Goal: Task Accomplishment & Management: Use online tool/utility

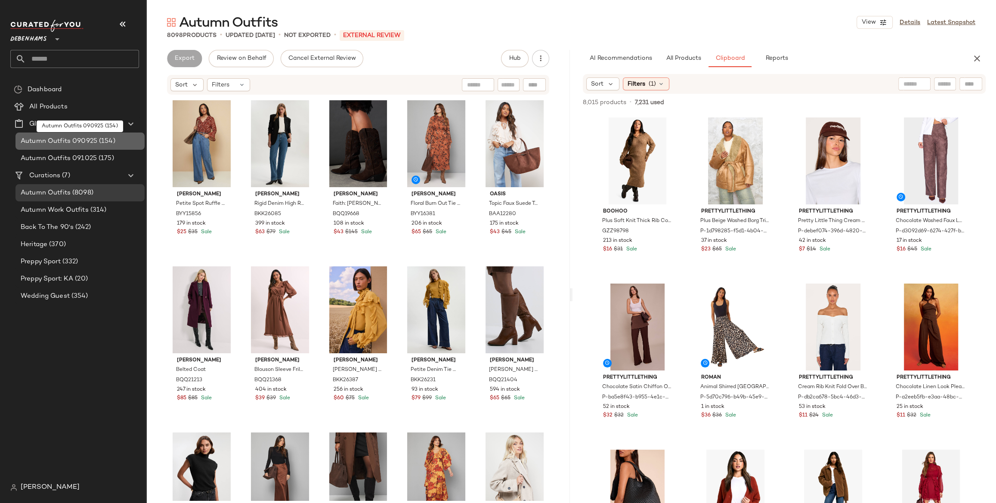
click at [103, 139] on span "(154)" at bounding box center [106, 141] width 18 height 10
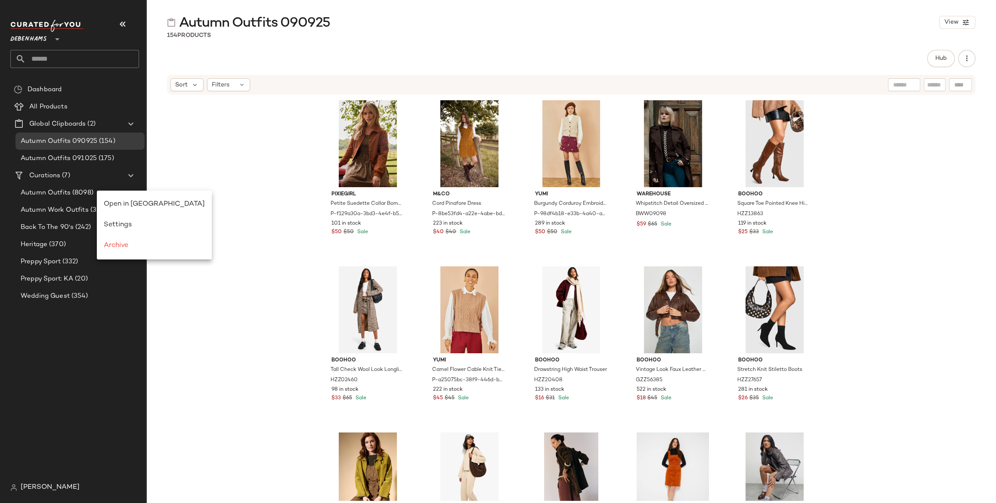
click at [191, 192] on div "PixieGirl Petite Suedette Collar Bomber Jacket P-f129a30a-3bd3-4e4f-b561-640783…" at bounding box center [571, 298] width 850 height 405
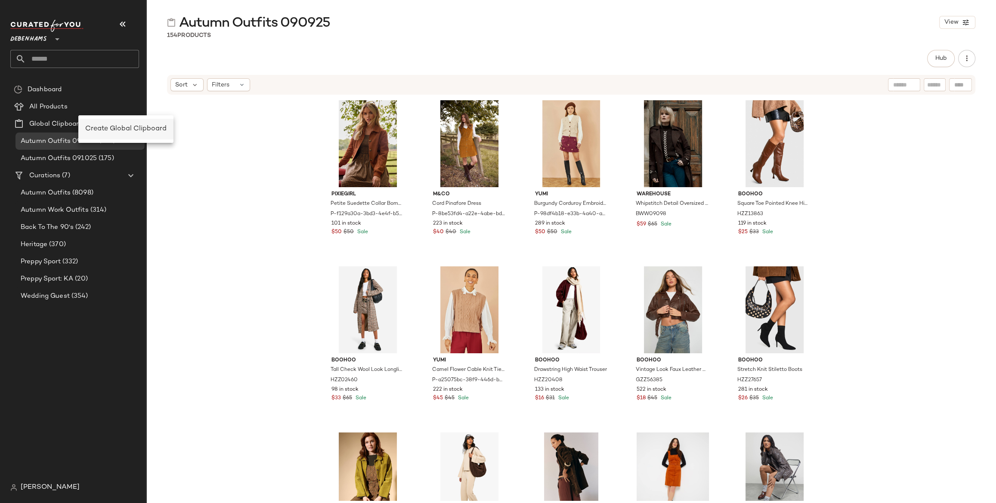
click at [122, 129] on span "Create Global Clipboard" at bounding box center [125, 128] width 81 height 7
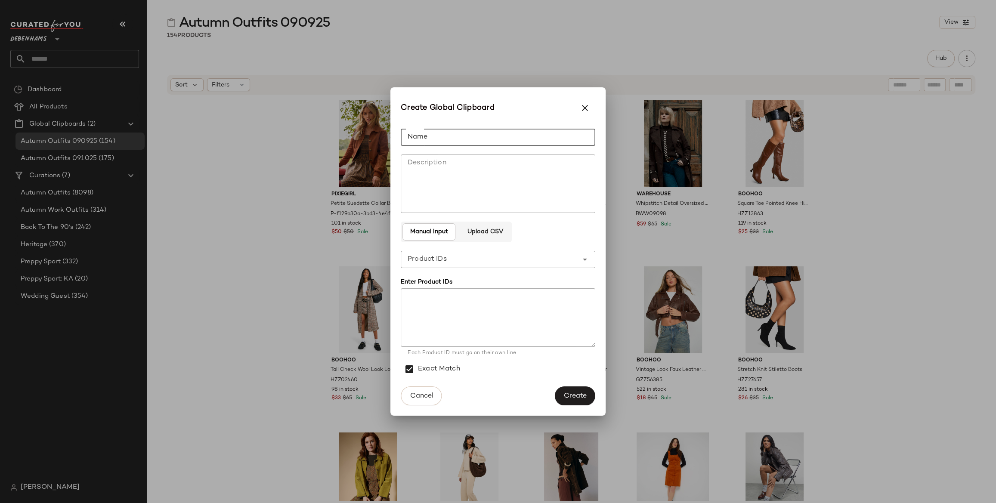
click at [486, 138] on input "Name" at bounding box center [498, 137] width 195 height 17
type input "**********"
click at [431, 172] on textarea "Description" at bounding box center [498, 184] width 195 height 59
type textarea "**********"
click at [433, 133] on input "**********" at bounding box center [498, 137] width 195 height 17
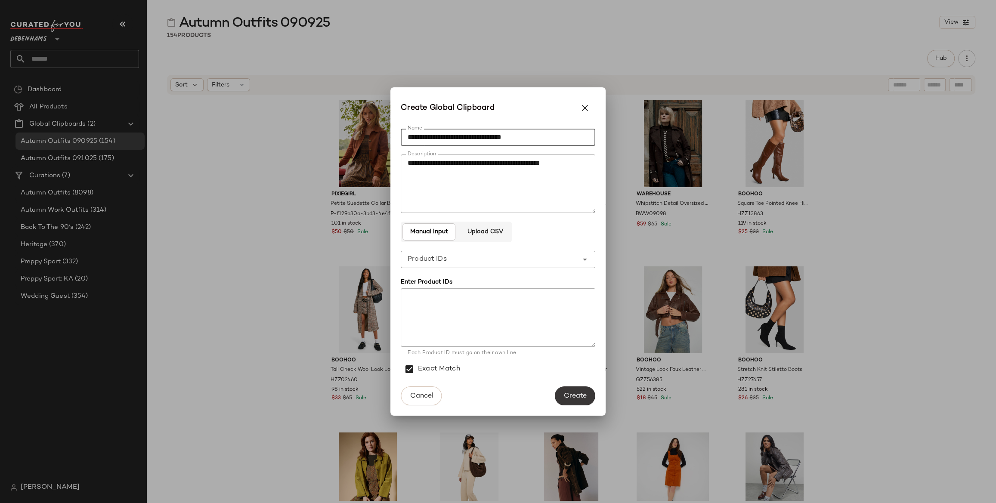
type input "**********"
click at [585, 400] on button "Create" at bounding box center [575, 396] width 40 height 19
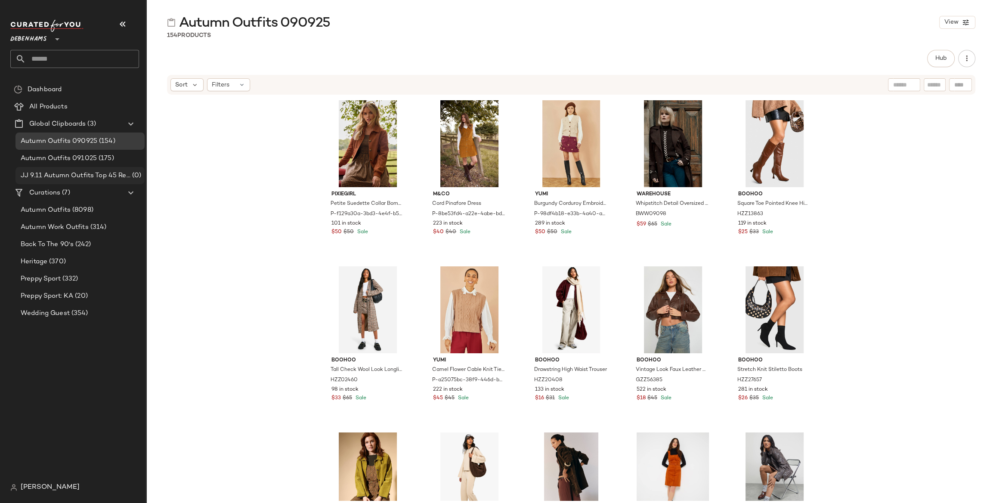
click at [105, 181] on div "JJ 9.11 Autumn Outfits Top 45 Rework (0)" at bounding box center [79, 175] width 129 height 17
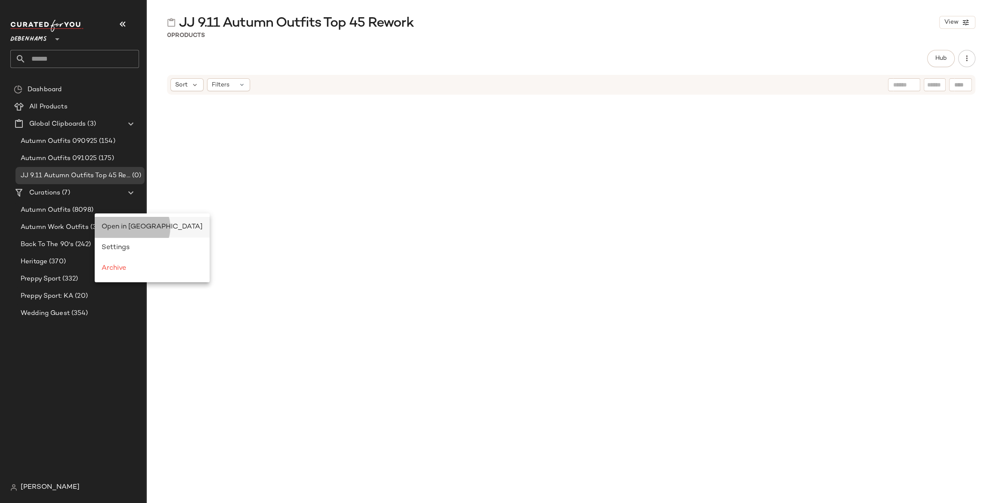
click at [117, 224] on span "Open in [GEOGRAPHIC_DATA]" at bounding box center [152, 226] width 101 height 7
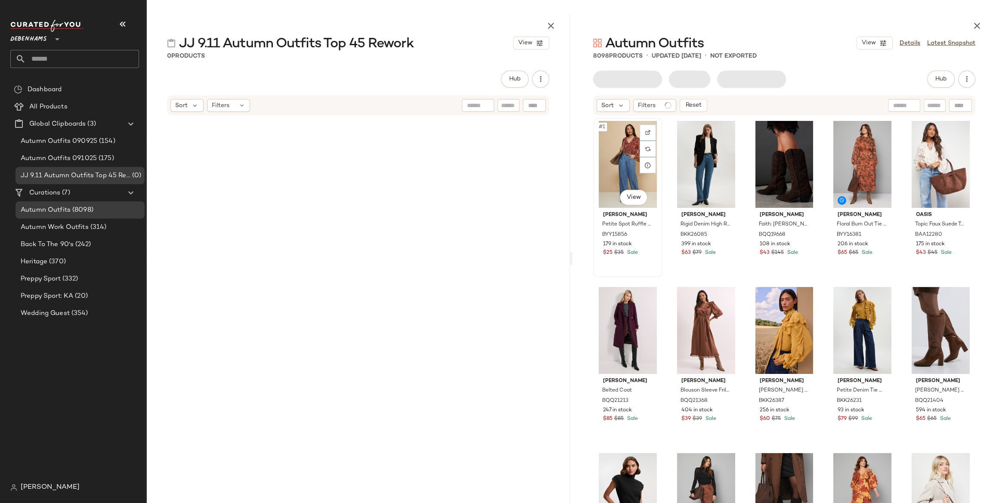
click at [627, 153] on div "#1 View" at bounding box center [627, 164] width 63 height 87
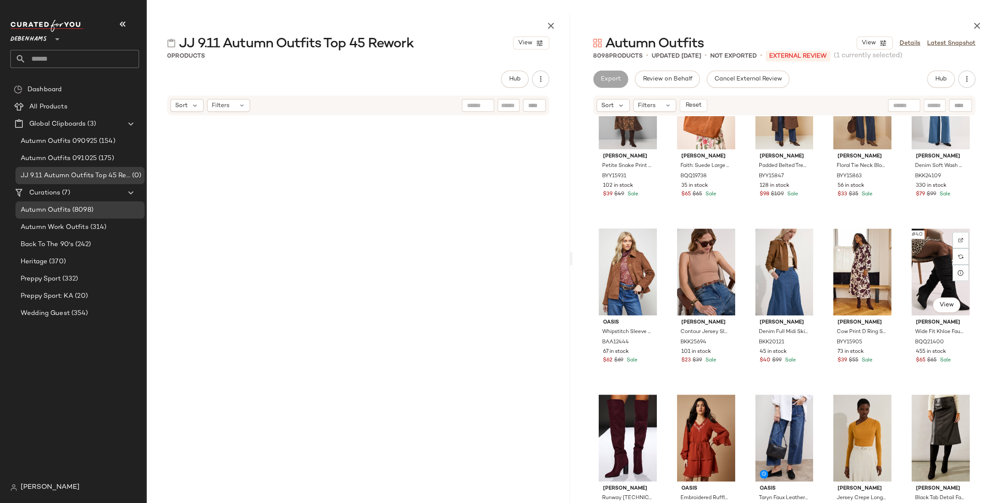
scroll to position [1088, 0]
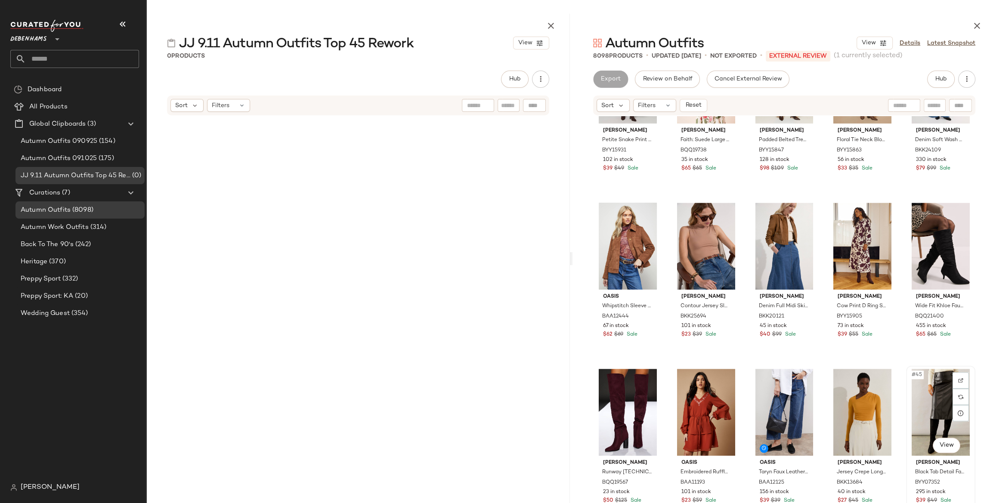
click at [923, 405] on div "#45 View" at bounding box center [940, 412] width 63 height 87
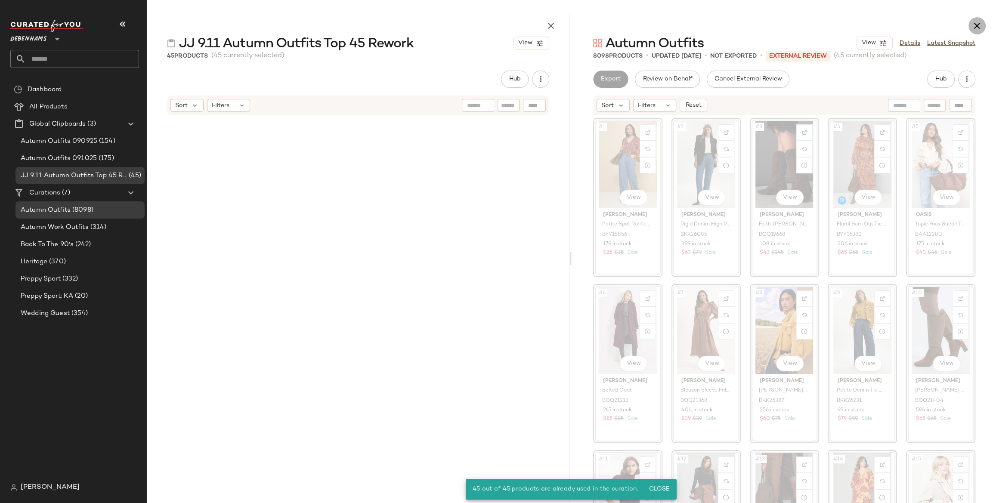
click at [984, 27] on button "button" at bounding box center [977, 25] width 17 height 17
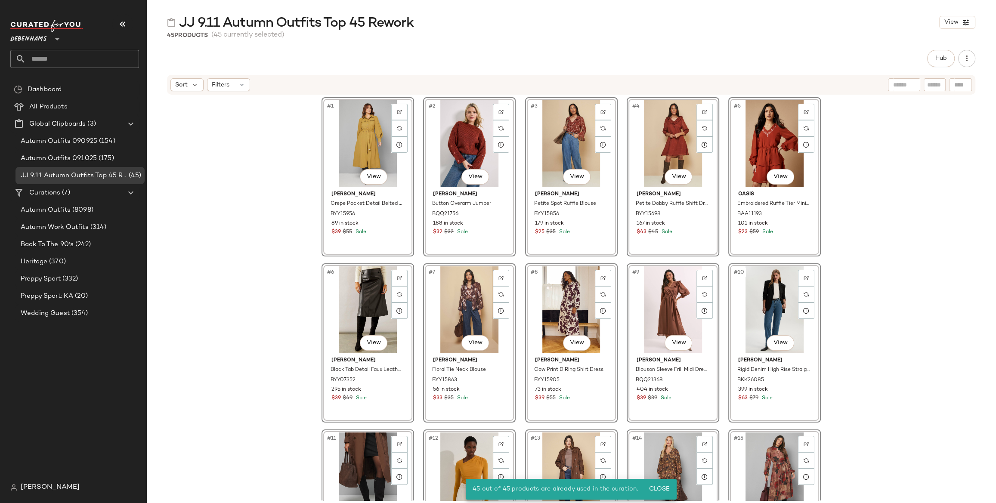
click at [283, 252] on div "#1 View Wallis Crepe Pocket Detail Belted Midi Dress BYY15956 89 in stock $39 $…" at bounding box center [571, 298] width 850 height 405
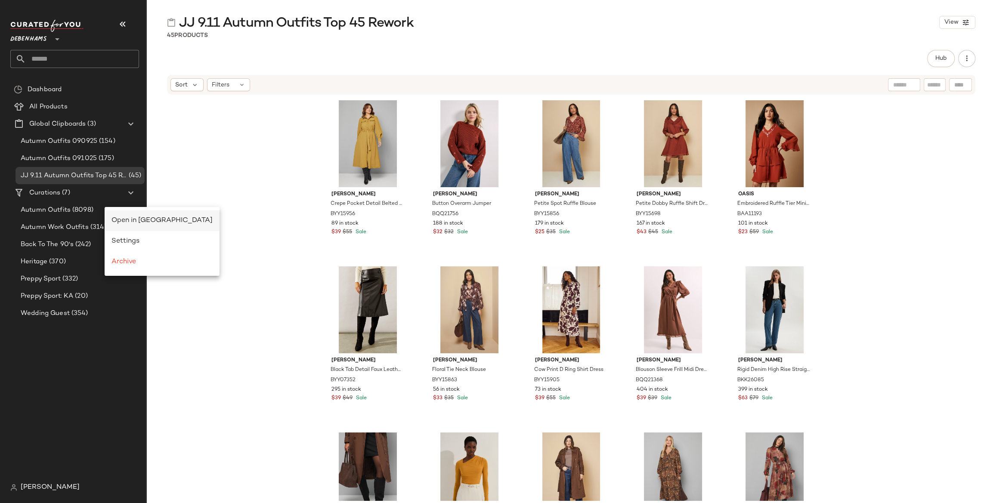
click at [137, 222] on span "Open in [GEOGRAPHIC_DATA]" at bounding box center [161, 220] width 101 height 7
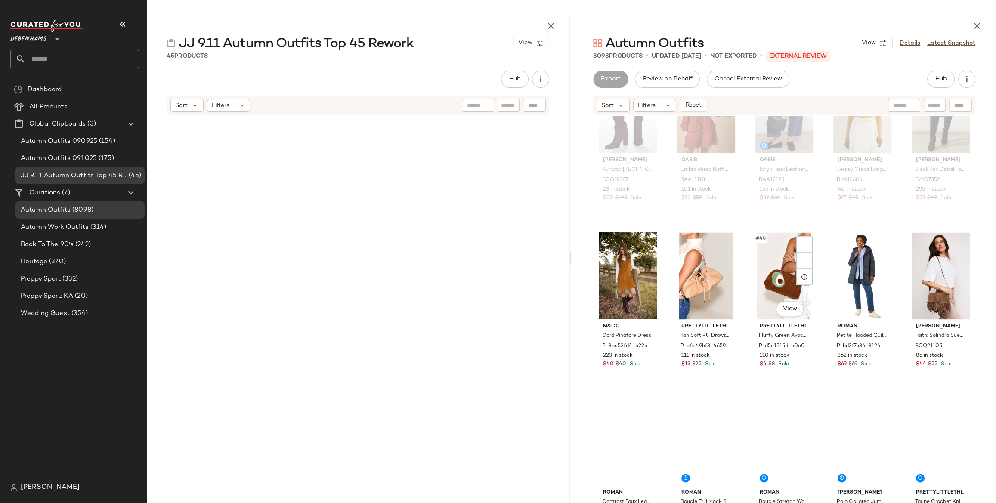
scroll to position [1503, 0]
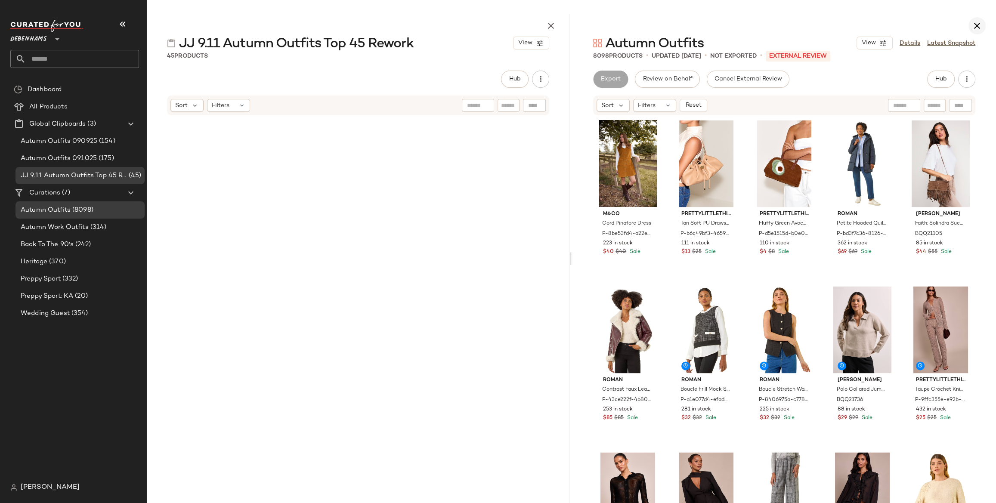
click at [972, 30] on icon "button" at bounding box center [977, 26] width 10 height 10
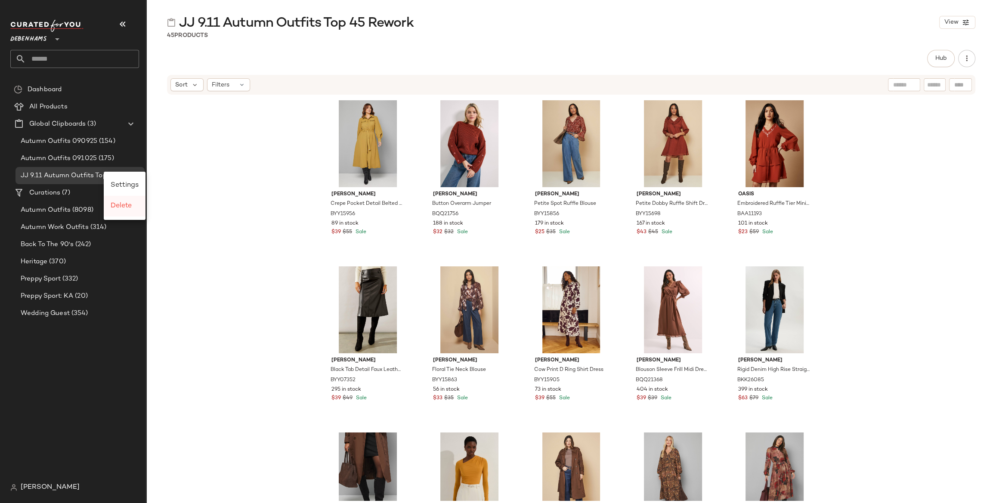
click at [122, 205] on span "Delete" at bounding box center [121, 205] width 21 height 7
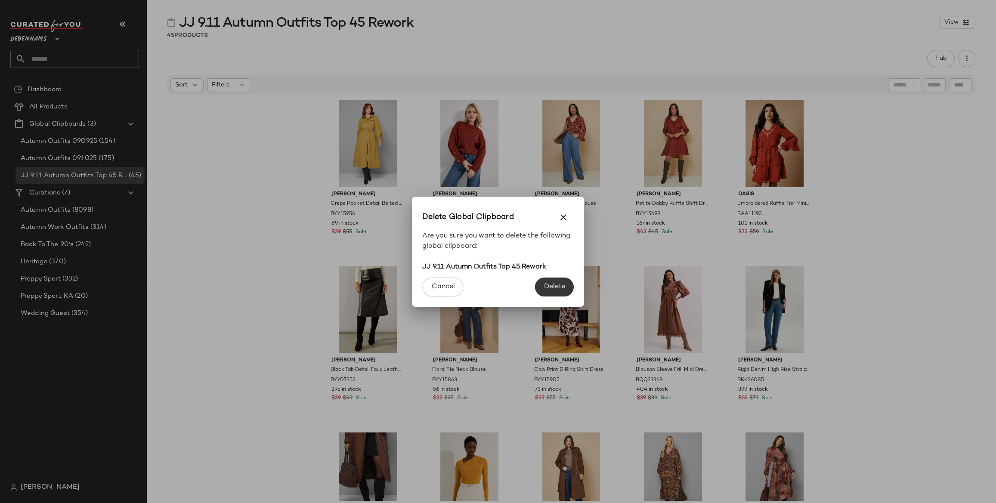
click at [541, 287] on button "Delete" at bounding box center [554, 287] width 39 height 19
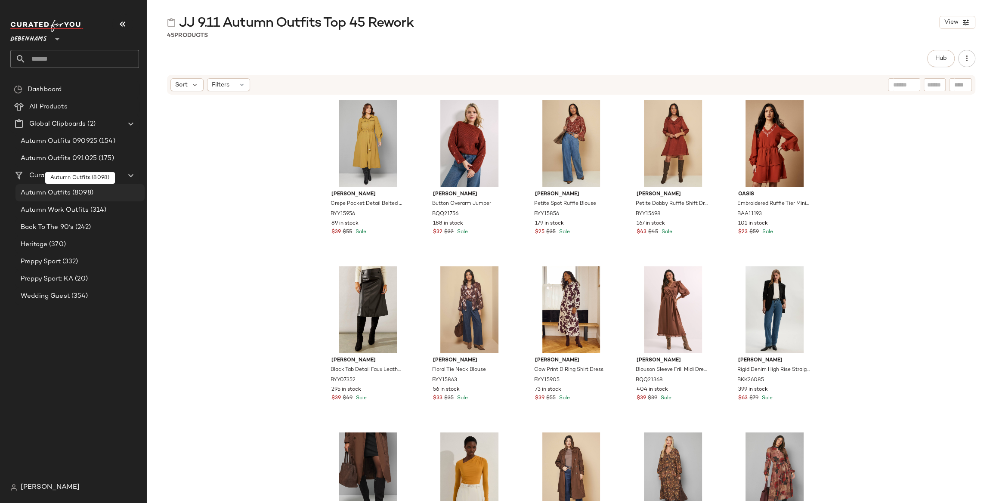
click at [84, 191] on span "(8098)" at bounding box center [82, 193] width 23 height 10
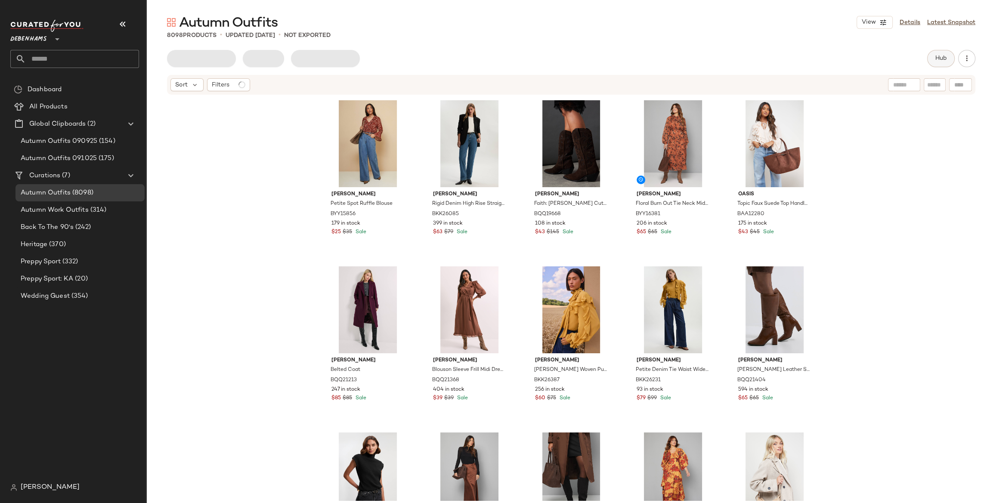
click at [938, 64] on button "Hub" at bounding box center [941, 58] width 28 height 17
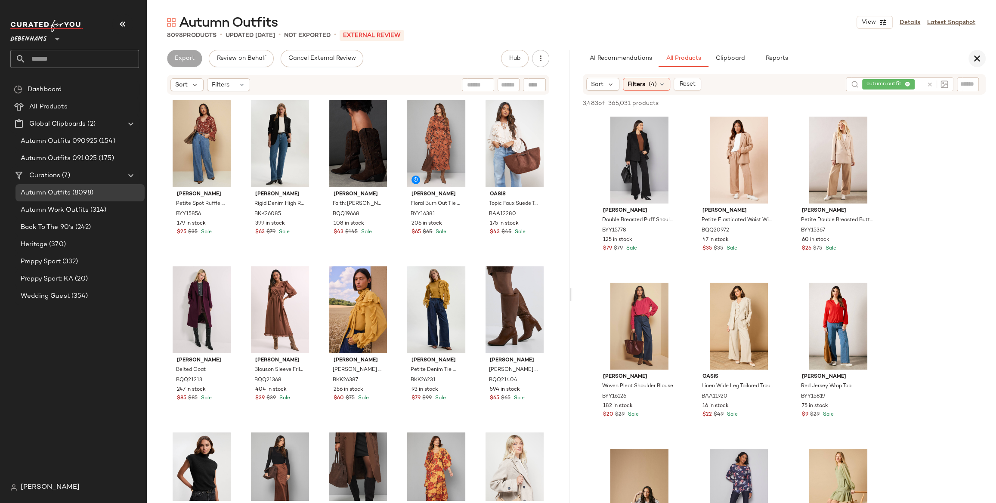
click at [971, 53] on button "button" at bounding box center [977, 58] width 17 height 17
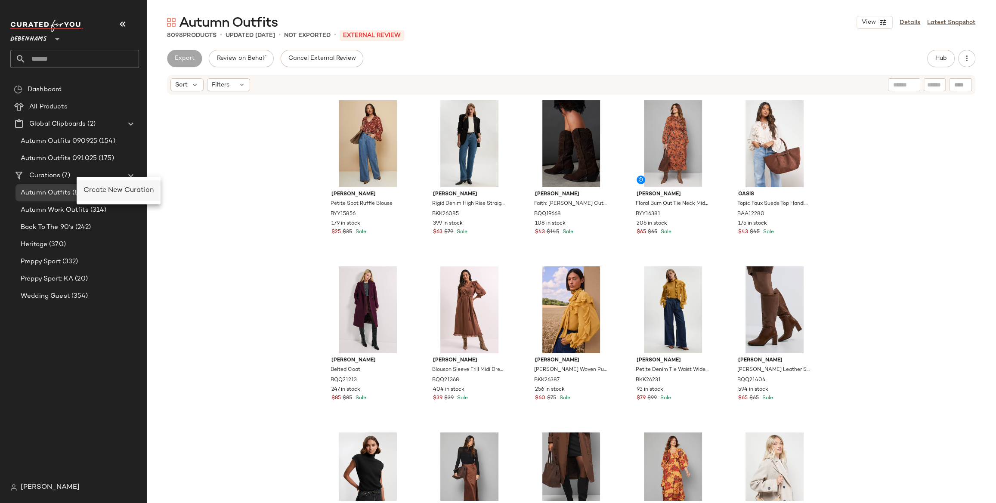
click at [93, 192] on span "Create New Curation" at bounding box center [119, 190] width 70 height 7
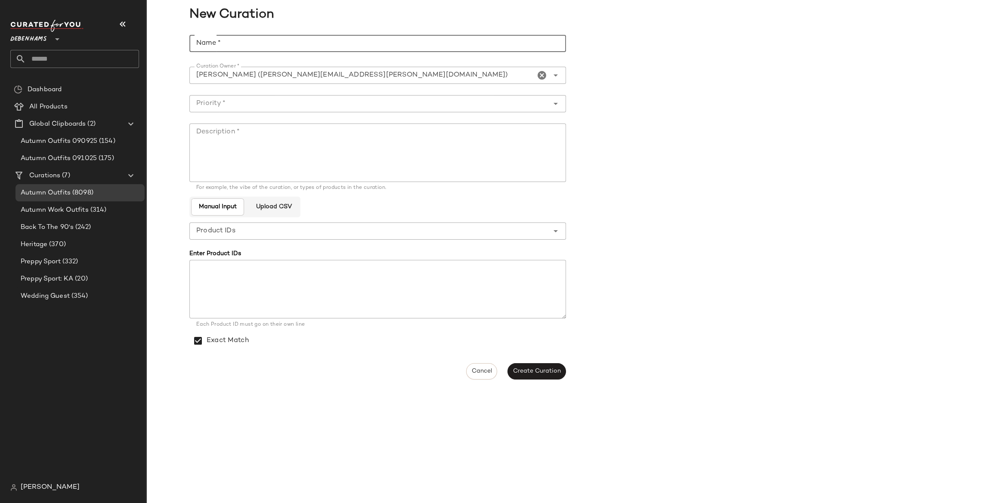
click at [370, 40] on input "Name *" at bounding box center [377, 43] width 377 height 17
type input "**********"
click at [331, 110] on div at bounding box center [368, 103] width 359 height 17
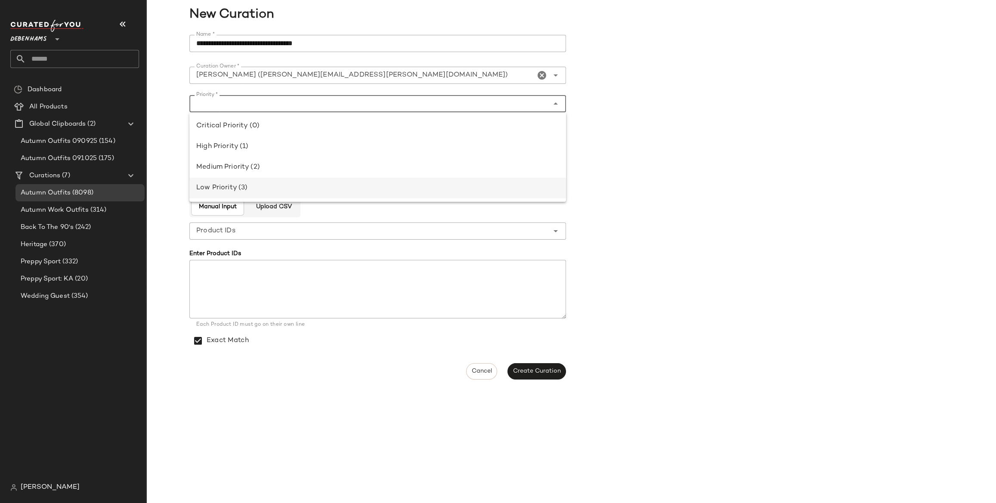
click at [259, 179] on div "Low Priority (3)" at bounding box center [377, 188] width 377 height 21
type input "**********"
click at [217, 149] on textarea "Description *" at bounding box center [377, 153] width 377 height 59
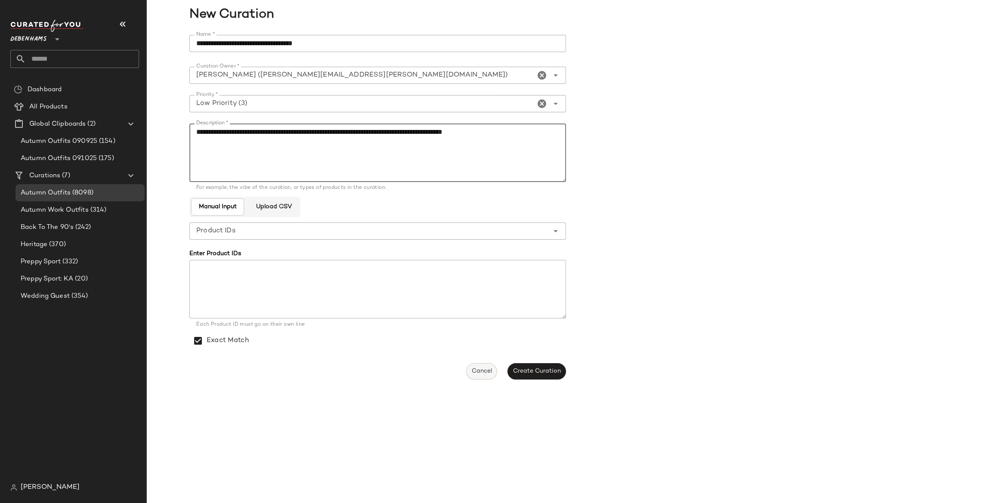
type textarea "**********"
click at [486, 378] on button "Cancel" at bounding box center [481, 371] width 31 height 16
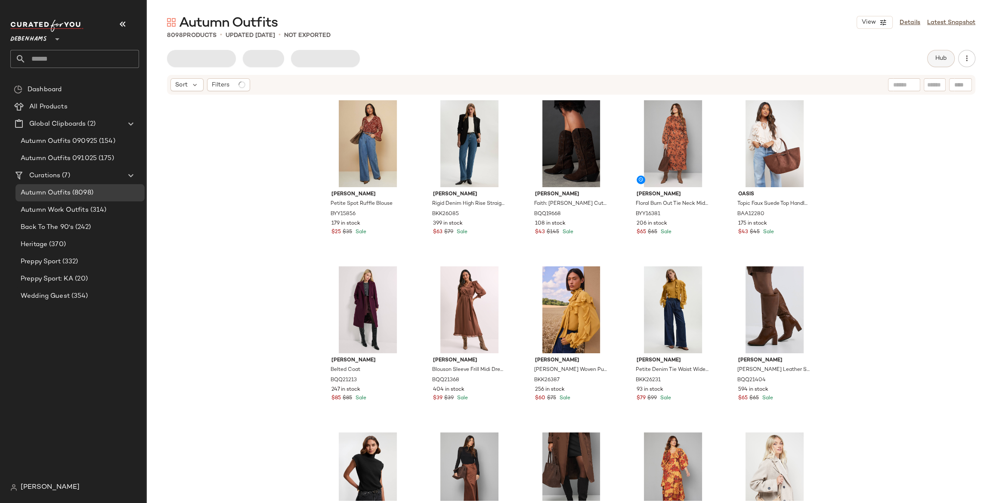
click at [939, 56] on span "Hub" at bounding box center [941, 58] width 12 height 7
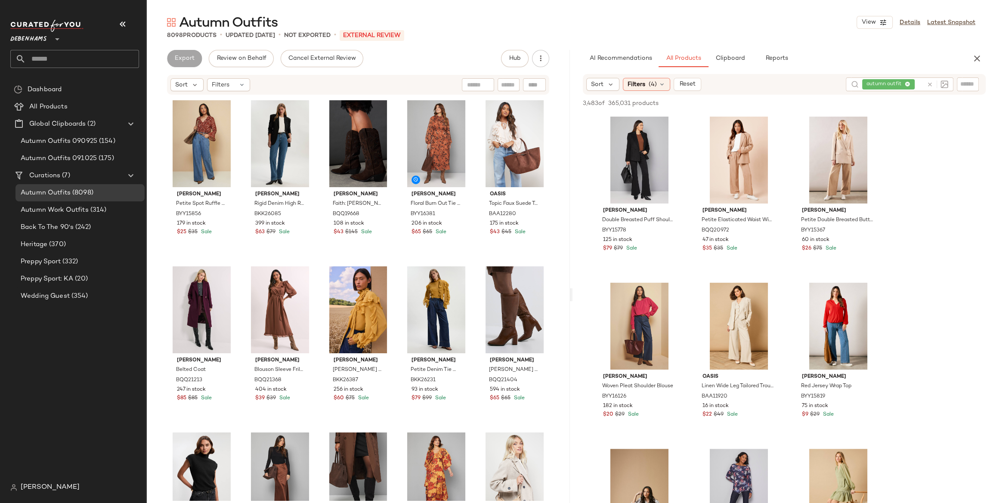
click at [928, 85] on icon at bounding box center [930, 84] width 6 height 6
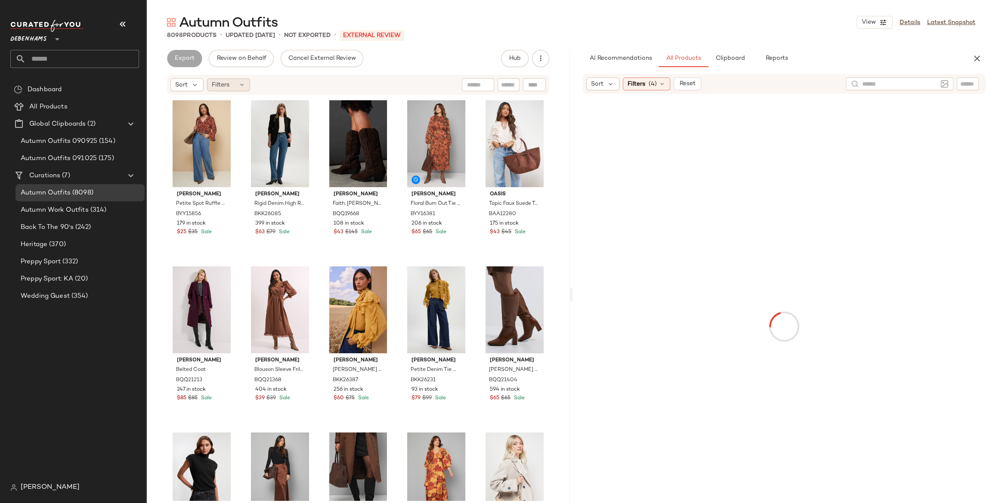
click at [220, 82] on span "Filters" at bounding box center [221, 84] width 18 height 9
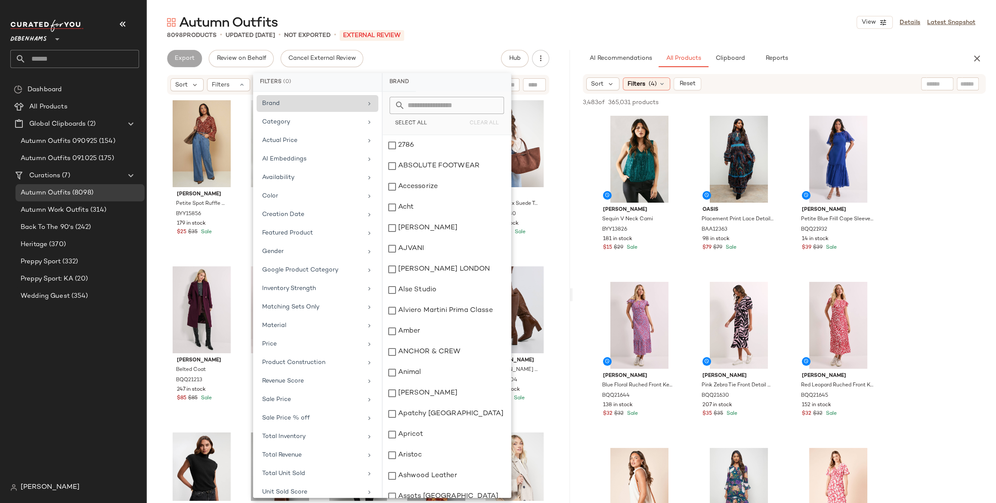
click at [304, 105] on div "Brand" at bounding box center [312, 103] width 100 height 9
click at [421, 119] on button "Select All" at bounding box center [411, 124] width 43 height 12
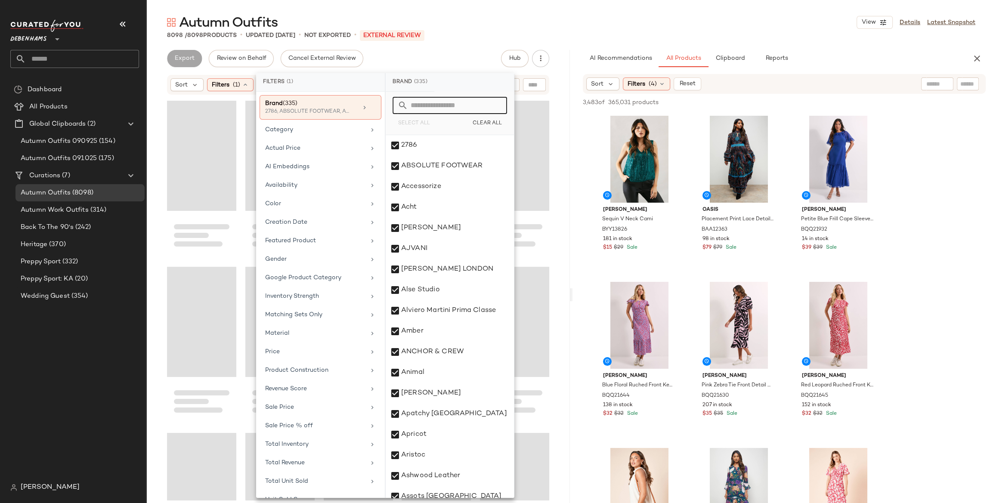
click at [467, 102] on input "text" at bounding box center [455, 105] width 94 height 17
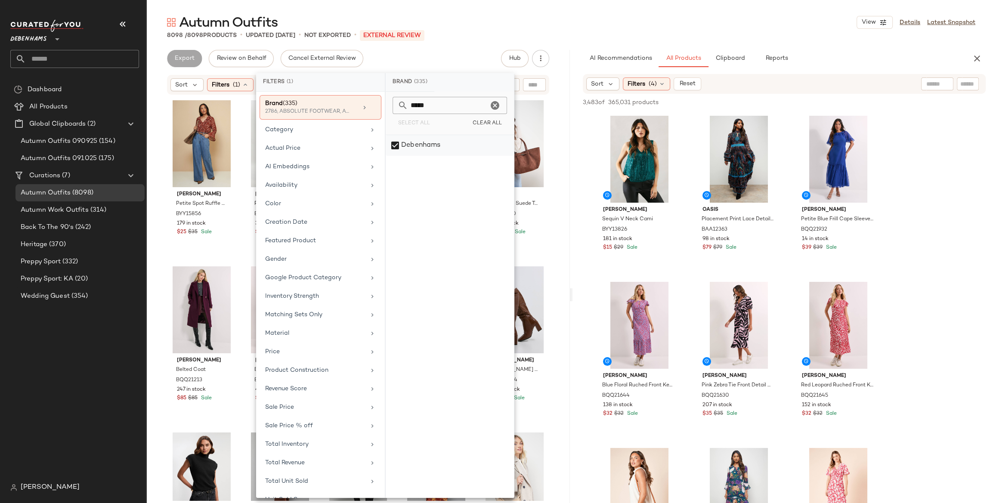
click at [415, 137] on div "Debenhams" at bounding box center [450, 145] width 128 height 21
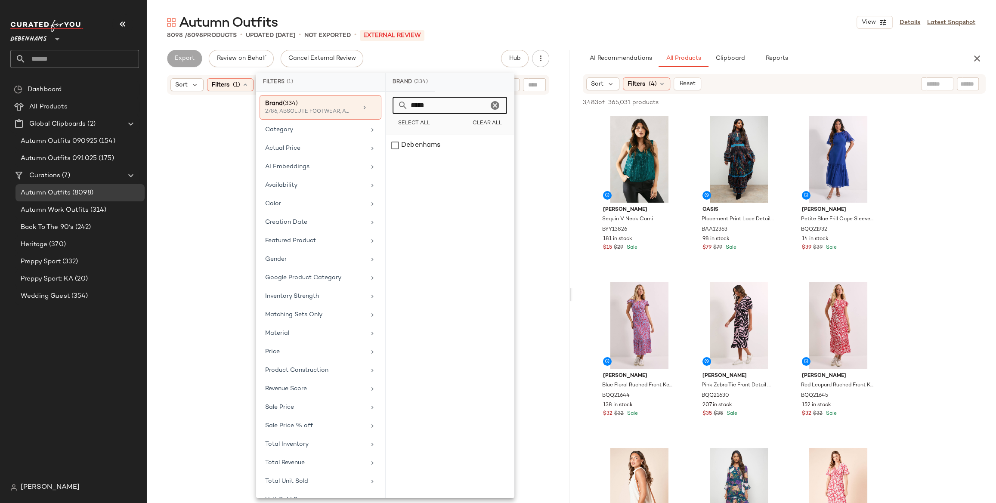
click at [421, 106] on input "*****" at bounding box center [448, 105] width 80 height 17
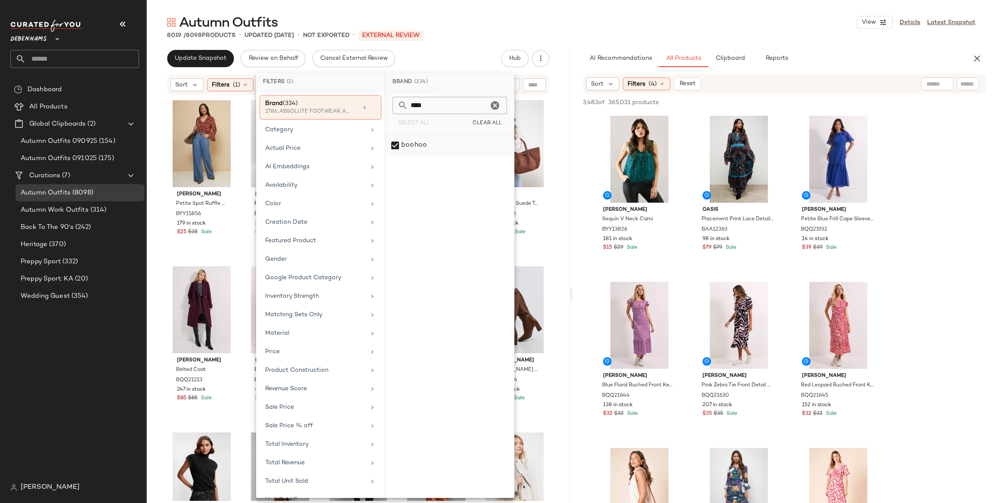
click at [418, 144] on div "boohoo" at bounding box center [450, 145] width 128 height 21
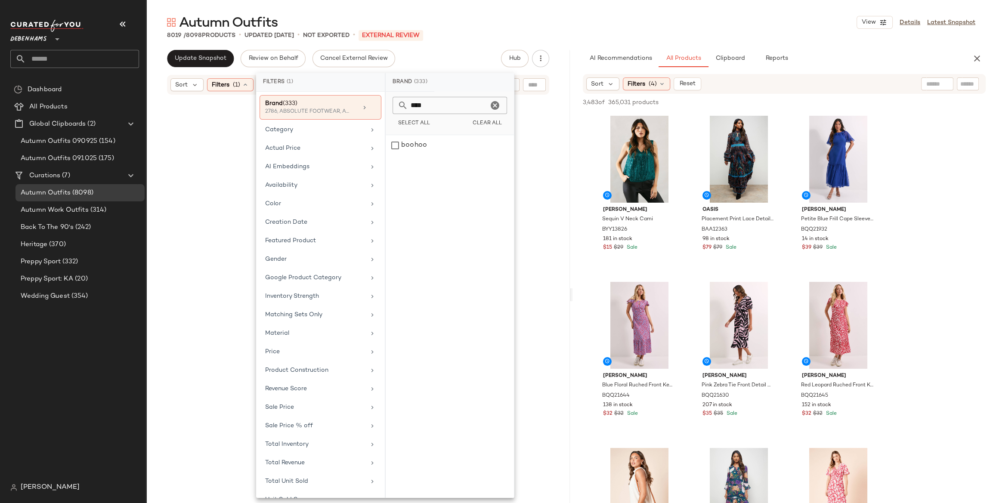
click at [422, 99] on input "****" at bounding box center [448, 105] width 80 height 17
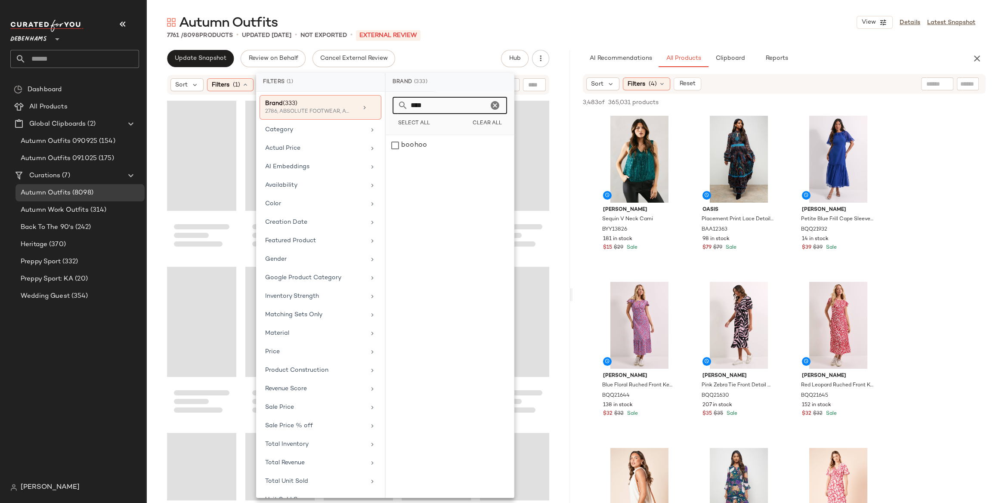
click at [422, 99] on input "****" at bounding box center [448, 105] width 80 height 17
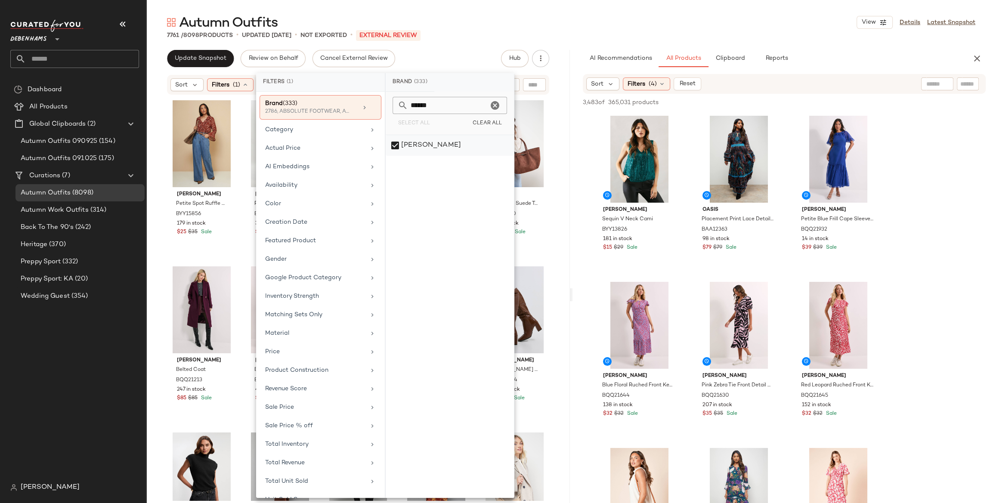
click at [422, 146] on div "[PERSON_NAME]" at bounding box center [450, 145] width 128 height 21
click at [425, 104] on input "******" at bounding box center [448, 105] width 80 height 17
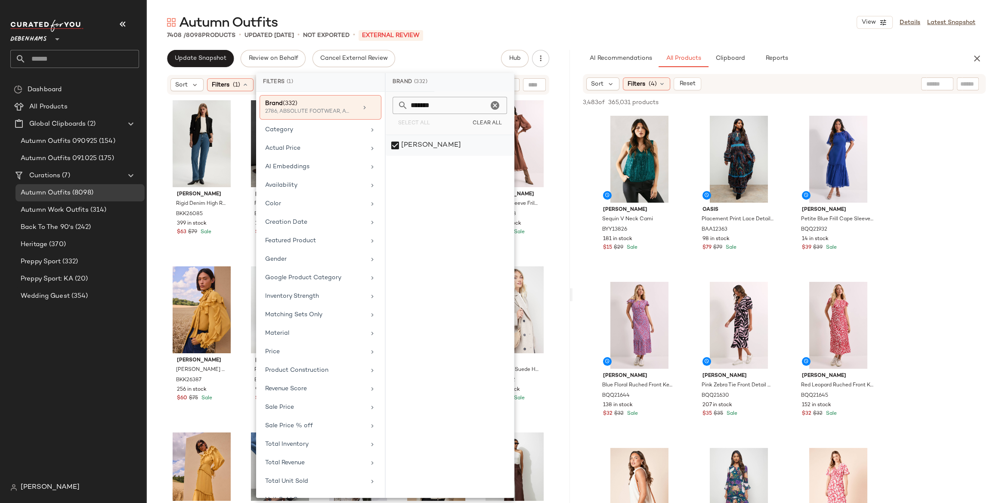
click at [433, 149] on div "[PERSON_NAME]" at bounding box center [450, 145] width 128 height 21
click at [424, 103] on input "*******" at bounding box center [448, 105] width 80 height 17
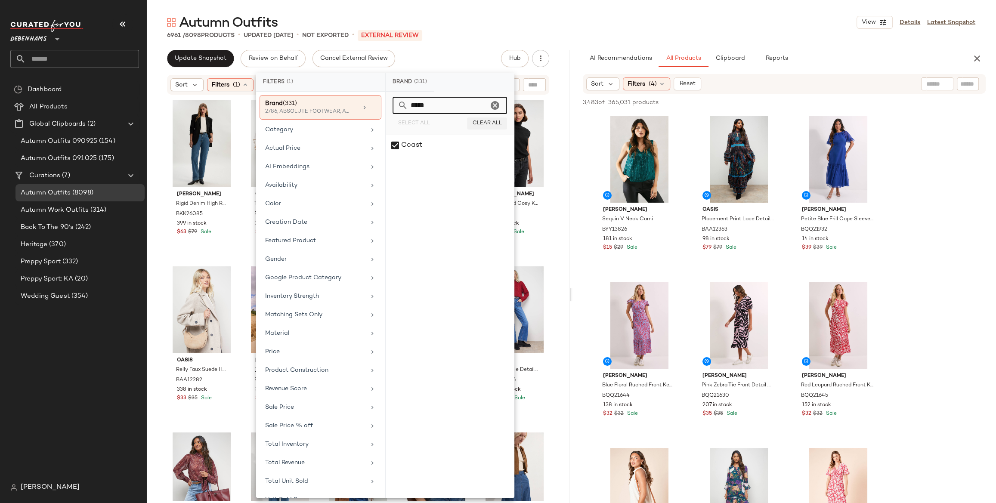
type input "*****"
click at [486, 123] on span "Clear All" at bounding box center [487, 124] width 30 height 6
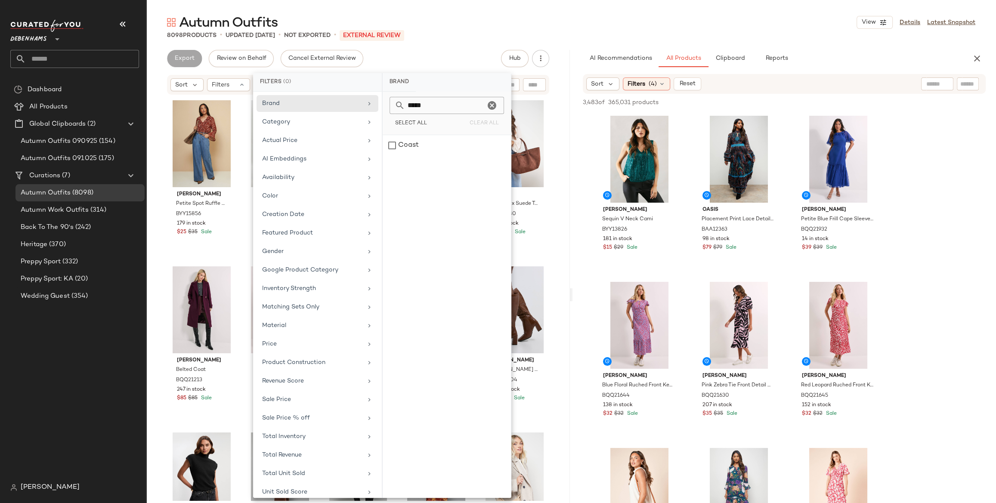
click at [546, 16] on div "Autumn Outfits View Details Latest Snapshot" at bounding box center [571, 22] width 850 height 17
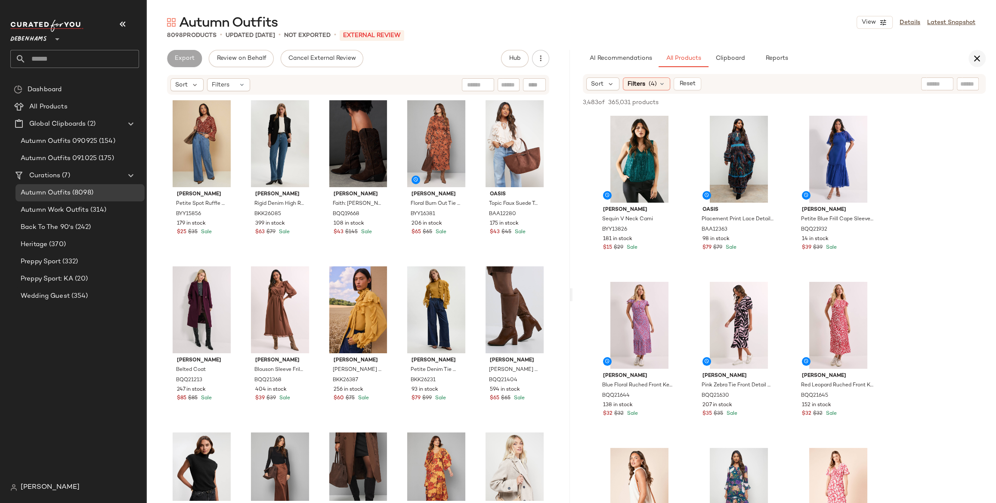
click at [977, 59] on icon "button" at bounding box center [977, 58] width 10 height 10
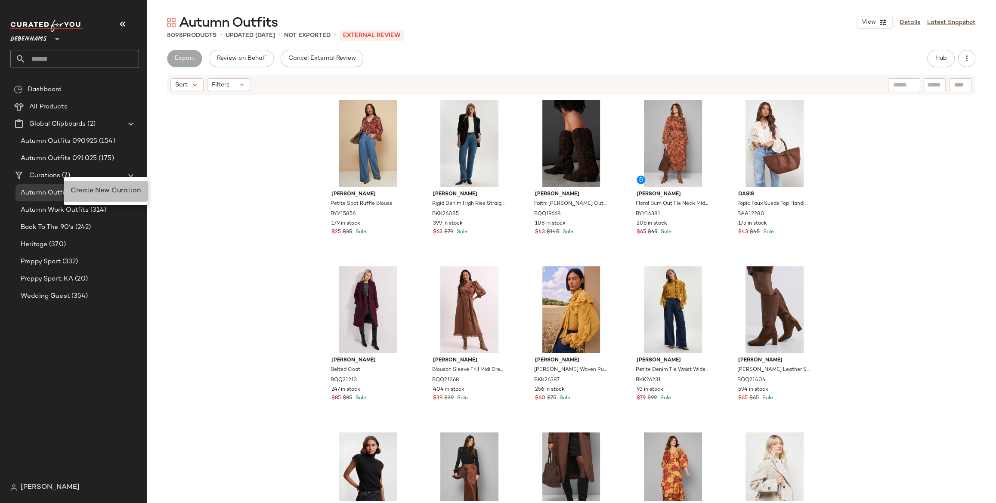
click at [86, 185] on div "Create New Curation" at bounding box center [106, 191] width 84 height 21
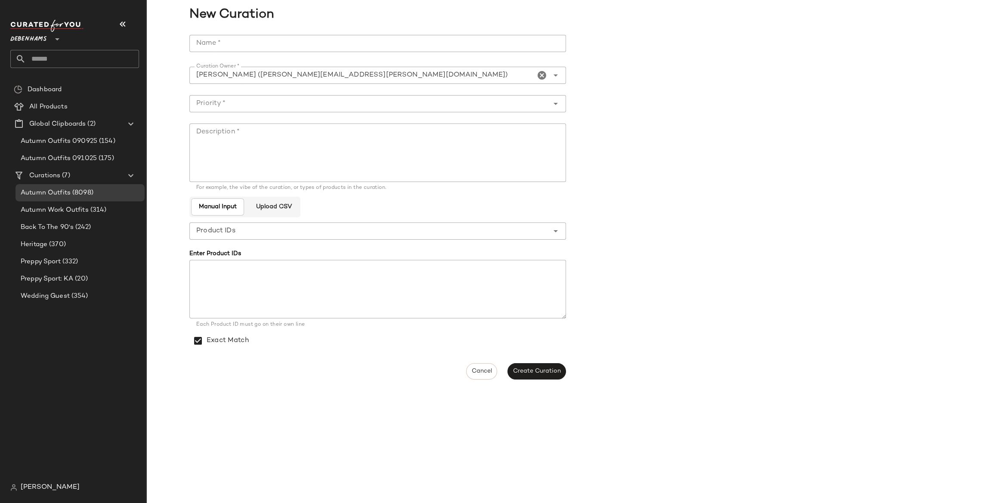
click at [238, 46] on input "Name *" at bounding box center [377, 43] width 377 height 17
type input "**********"
click at [254, 99] on input "Priority *" at bounding box center [368, 104] width 359 height 10
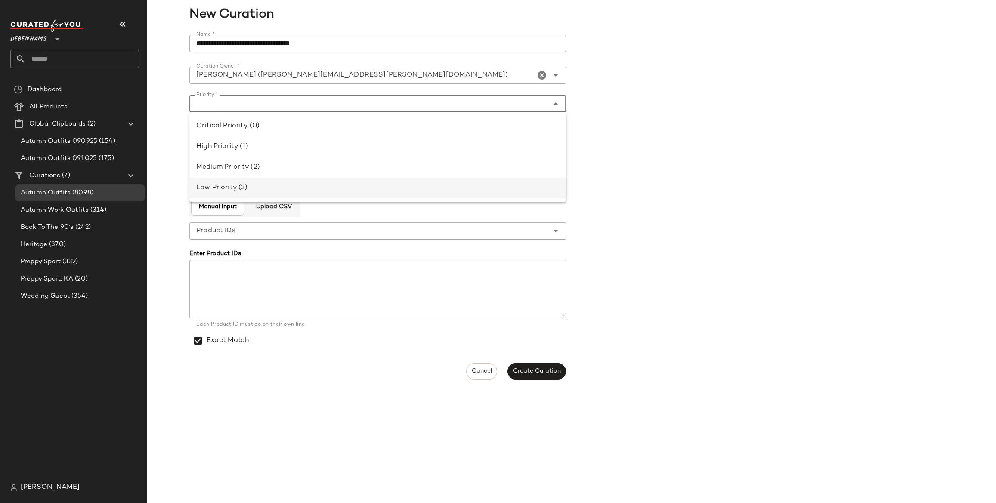
click at [229, 190] on div "Low Priority (3)" at bounding box center [377, 188] width 363 height 10
type input "**********"
click at [233, 141] on textarea "Description *" at bounding box center [377, 153] width 377 height 59
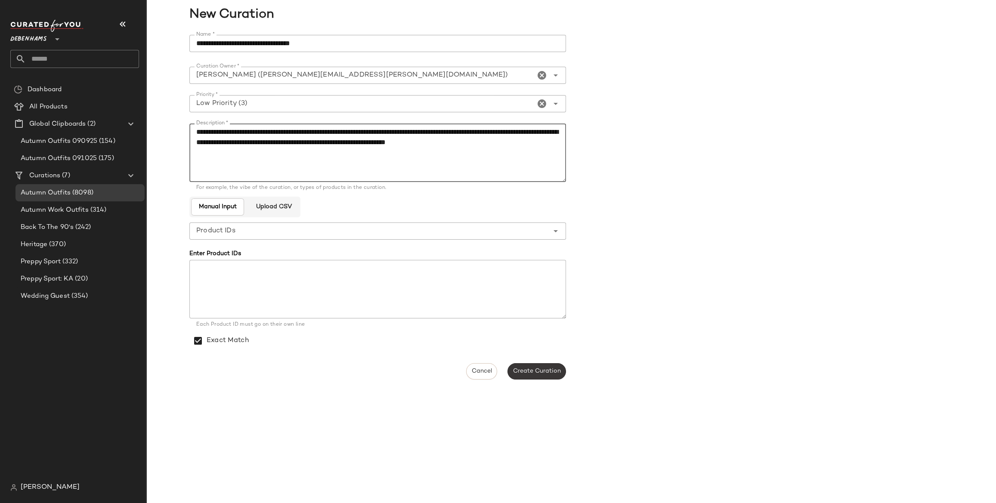
type textarea "**********"
click at [535, 368] on span "Create Curation" at bounding box center [537, 371] width 48 height 7
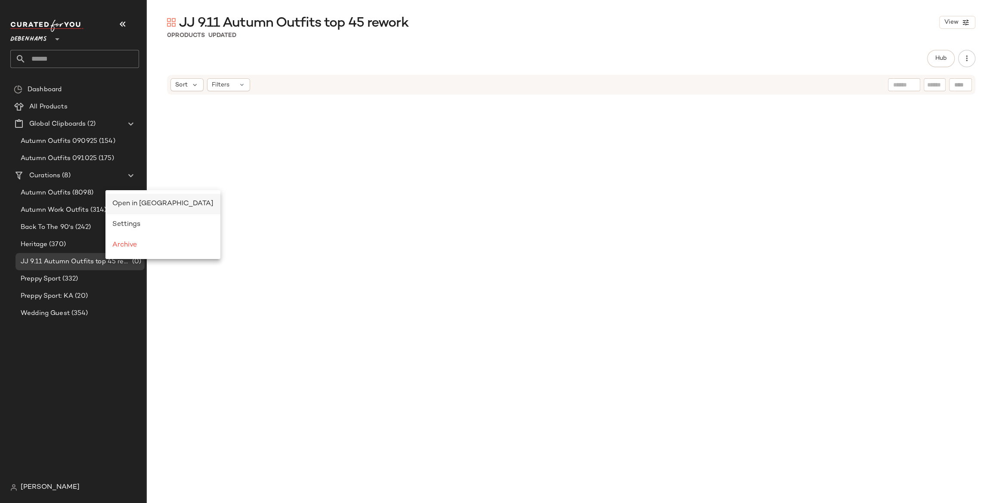
click at [128, 198] on div "Open in [GEOGRAPHIC_DATA]" at bounding box center [162, 204] width 115 height 21
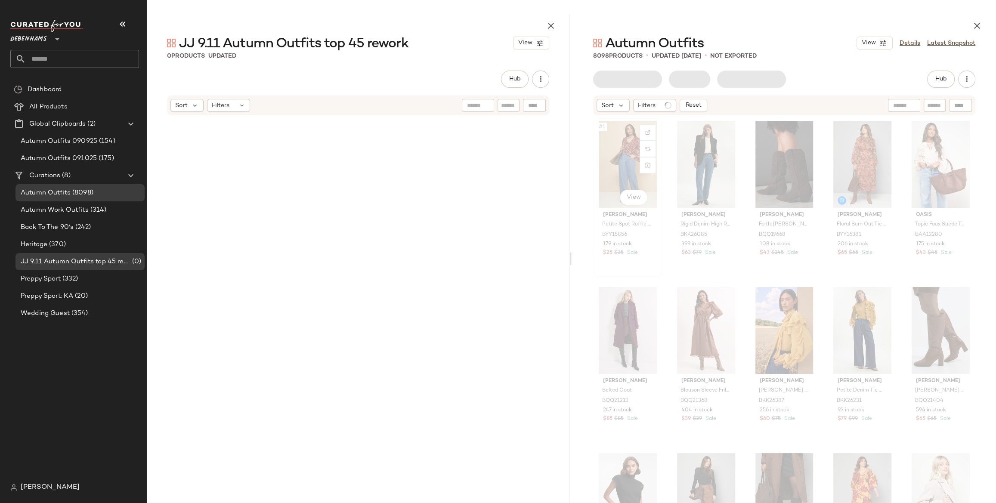
click at [627, 156] on div "#1 View" at bounding box center [627, 164] width 63 height 87
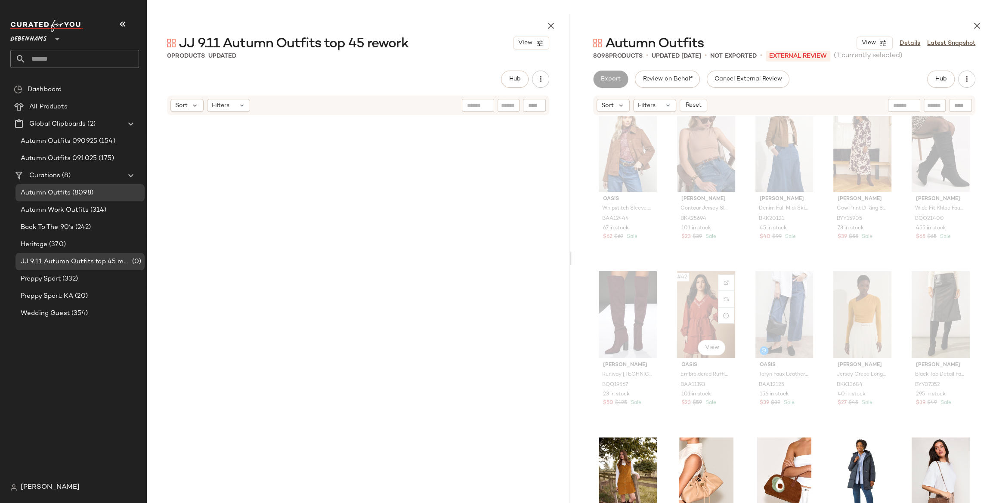
scroll to position [1354, 0]
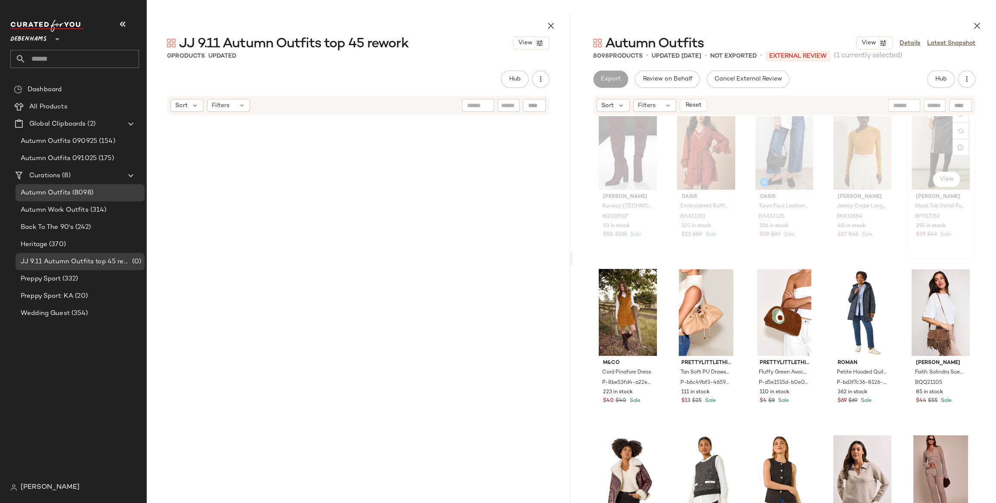
click at [923, 148] on div "#45 View" at bounding box center [940, 146] width 63 height 87
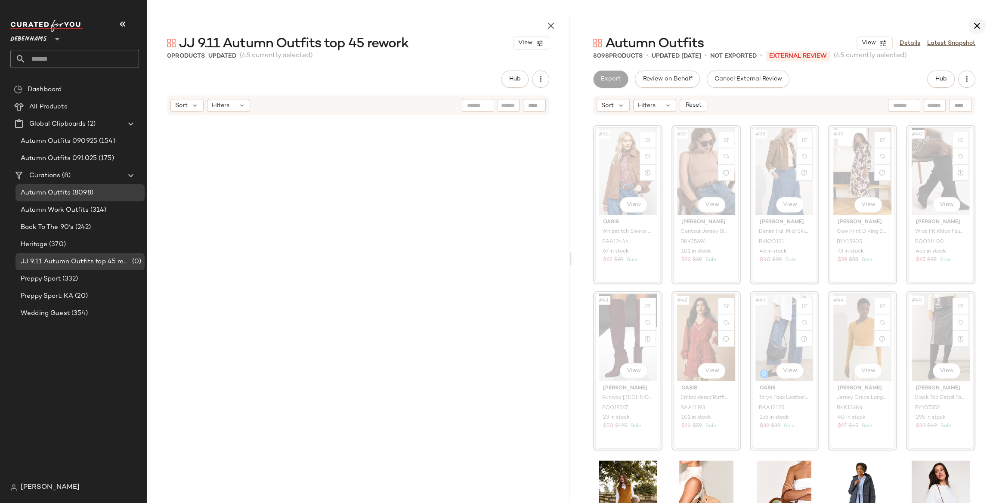
click at [978, 24] on icon "button" at bounding box center [977, 26] width 10 height 10
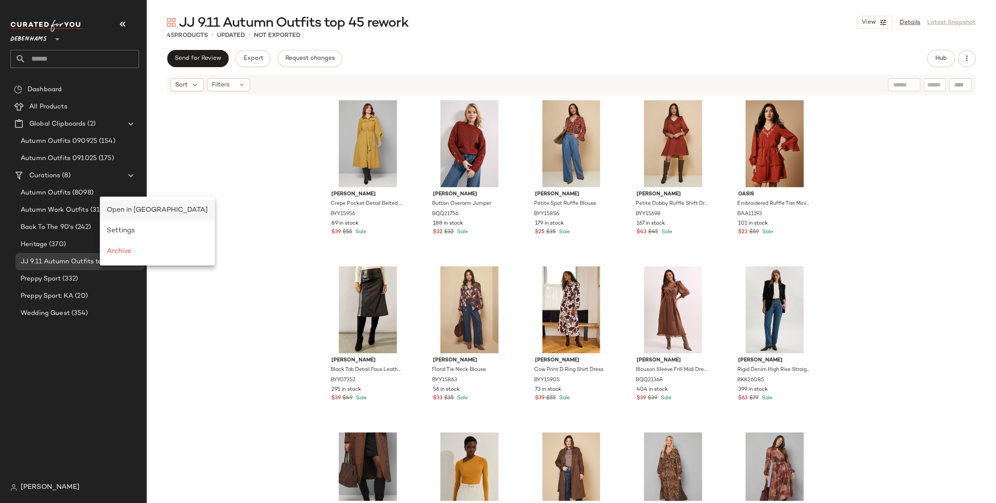
click at [128, 208] on span "Open in [GEOGRAPHIC_DATA]" at bounding box center [157, 210] width 101 height 7
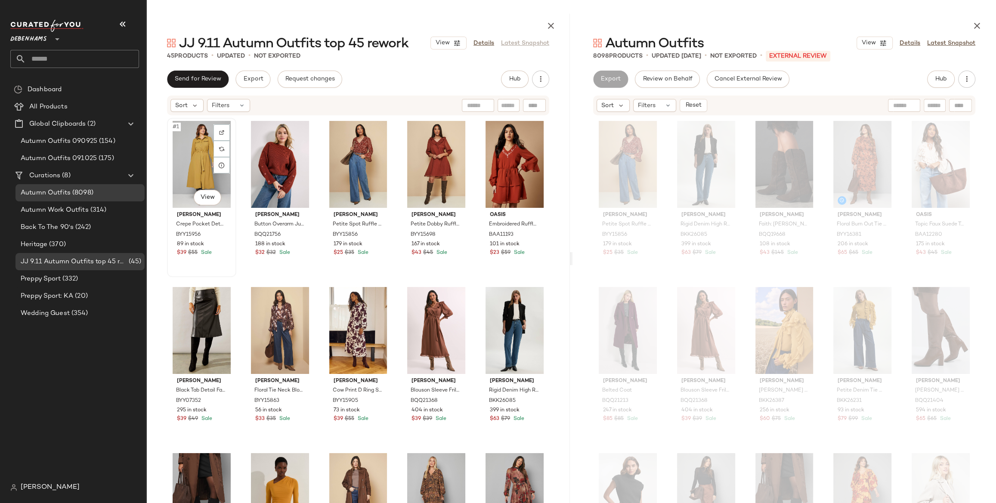
click at [198, 150] on div "#1 View" at bounding box center [201, 164] width 63 height 87
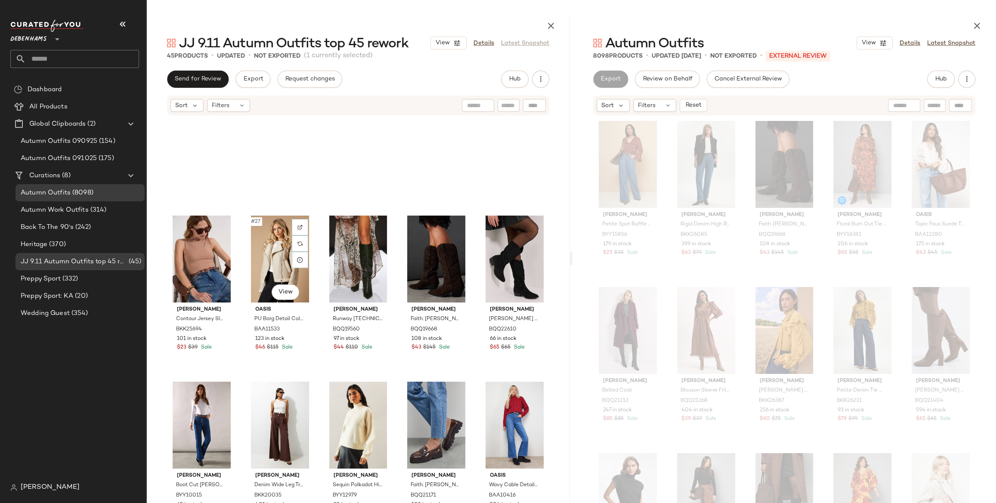
scroll to position [1092, 0]
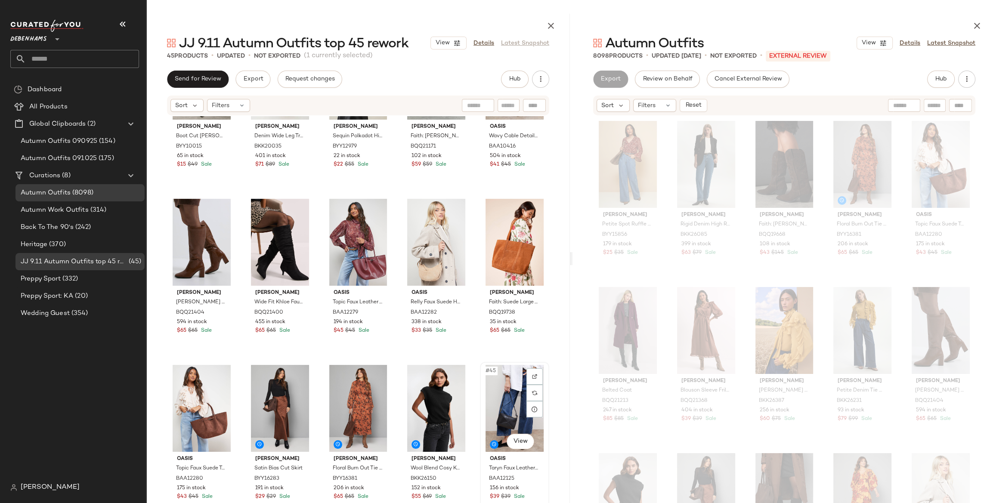
click at [489, 404] on div "#45 View" at bounding box center [514, 408] width 63 height 87
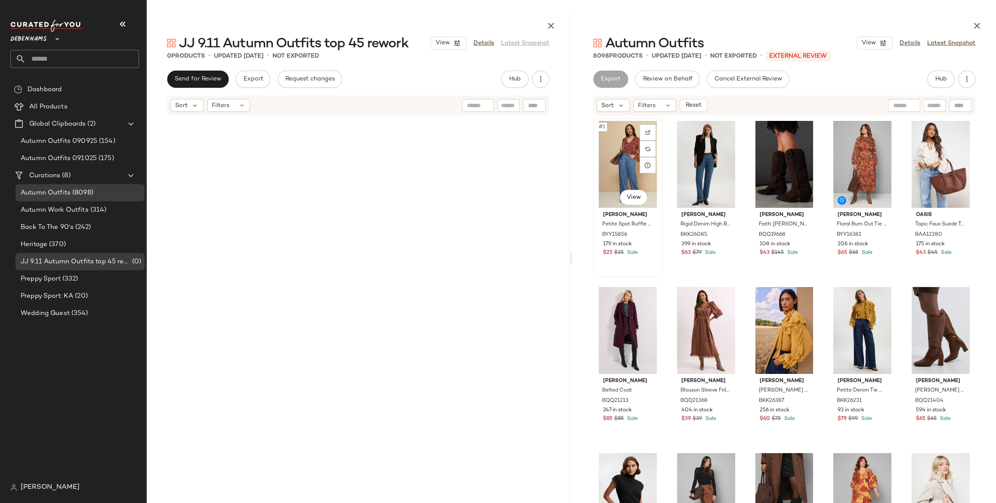
click at [609, 167] on div "#1 View" at bounding box center [627, 164] width 63 height 87
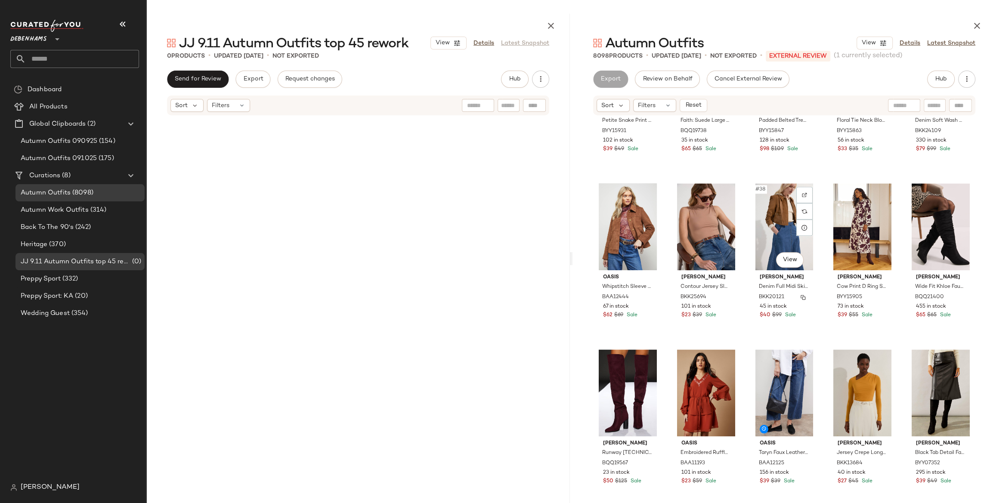
scroll to position [1103, 0]
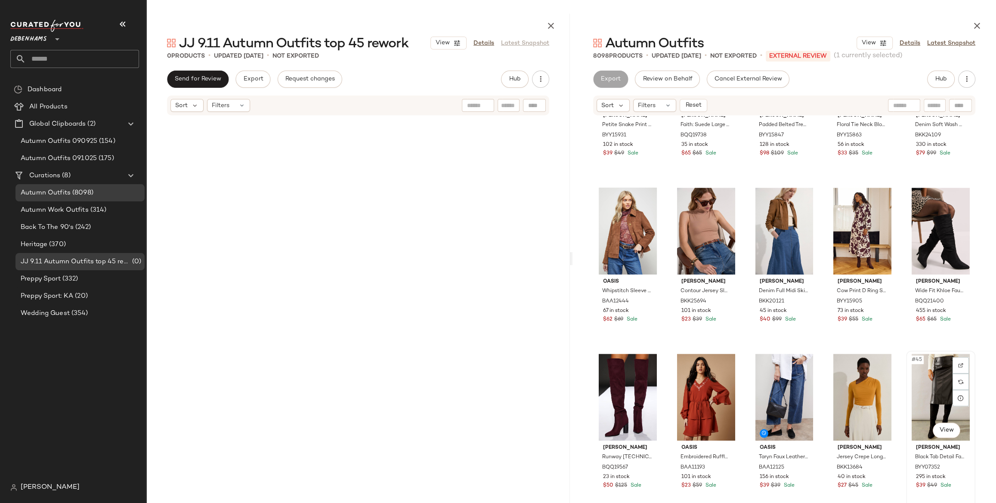
click at [915, 378] on div "#45 View" at bounding box center [940, 397] width 63 height 87
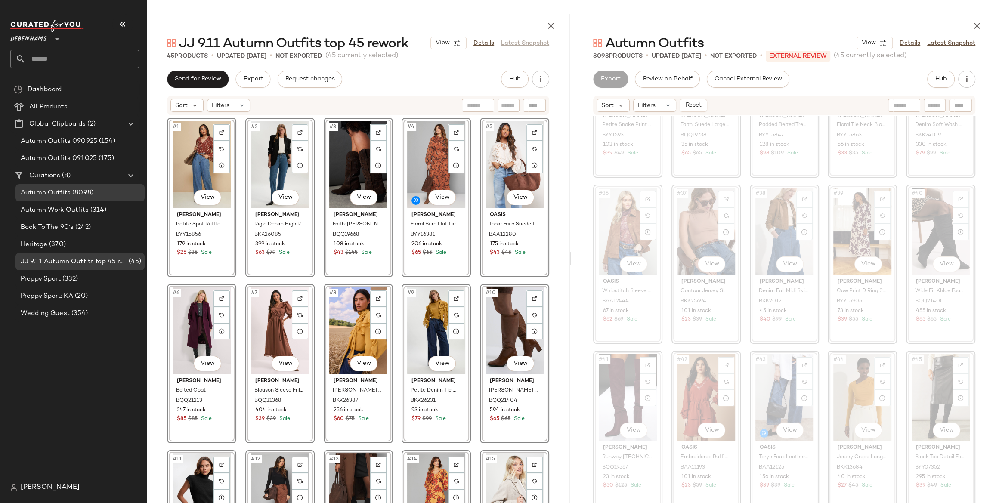
drag, startPoint x: 610, startPoint y: 388, endPoint x: 545, endPoint y: 16, distance: 377.2
click at [794, 107] on div "Sort Filters Reset" at bounding box center [728, 105] width 263 height 13
click at [473, 276] on div "#1 View Wallis Petite Spot Ruffle Blouse BYY15856 179 in stock $25 $35 Sale #2 …" at bounding box center [358, 319] width 382 height 403
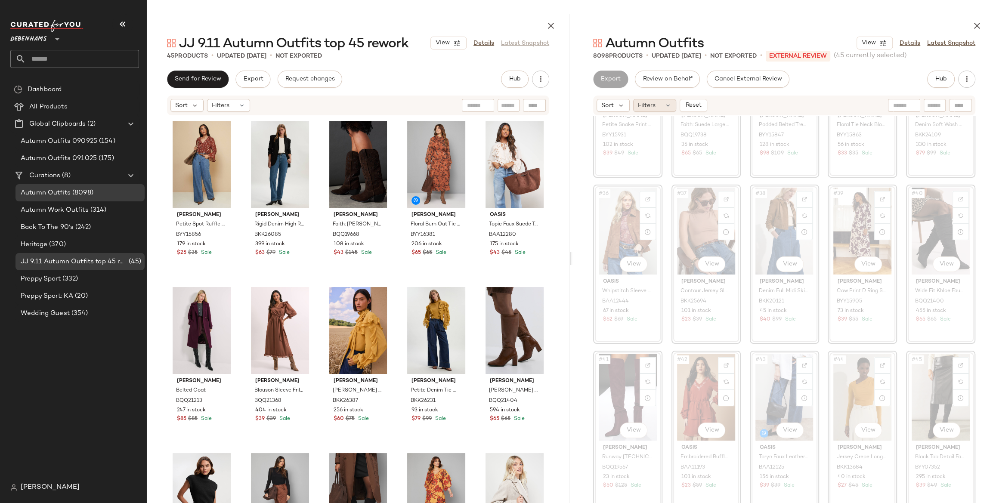
click at [659, 105] on div "Filters" at bounding box center [654, 105] width 43 height 13
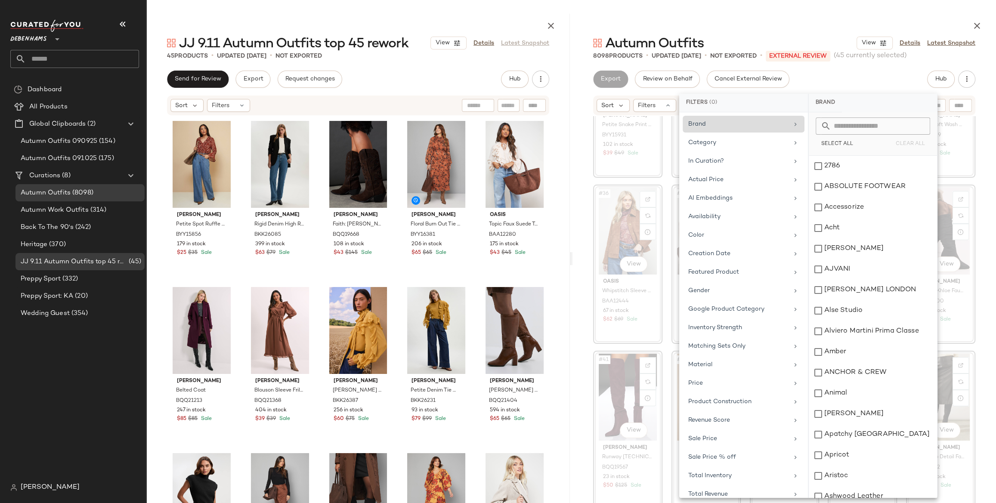
click at [758, 120] on div "Brand" at bounding box center [738, 124] width 100 height 9
click at [839, 138] on button "Select All" at bounding box center [837, 144] width 43 height 12
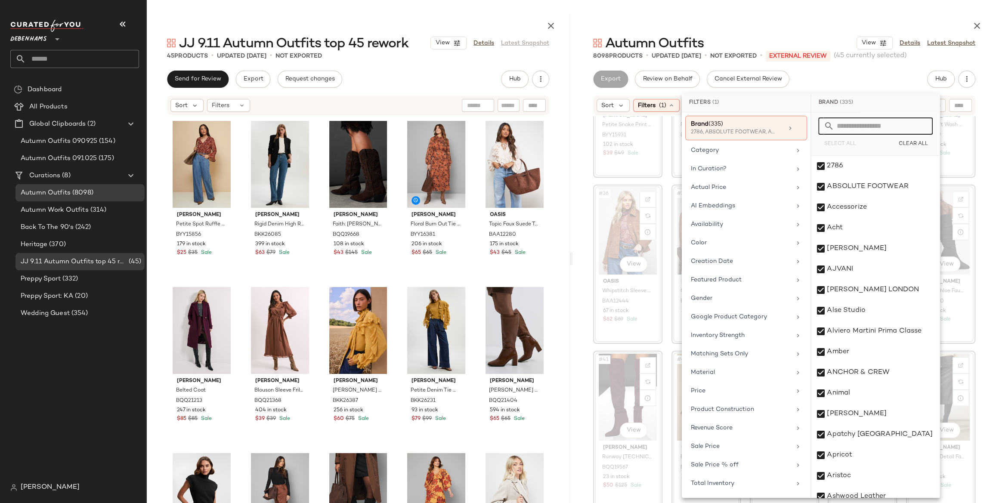
click at [868, 127] on input "text" at bounding box center [881, 126] width 94 height 17
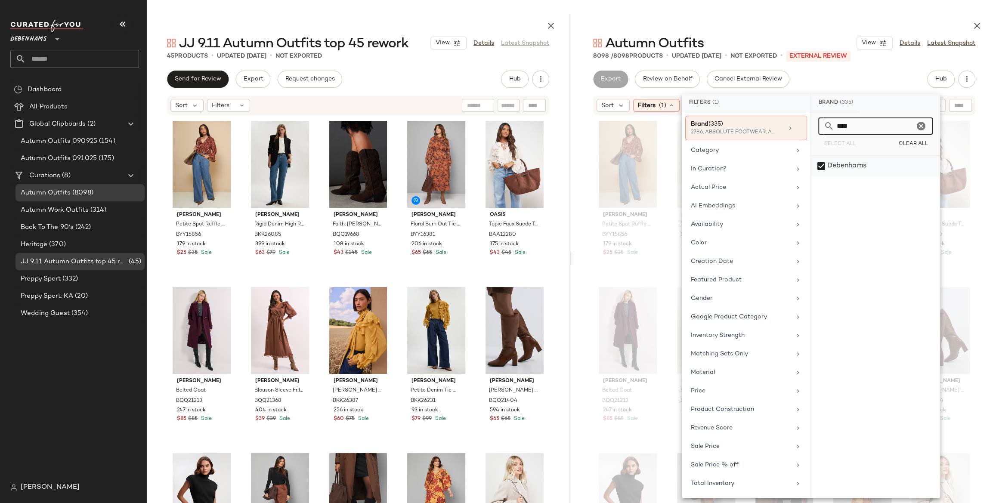
click at [853, 165] on div "Debenhams" at bounding box center [875, 166] width 128 height 21
click at [842, 125] on input "****" at bounding box center [874, 126] width 80 height 17
click at [844, 164] on div "[PERSON_NAME]" at bounding box center [875, 166] width 128 height 21
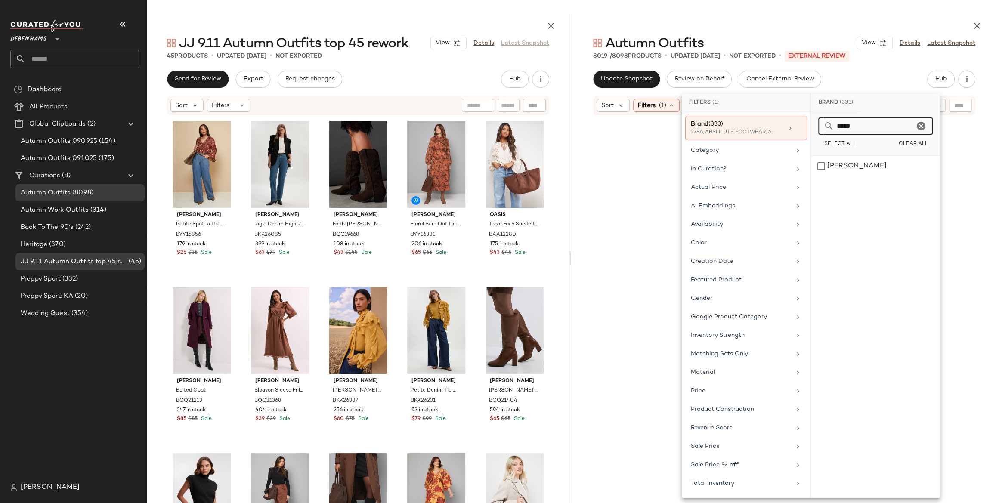
click at [846, 124] on input "*****" at bounding box center [874, 126] width 80 height 17
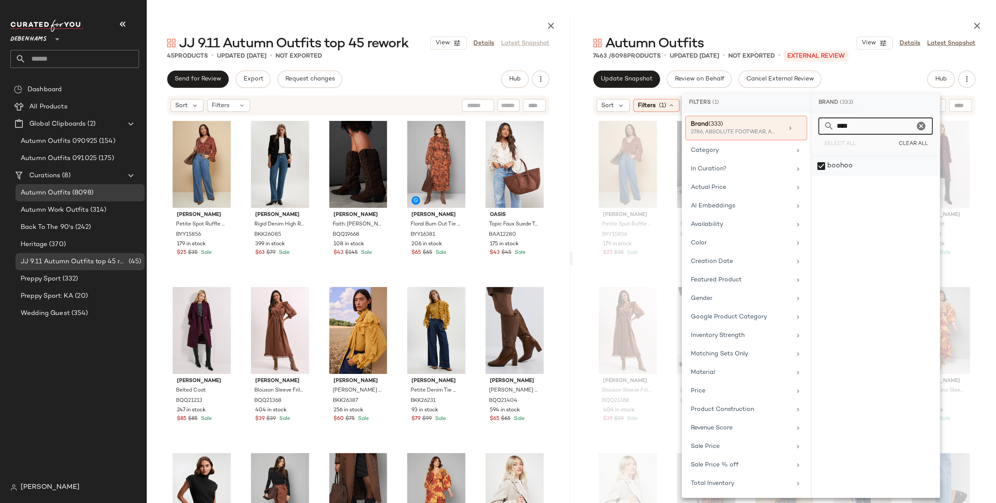
click at [843, 166] on div "boohoo" at bounding box center [875, 166] width 128 height 21
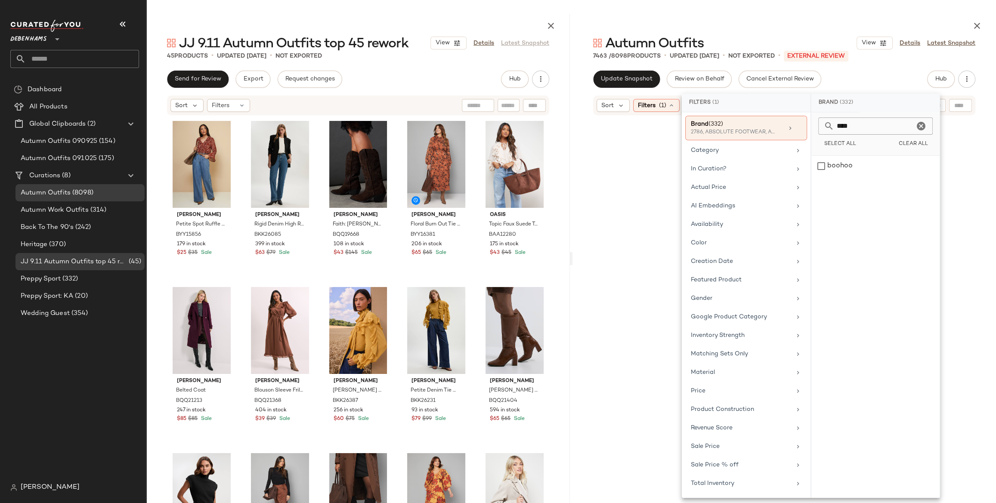
click at [845, 124] on input "****" at bounding box center [874, 126] width 80 height 17
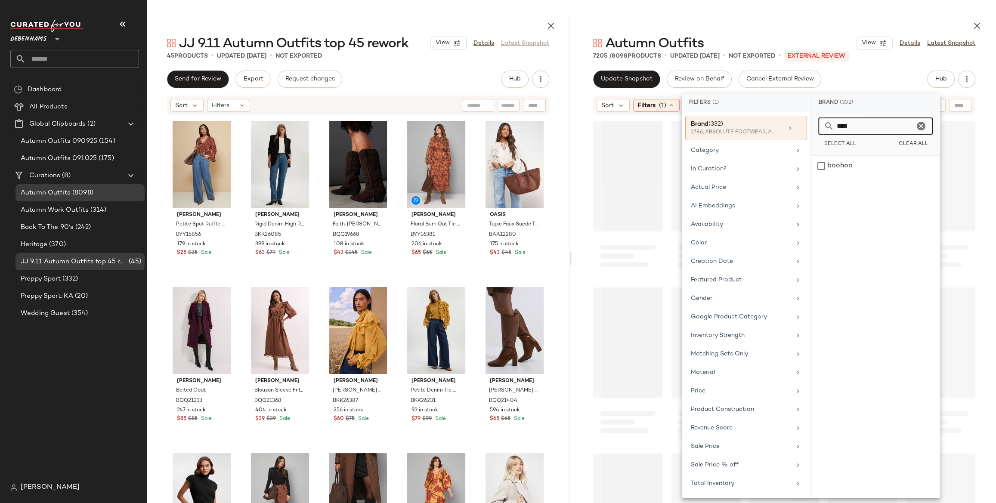
click at [845, 124] on input "****" at bounding box center [874, 126] width 80 height 17
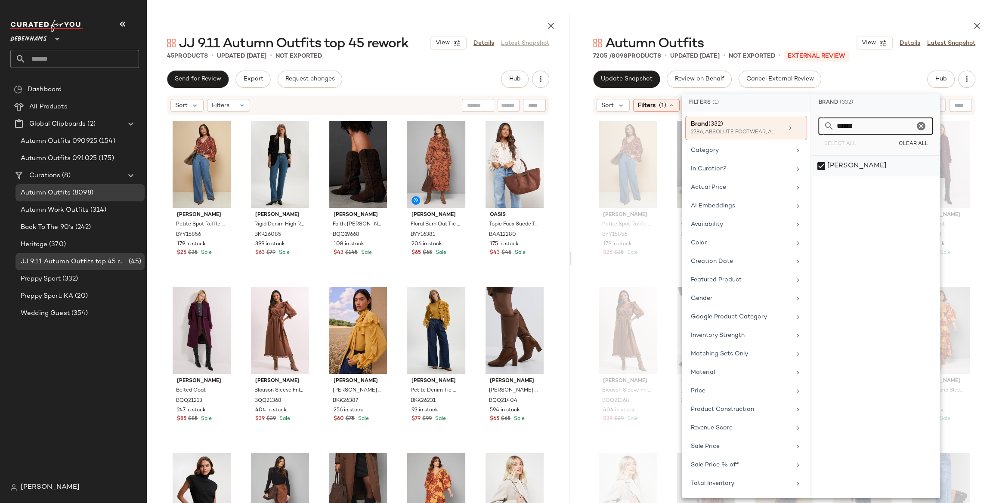
click at [842, 164] on div "[PERSON_NAME]" at bounding box center [875, 166] width 128 height 21
click at [846, 123] on input "******" at bounding box center [874, 126] width 80 height 17
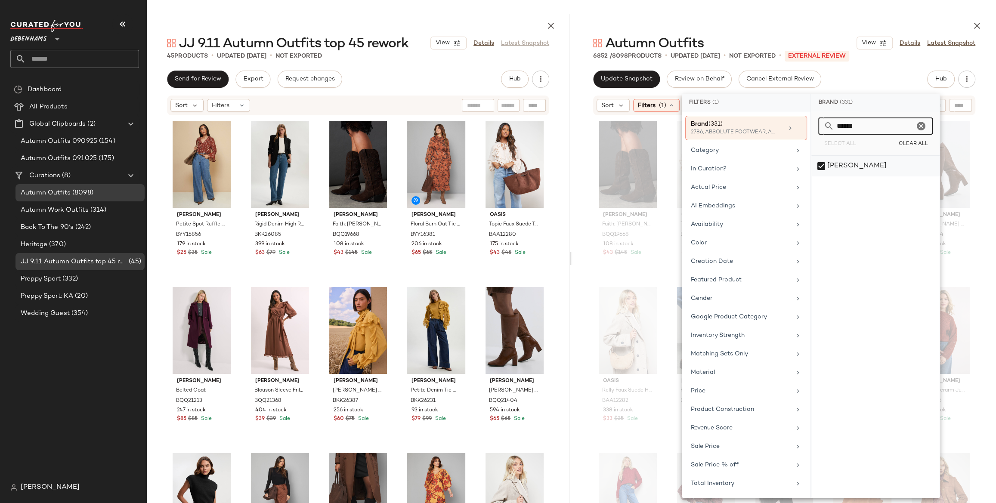
click at [842, 167] on div "[PERSON_NAME]" at bounding box center [875, 166] width 128 height 21
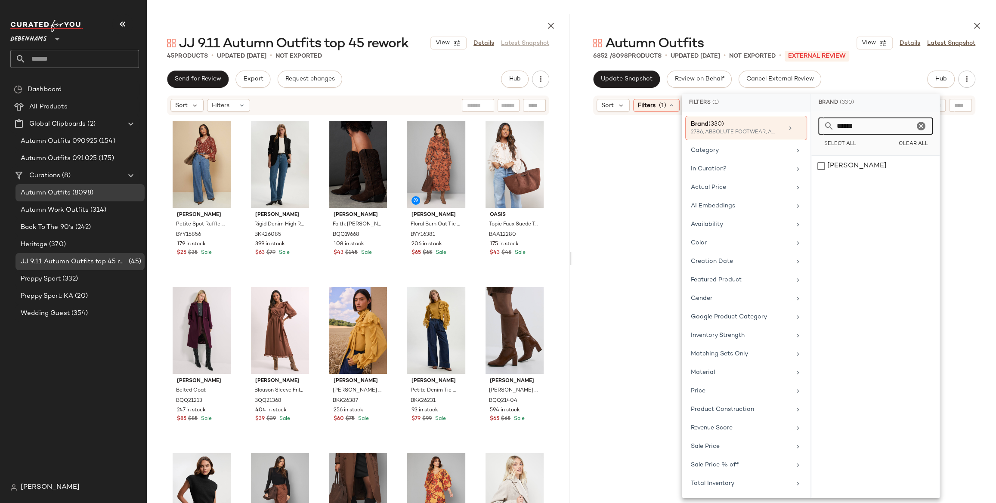
click at [847, 121] on input "******" at bounding box center [874, 126] width 80 height 17
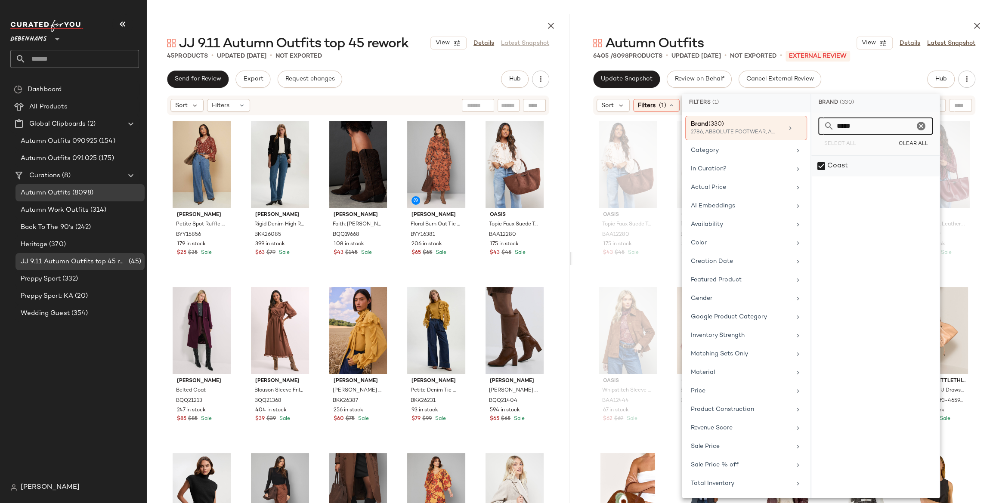
click at [843, 158] on div "Coast" at bounding box center [875, 166] width 128 height 21
click at [846, 125] on input "*****" at bounding box center [874, 126] width 80 height 17
click at [842, 167] on div "Oasis" at bounding box center [875, 166] width 128 height 21
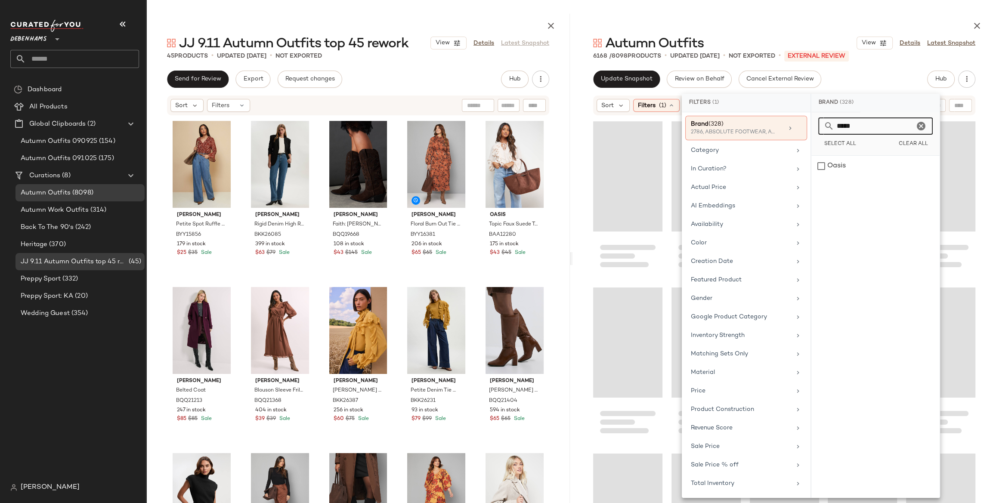
click at [848, 127] on input "*****" at bounding box center [874, 126] width 80 height 17
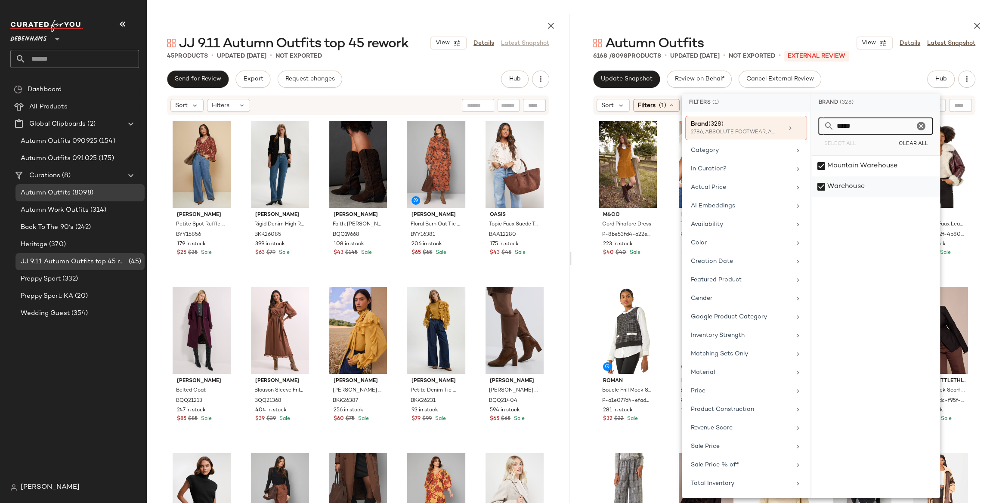
click at [858, 194] on div "Warehouse" at bounding box center [875, 186] width 128 height 21
click at [848, 124] on input "*****" at bounding box center [874, 126] width 80 height 17
click at [865, 166] on div "[PERSON_NAME]" at bounding box center [875, 166] width 128 height 21
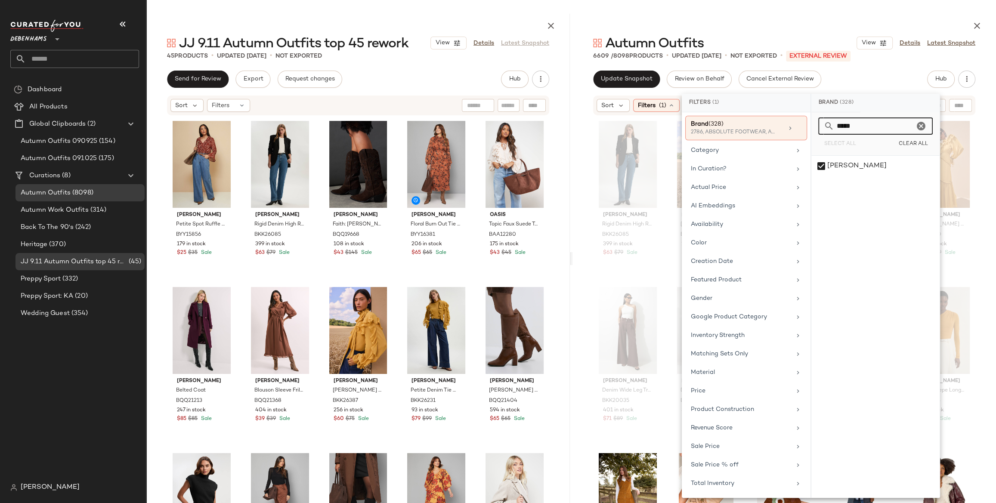
click at [843, 120] on input "*****" at bounding box center [874, 126] width 80 height 17
click at [842, 191] on div "PrettyLittleThing" at bounding box center [875, 186] width 128 height 21
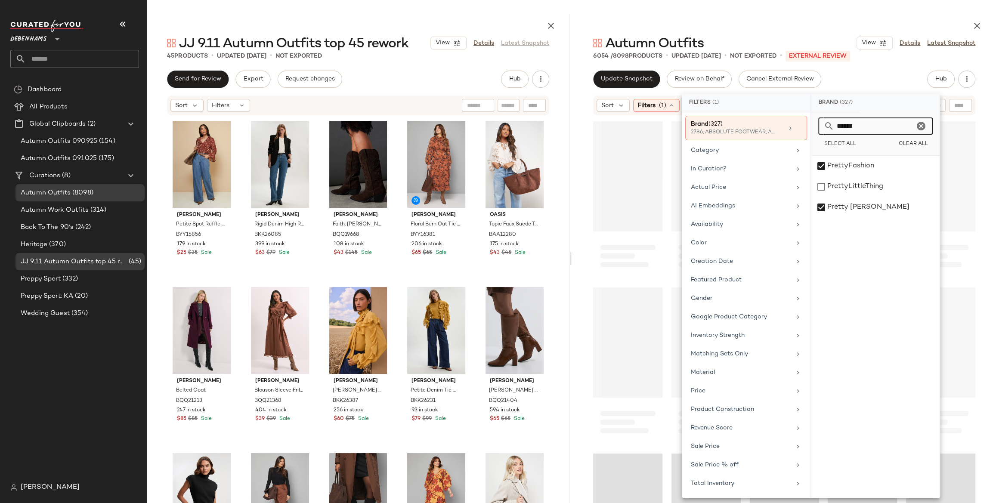
click at [846, 129] on input "******" at bounding box center [874, 126] width 80 height 17
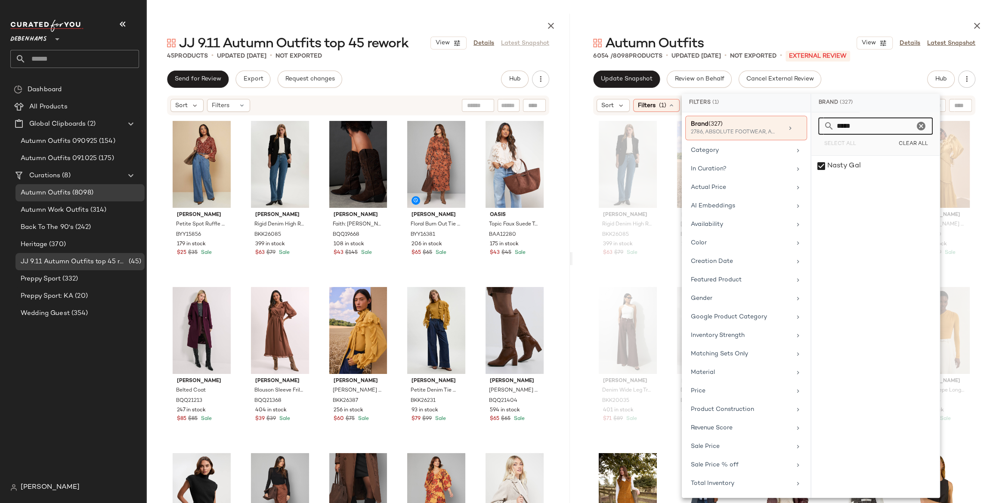
click at [841, 176] on div "Nasty Gal" at bounding box center [875, 327] width 128 height 342
click at [842, 171] on div "Nasty Gal" at bounding box center [875, 166] width 128 height 21
click at [844, 132] on input "*****" at bounding box center [874, 126] width 80 height 17
click at [842, 163] on div "MISSPAP" at bounding box center [875, 166] width 128 height 21
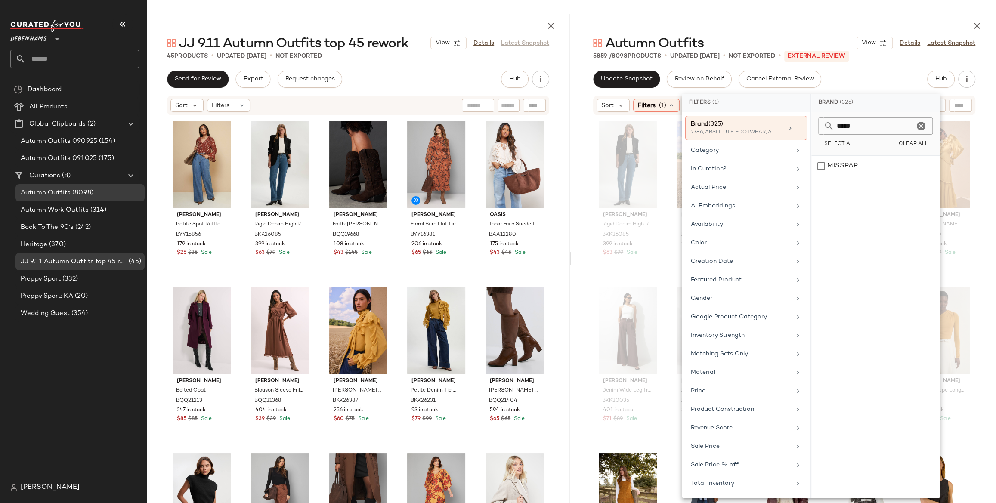
click at [844, 120] on input "*****" at bounding box center [874, 126] width 80 height 17
type input "******"
click at [880, 85] on div "Update Snapshot Review on Behalf Cancel External Review Hub" at bounding box center [784, 79] width 382 height 17
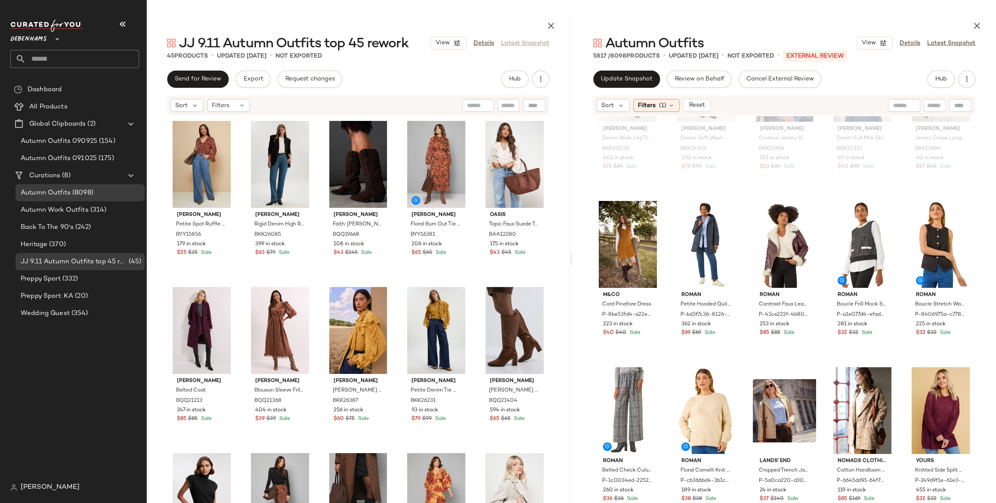
scroll to position [289, 0]
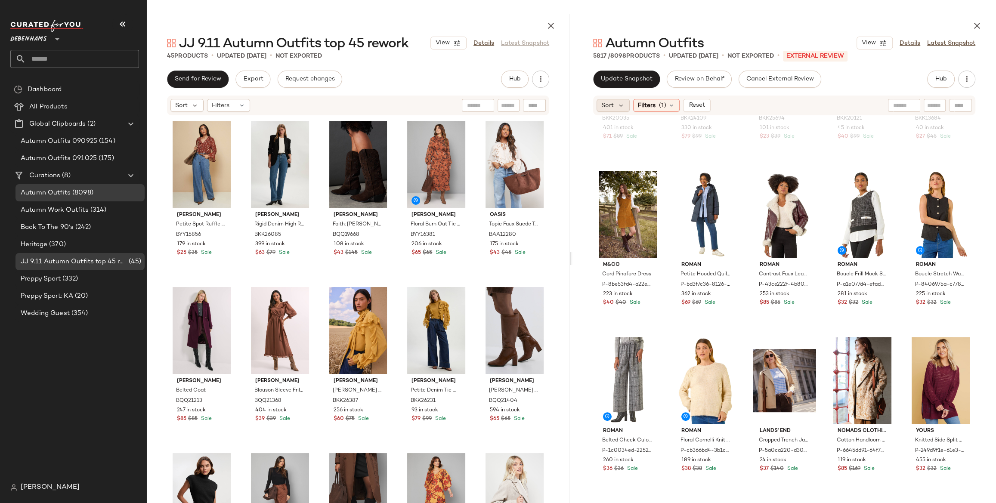
click at [610, 108] on span "Sort" at bounding box center [607, 105] width 12 height 9
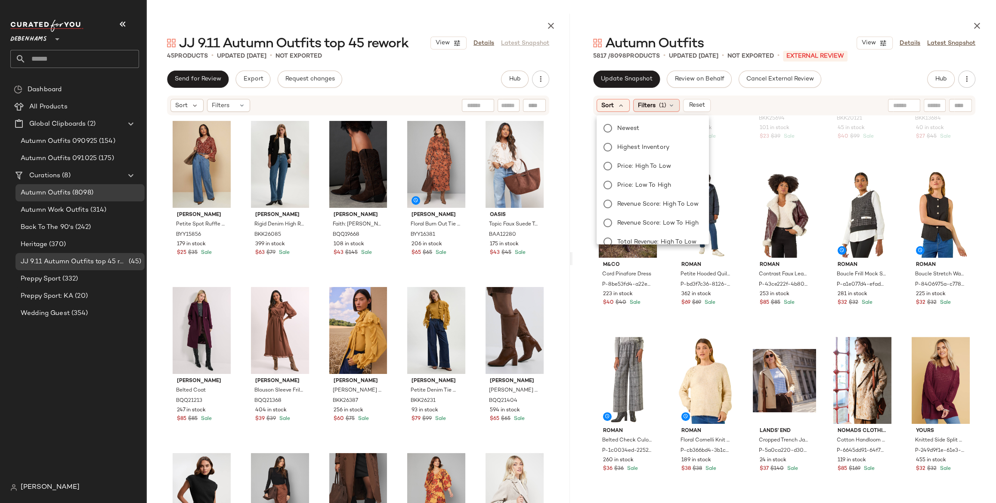
click at [676, 102] on div "Filters (1)" at bounding box center [656, 105] width 46 height 13
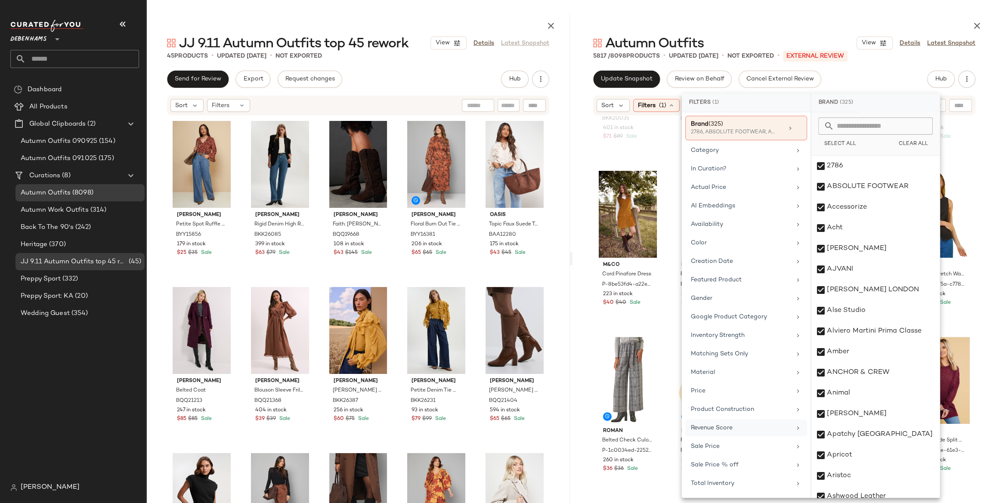
scroll to position [16, 0]
click at [743, 408] on div "Revenue Score" at bounding box center [741, 412] width 100 height 9
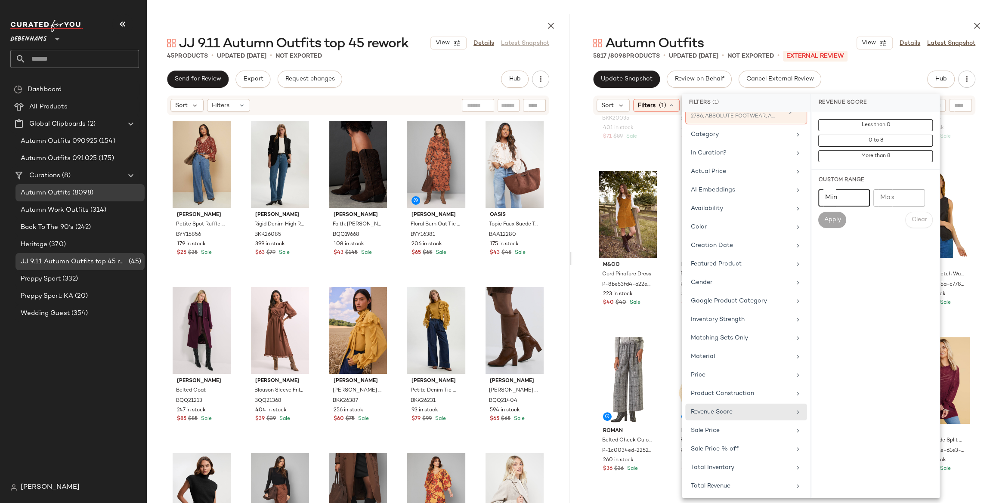
click at [847, 198] on input "Min" at bounding box center [844, 197] width 52 height 17
type input "*"
click at [823, 218] on span "Apply" at bounding box center [831, 220] width 17 height 7
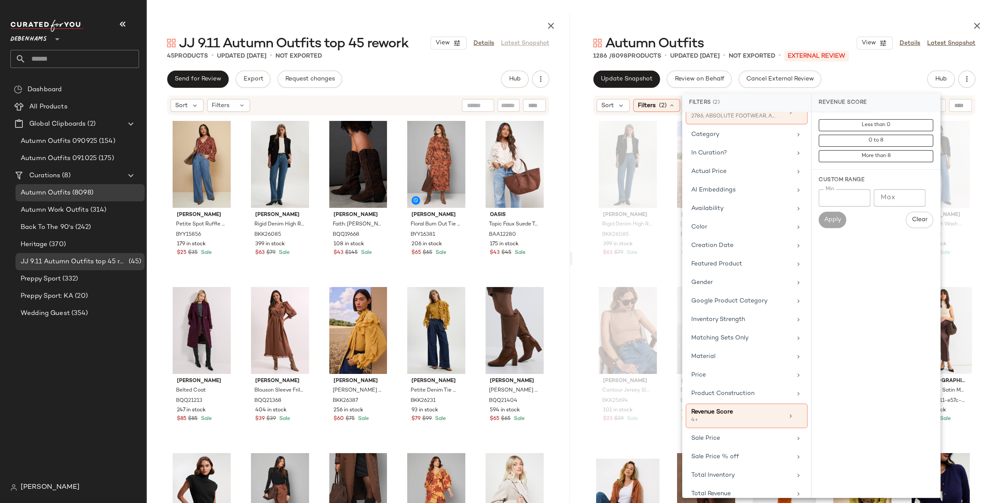
click at [876, 66] on div "Autumn Outfits View Details Latest Snapshot 1286 / 8098 Products • updated [DAT…" at bounding box center [784, 258] width 424 height 489
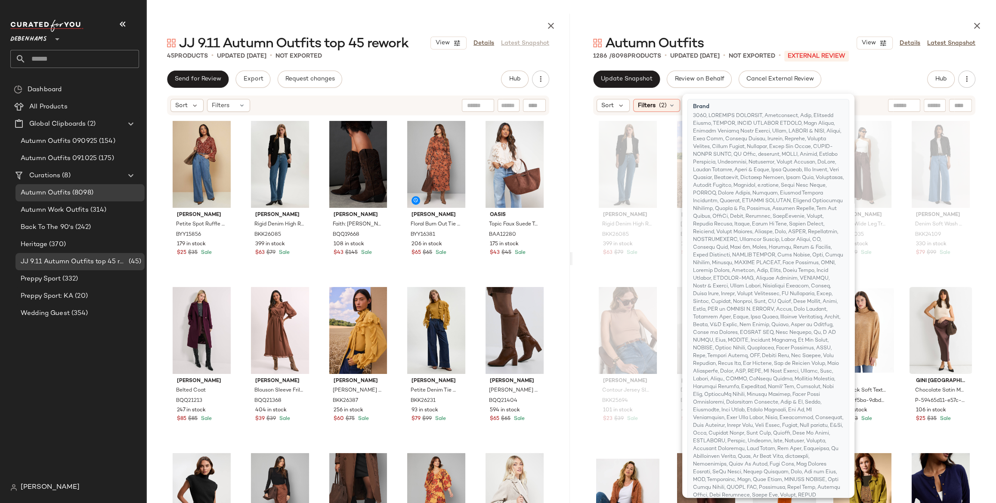
click at [876, 66] on div "Autumn Outfits View Details Latest Snapshot 1286 / 8098 Products • updated [DAT…" at bounding box center [784, 258] width 424 height 489
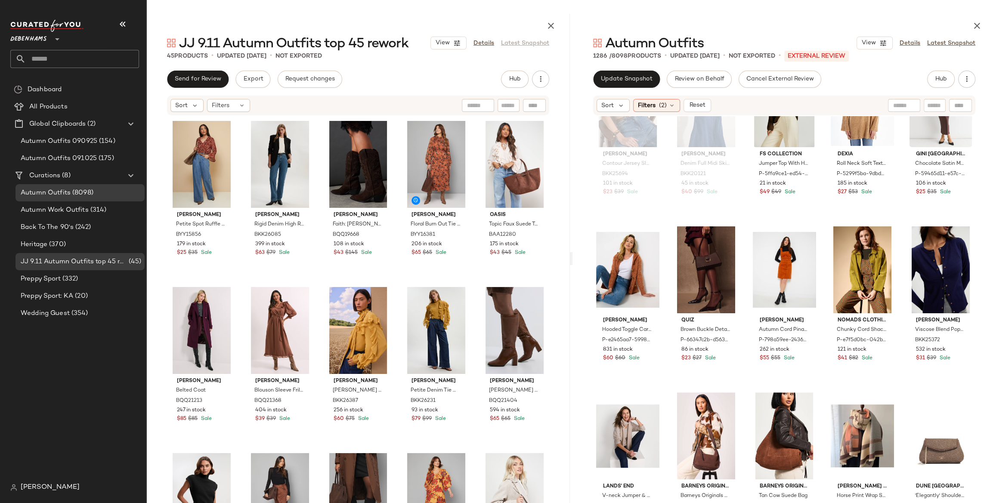
scroll to position [220, 0]
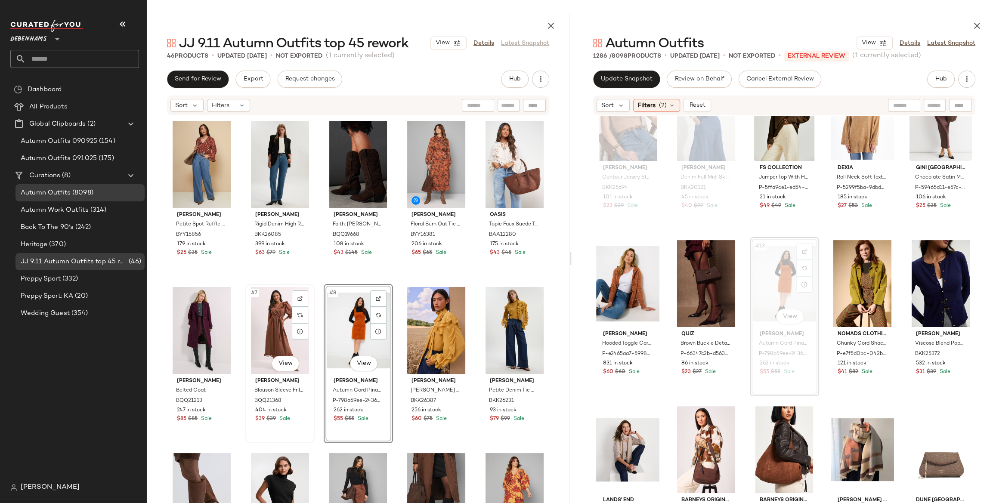
click at [260, 319] on div "#7 View" at bounding box center [279, 330] width 63 height 87
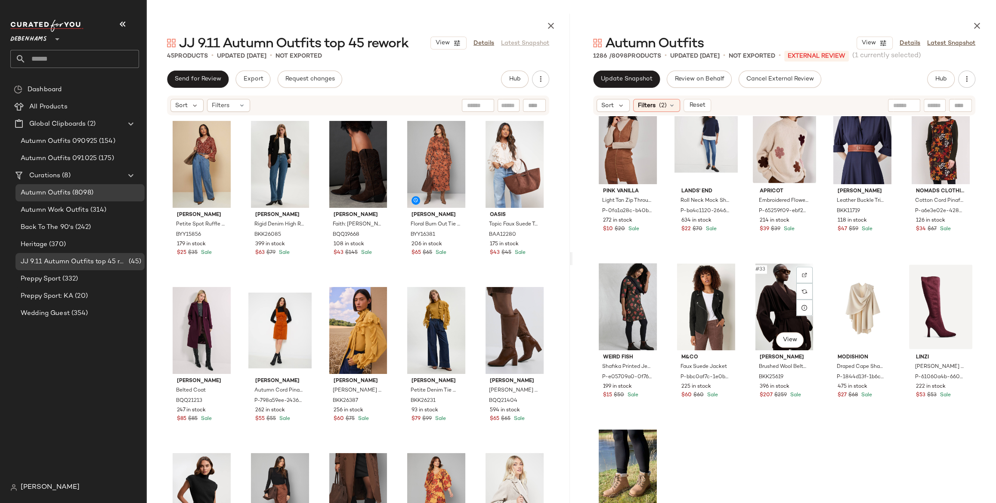
scroll to position [863, 0]
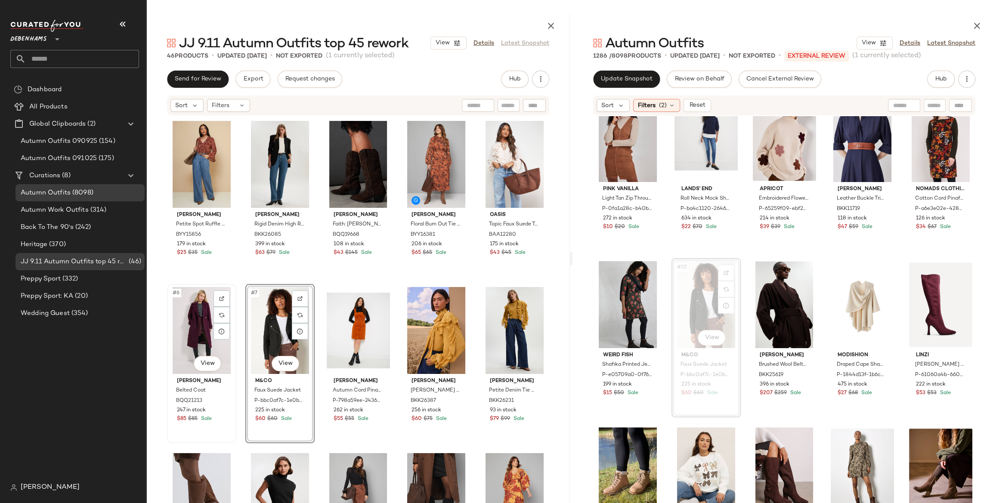
click at [196, 322] on div "#6 View" at bounding box center [201, 330] width 63 height 87
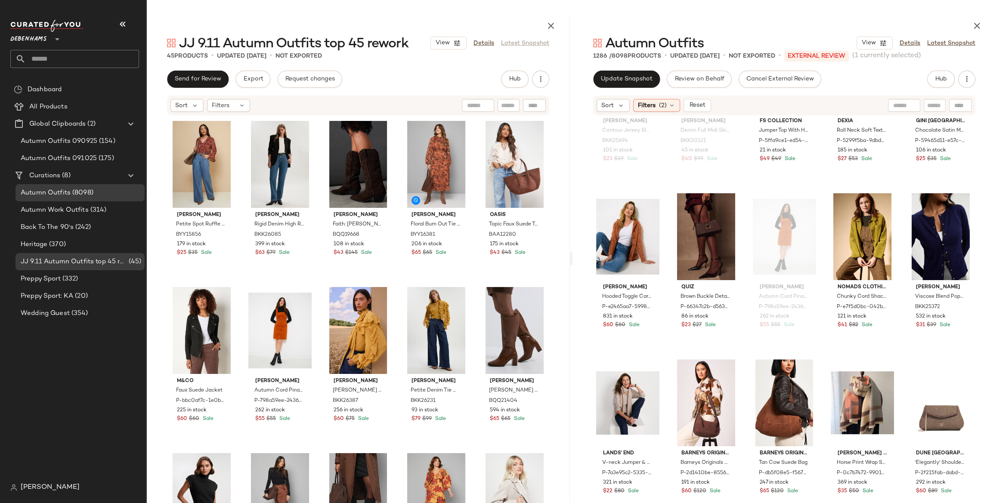
scroll to position [268, 0]
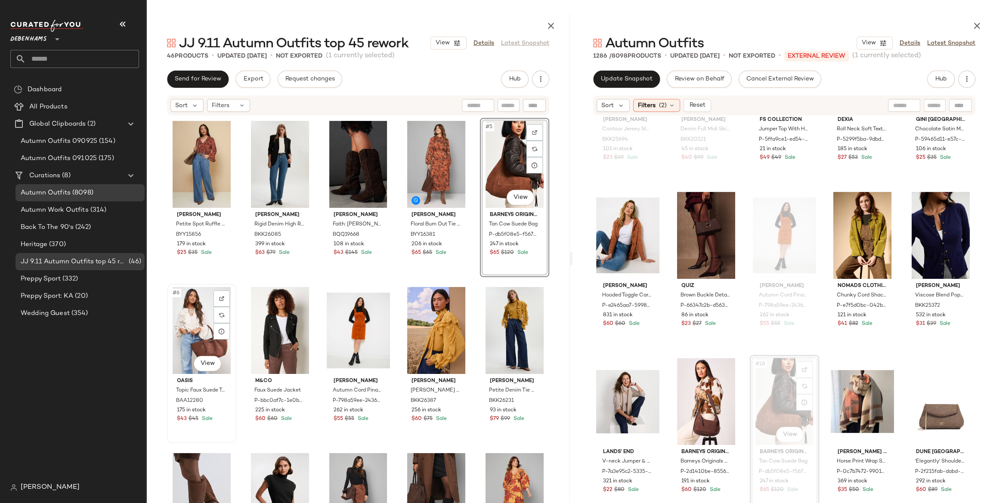
click at [189, 323] on div "#6 View" at bounding box center [201, 330] width 63 height 87
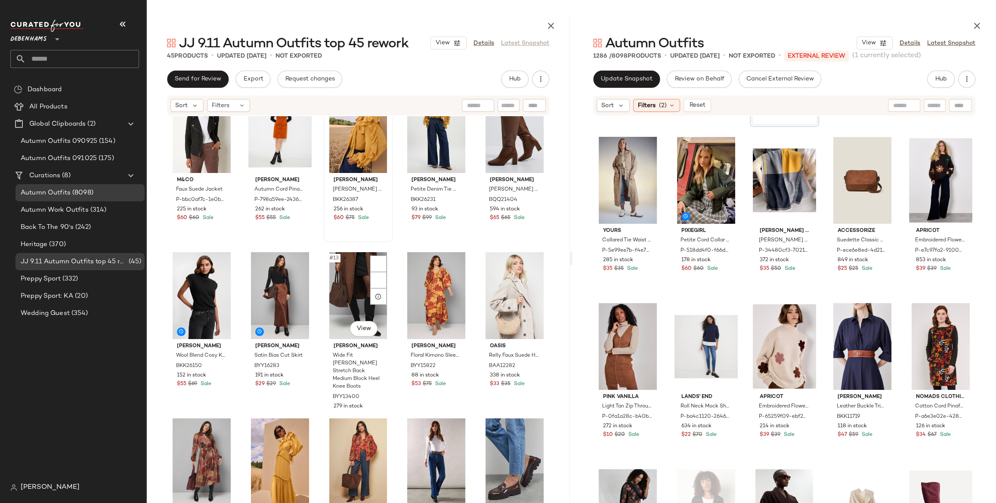
scroll to position [217, 0]
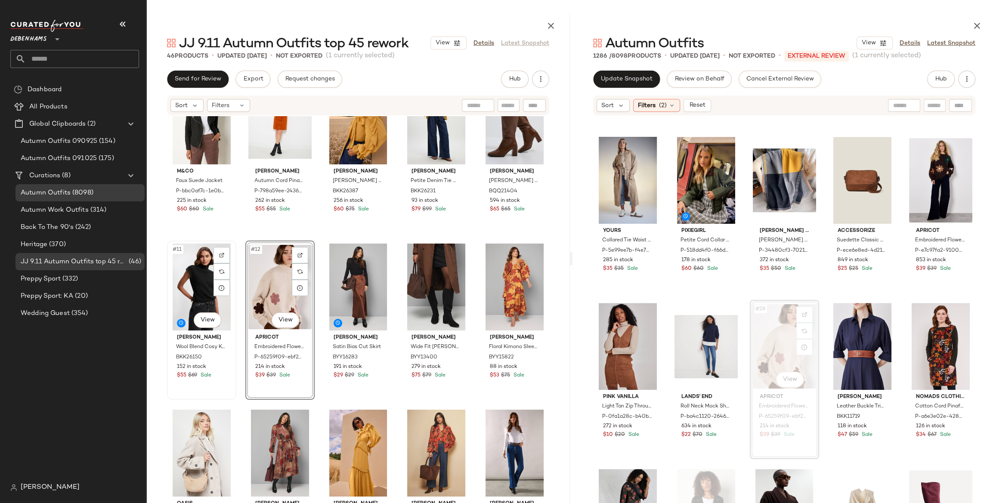
click at [190, 287] on div "#11 View" at bounding box center [201, 287] width 63 height 87
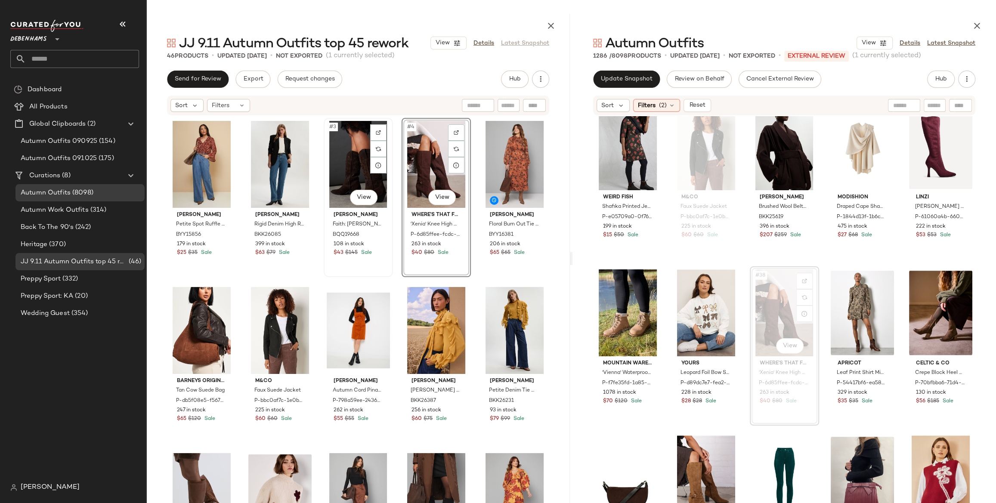
click at [346, 163] on div "#3 View" at bounding box center [358, 164] width 63 height 87
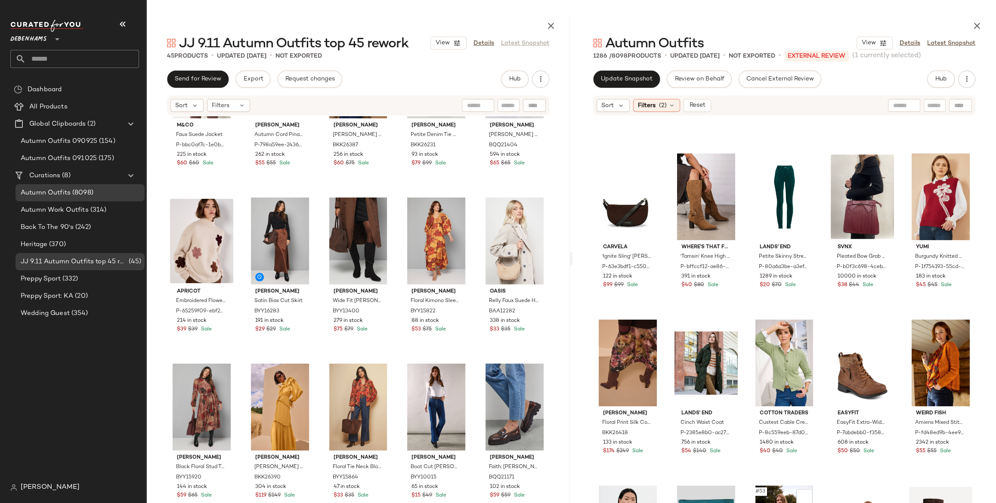
scroll to position [1463, 0]
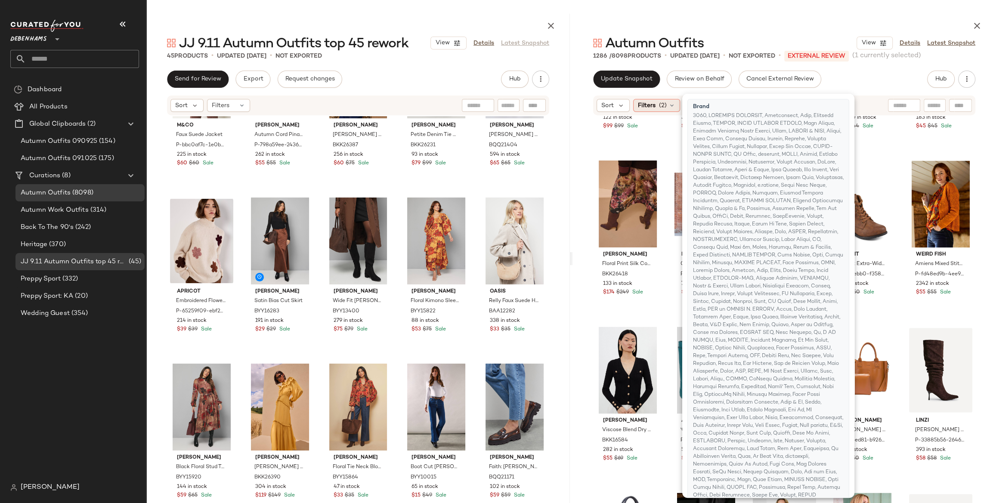
click at [659, 103] on span "(2)" at bounding box center [663, 105] width 8 height 9
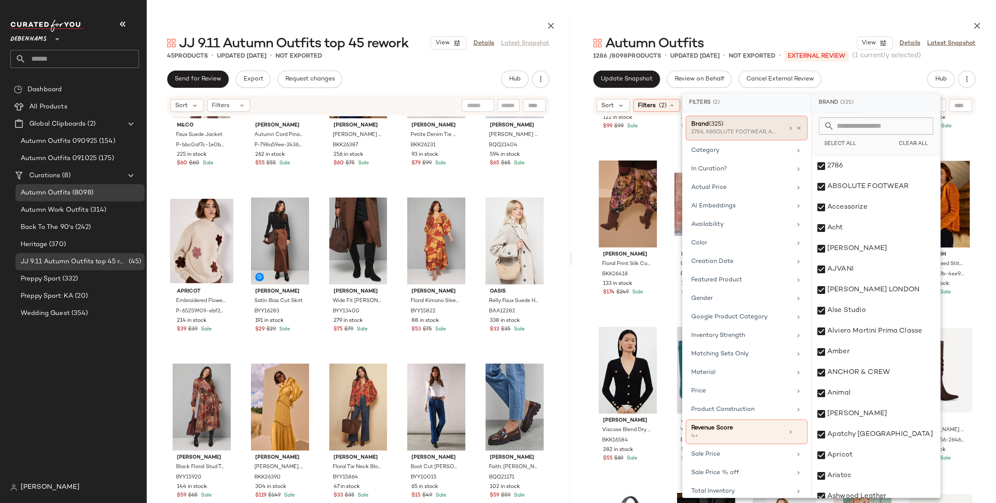
click at [740, 128] on div "Brand (325)" at bounding box center [737, 124] width 93 height 9
click at [860, 126] on input "text" at bounding box center [881, 126] width 94 height 17
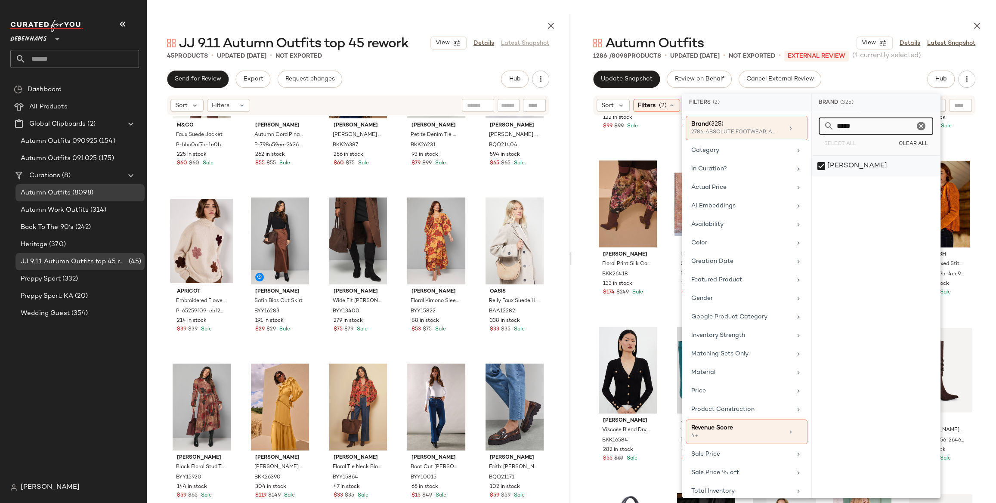
type input "*****"
click at [837, 173] on div "[PERSON_NAME]" at bounding box center [876, 166] width 128 height 21
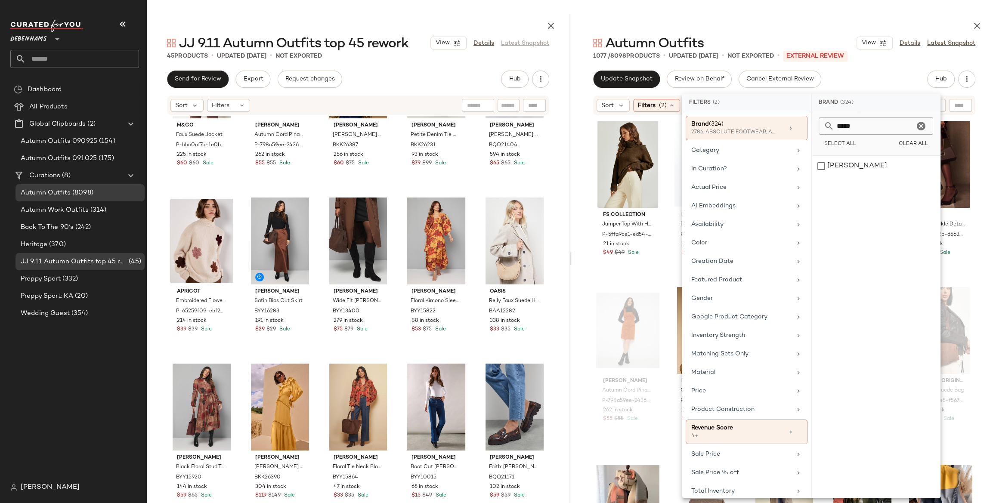
click at [866, 8] on main "JJ 9.11 Autumn Outfits top 45 rework View Details Latest Snapshot 45 Products •…" at bounding box center [498, 251] width 996 height 503
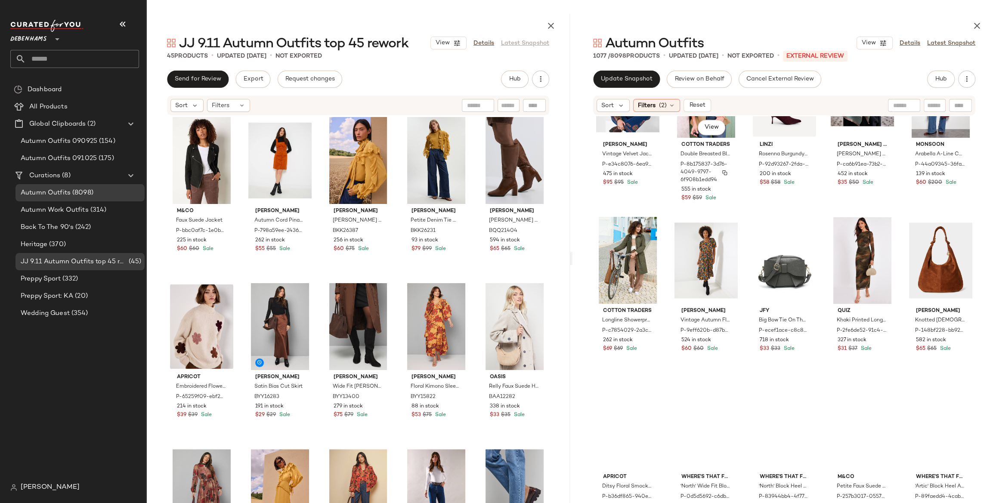
scroll to position [1600, 0]
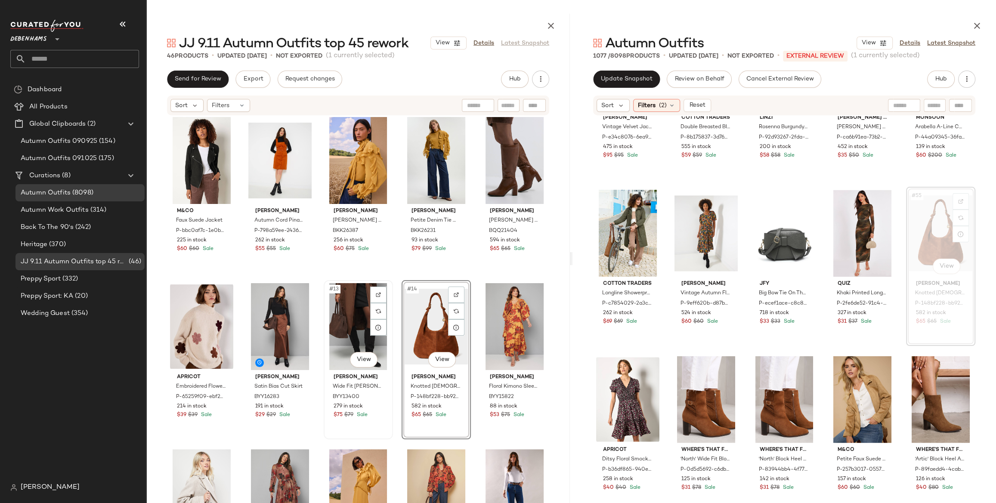
click at [350, 314] on div "#13 View" at bounding box center [358, 326] width 63 height 87
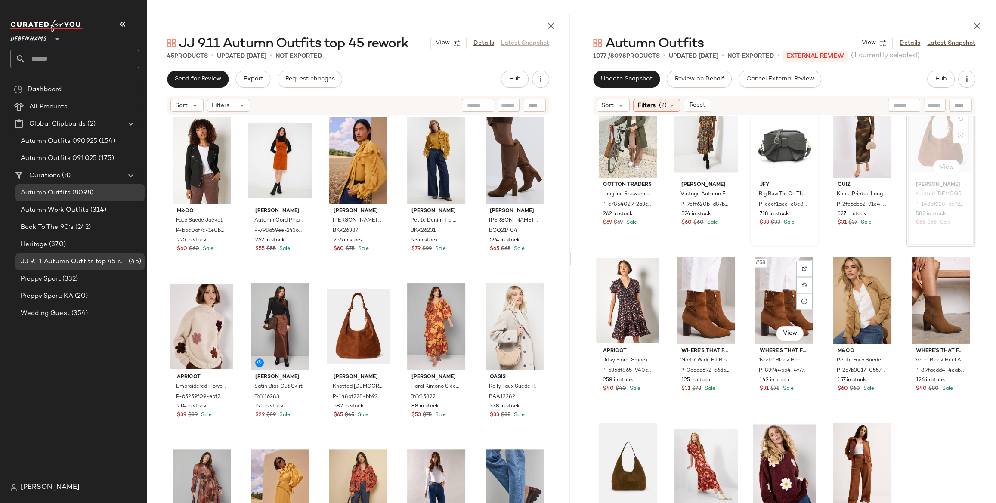
scroll to position [1724, 0]
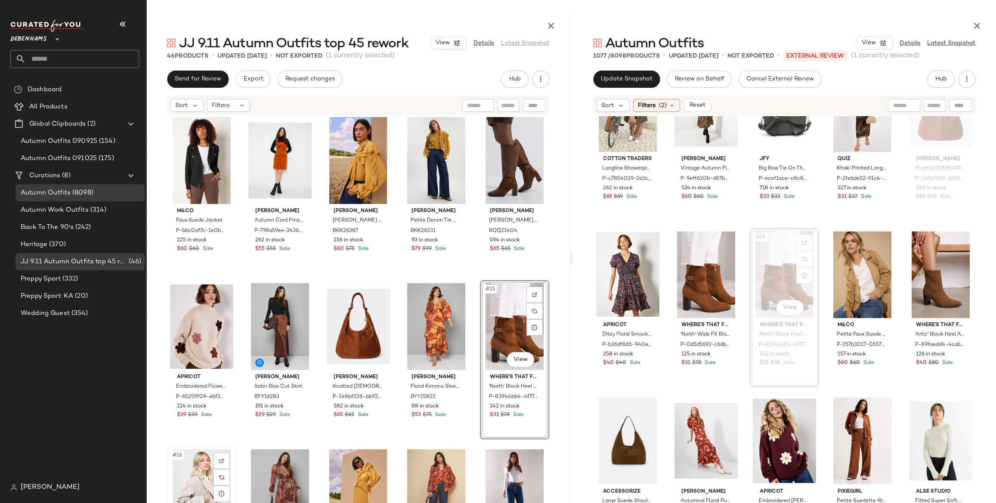
click at [187, 466] on div "#16 View" at bounding box center [201, 492] width 63 height 87
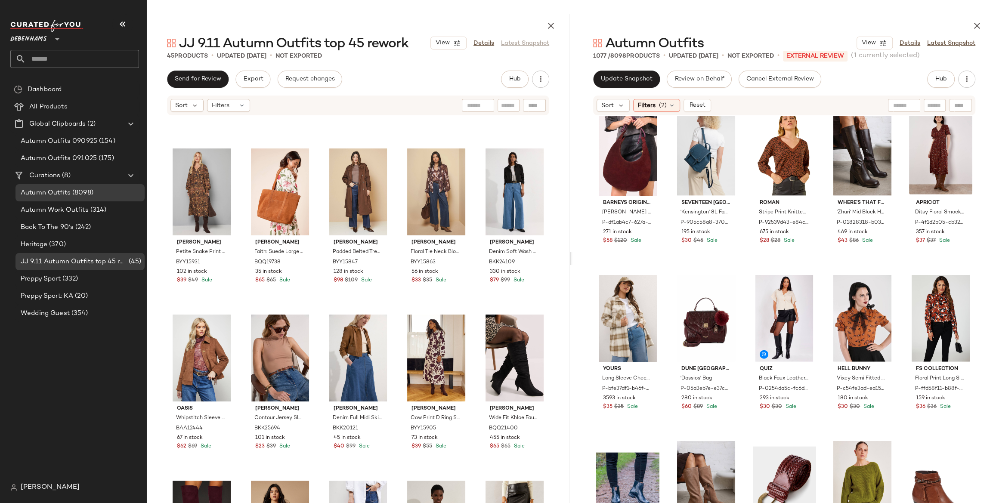
scroll to position [1092, 0]
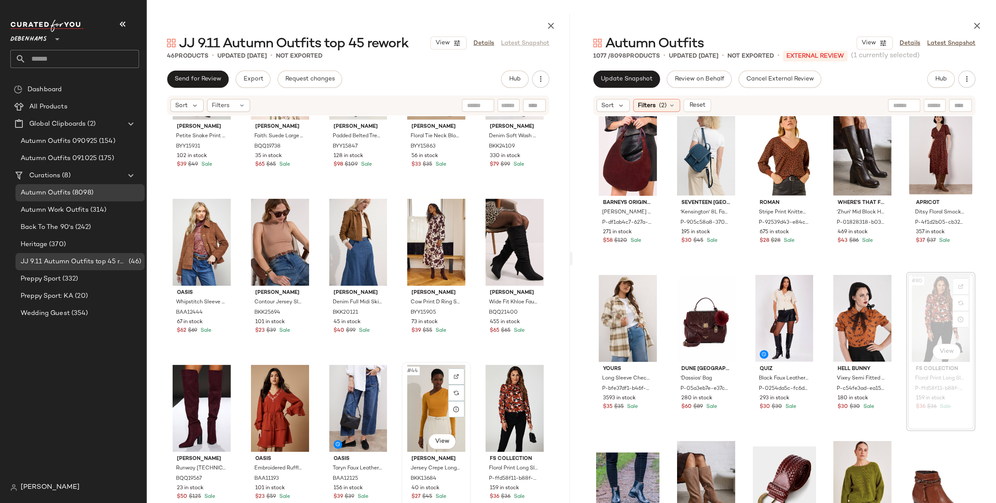
click at [424, 403] on div "#44 View" at bounding box center [436, 408] width 63 height 87
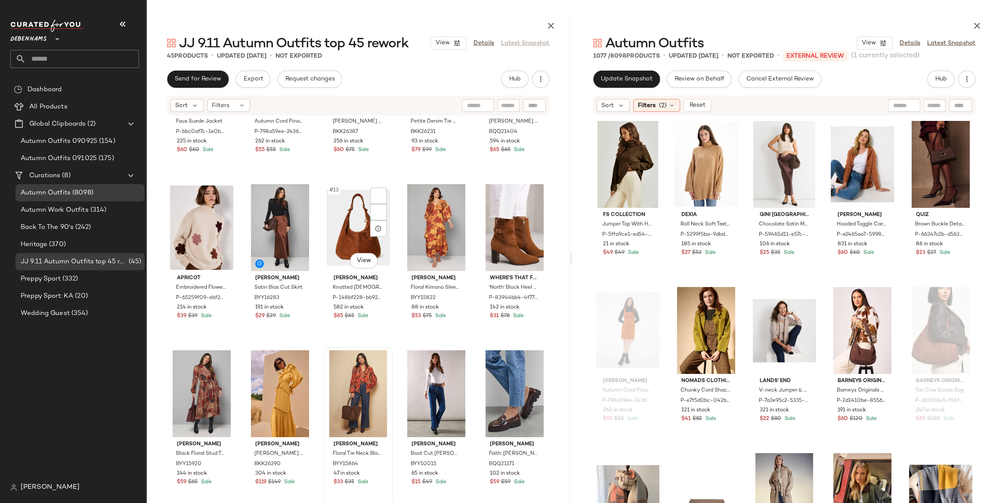
scroll to position [209, 0]
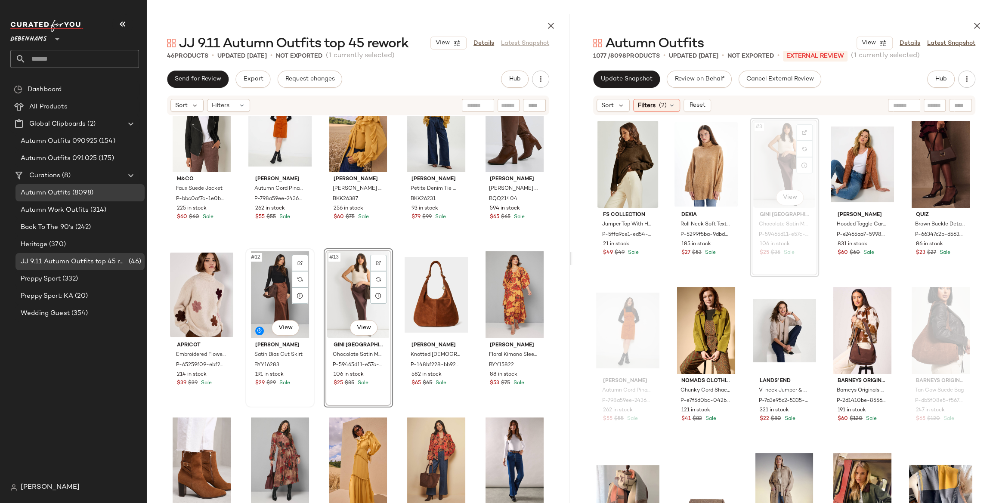
click at [273, 276] on div "#12 View" at bounding box center [279, 294] width 63 height 87
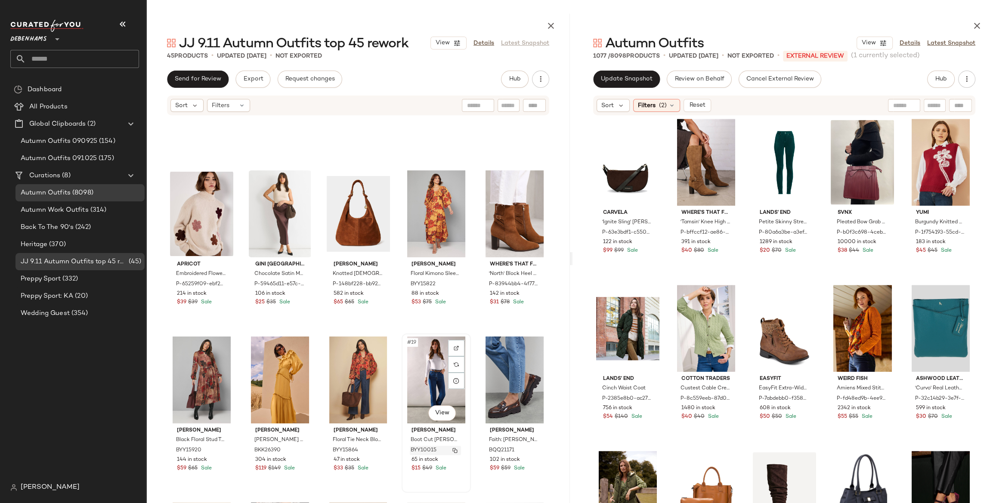
scroll to position [292, 0]
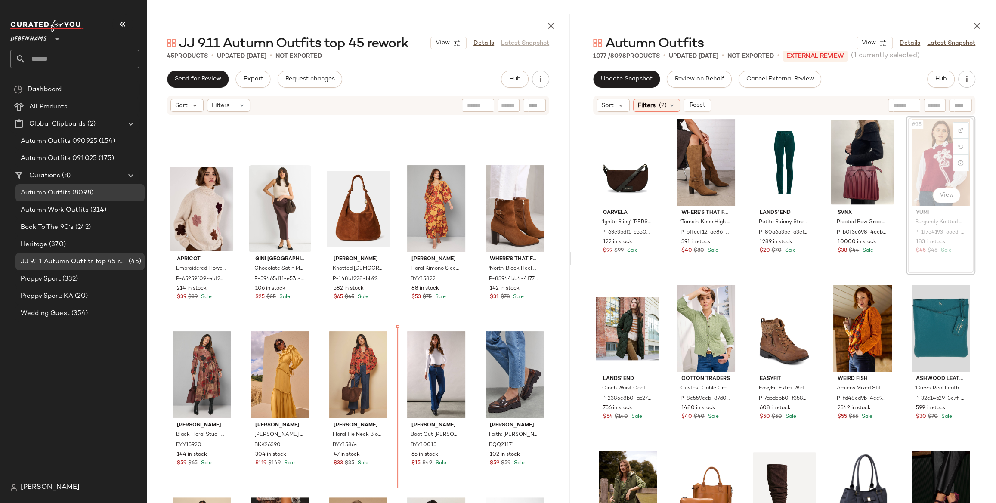
scroll to position [295, 0]
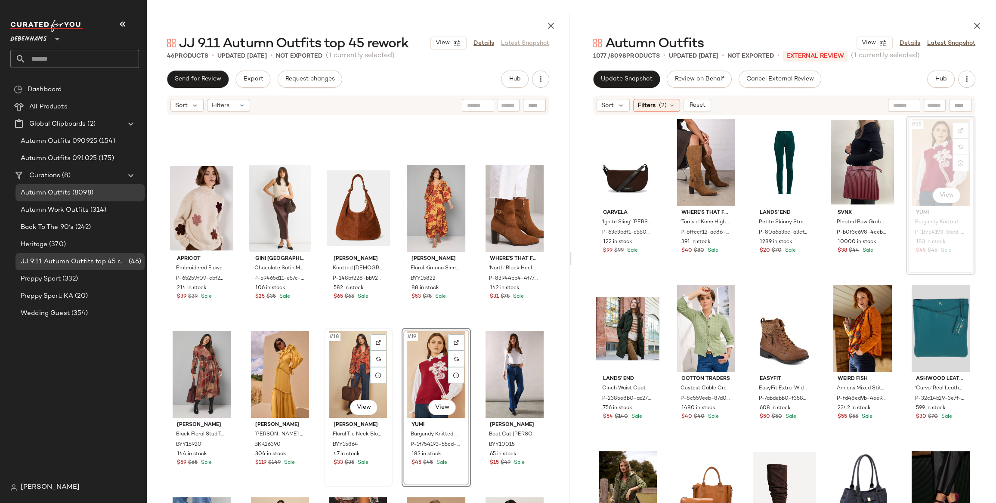
click at [361, 366] on div "#18 View" at bounding box center [358, 374] width 63 height 87
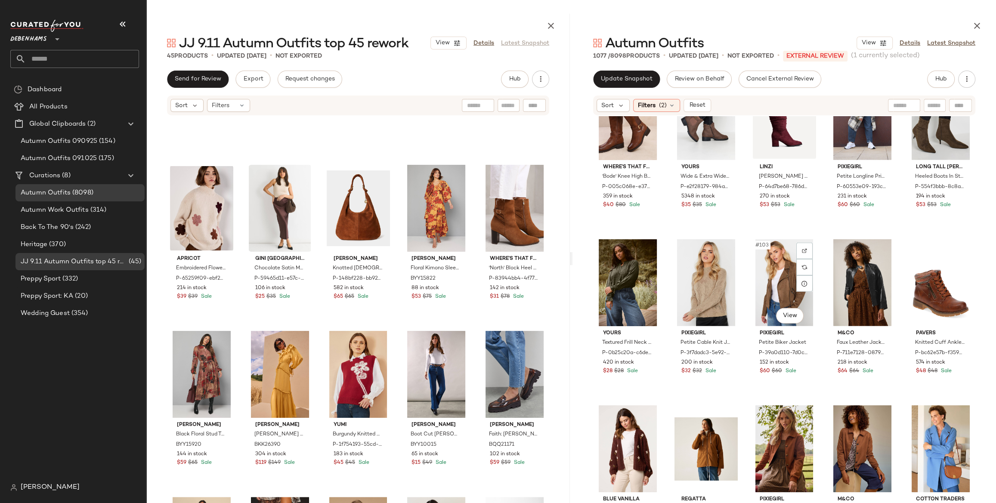
scroll to position [3211, 0]
click at [665, 101] on span "(2)" at bounding box center [663, 105] width 8 height 9
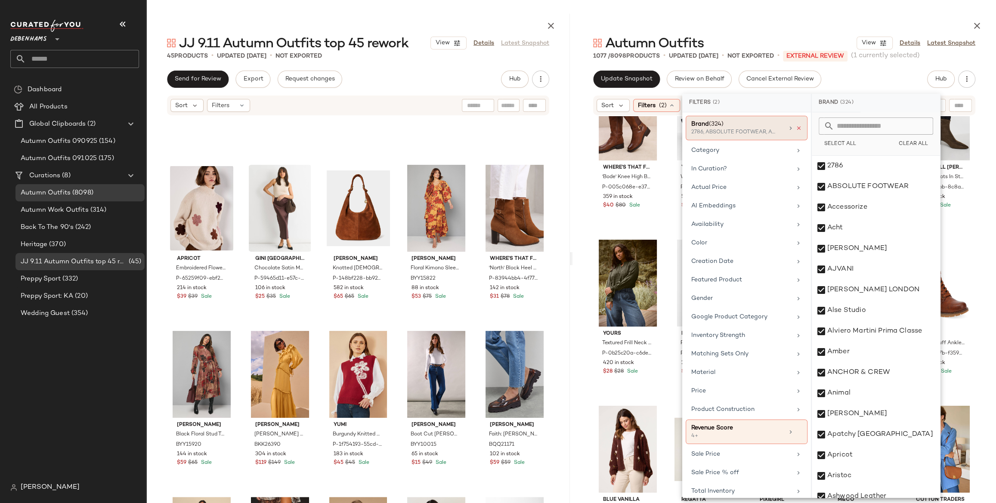
click at [796, 128] on icon at bounding box center [799, 128] width 6 height 6
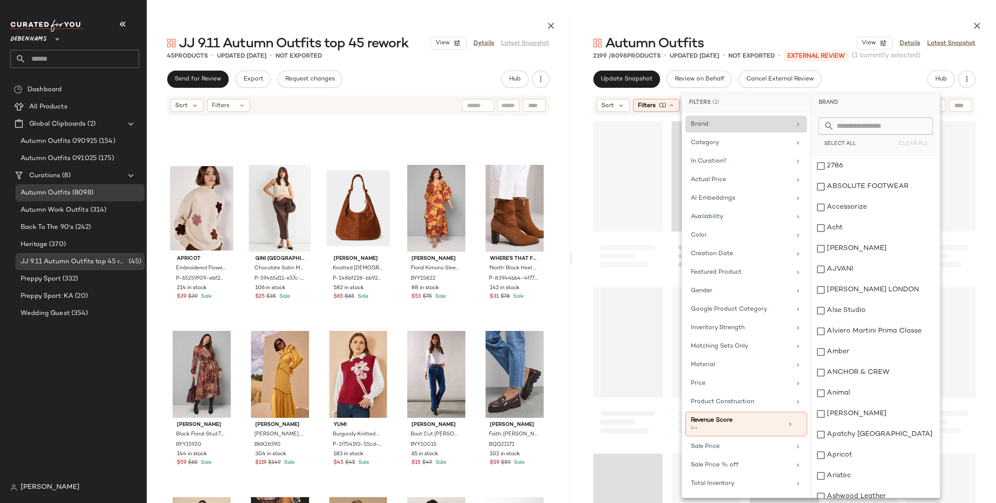
click at [755, 127] on div "Brand" at bounding box center [741, 124] width 100 height 9
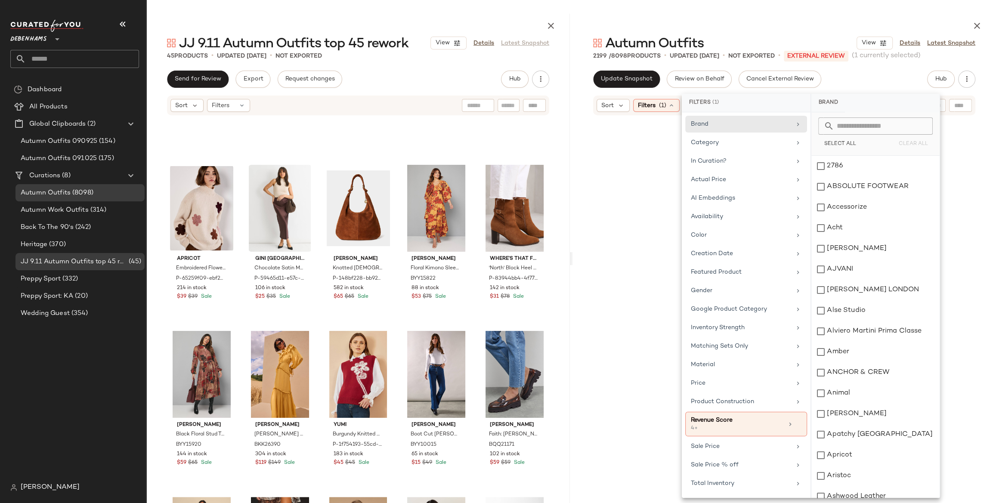
scroll to position [3489, 0]
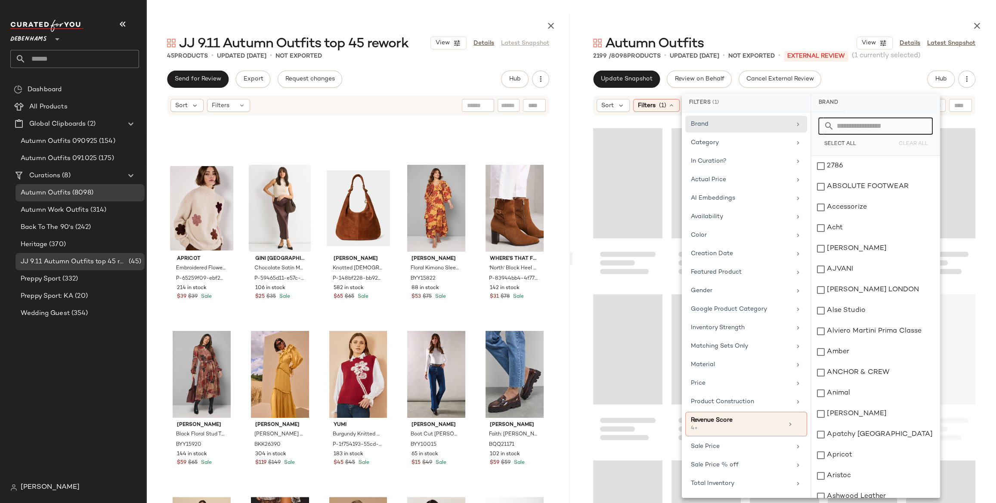
click at [832, 127] on icon at bounding box center [828, 126] width 10 height 10
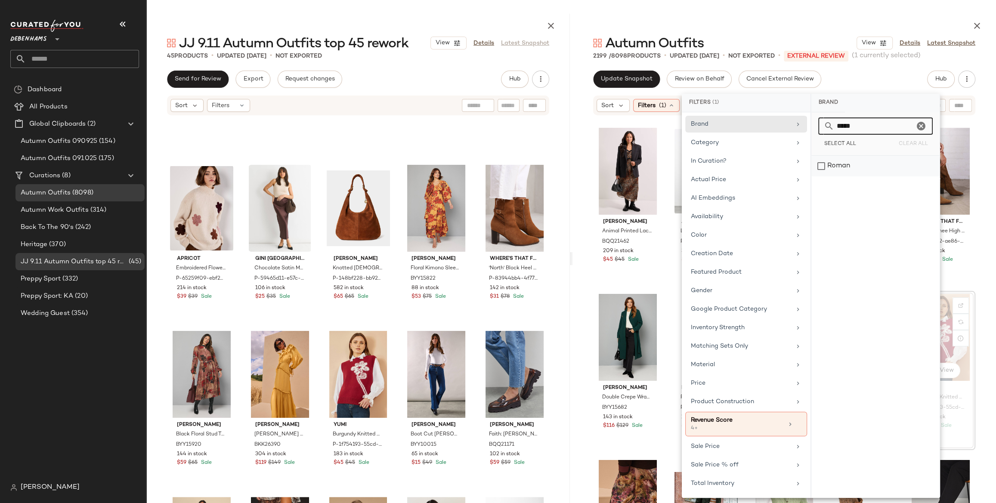
type input "*****"
click at [830, 164] on div "Roman" at bounding box center [875, 166] width 128 height 21
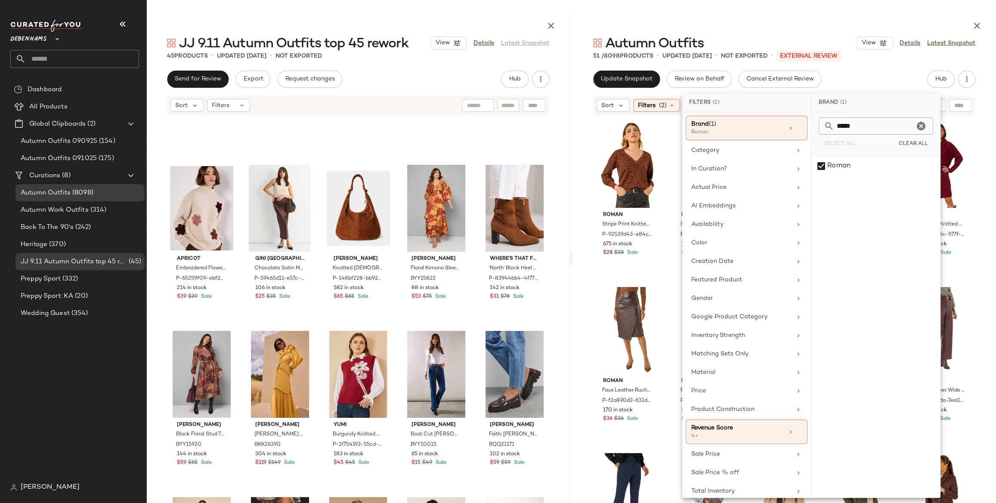
click at [814, 25] on div at bounding box center [784, 24] width 424 height 21
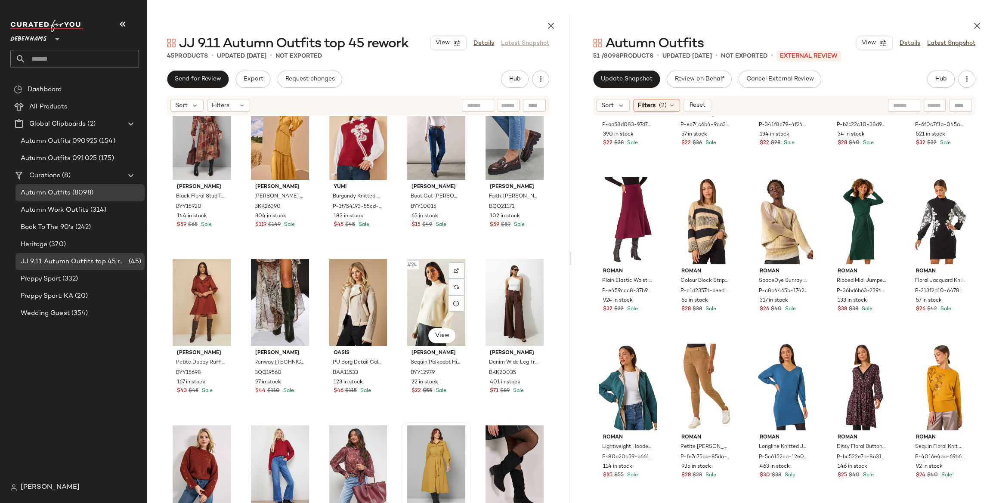
scroll to position [534, 0]
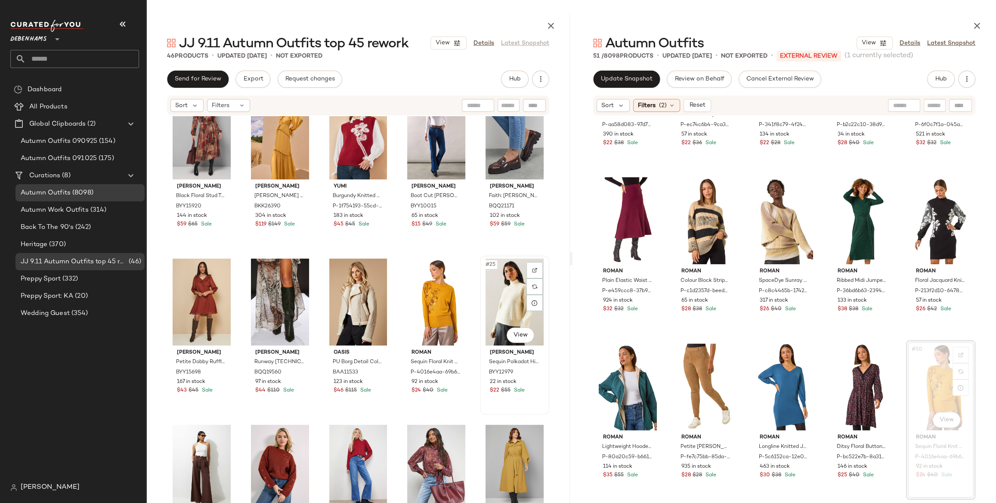
click at [511, 293] on div "#25 View" at bounding box center [514, 302] width 63 height 87
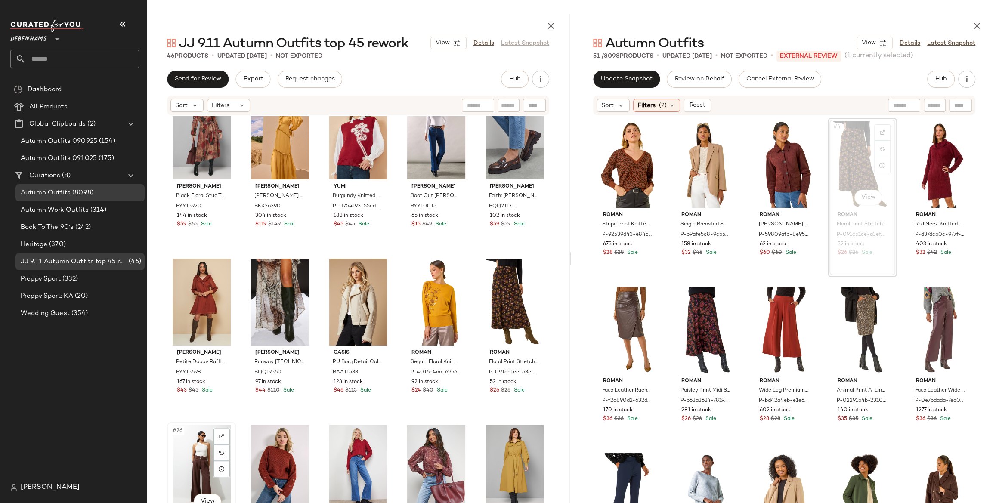
click at [195, 458] on div "#26 View" at bounding box center [201, 468] width 63 height 87
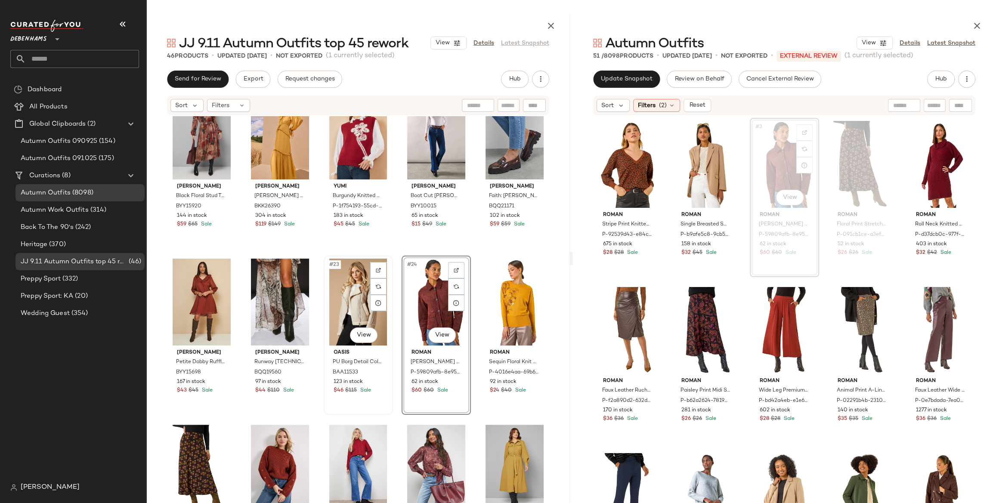
click at [359, 287] on div "#23 View" at bounding box center [358, 302] width 63 height 87
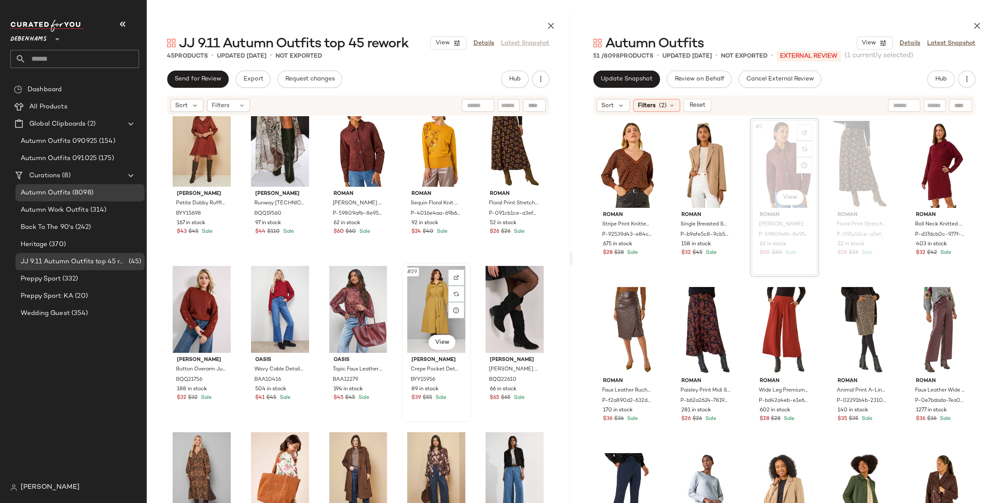
scroll to position [695, 0]
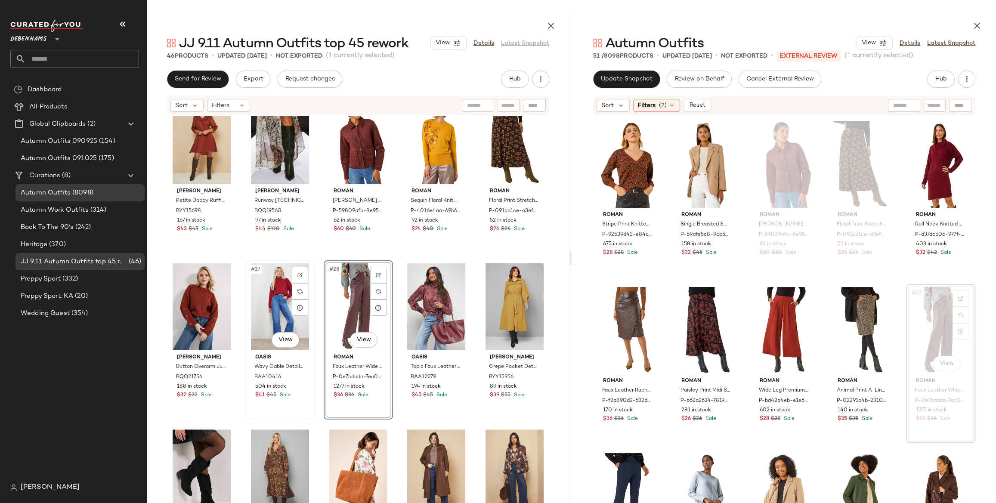
click at [269, 293] on div "#27 View" at bounding box center [279, 306] width 63 height 87
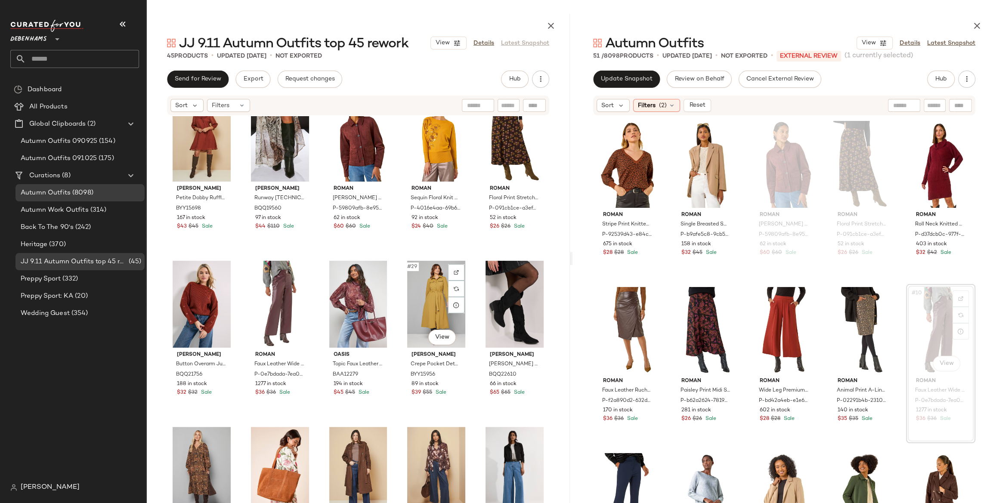
scroll to position [704, 0]
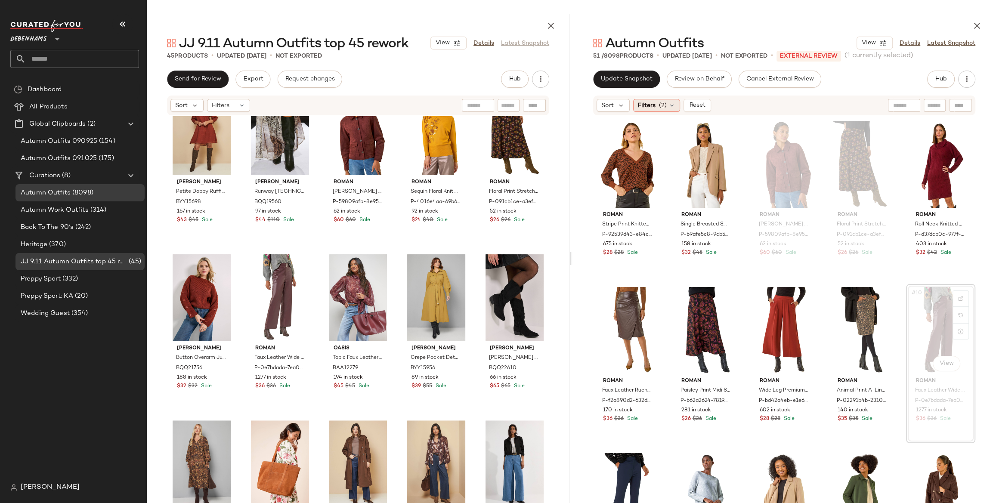
click at [656, 105] on div "Filters (2)" at bounding box center [656, 105] width 47 height 13
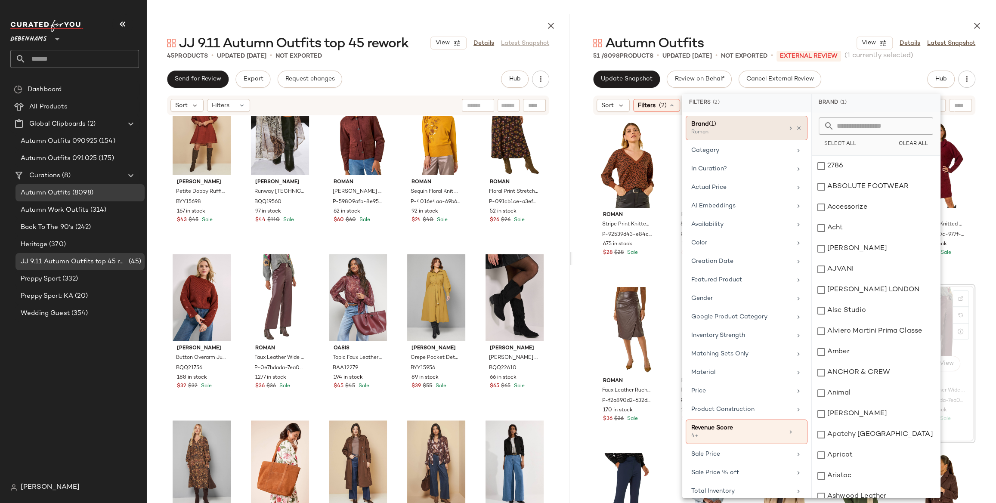
click at [792, 127] on div at bounding box center [794, 128] width 15 height 7
click at [797, 127] on icon at bounding box center [799, 128] width 6 height 6
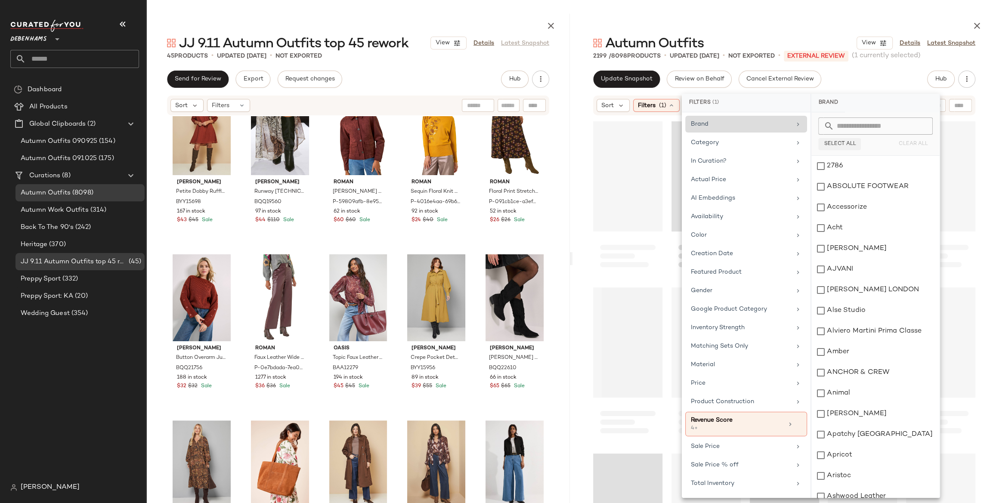
click at [852, 147] on button "Select All" at bounding box center [839, 144] width 43 height 12
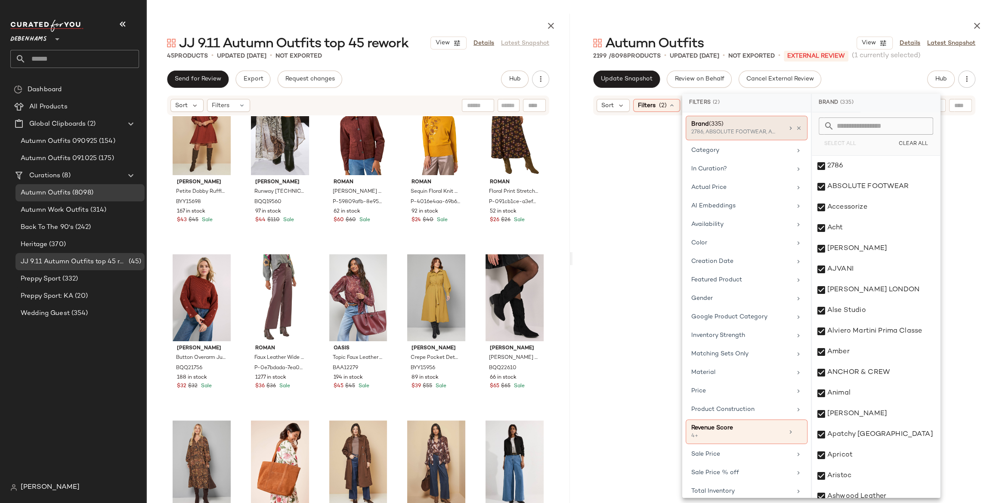
scroll to position [15951, 0]
click at [870, 128] on input "text" at bounding box center [881, 126] width 94 height 17
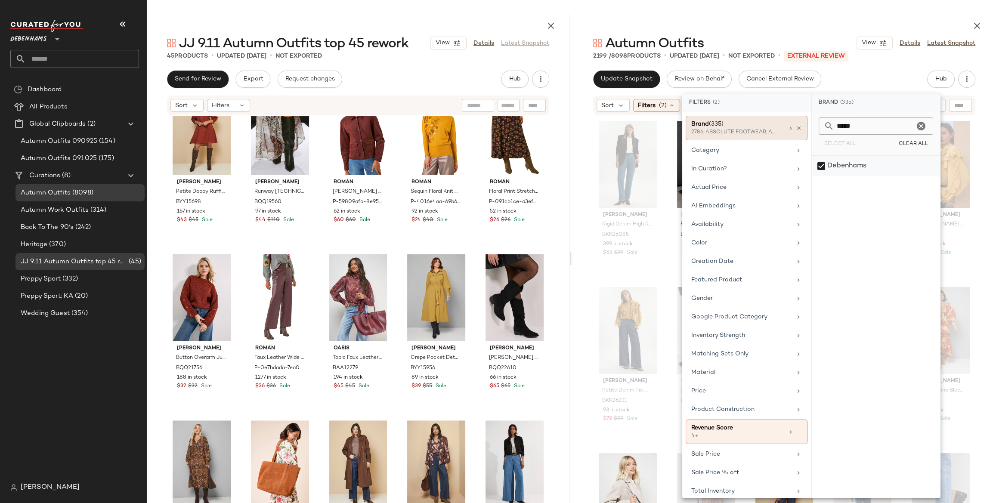
click at [851, 164] on div "Debenhams" at bounding box center [876, 166] width 128 height 21
click at [854, 124] on input "*****" at bounding box center [874, 126] width 80 height 17
click at [851, 160] on div "[PERSON_NAME]" at bounding box center [876, 166] width 128 height 21
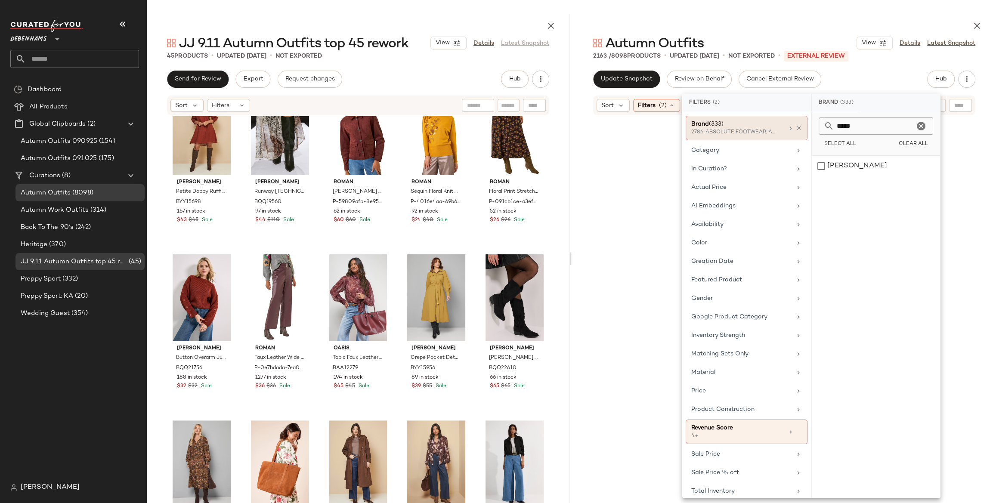
click at [854, 128] on input "*****" at bounding box center [874, 126] width 80 height 17
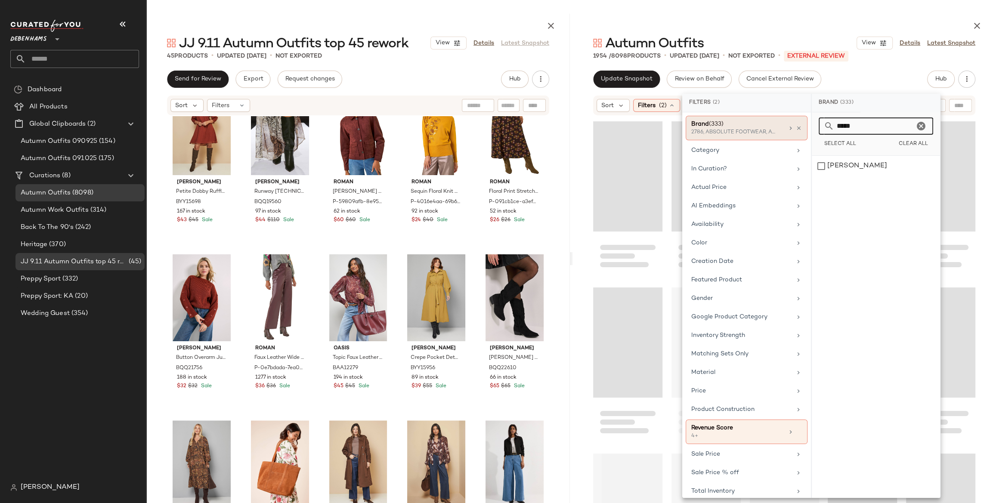
click at [854, 128] on input "*****" at bounding box center [874, 126] width 80 height 17
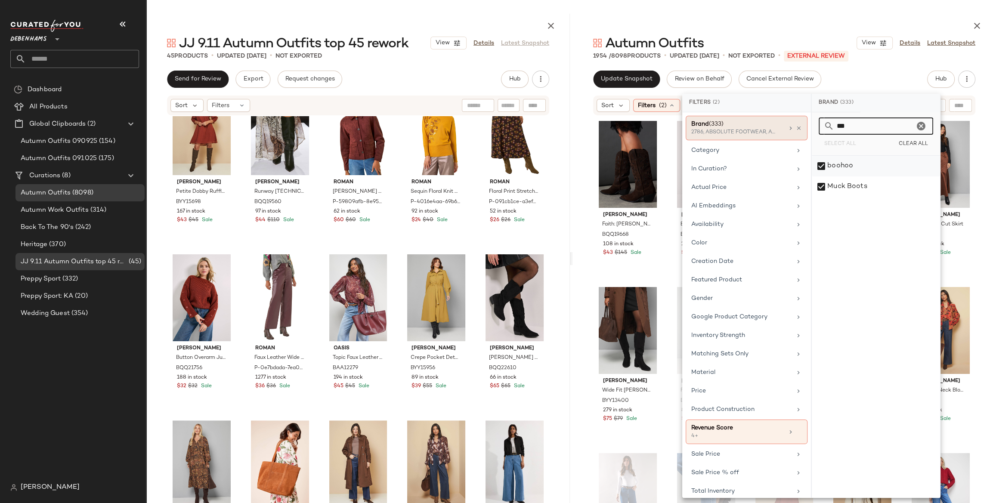
click at [851, 164] on div "boohoo" at bounding box center [876, 166] width 128 height 21
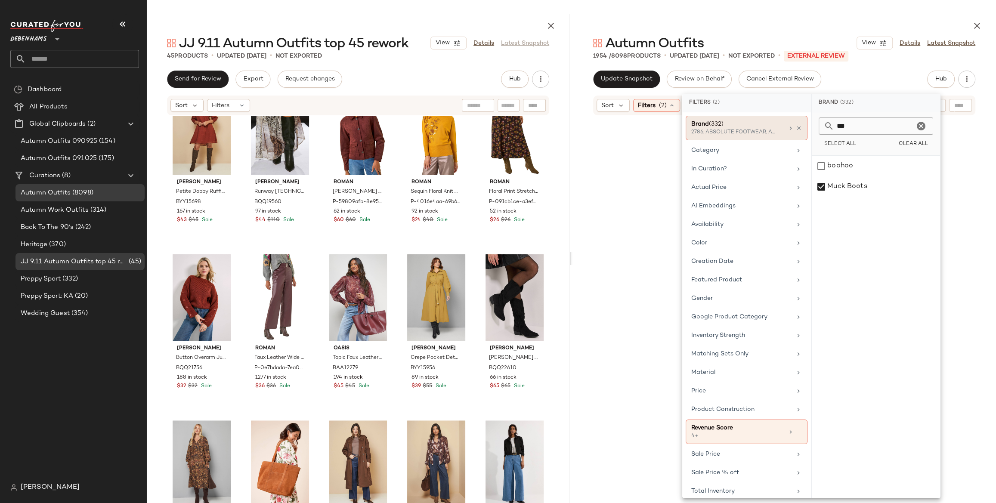
click at [854, 121] on input "***" at bounding box center [874, 126] width 80 height 17
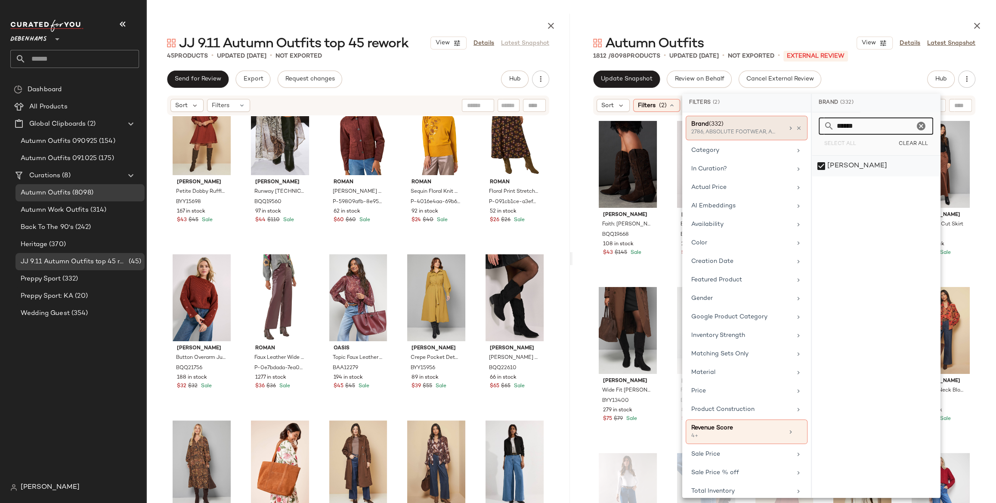
click at [829, 168] on div "[PERSON_NAME]" at bounding box center [876, 166] width 128 height 21
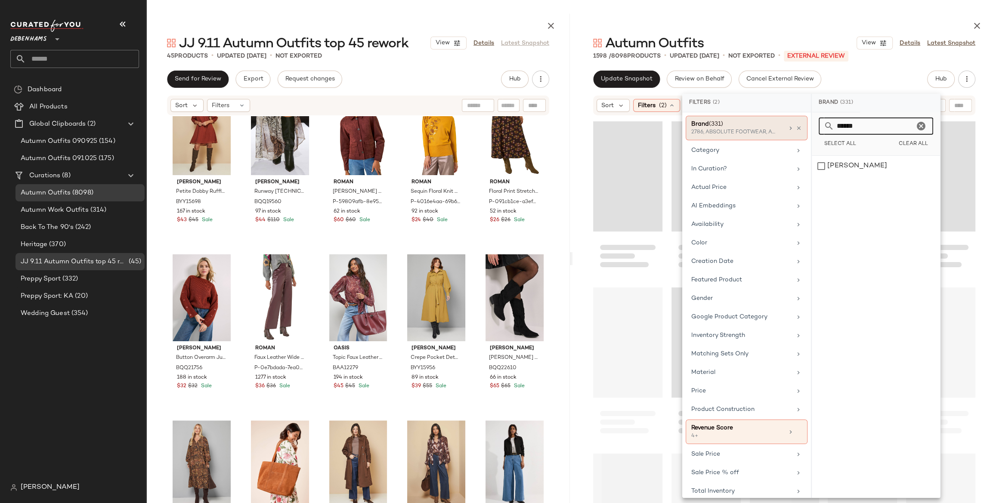
click at [848, 124] on input "******" at bounding box center [874, 126] width 80 height 17
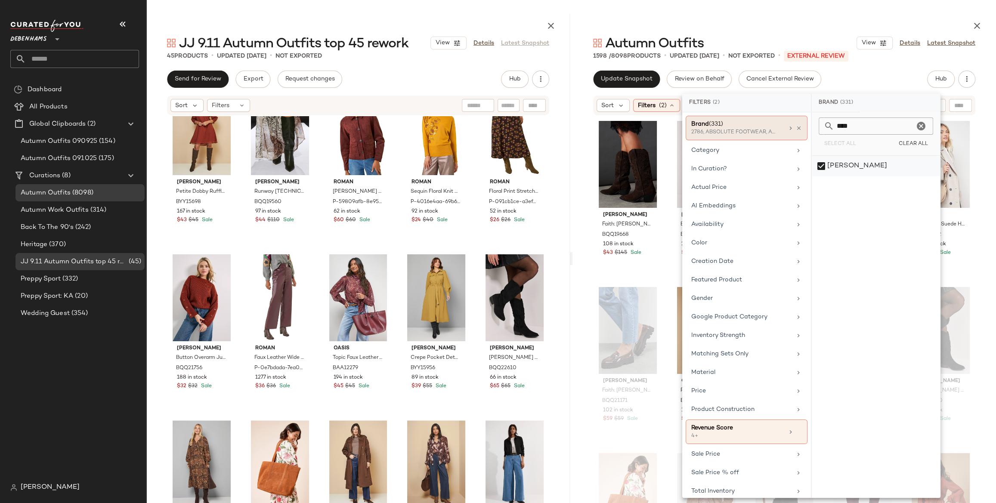
click at [842, 162] on div "[PERSON_NAME]" at bounding box center [876, 166] width 128 height 21
click at [845, 129] on input "****" at bounding box center [874, 126] width 80 height 17
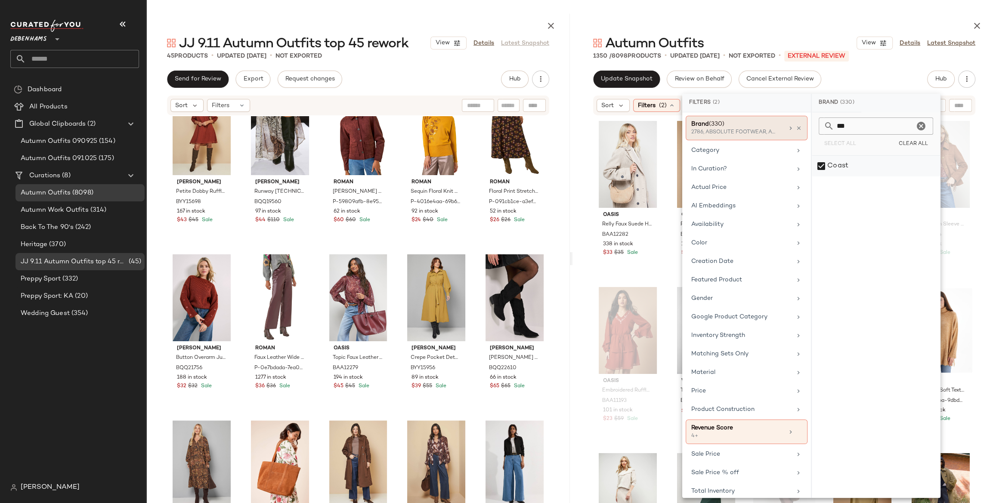
click at [842, 167] on div "Coast" at bounding box center [876, 166] width 128 height 21
click at [845, 127] on input "***" at bounding box center [874, 126] width 80 height 17
click at [842, 174] on div "Oasis" at bounding box center [876, 166] width 128 height 21
click at [839, 131] on input "****" at bounding box center [874, 126] width 80 height 17
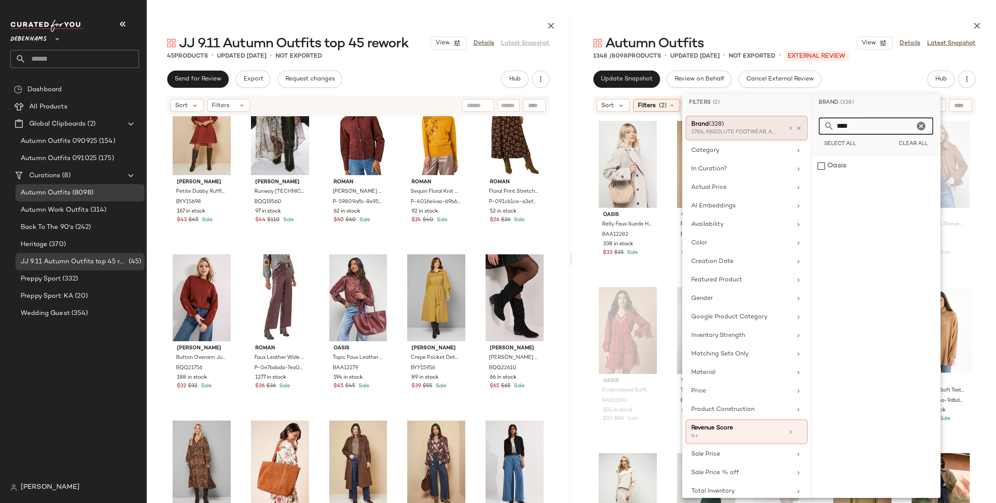
click at [839, 131] on input "****" at bounding box center [874, 126] width 80 height 17
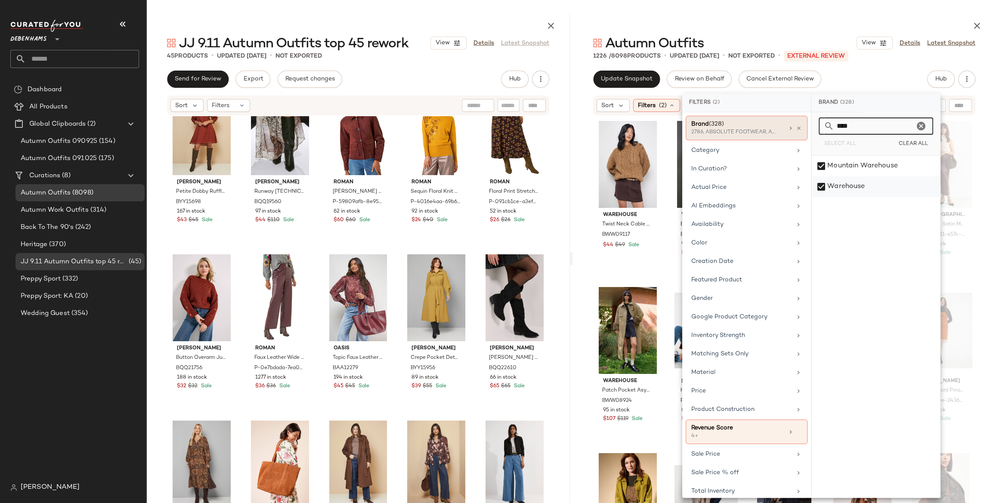
click at [841, 183] on div "Warehouse" at bounding box center [876, 186] width 128 height 21
click at [845, 127] on input "****" at bounding box center [874, 126] width 80 height 17
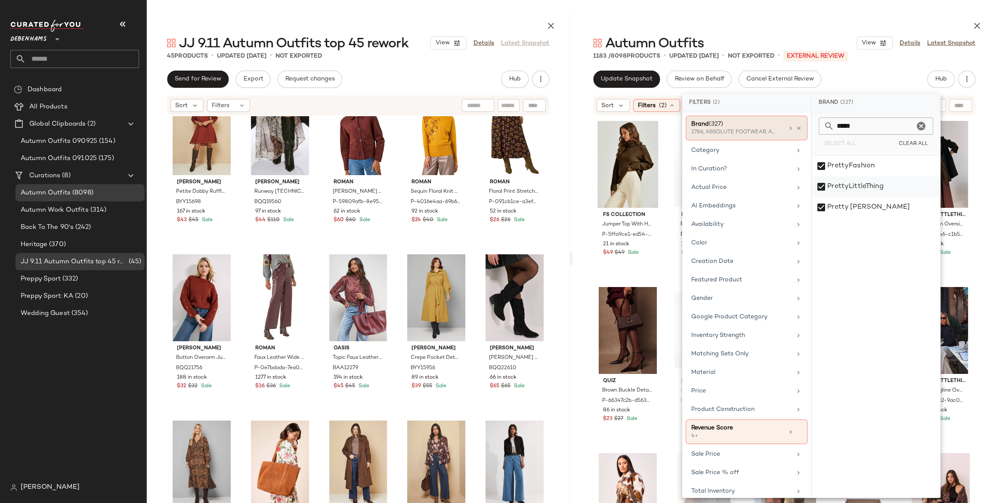
click at [840, 186] on div "PrettyLittleThing" at bounding box center [876, 186] width 128 height 21
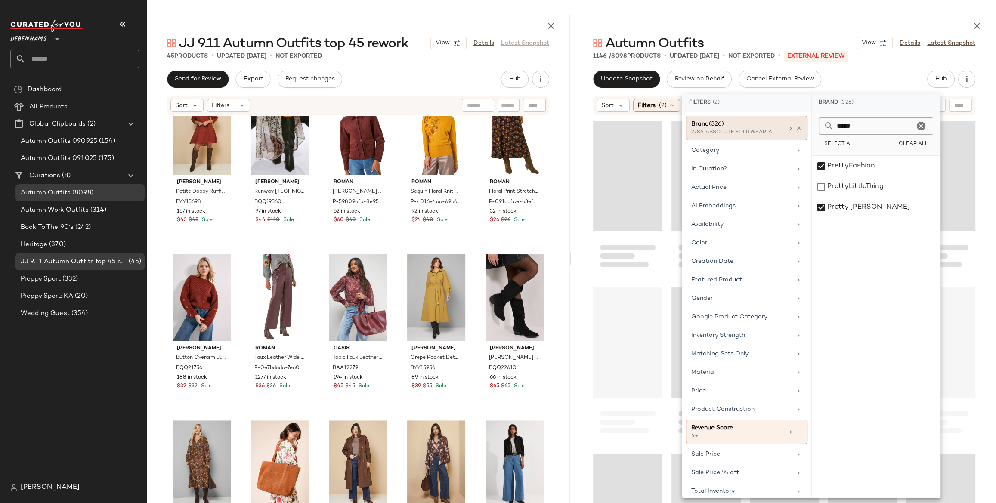
click at [839, 127] on input "*****" at bounding box center [874, 126] width 80 height 17
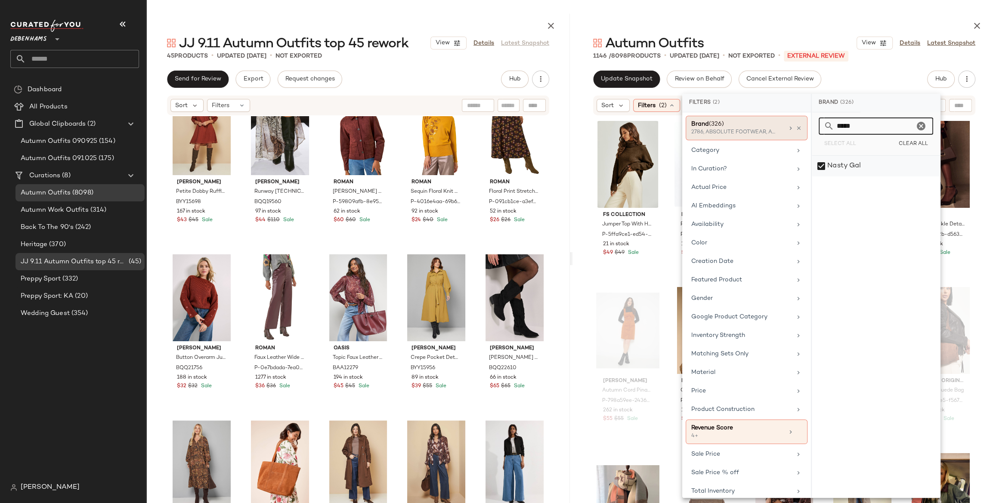
click at [845, 161] on div "Nasty Gal" at bounding box center [876, 166] width 128 height 21
click at [849, 119] on input "*****" at bounding box center [874, 126] width 80 height 17
click at [845, 163] on div "MISSPAP" at bounding box center [876, 166] width 128 height 21
click at [849, 121] on input "*****" at bounding box center [874, 126] width 80 height 17
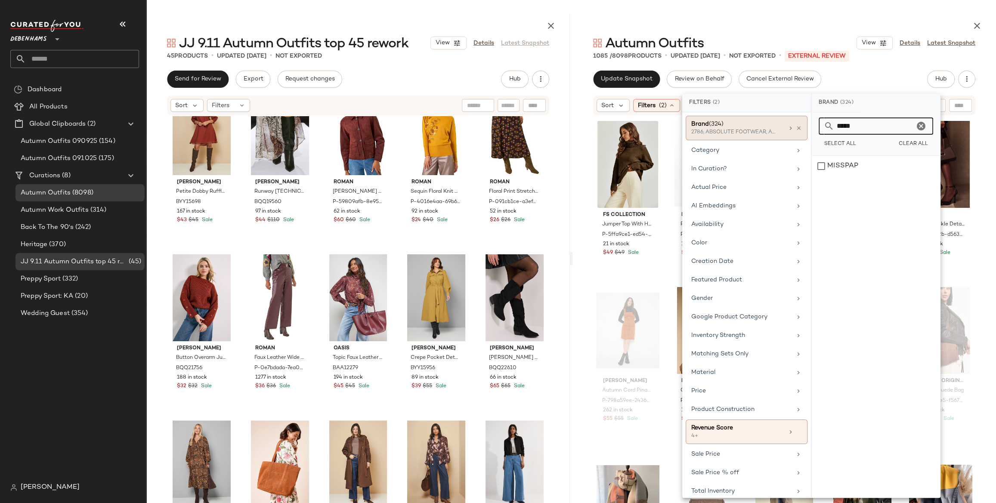
click at [849, 121] on input "*****" at bounding box center [874, 126] width 80 height 17
type input "*"
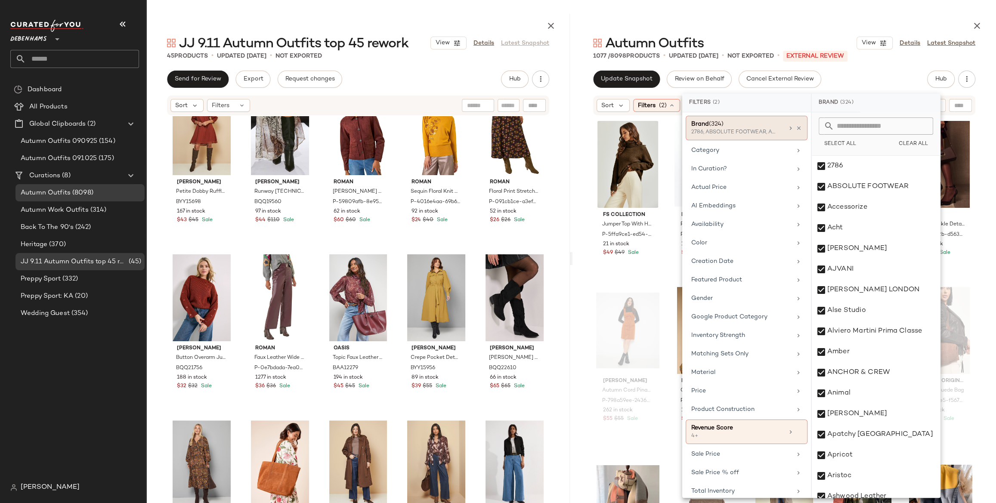
click at [869, 77] on div "Update Snapshot Review on Behalf Cancel External Review Hub" at bounding box center [784, 79] width 382 height 17
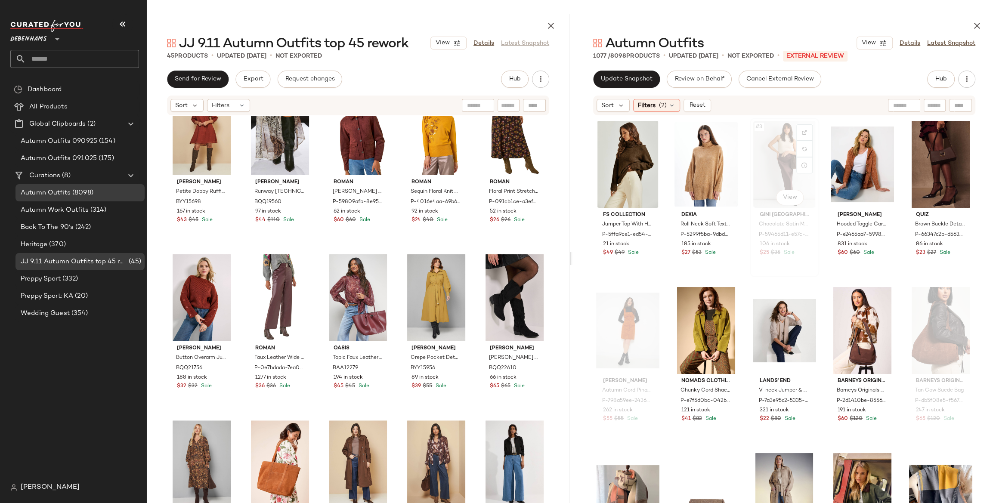
scroll to position [167, 0]
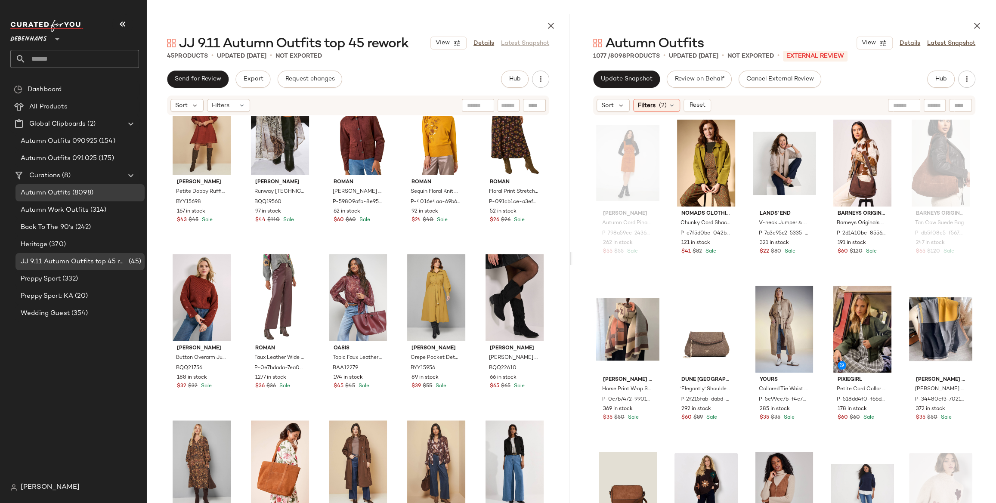
click at [899, 108] on input "text" at bounding box center [904, 105] width 22 height 9
type input "**********"
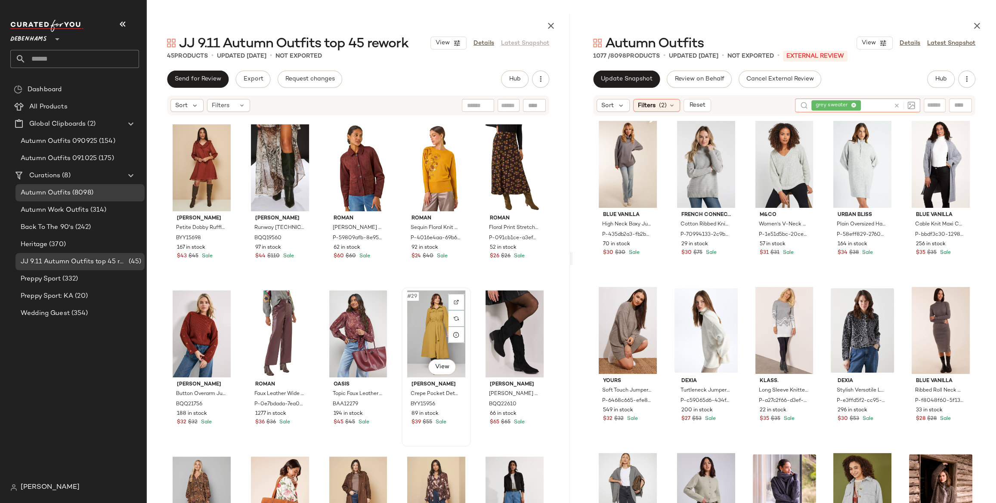
scroll to position [665, 0]
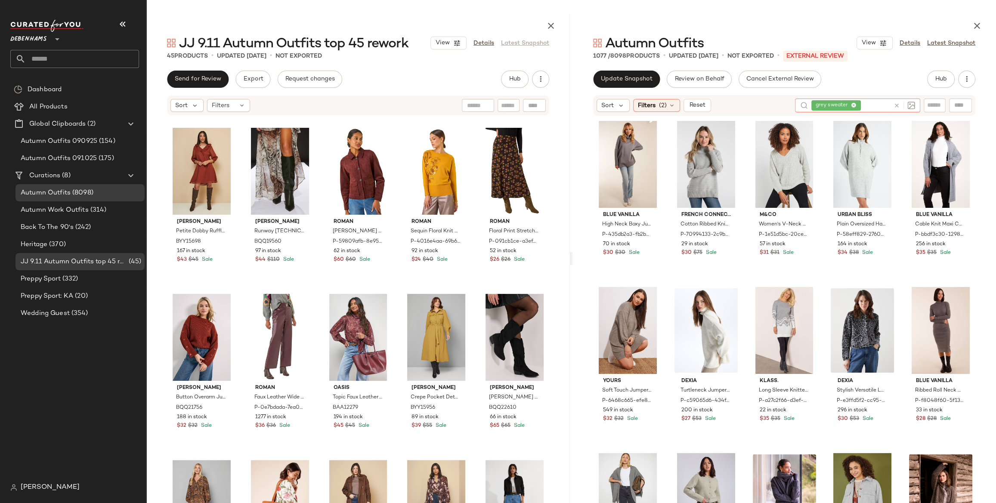
click at [894, 106] on icon at bounding box center [897, 105] width 6 height 6
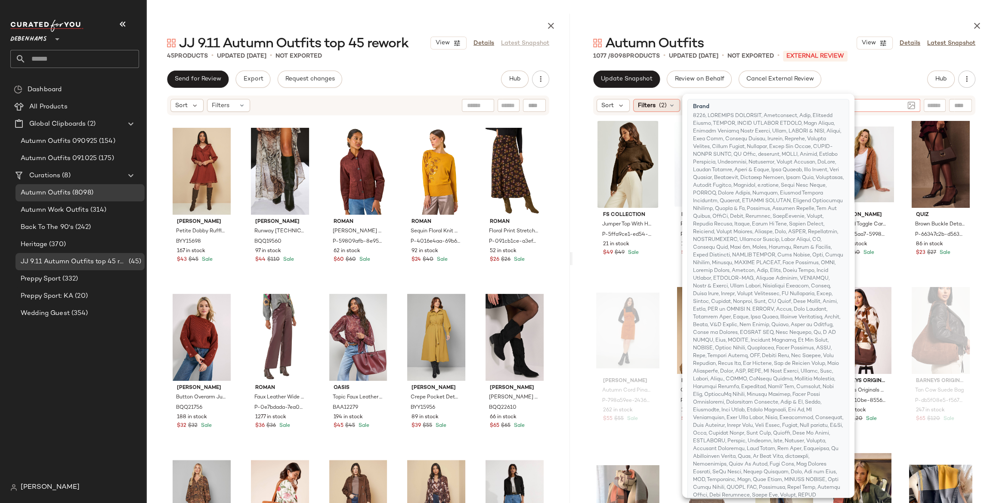
click at [669, 107] on icon at bounding box center [671, 105] width 7 height 7
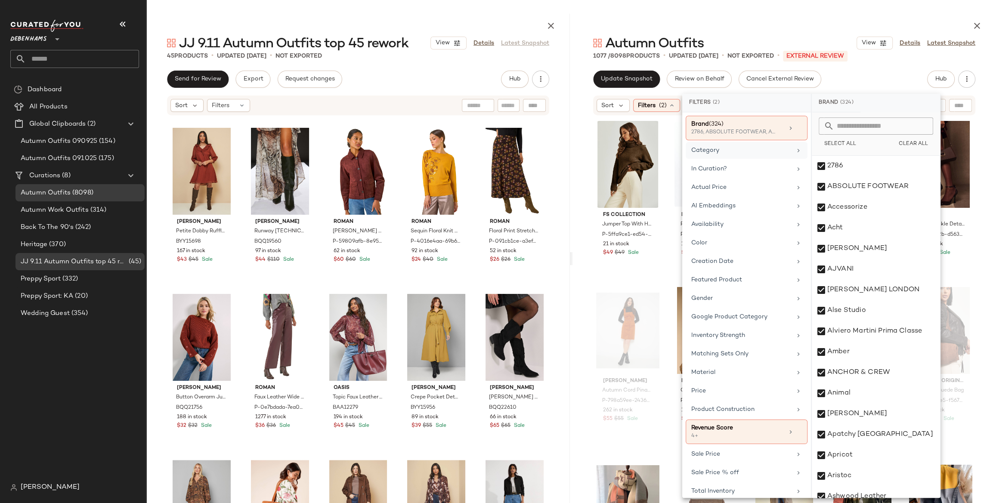
click at [733, 154] on div "Category" at bounding box center [741, 150] width 100 height 9
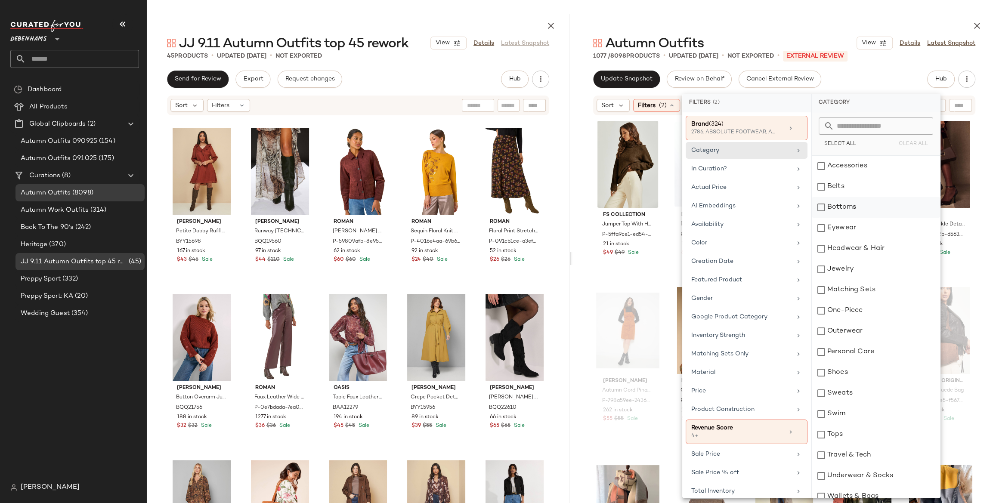
click at [851, 210] on div "Bottoms" at bounding box center [876, 207] width 128 height 21
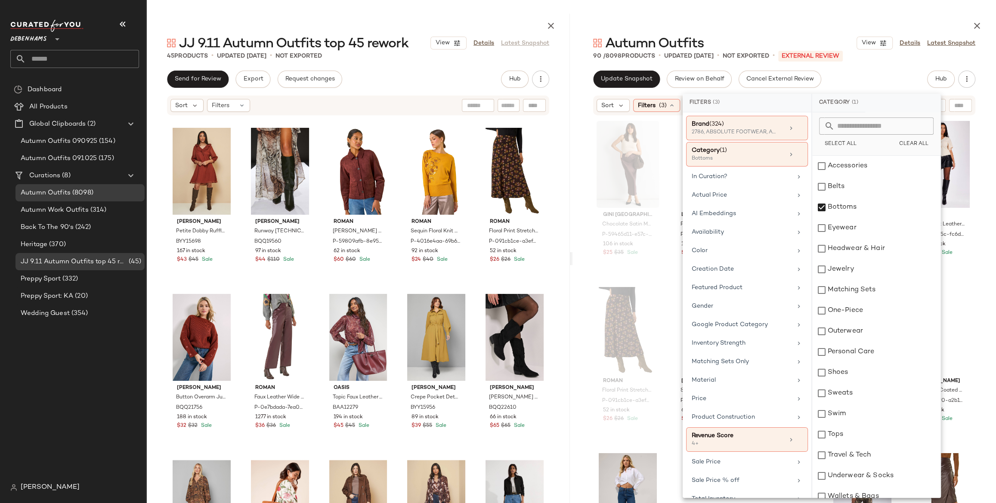
click at [906, 73] on div "Update Snapshot Review on Behalf Cancel External Review Hub" at bounding box center [784, 79] width 382 height 17
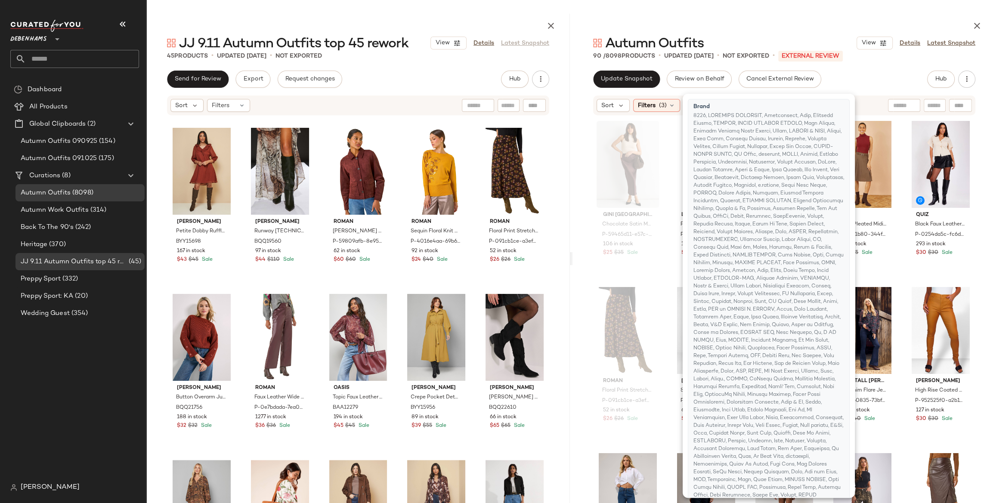
click at [906, 73] on div "Update Snapshot Review on Behalf Cancel External Review Hub" at bounding box center [784, 79] width 382 height 17
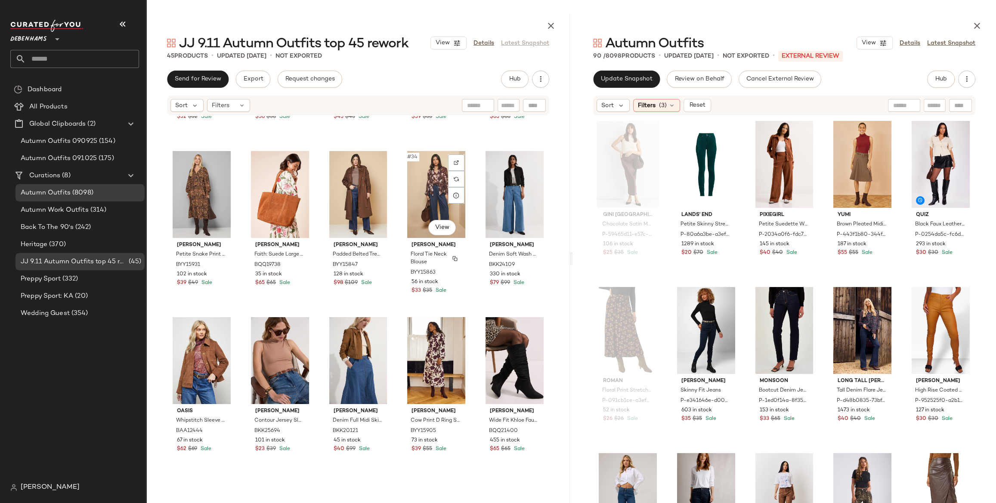
scroll to position [975, 0]
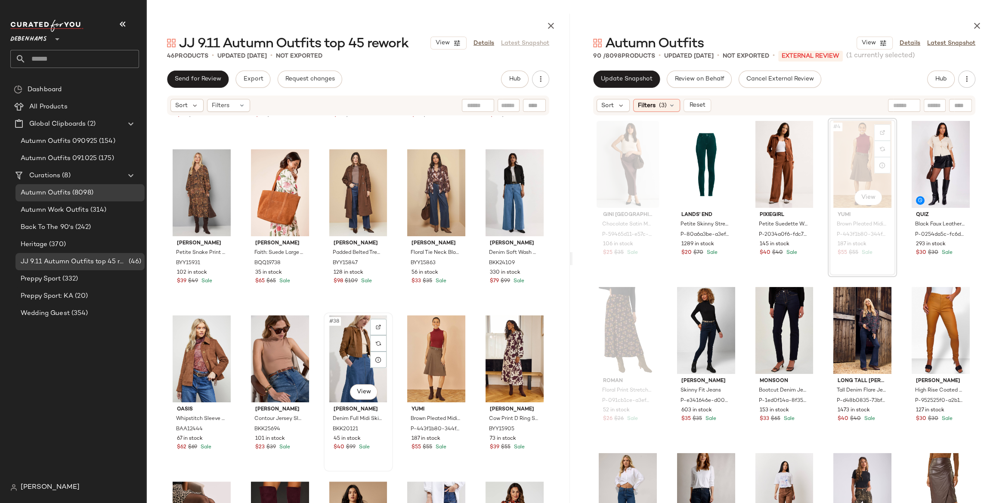
click at [343, 350] on div "#38 View" at bounding box center [358, 359] width 63 height 87
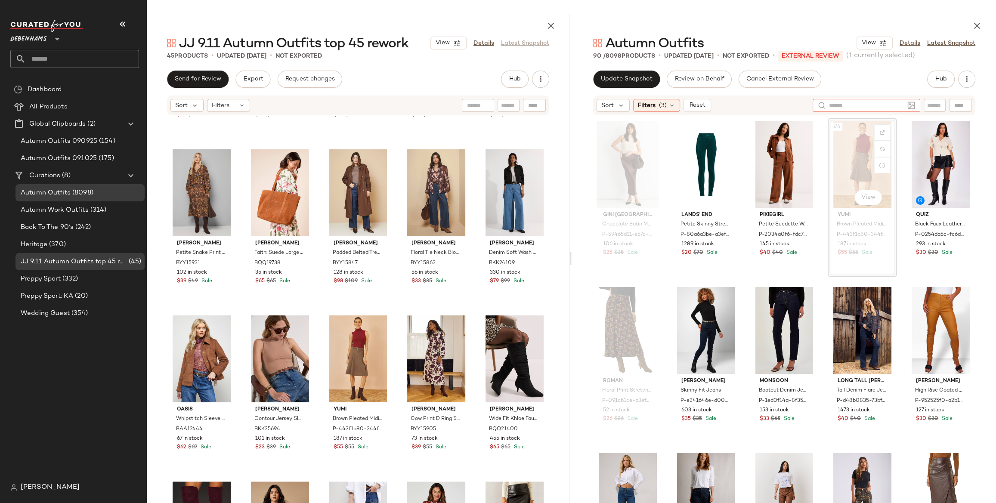
click at [915, 102] on div at bounding box center [867, 105] width 108 height 13
type input "*******"
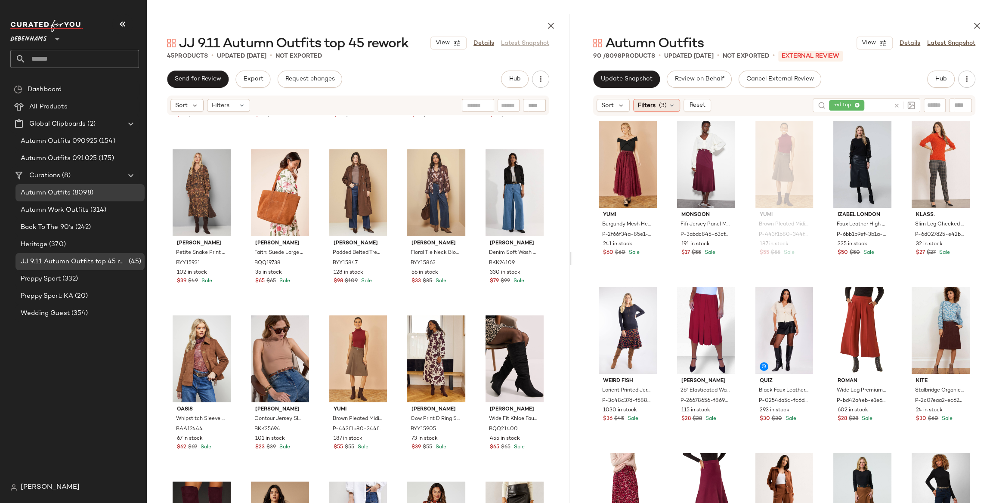
click at [659, 109] on span "(3)" at bounding box center [663, 105] width 8 height 9
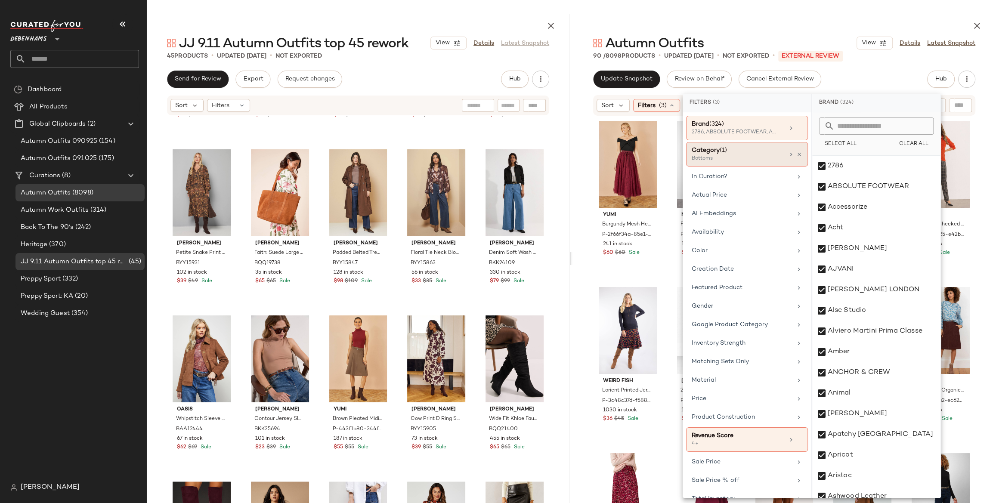
click at [799, 152] on div "Category (1) Bottoms" at bounding box center [747, 154] width 122 height 25
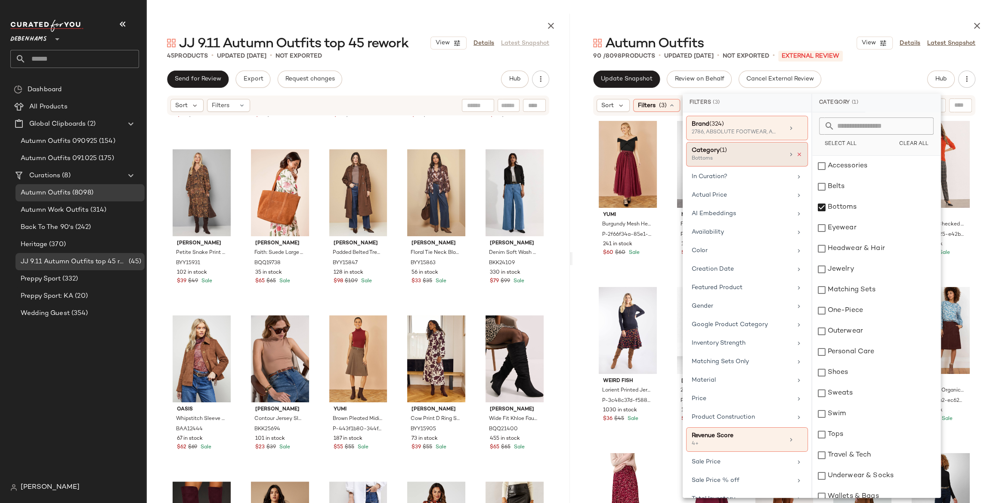
click at [796, 154] on icon at bounding box center [799, 155] width 6 height 6
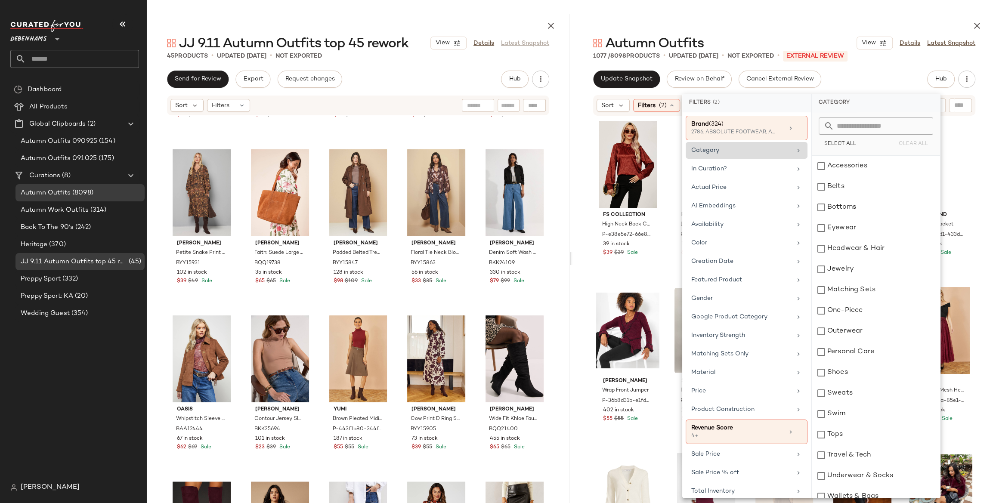
click at [884, 69] on div "Autumn Outfits View Details Latest Snapshot 1077 / 8098 Products • updated [DAT…" at bounding box center [784, 258] width 424 height 489
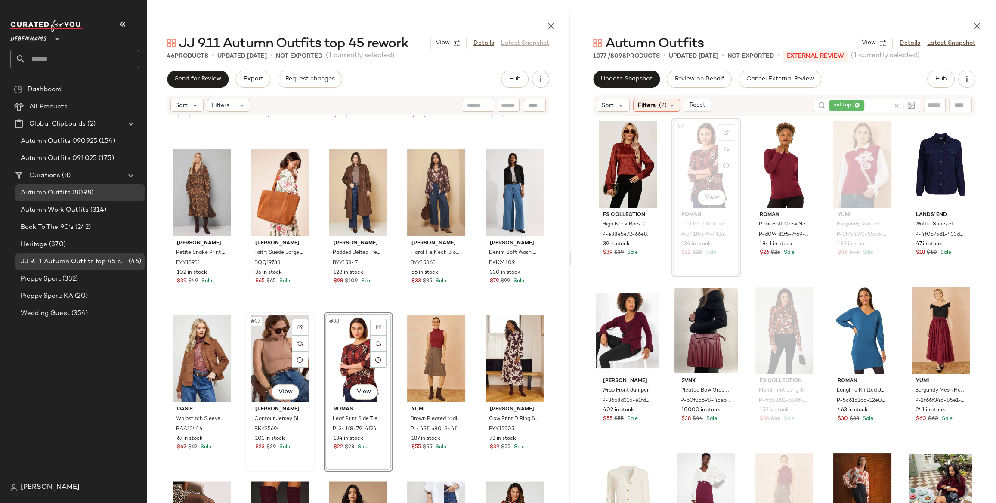
click at [266, 353] on div "#37 View" at bounding box center [279, 359] width 63 height 87
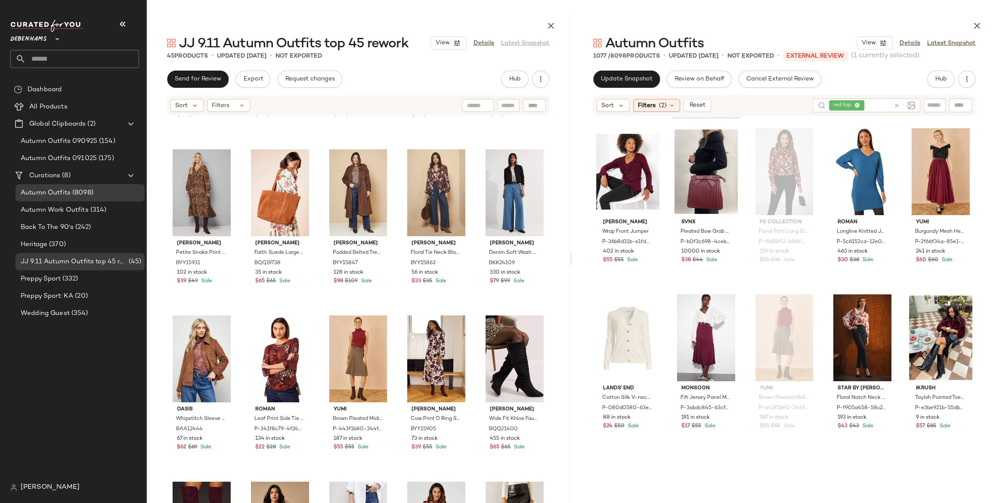
scroll to position [170, 0]
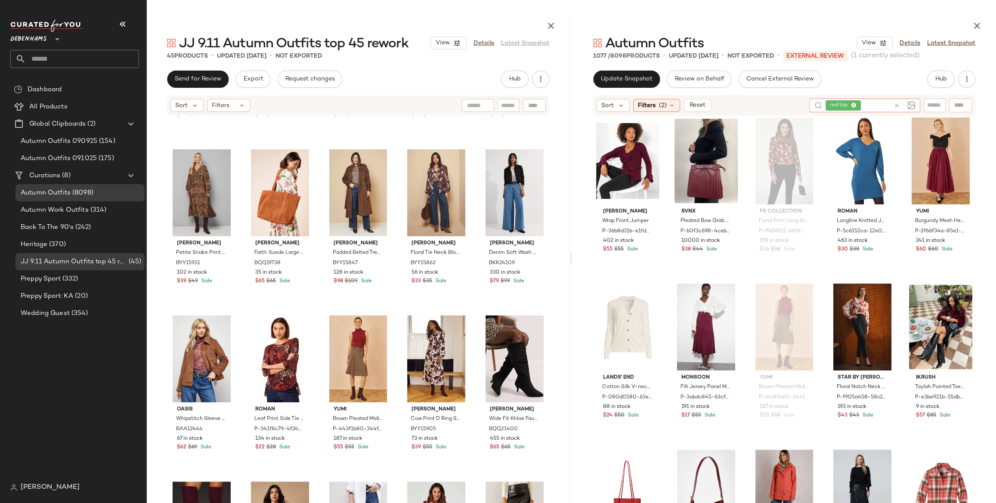
click at [896, 105] on icon at bounding box center [897, 105] width 6 height 6
click at [674, 105] on icon at bounding box center [671, 105] width 7 height 7
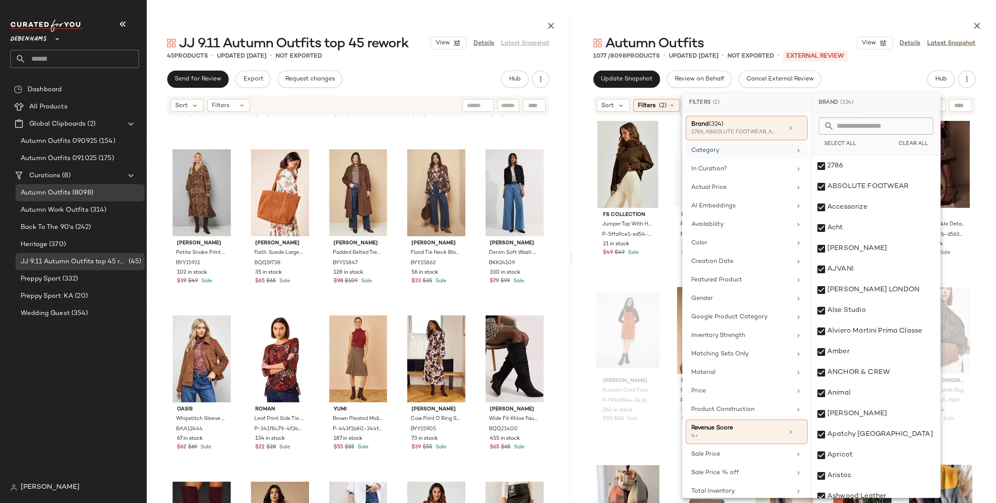
click at [736, 158] on div "Category" at bounding box center [747, 150] width 122 height 17
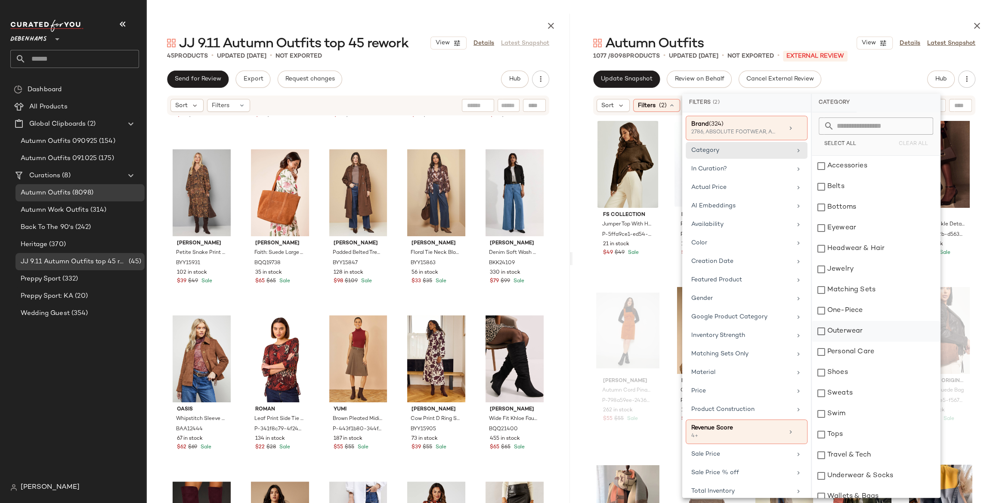
click at [857, 329] on div "Outerwear" at bounding box center [876, 331] width 128 height 21
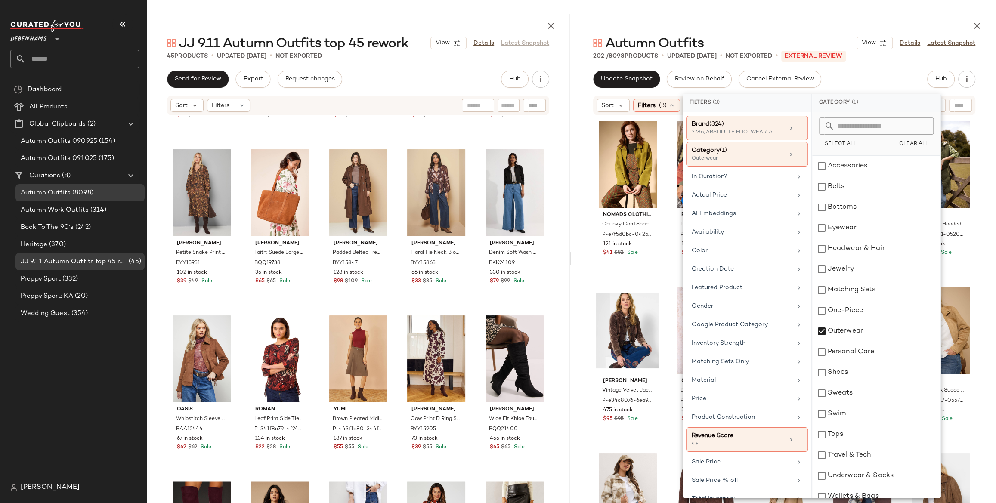
click at [813, 25] on div at bounding box center [784, 24] width 424 height 21
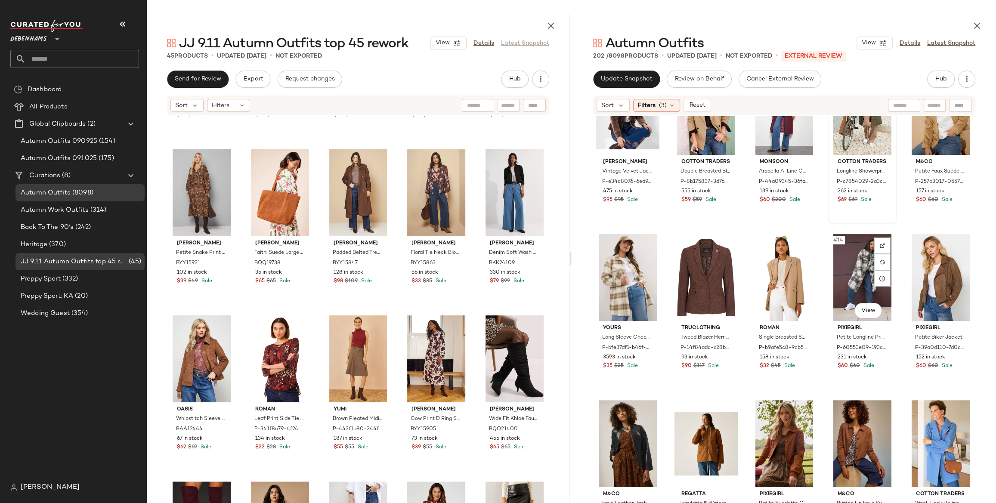
scroll to position [303, 0]
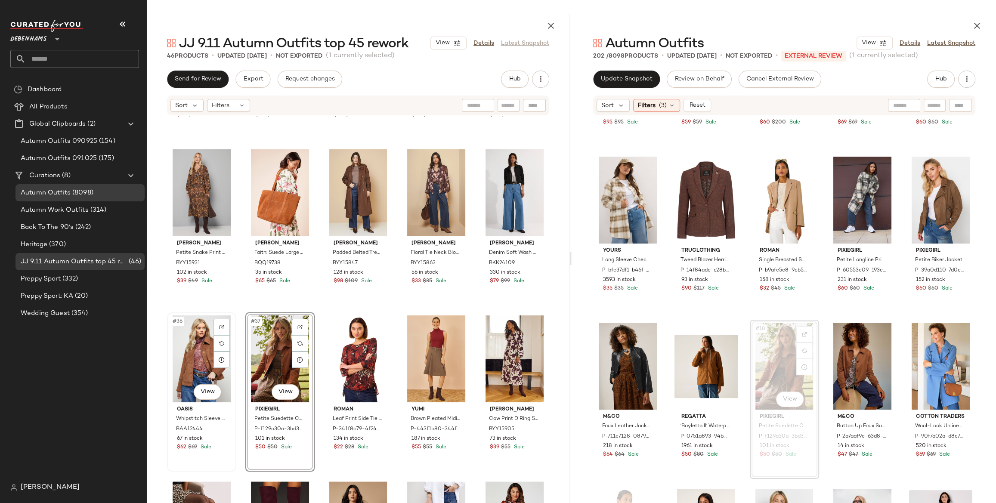
click at [192, 356] on div "#36 View" at bounding box center [201, 359] width 63 height 87
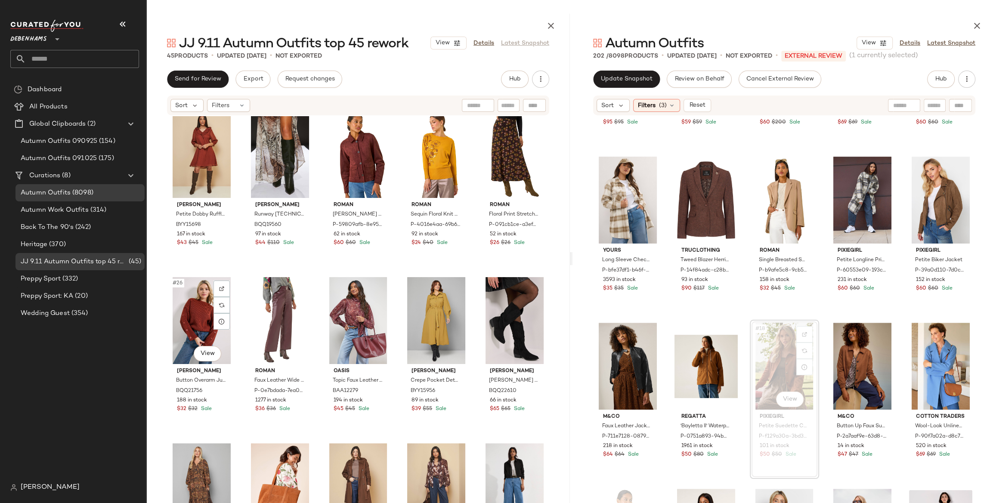
scroll to position [690, 0]
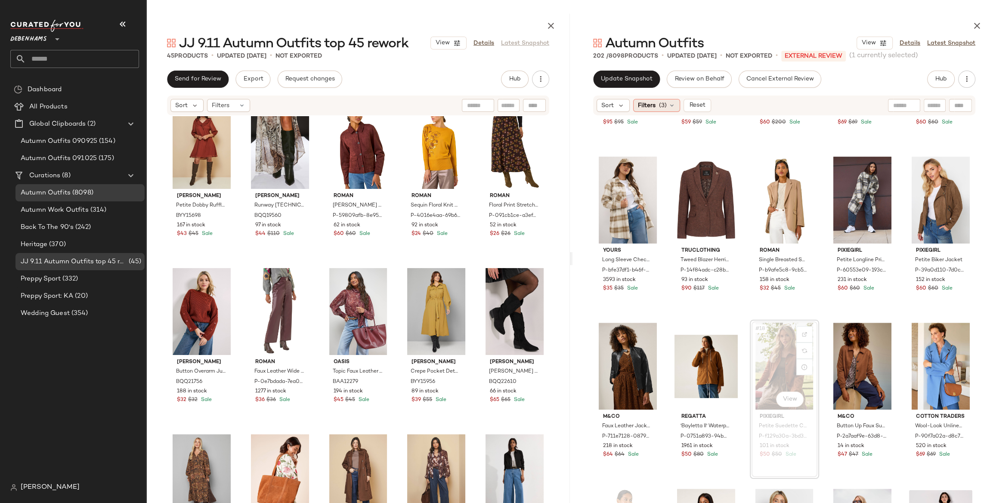
click at [669, 107] on icon at bounding box center [671, 105] width 7 height 7
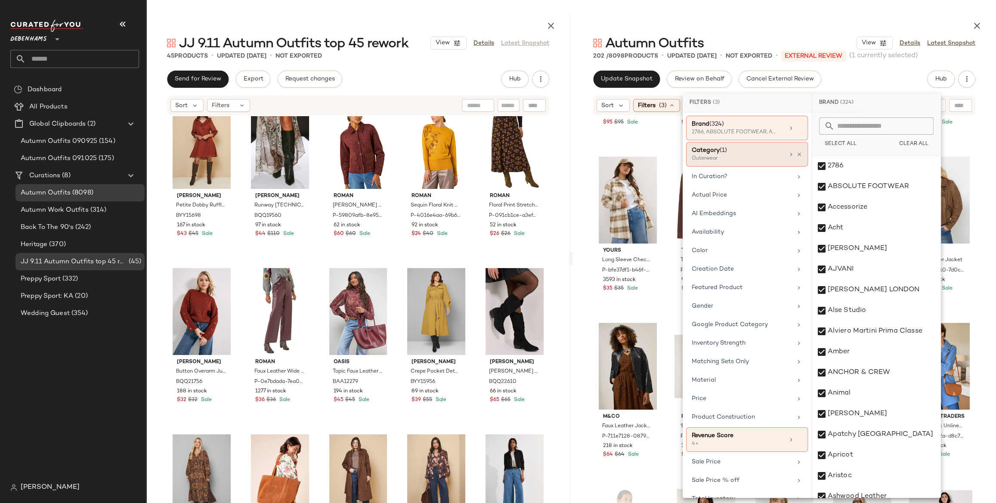
click at [762, 157] on div "Outerwear" at bounding box center [735, 159] width 86 height 8
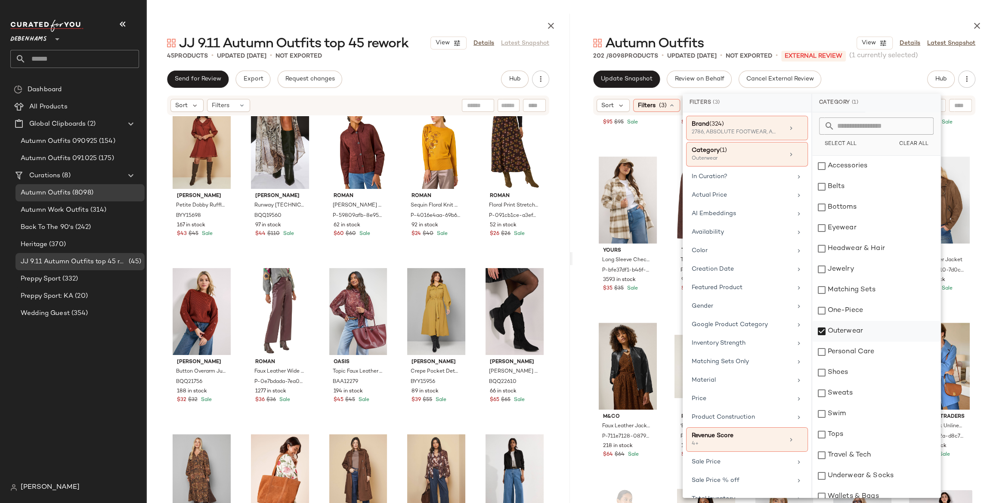
click at [860, 334] on div "Outerwear" at bounding box center [876, 331] width 128 height 21
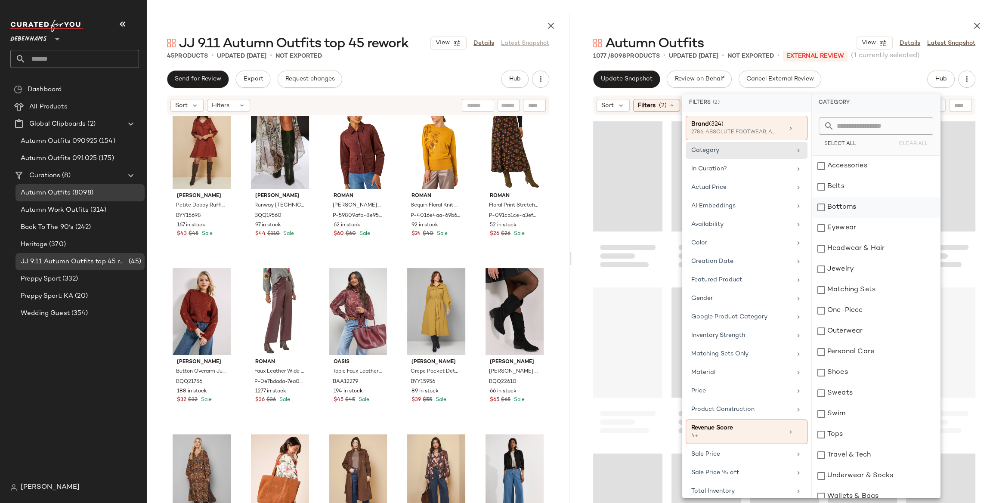
click at [836, 212] on div "Bottoms" at bounding box center [876, 207] width 128 height 21
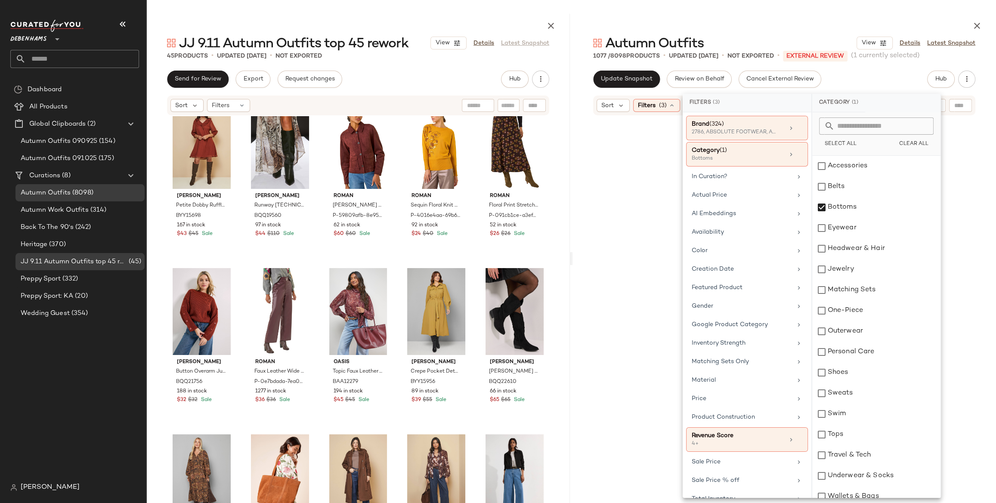
scroll to position [3323, 0]
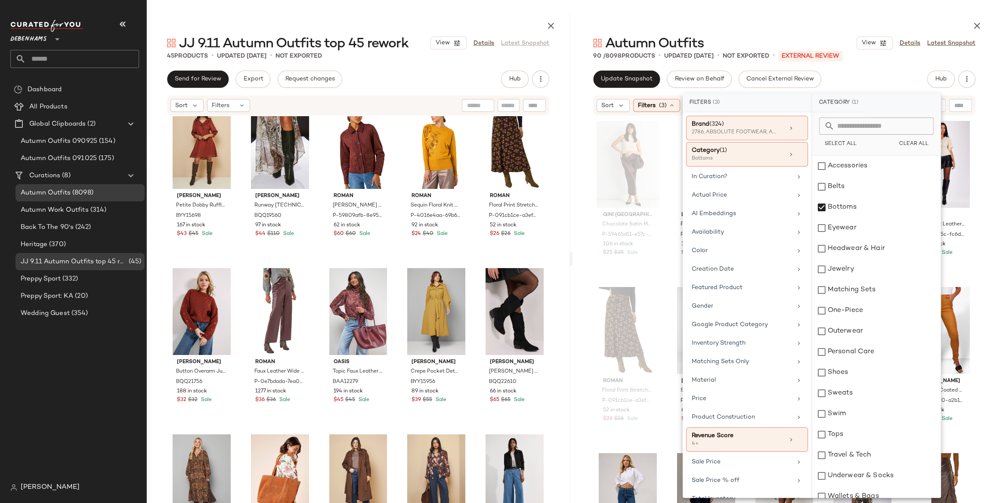
click at [864, 75] on div "Update Snapshot Review on Behalf Cancel External Review Hub" at bounding box center [784, 79] width 382 height 17
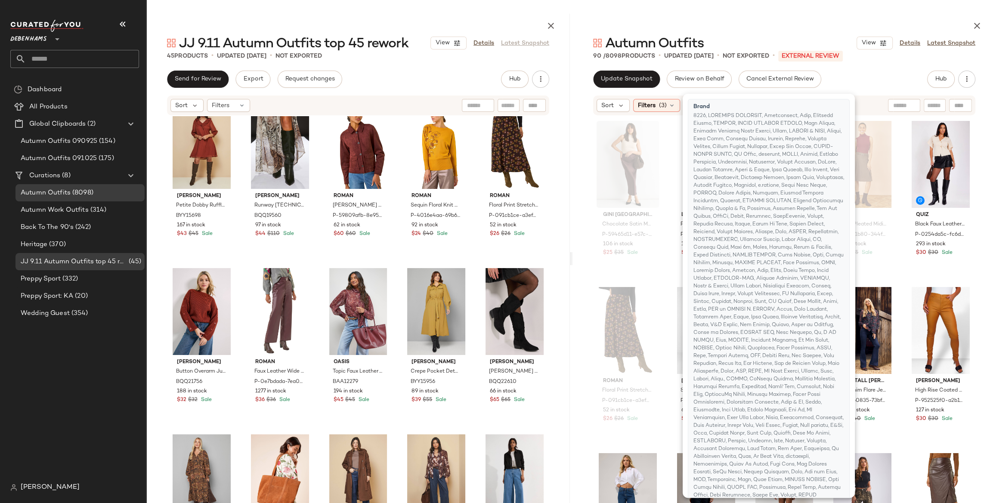
click at [864, 75] on div "Update Snapshot Review on Behalf Cancel External Review Hub" at bounding box center [784, 79] width 382 height 17
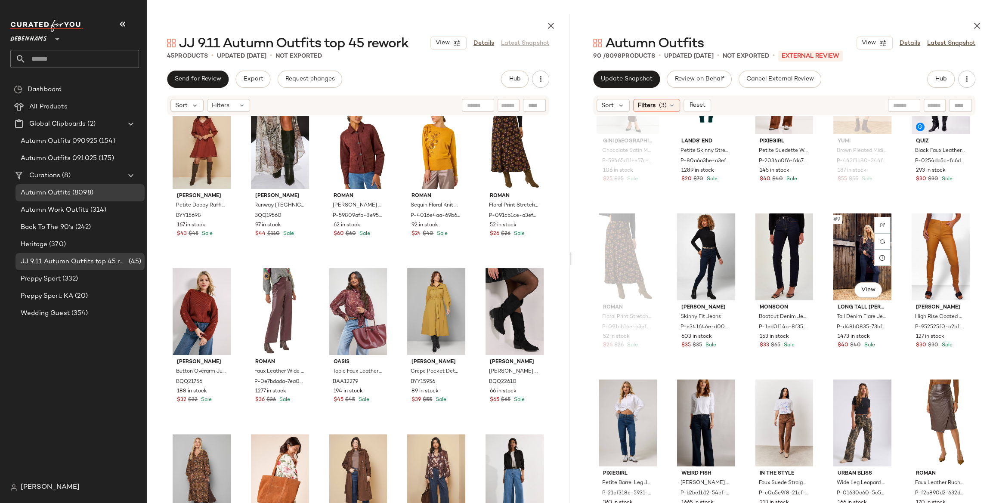
scroll to position [189, 0]
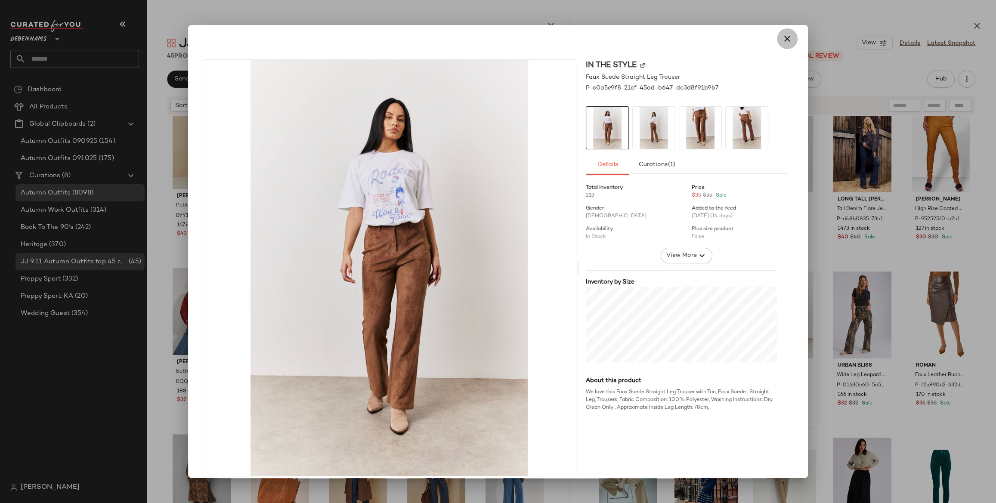
click at [782, 43] on icon "button" at bounding box center [787, 39] width 10 height 10
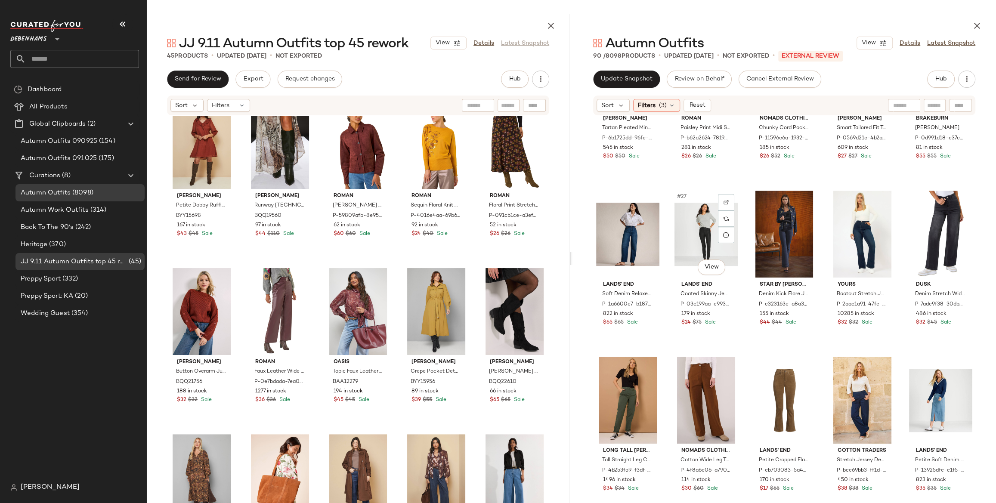
scroll to position [807, 0]
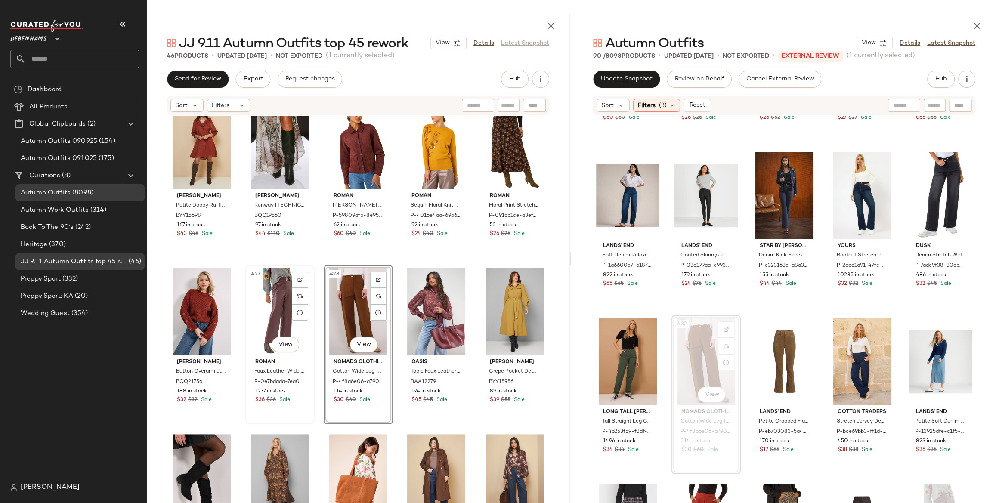
click at [271, 303] on div "#27 View" at bounding box center [279, 311] width 63 height 87
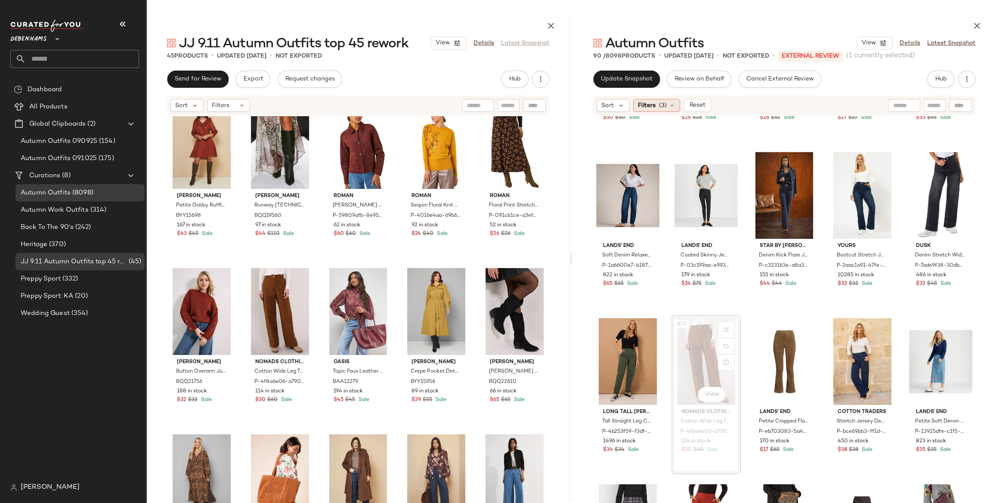
click at [666, 107] on div "Filters (3)" at bounding box center [656, 105] width 47 height 13
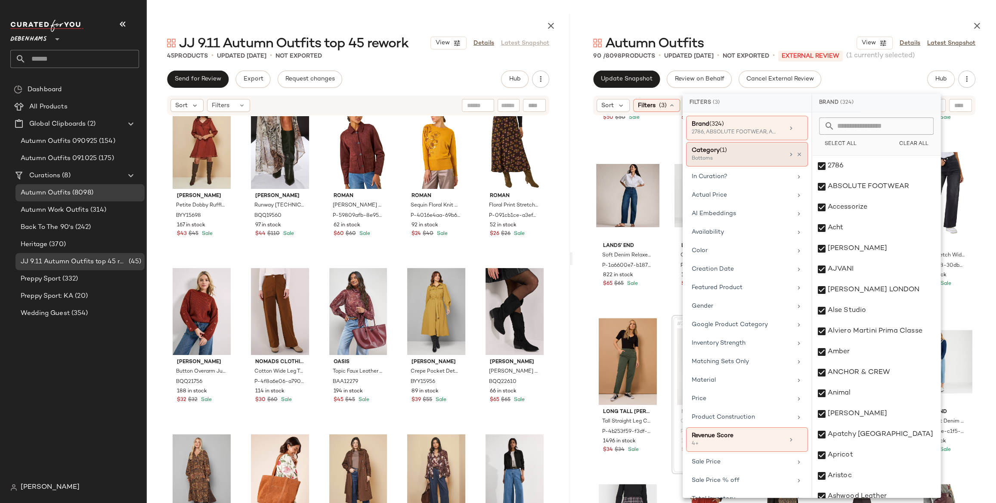
click at [749, 155] on div "Bottoms" at bounding box center [735, 159] width 86 height 8
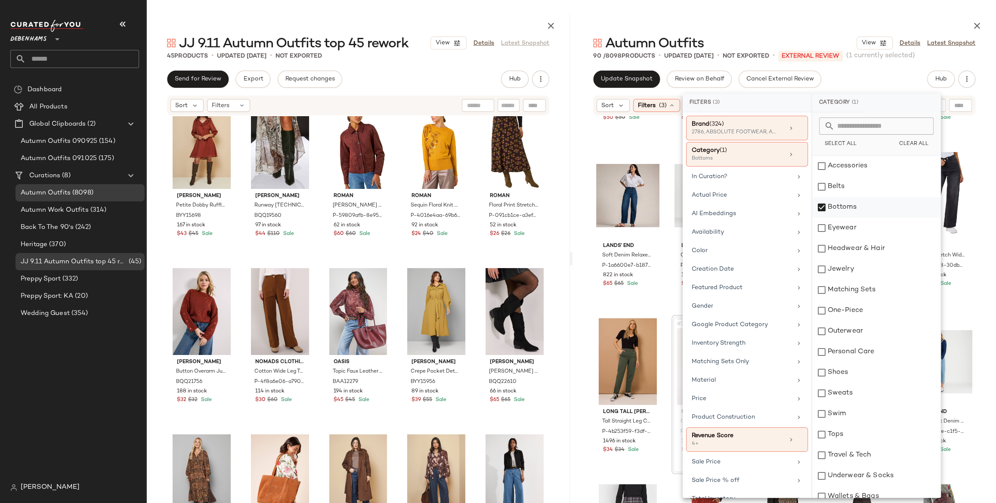
click at [857, 203] on div "Bottoms" at bounding box center [876, 207] width 128 height 21
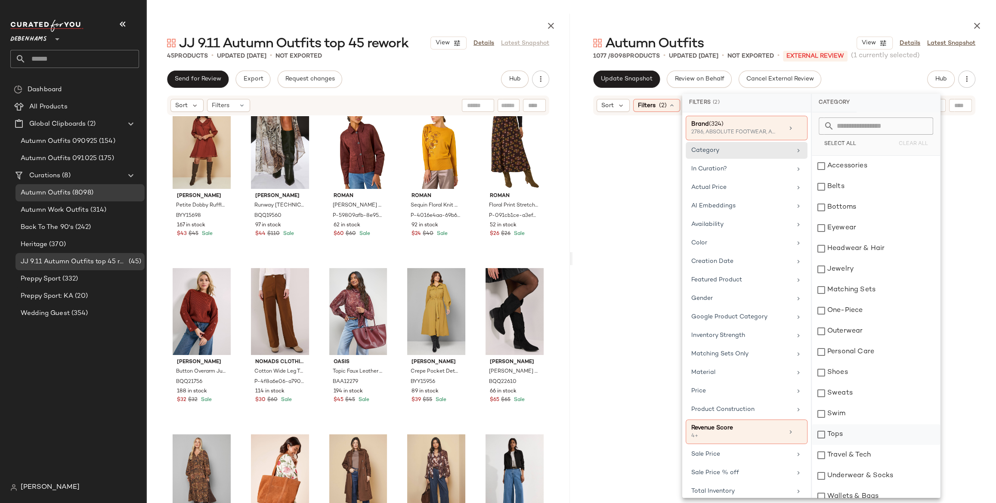
scroll to position [7643, 0]
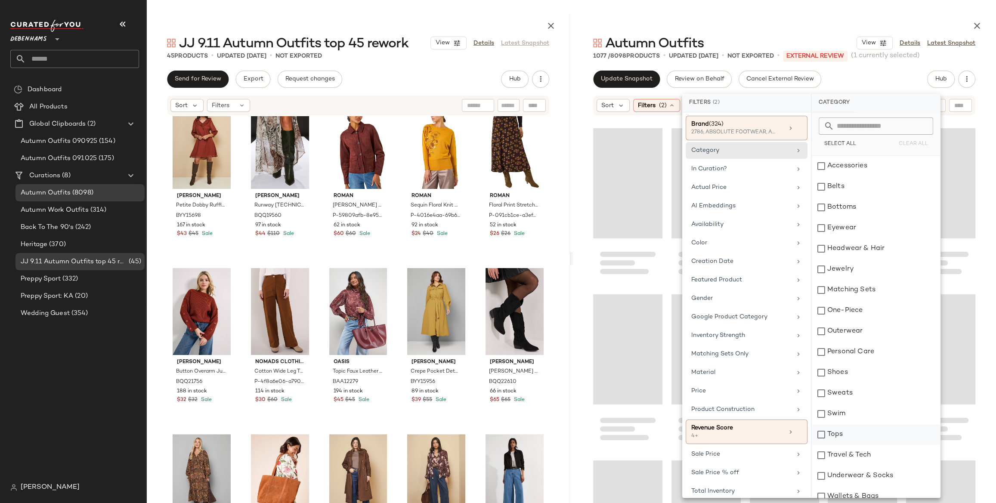
click at [862, 424] on div "Tops" at bounding box center [876, 434] width 128 height 21
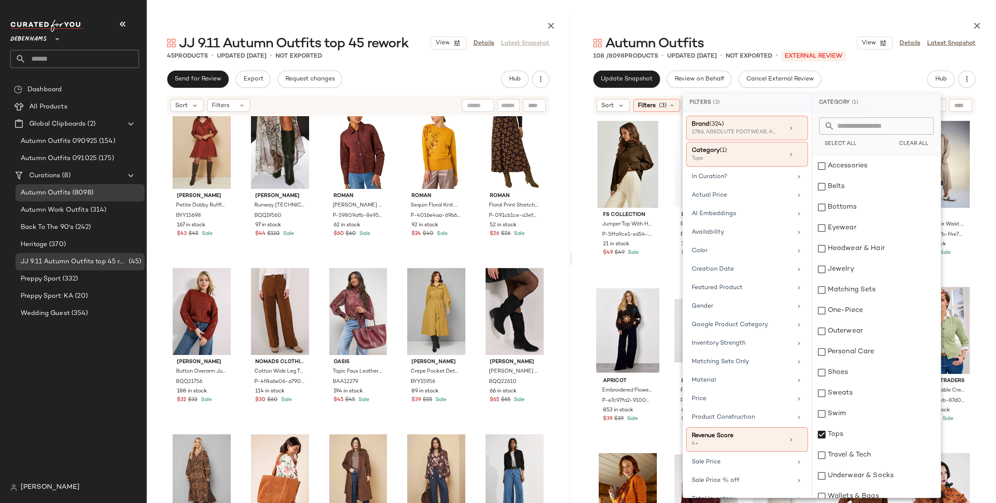
click at [783, 14] on div at bounding box center [784, 24] width 424 height 21
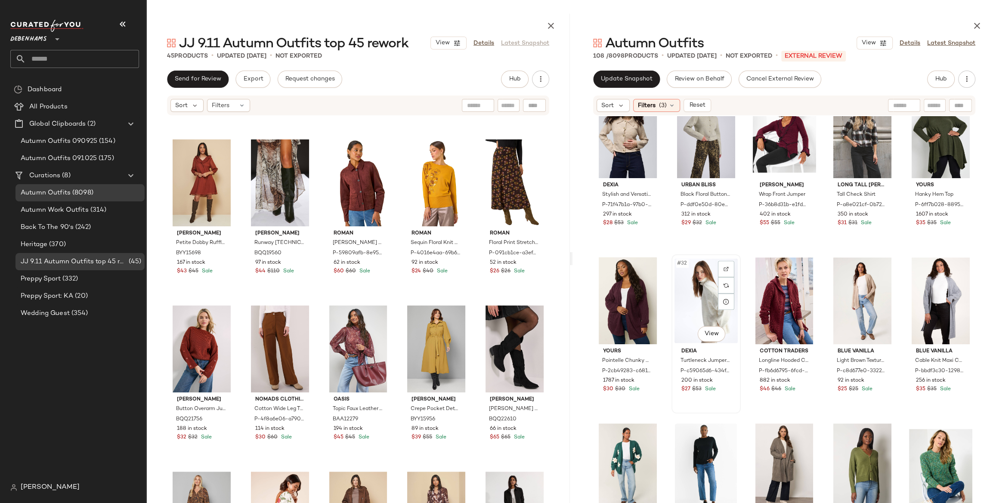
scroll to position [874, 0]
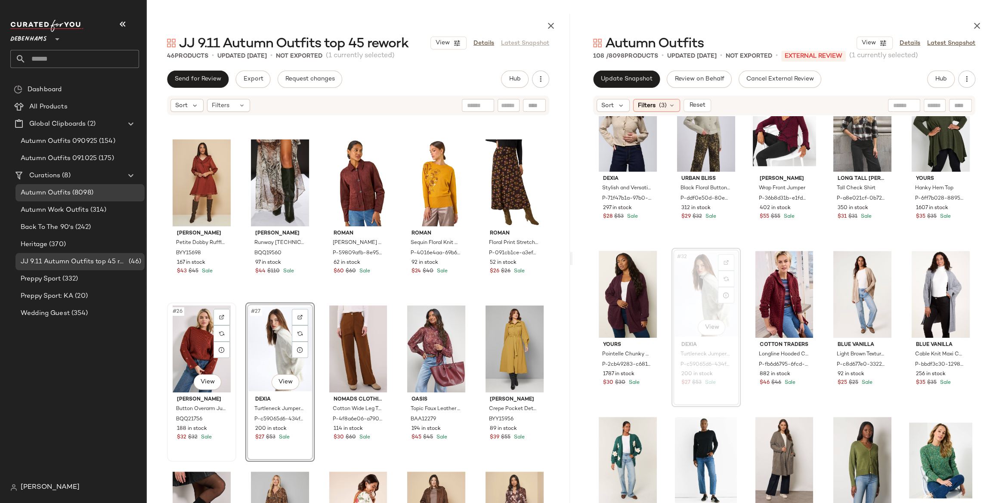
click at [201, 338] on div "#26 View" at bounding box center [201, 349] width 63 height 87
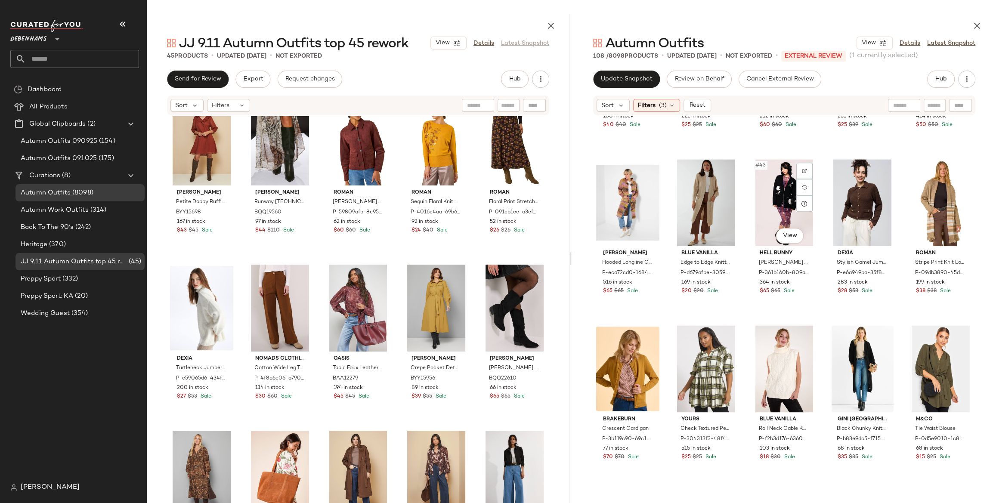
scroll to position [1329, 0]
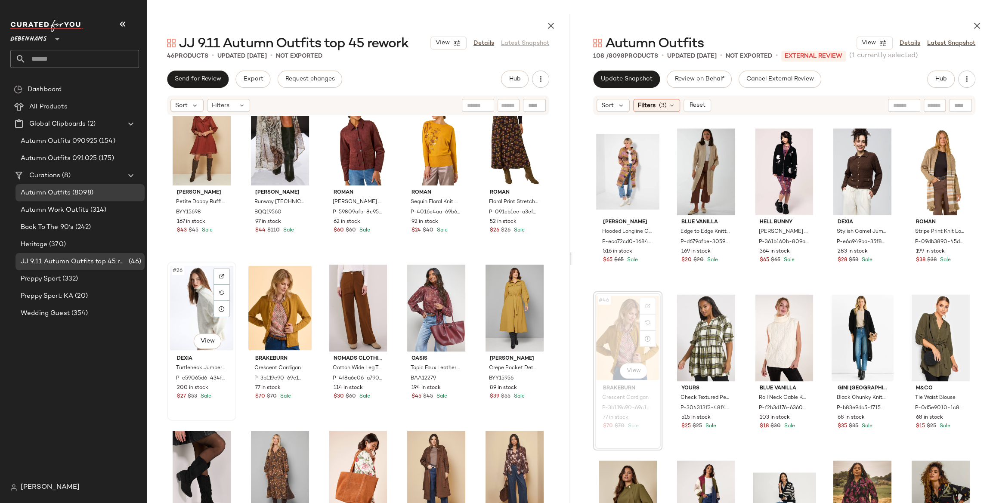
click at [194, 303] on div "#26 View" at bounding box center [201, 308] width 63 height 87
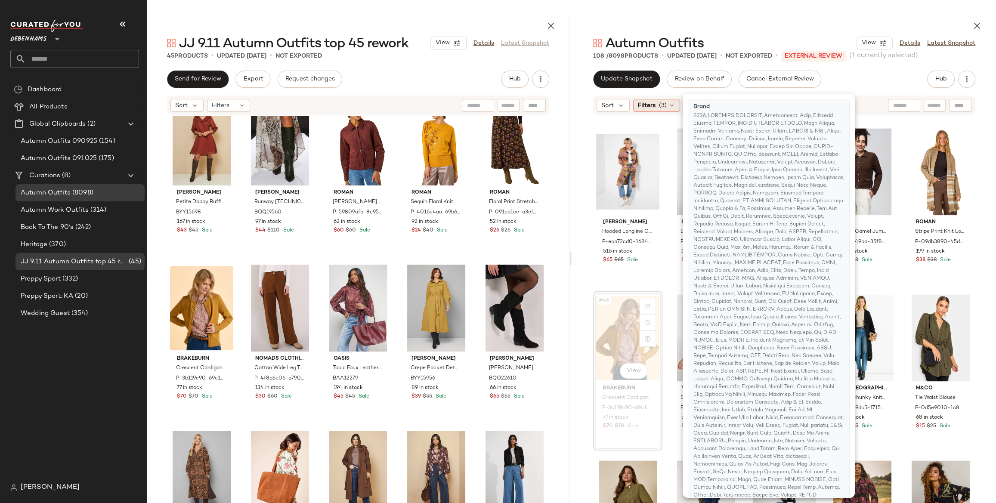
click at [653, 102] on span "Filters" at bounding box center [647, 105] width 18 height 9
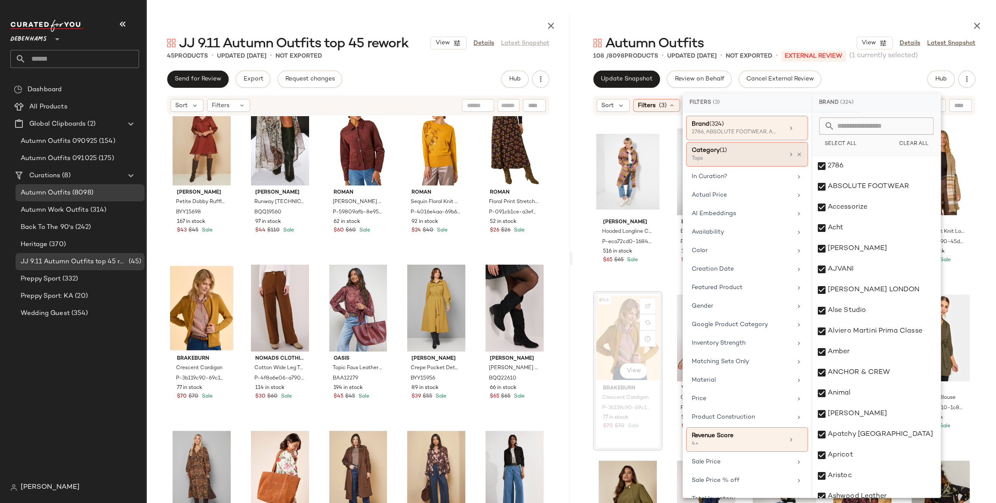
click at [759, 152] on div "Category (1)" at bounding box center [738, 150] width 93 height 9
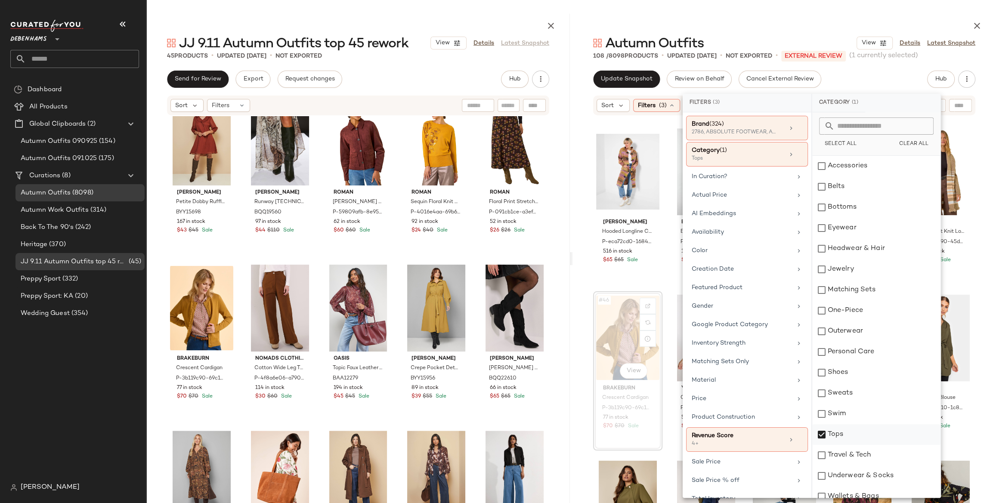
click at [839, 432] on div "Tops" at bounding box center [876, 434] width 128 height 21
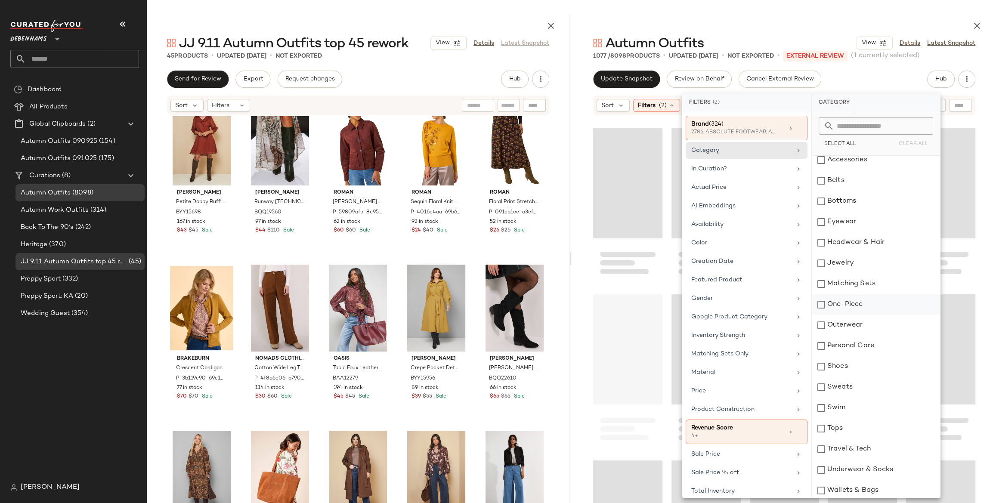
scroll to position [9, 0]
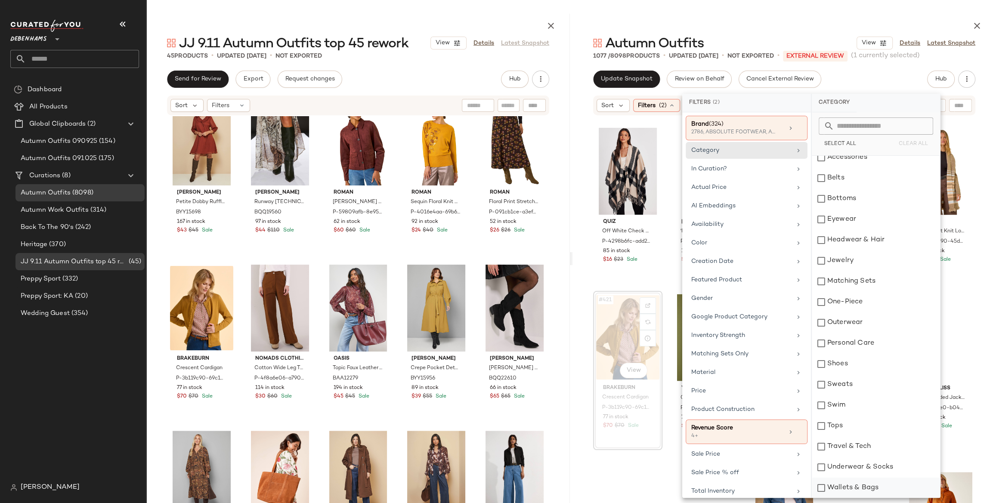
click at [848, 485] on div "Wallets & Bags" at bounding box center [876, 488] width 128 height 21
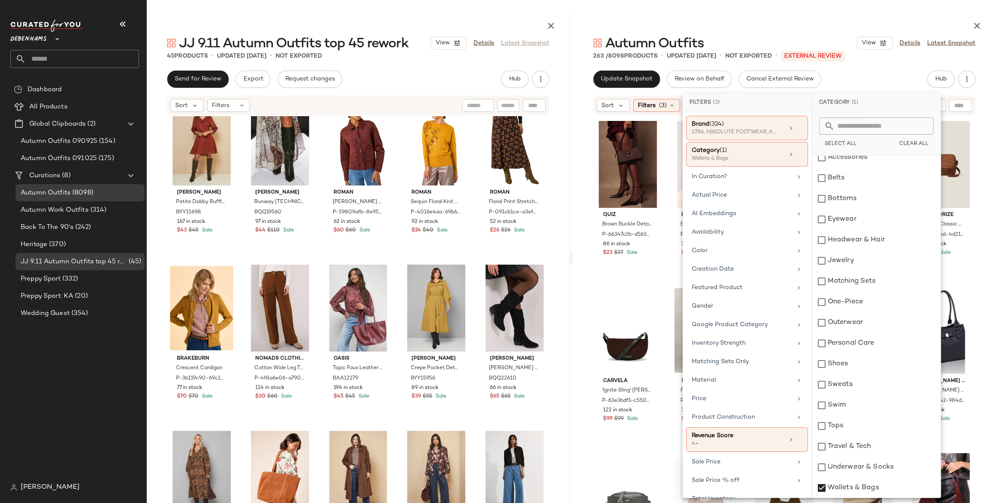
click at [803, 13] on main "JJ 9.11 Autumn Outfits top 45 rework View Details Latest Snapshot 45 Products •…" at bounding box center [498, 251] width 996 height 503
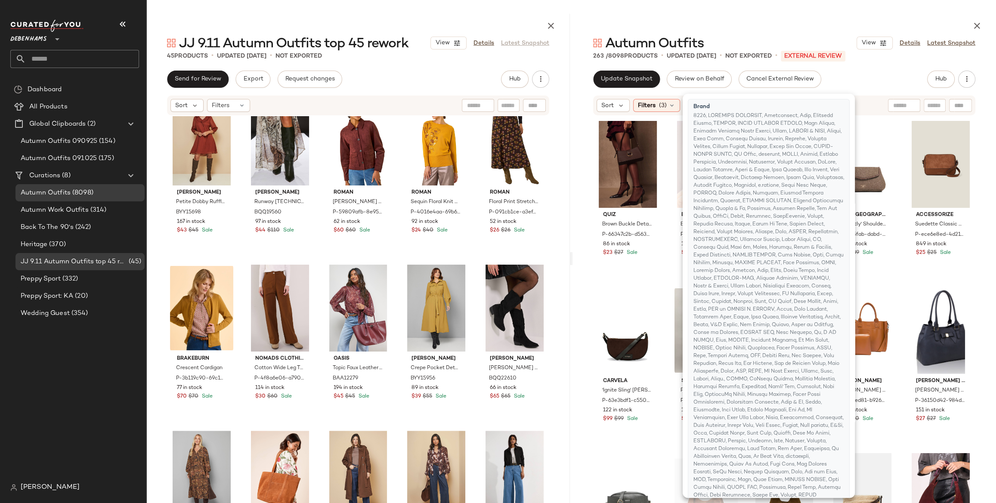
click at [803, 13] on main "JJ 9.11 Autumn Outfits top 45 rework View Details Latest Snapshot 45 Products •…" at bounding box center [498, 251] width 996 height 503
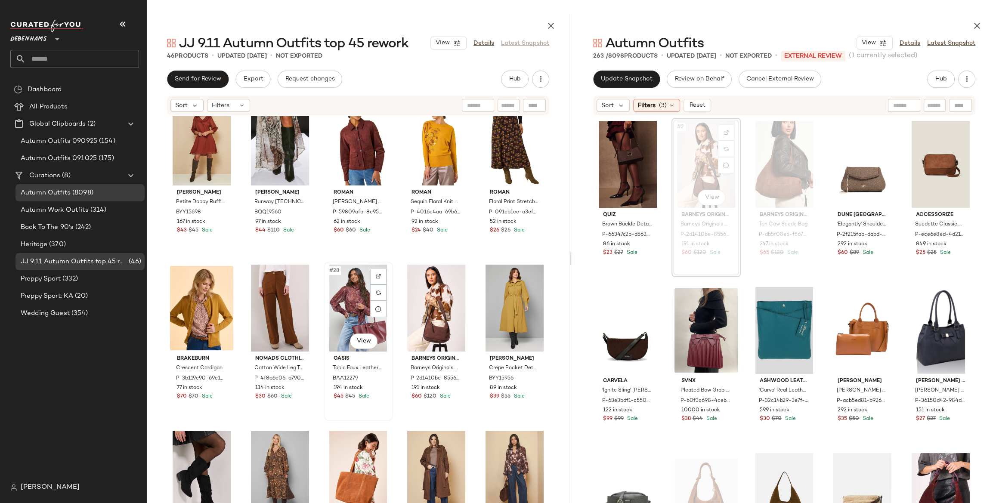
click at [353, 305] on div "#28 View" at bounding box center [358, 308] width 63 height 87
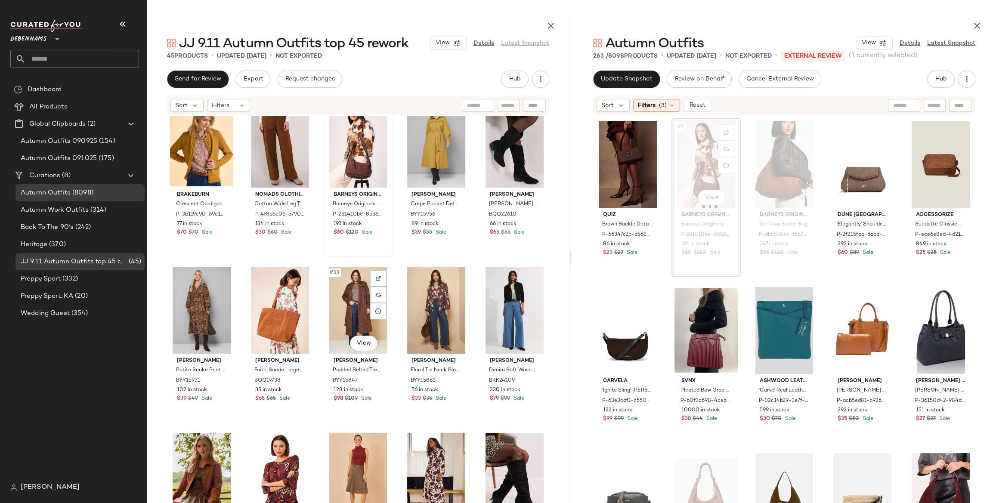
scroll to position [856, 0]
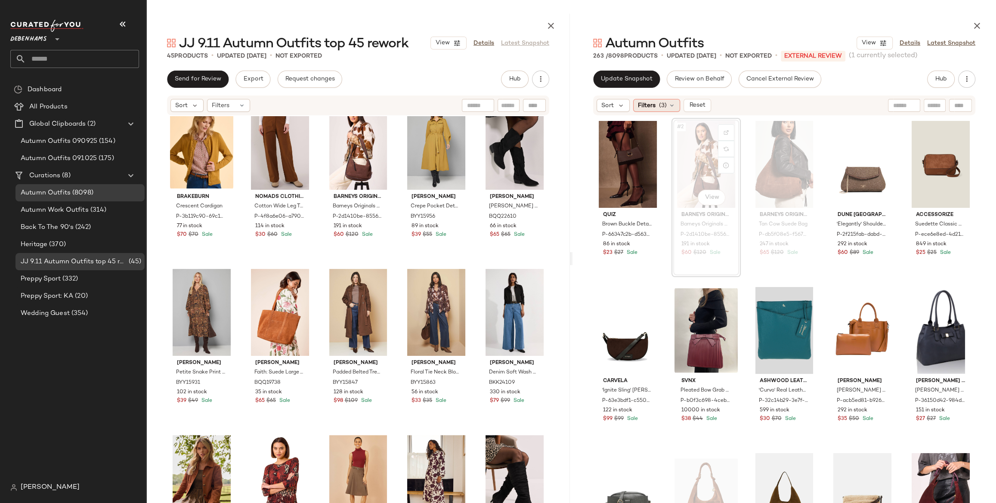
click at [674, 107] on icon at bounding box center [671, 105] width 7 height 7
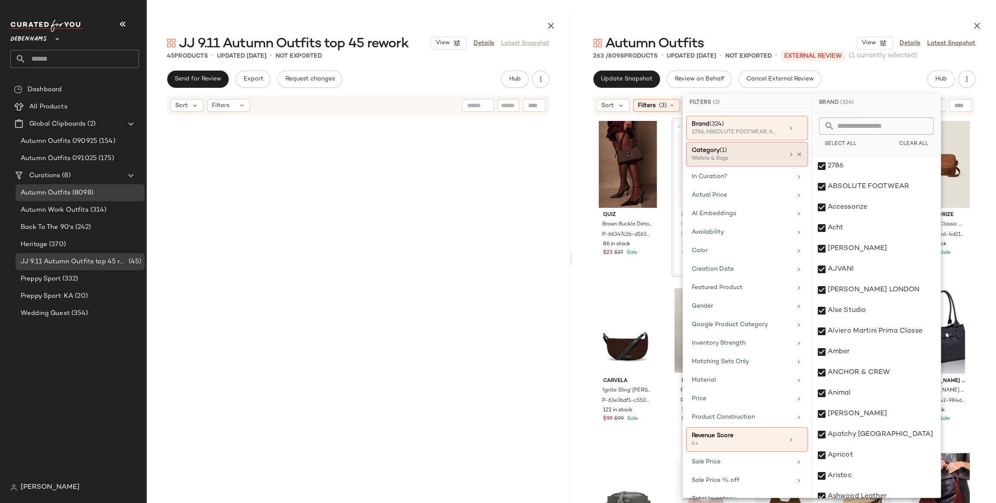
scroll to position [856, 0]
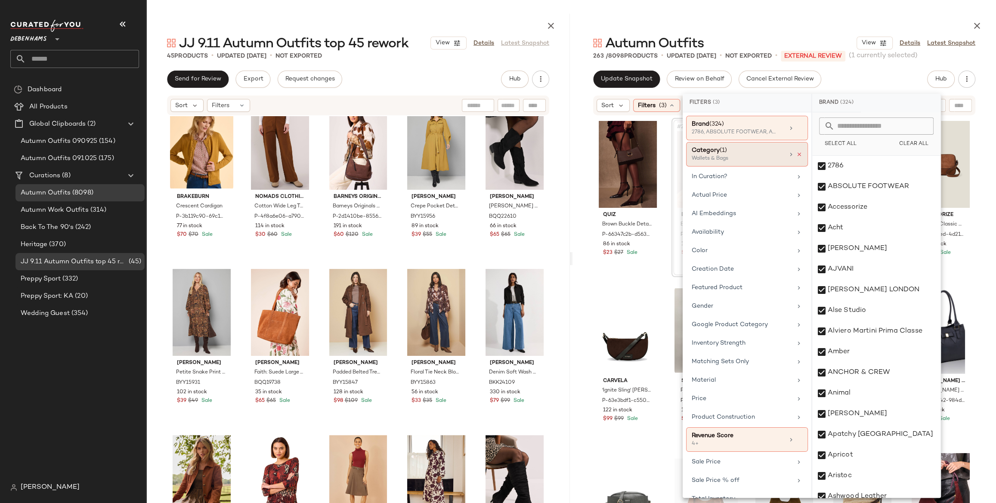
click at [797, 155] on icon at bounding box center [799, 155] width 6 height 6
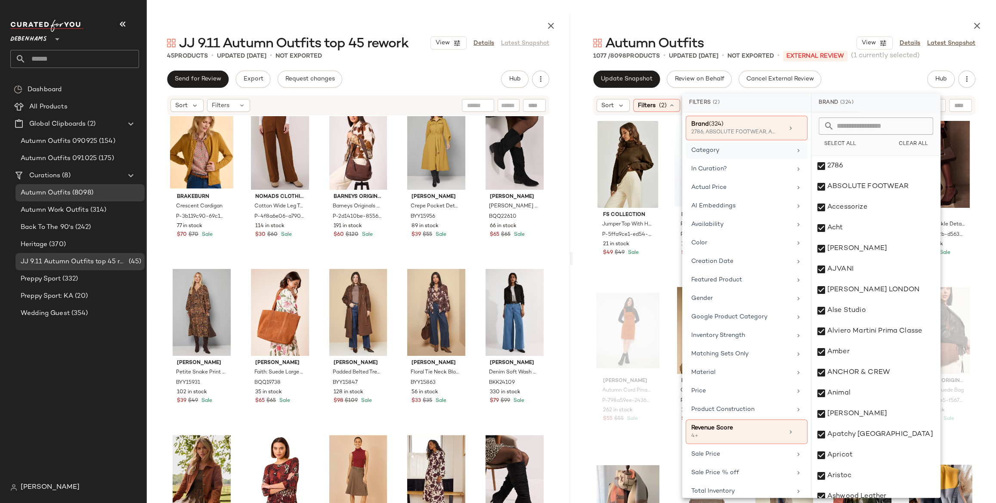
click at [884, 84] on div "Update Snapshot Review on Behalf Cancel External Review Hub" at bounding box center [784, 79] width 382 height 17
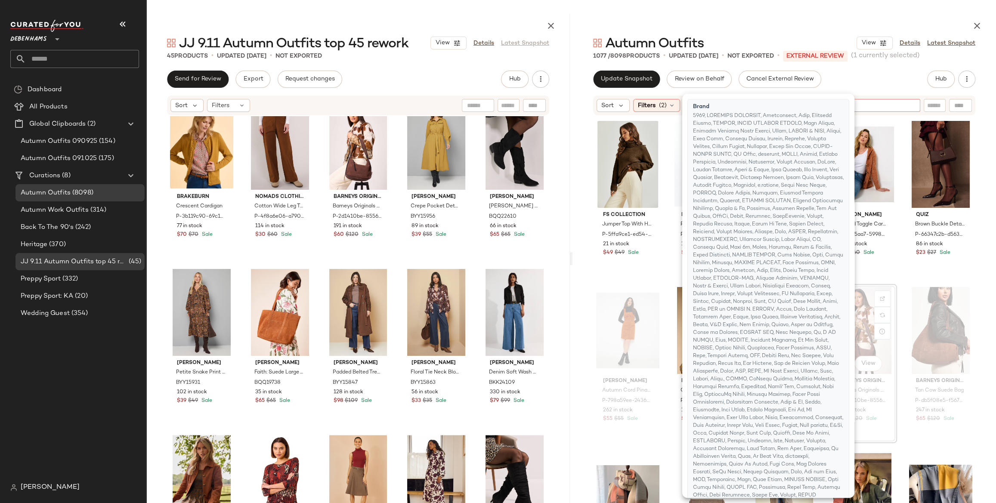
click at [897, 102] on input "text" at bounding box center [866, 105] width 75 height 9
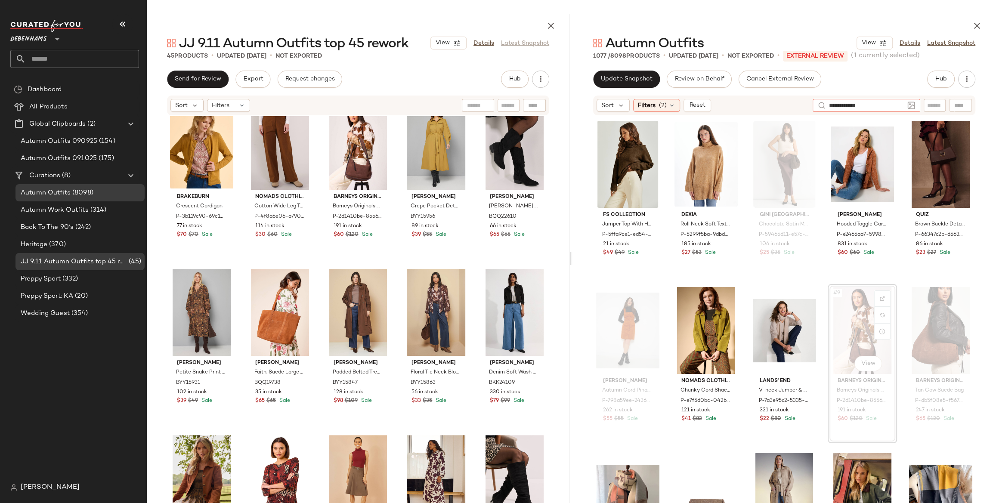
type input "**********"
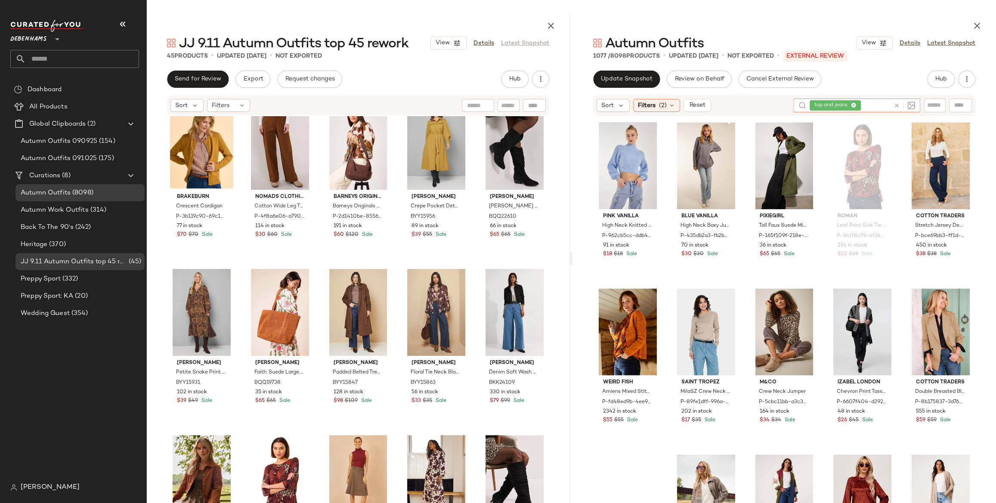
scroll to position [1503, 0]
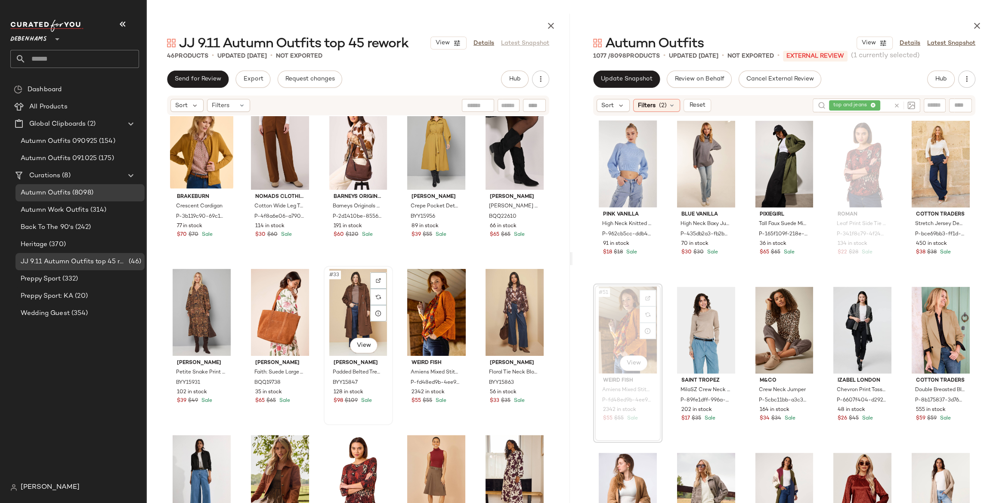
click at [358, 298] on div "#33 View" at bounding box center [358, 312] width 63 height 87
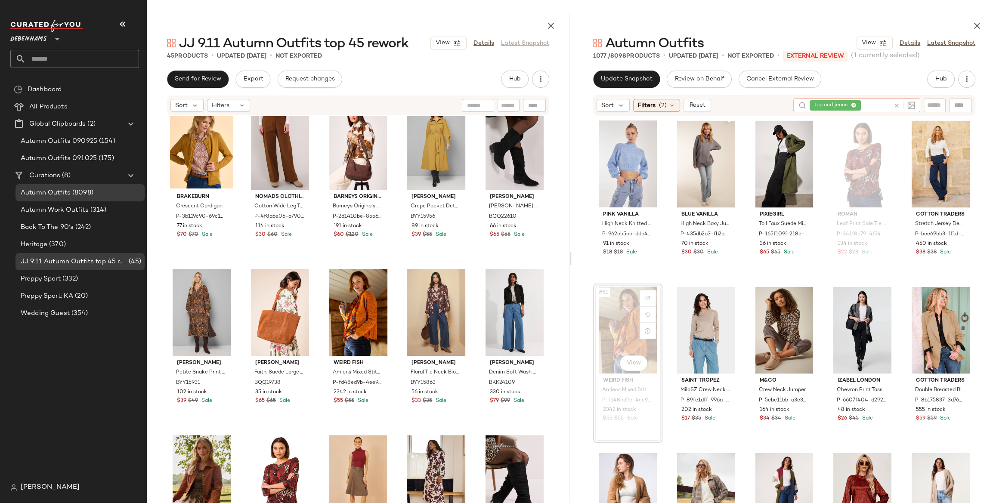
click at [897, 103] on icon at bounding box center [897, 105] width 6 height 6
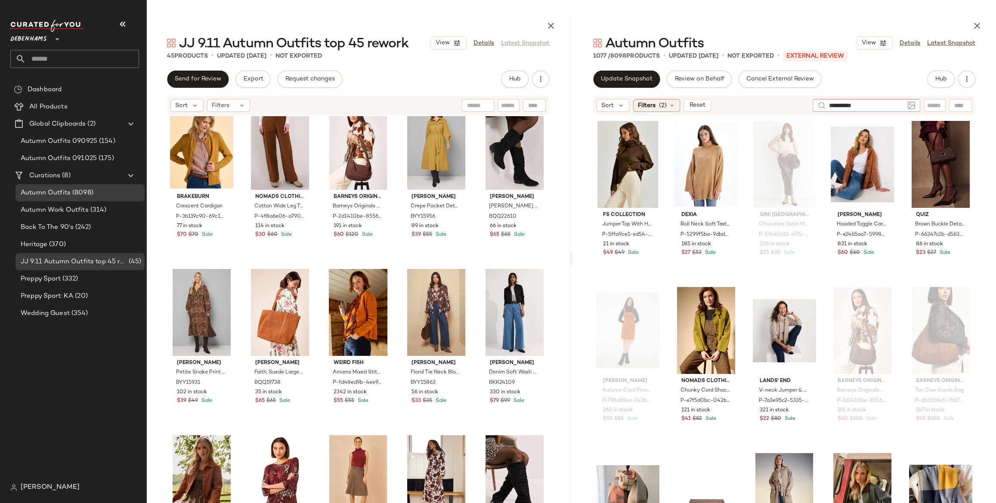
type input "**********"
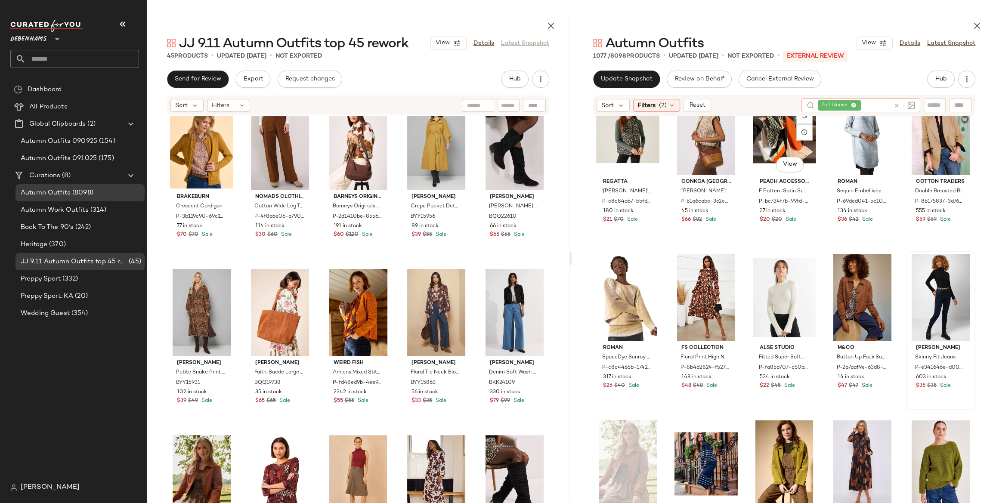
scroll to position [1808, 0]
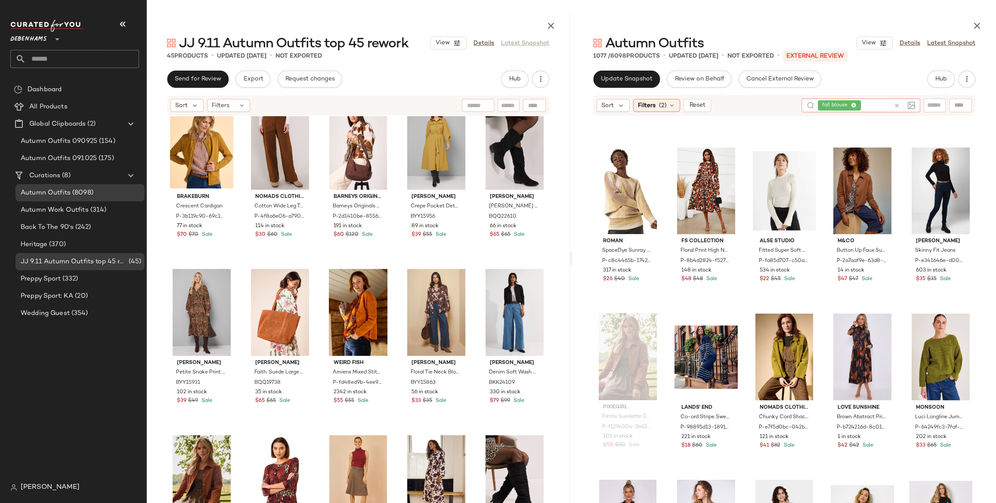
click at [897, 106] on icon at bounding box center [897, 105] width 6 height 6
click at [644, 102] on span "Filters" at bounding box center [647, 105] width 18 height 9
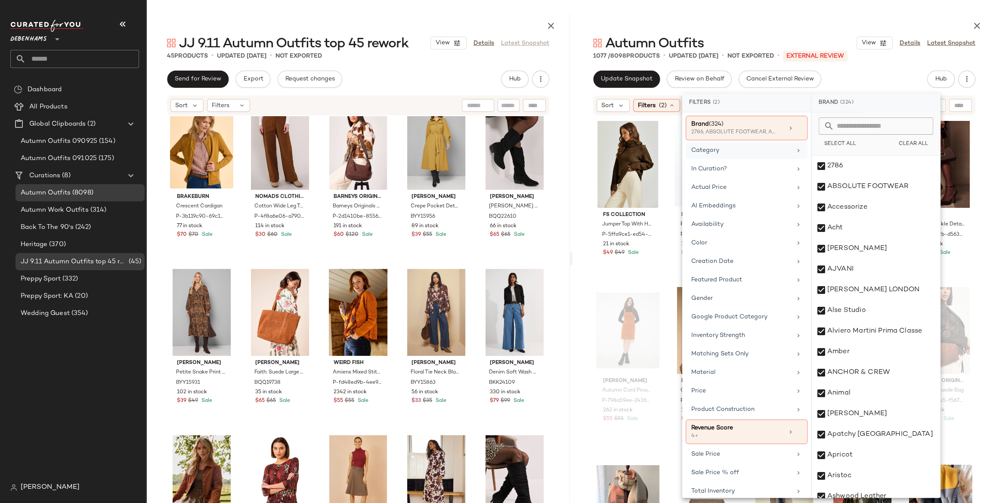
click at [742, 150] on div "Category" at bounding box center [741, 150] width 100 height 9
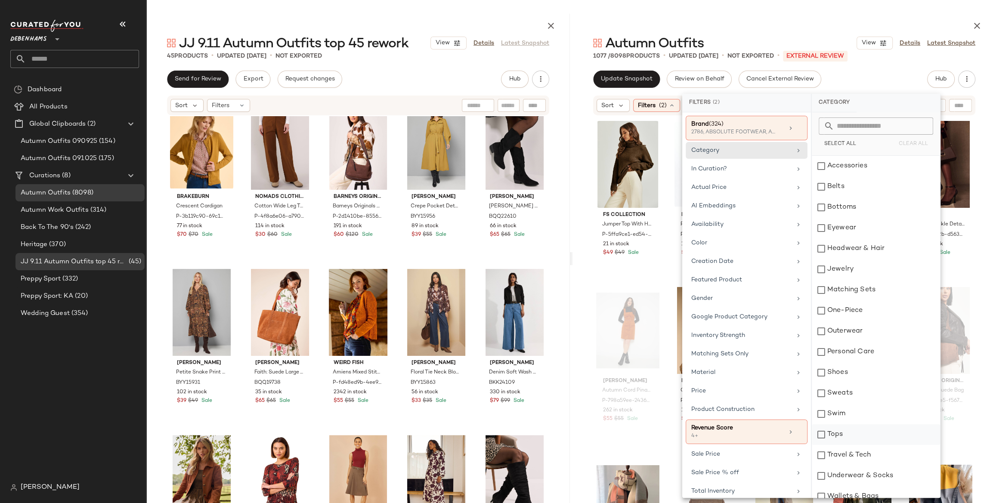
click at [858, 430] on div "Tops" at bounding box center [876, 434] width 128 height 21
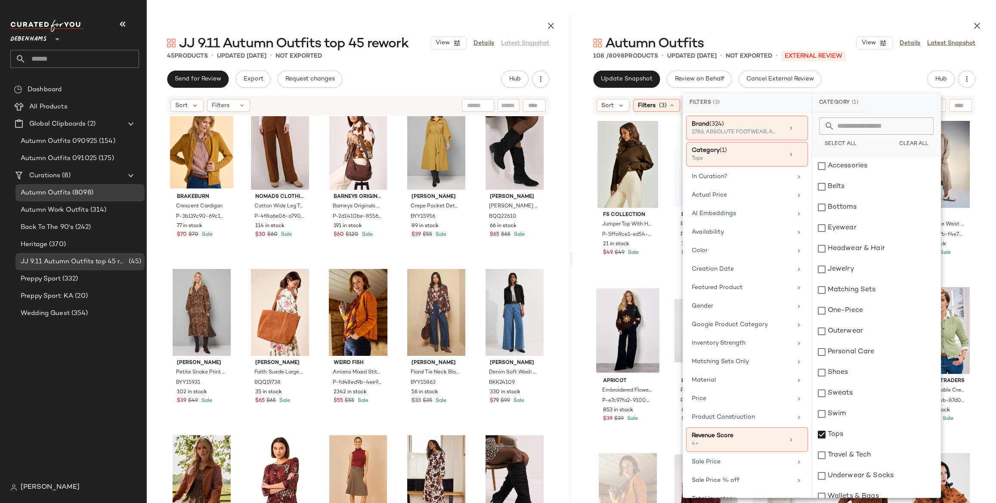
click at [882, 64] on div "Autumn Outfits View Details Latest Snapshot 108 / 8098 Products • updated Sep 1…" at bounding box center [784, 258] width 424 height 489
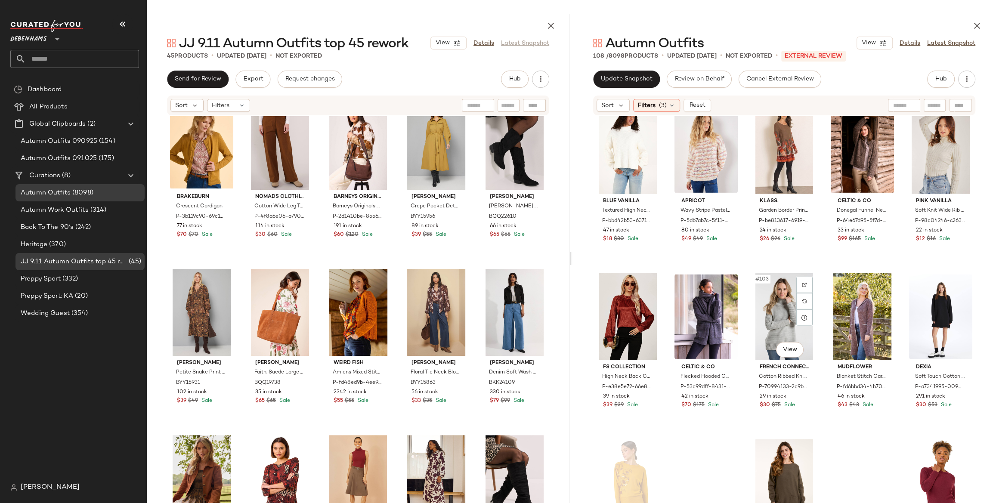
scroll to position [3252, 0]
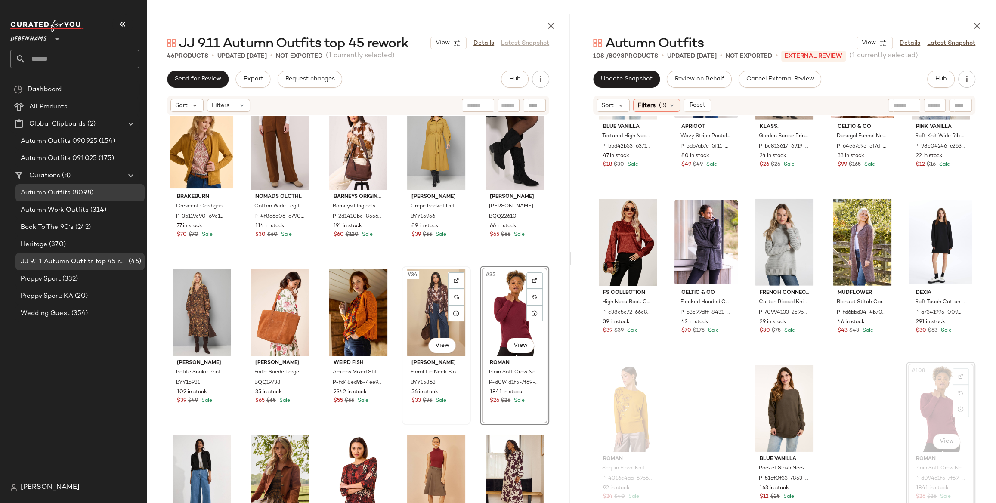
click at [422, 297] on div "#34 View" at bounding box center [436, 312] width 63 height 87
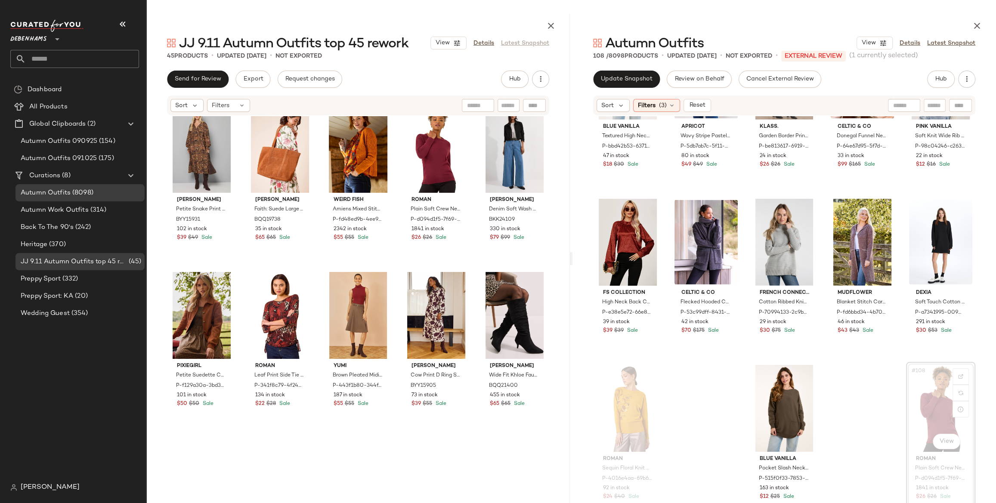
scroll to position [1092, 0]
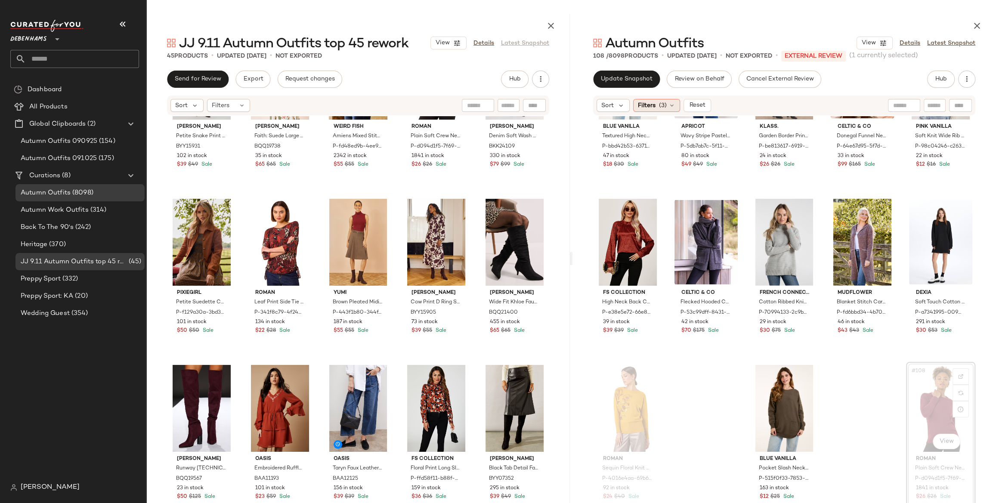
click at [660, 106] on span "(3)" at bounding box center [663, 105] width 8 height 9
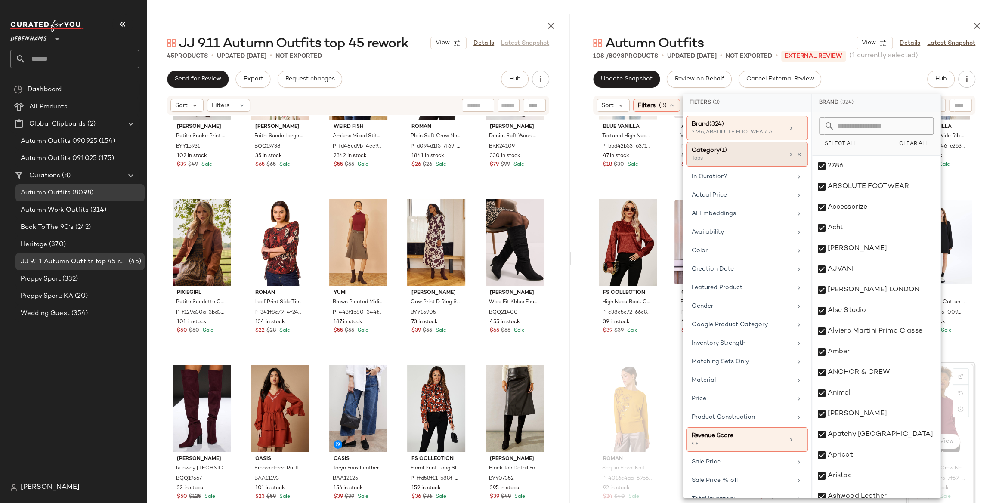
click at [746, 153] on div "Category (1)" at bounding box center [738, 150] width 93 height 9
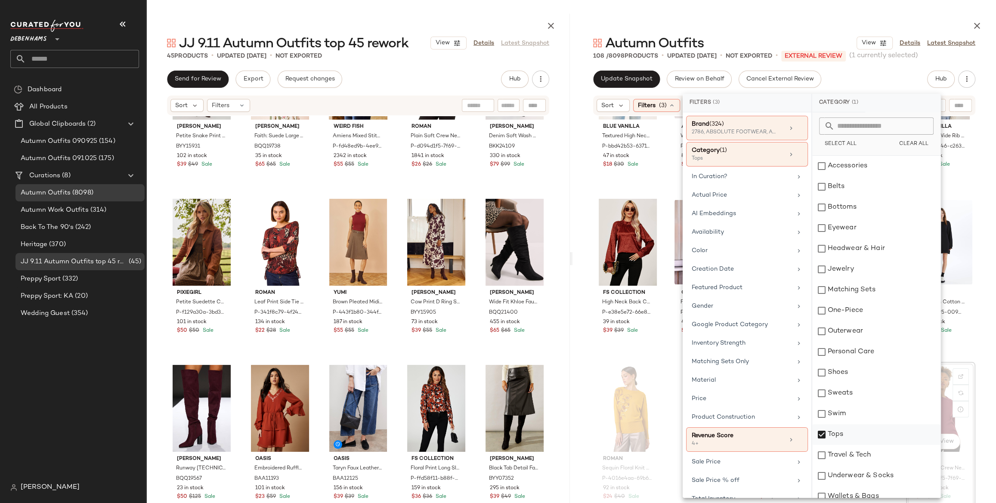
click at [851, 435] on div "Tops" at bounding box center [876, 434] width 128 height 21
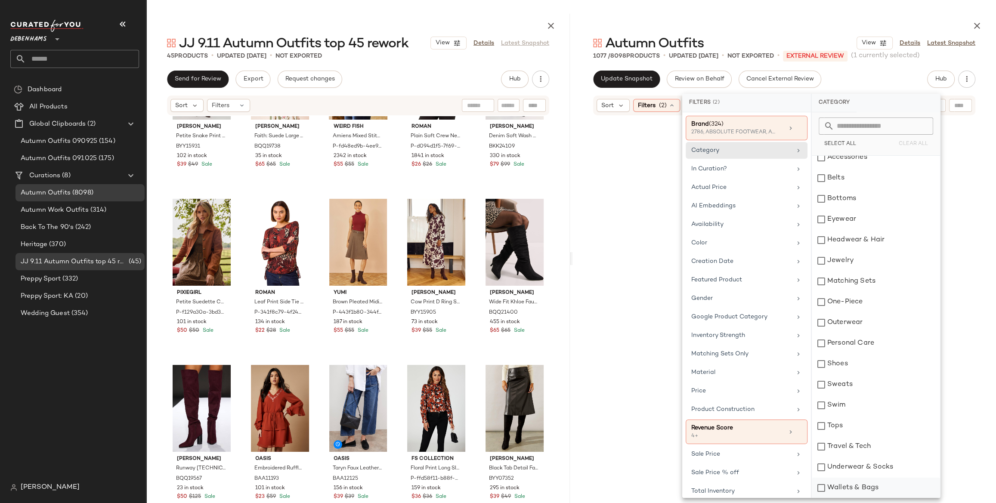
scroll to position [34726, 0]
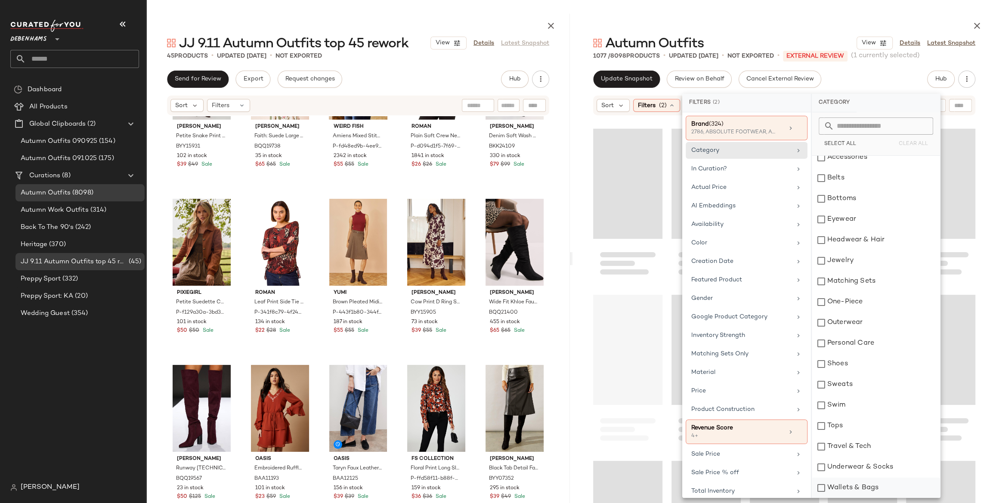
click at [846, 486] on div "Wallets & Bags" at bounding box center [876, 488] width 128 height 21
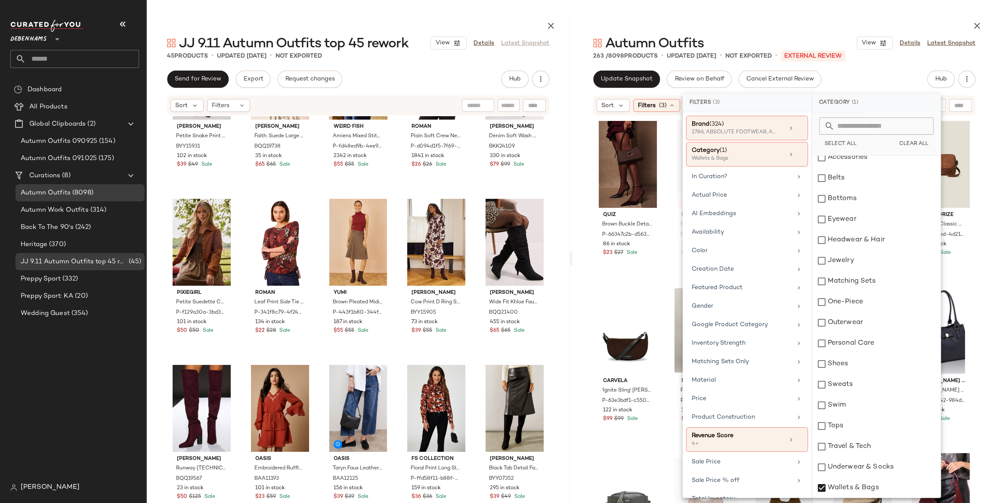
click at [793, 33] on div at bounding box center [784, 24] width 424 height 21
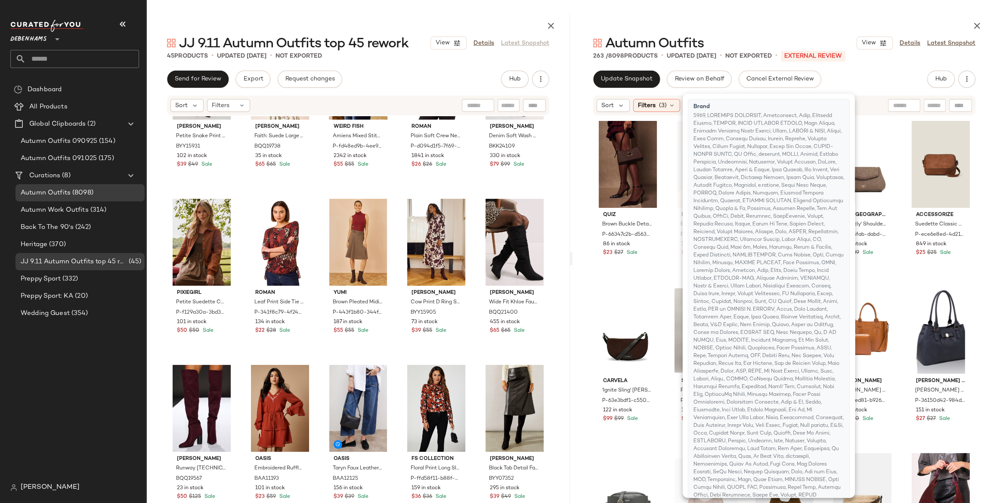
click at [793, 33] on div at bounding box center [784, 24] width 424 height 21
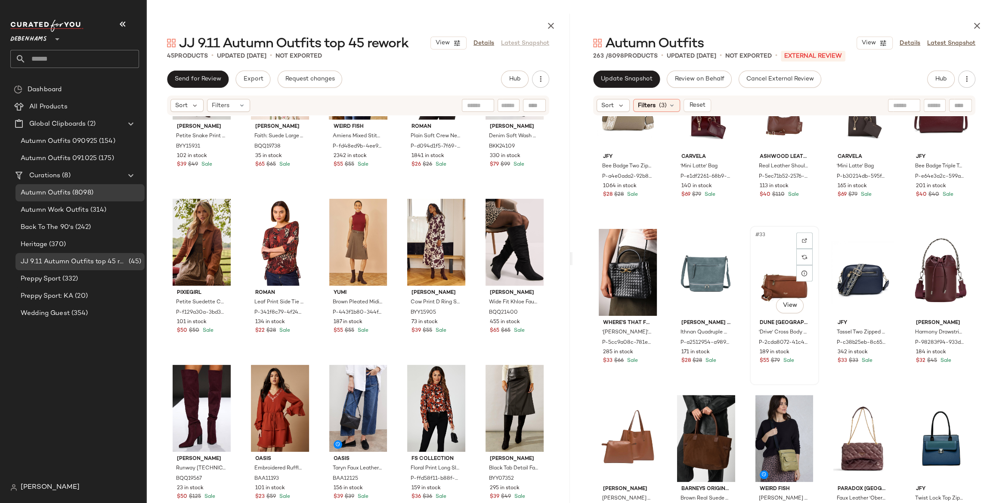
scroll to position [983, 0]
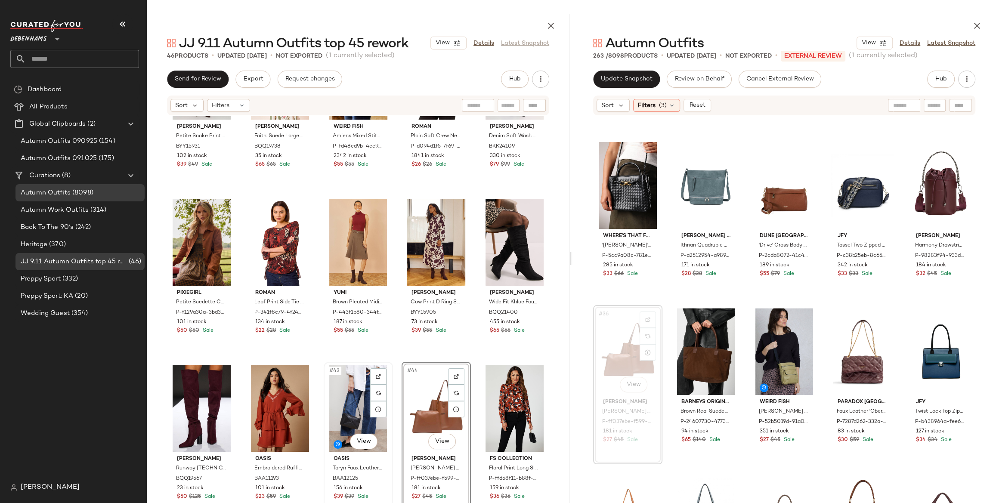
click at [352, 391] on div "#43 View" at bounding box center [358, 408] width 63 height 87
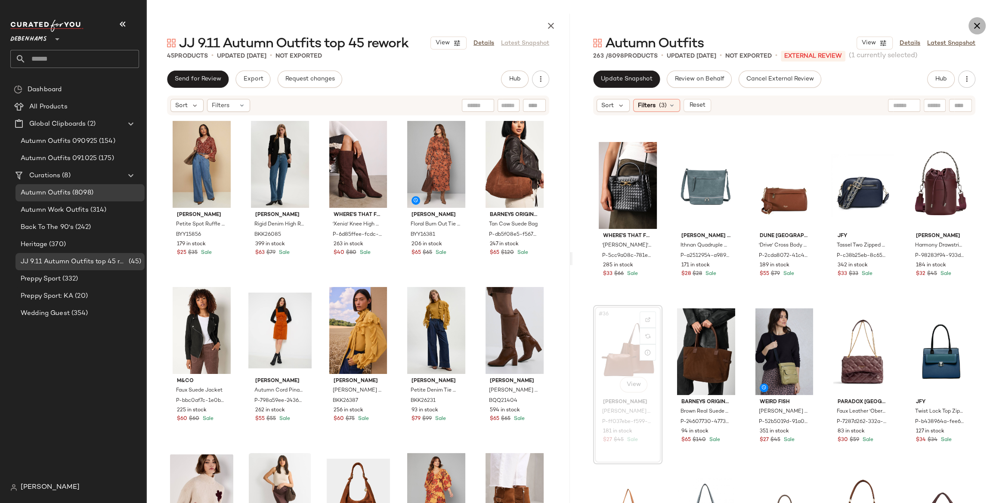
click at [977, 24] on icon "button" at bounding box center [977, 26] width 10 height 10
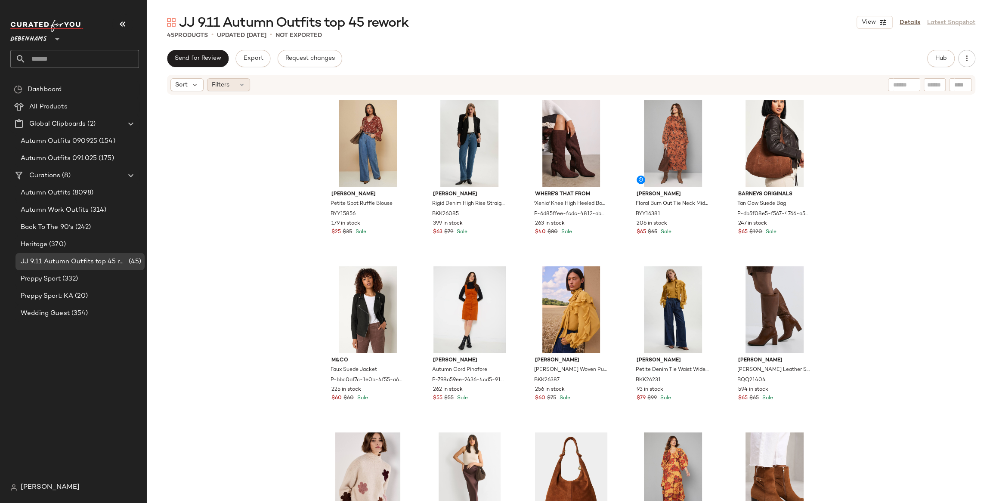
click at [237, 89] on div "Filters" at bounding box center [228, 84] width 43 height 13
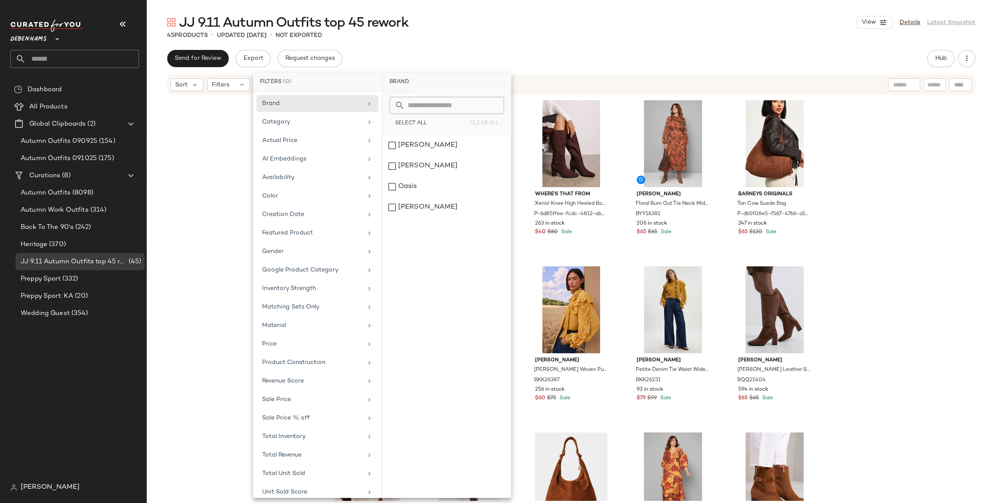
click at [516, 40] on div "JJ 9.11 Autumn Outfits top 45 rework View Details Latest Snapshot 45 Products •…" at bounding box center [571, 258] width 850 height 489
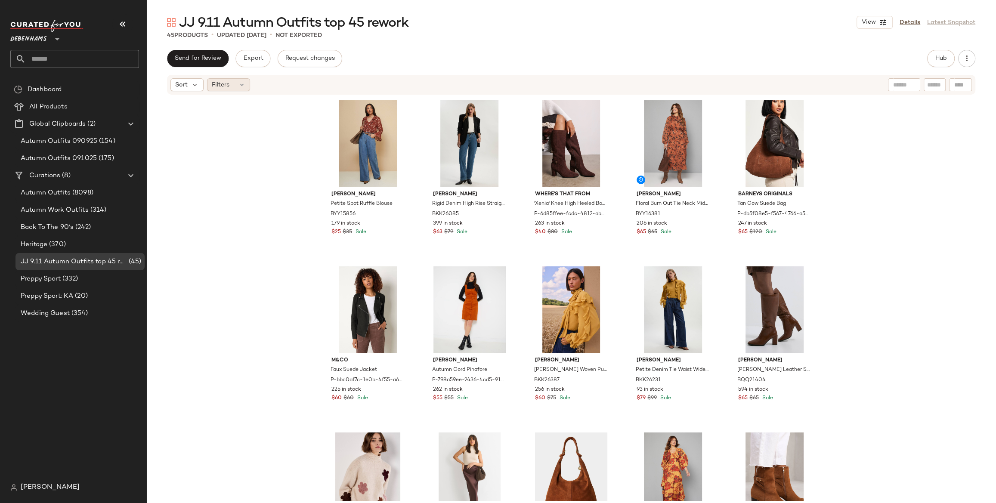
click at [239, 84] on icon at bounding box center [241, 84] width 7 height 7
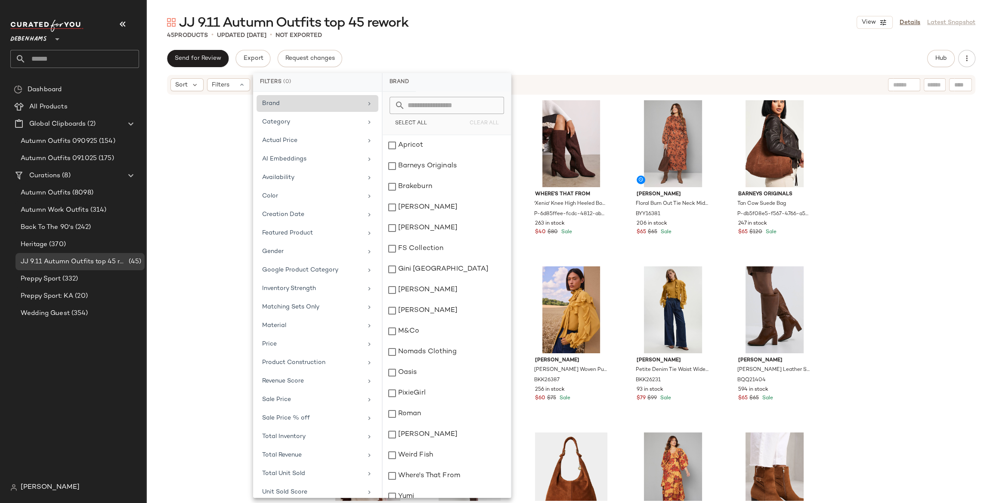
click at [321, 106] on div "Brand" at bounding box center [312, 103] width 100 height 9
click at [321, 105] on div "Brand" at bounding box center [312, 103] width 100 height 9
click at [421, 121] on span "Select All" at bounding box center [411, 124] width 32 height 6
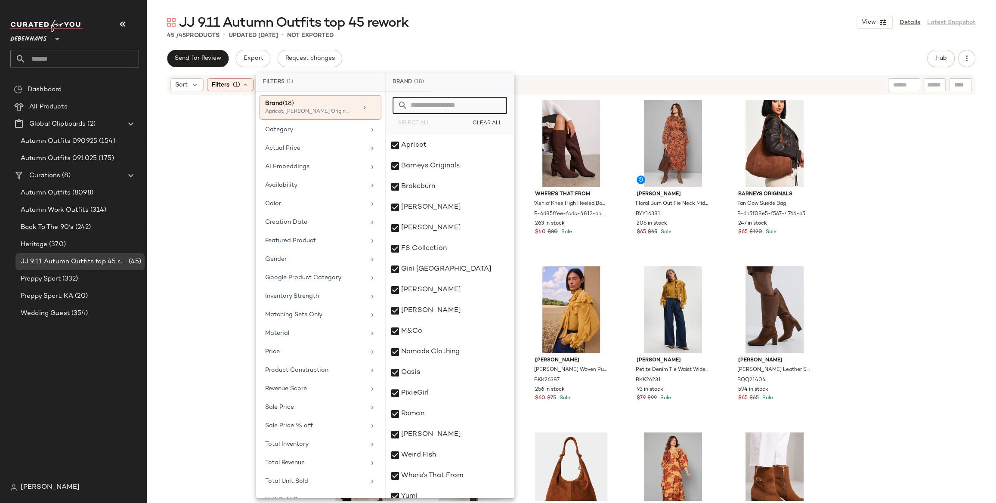
click at [443, 106] on input "text" at bounding box center [455, 105] width 94 height 17
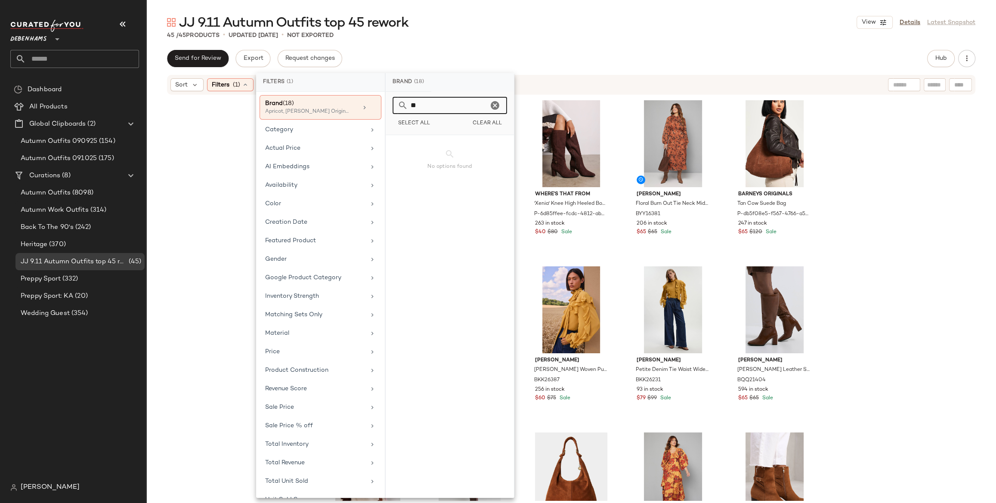
type input "*"
click at [411, 141] on div "[PERSON_NAME]" at bounding box center [450, 145] width 128 height 21
click at [413, 109] on input "****" at bounding box center [448, 105] width 80 height 17
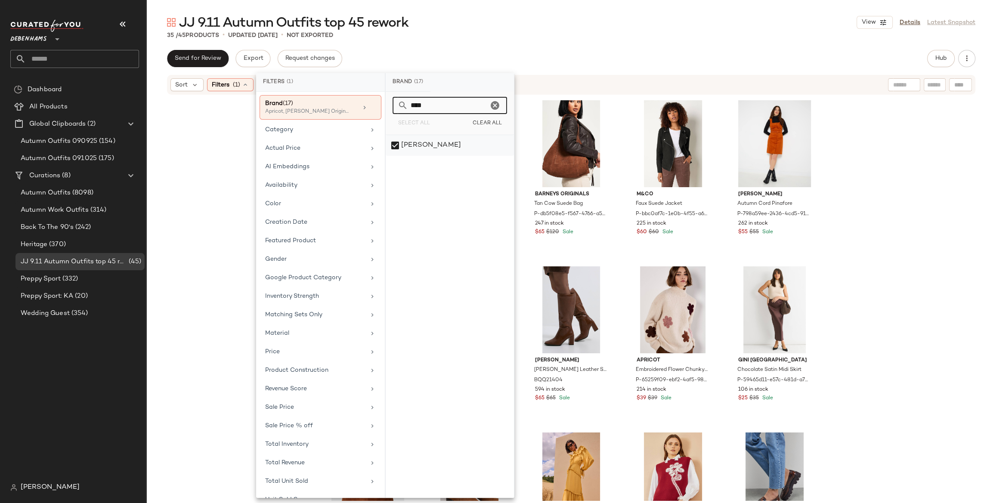
click at [416, 142] on div "[PERSON_NAME]" at bounding box center [450, 145] width 128 height 21
click at [418, 99] on input "****" at bounding box center [448, 105] width 80 height 17
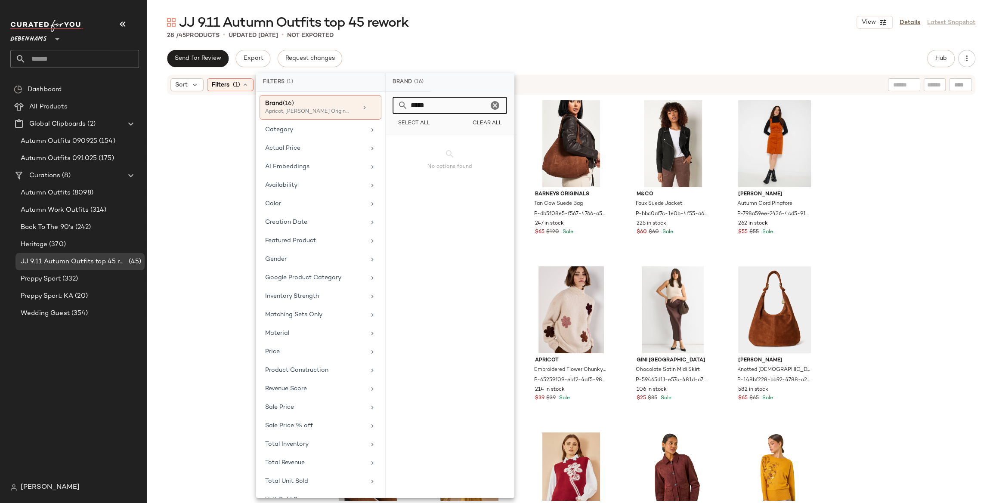
click at [419, 106] on input "*****" at bounding box center [448, 105] width 80 height 17
click at [416, 151] on div "Oasis" at bounding box center [450, 145] width 128 height 21
click at [418, 108] on input "****" at bounding box center [448, 105] width 80 height 17
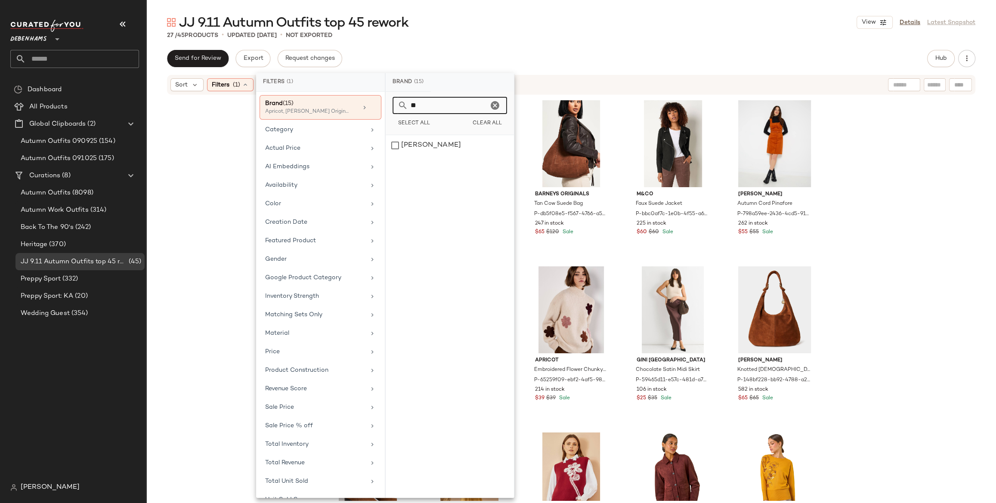
type input "*"
click at [415, 140] on div "[PERSON_NAME]" at bounding box center [450, 145] width 128 height 21
click at [429, 108] on input "*****" at bounding box center [448, 105] width 80 height 17
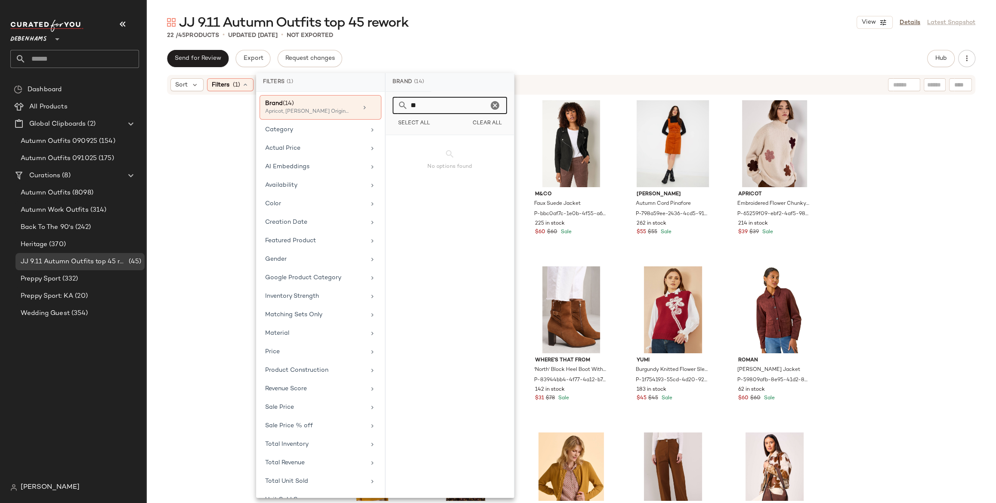
type input "*"
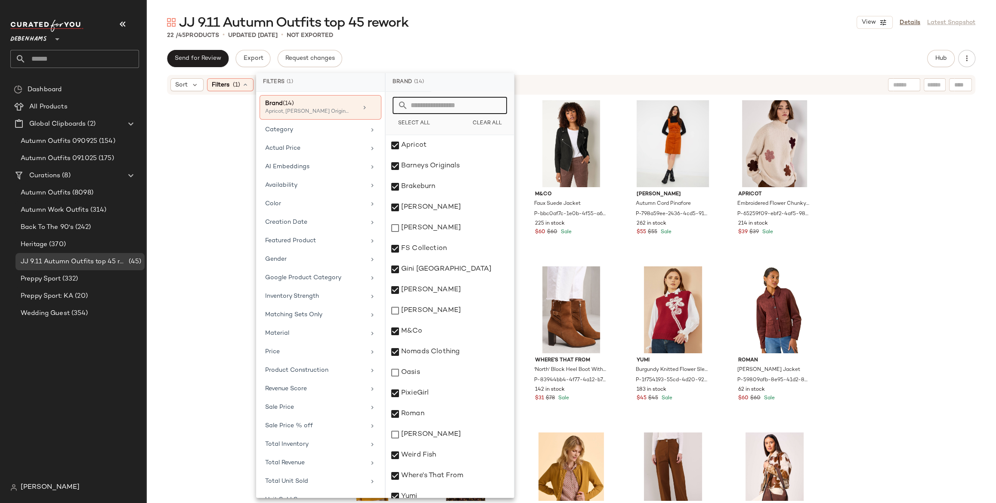
click at [542, 39] on div "22 / 45 Products • updated Sep 11th • Not Exported" at bounding box center [571, 35] width 850 height 9
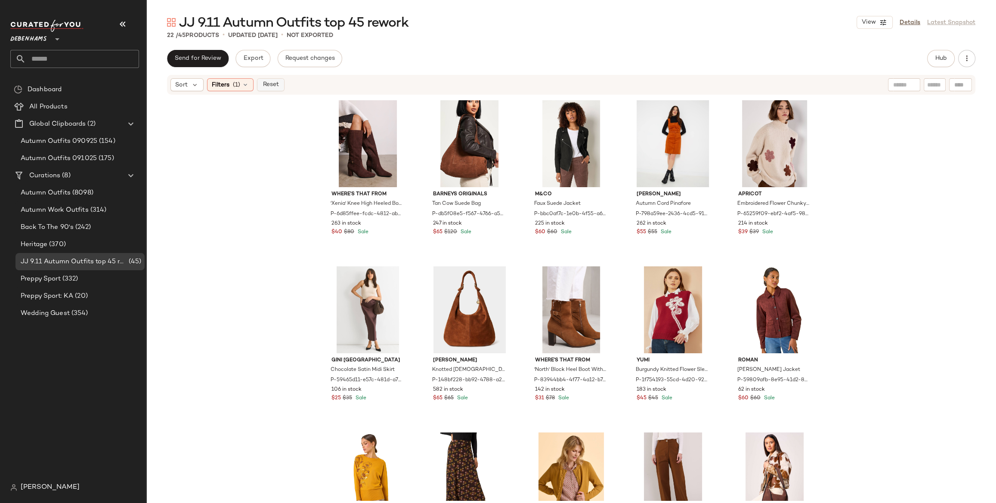
click at [268, 82] on span "Reset" at bounding box center [270, 84] width 16 height 7
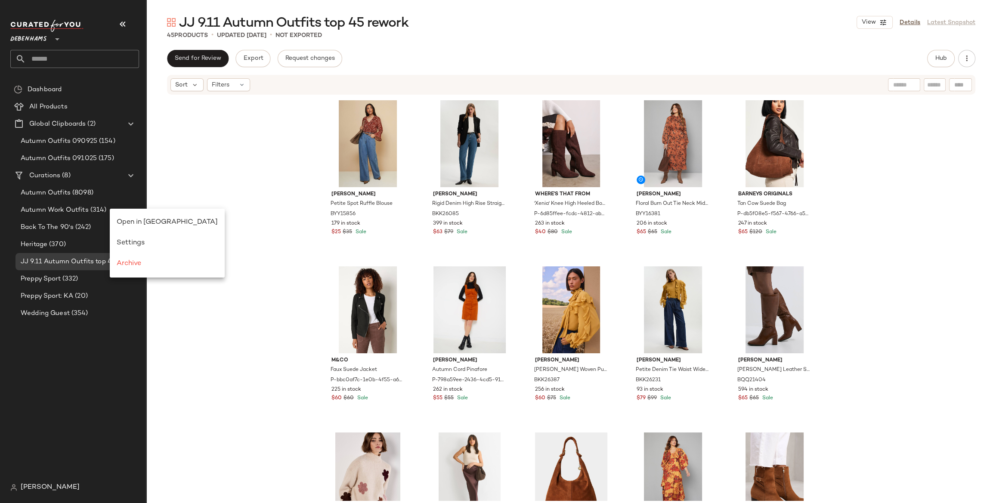
click at [228, 190] on div "Wallis Petite Spot Ruffle Blouse BYY15856 179 in stock $25 $35 Sale Karen Mille…" at bounding box center [571, 298] width 850 height 405
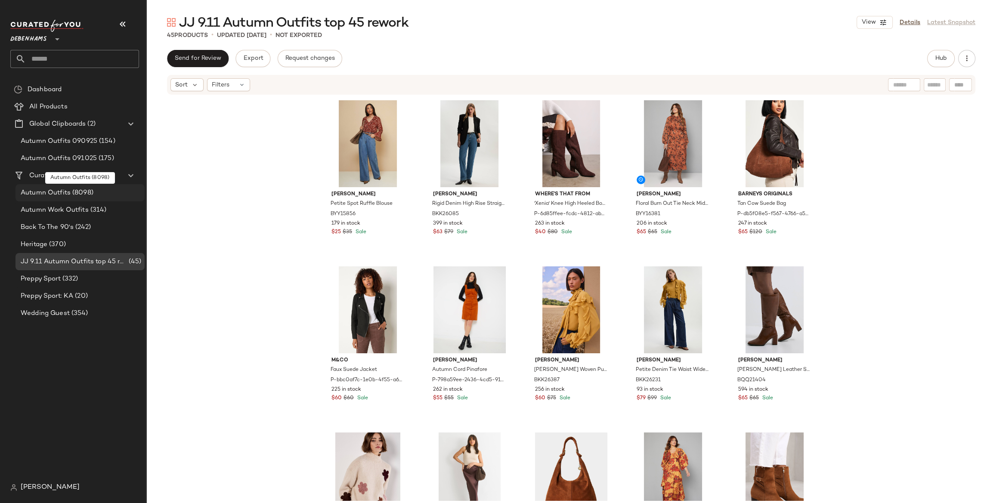
click at [103, 189] on div "Autumn Outfits (8098)" at bounding box center [79, 193] width 123 height 10
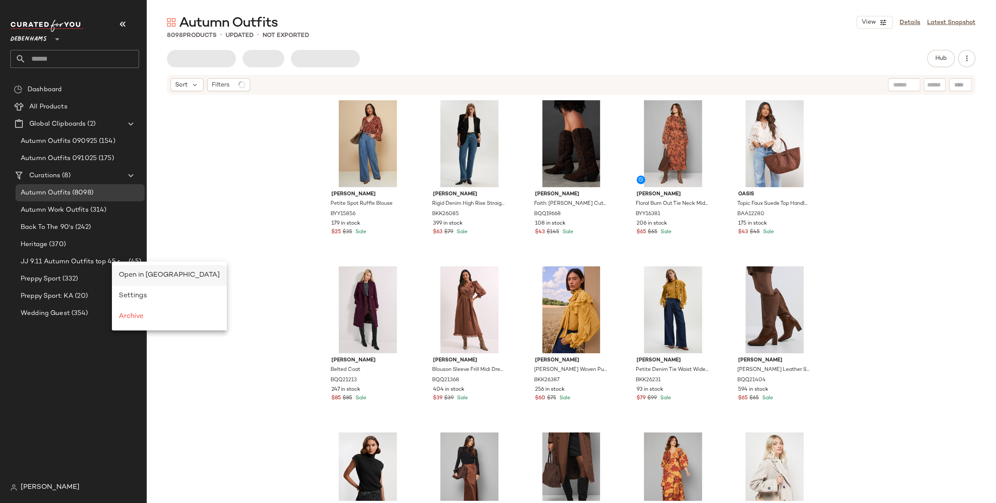
click at [136, 276] on span "Open in [GEOGRAPHIC_DATA]" at bounding box center [169, 275] width 101 height 7
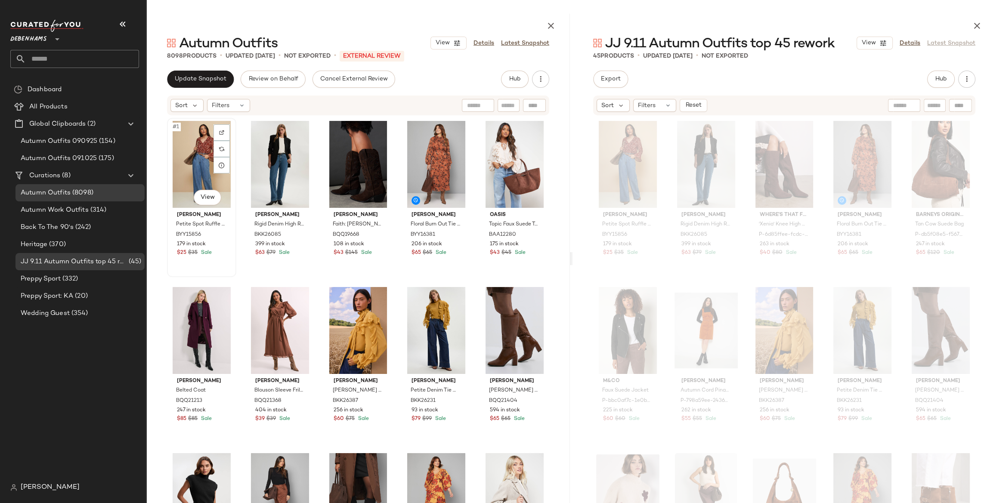
click at [202, 160] on div "#1 View" at bounding box center [201, 164] width 63 height 87
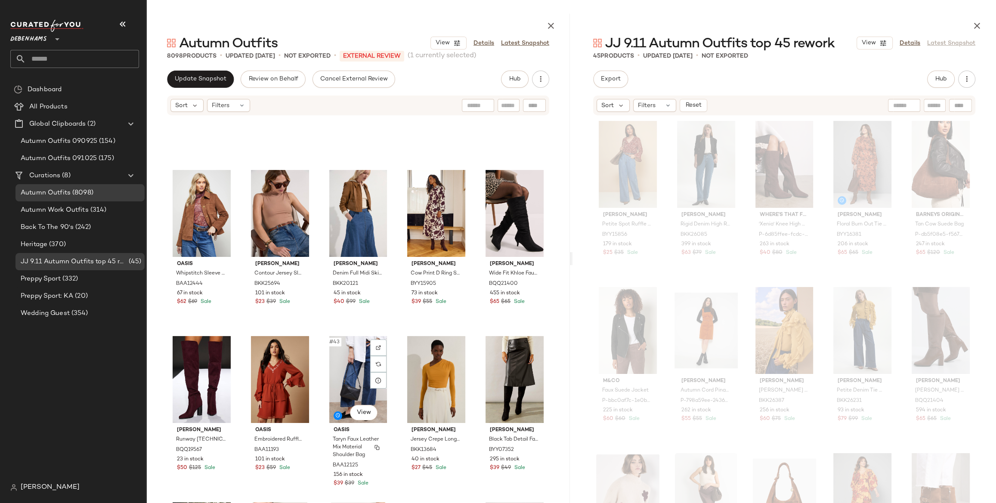
scroll to position [1275, 0]
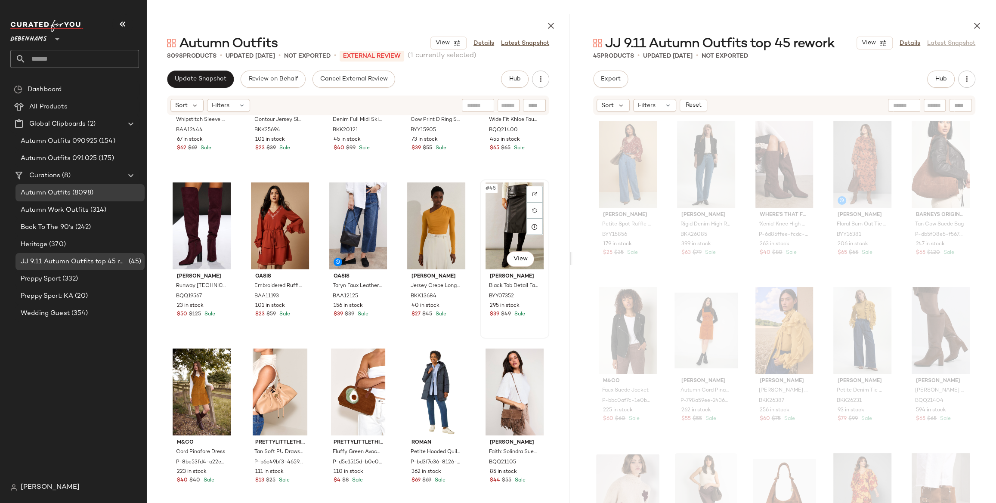
click at [481, 254] on div "#45 View Wallis Black Tab Detail Faux Leather A Line Skirt BYY07352 295 in stoc…" at bounding box center [515, 259] width 68 height 158
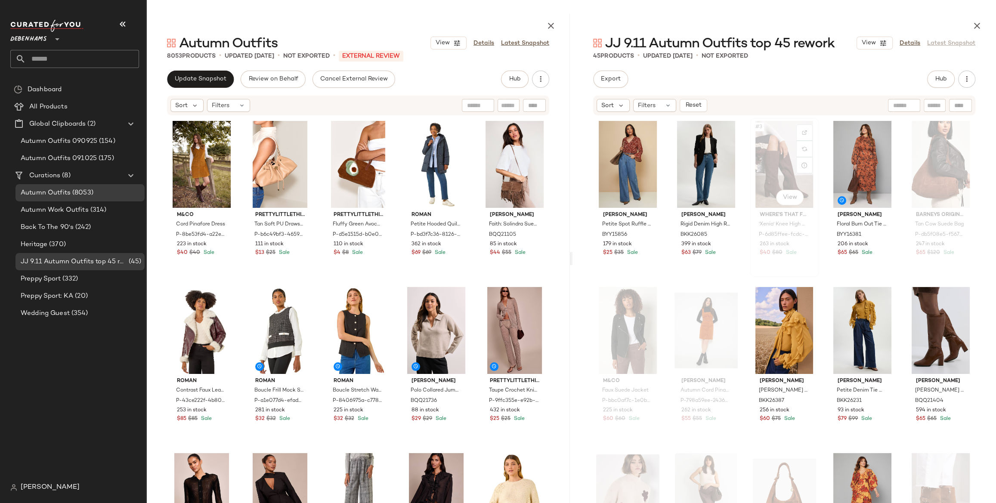
click at [758, 157] on div "#3 View" at bounding box center [784, 164] width 63 height 87
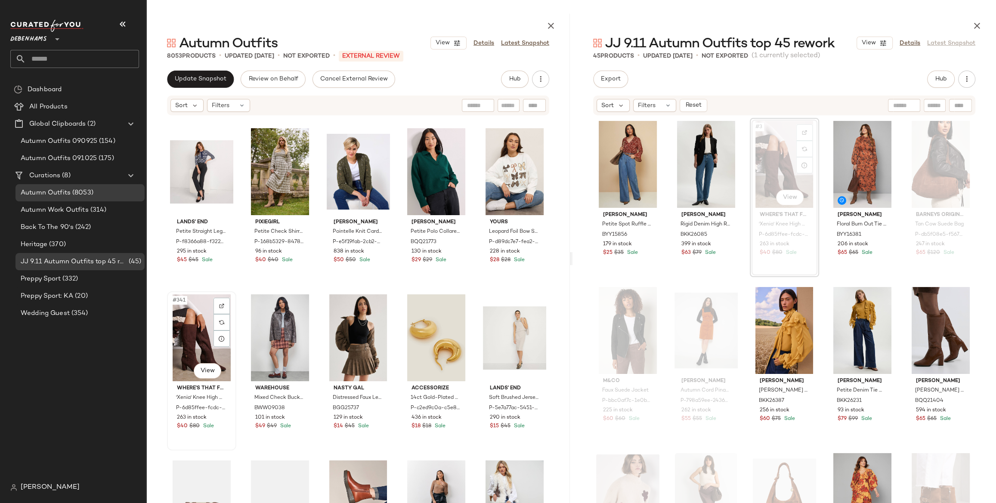
click at [197, 329] on div "#341 View" at bounding box center [201, 337] width 63 height 87
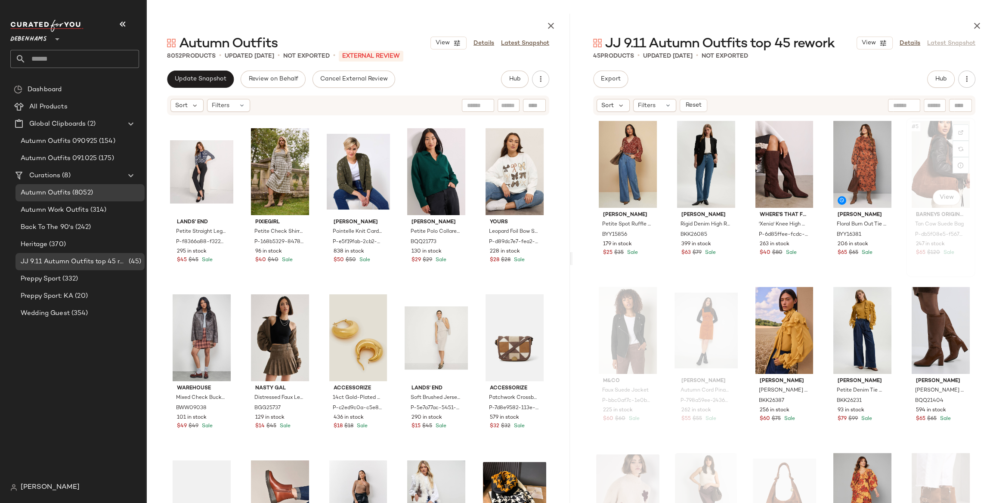
click at [931, 145] on div "#5 View" at bounding box center [940, 164] width 63 height 87
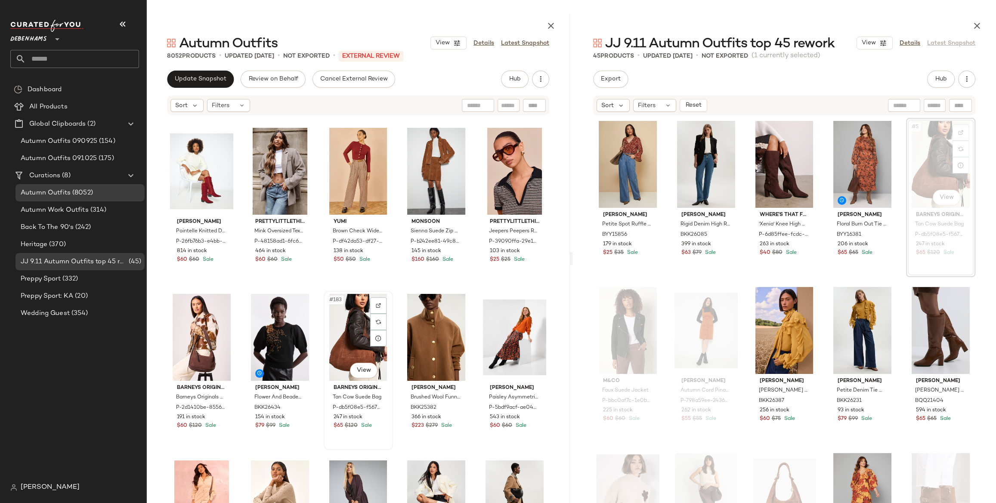
click at [358, 345] on div "#183 View" at bounding box center [358, 337] width 63 height 87
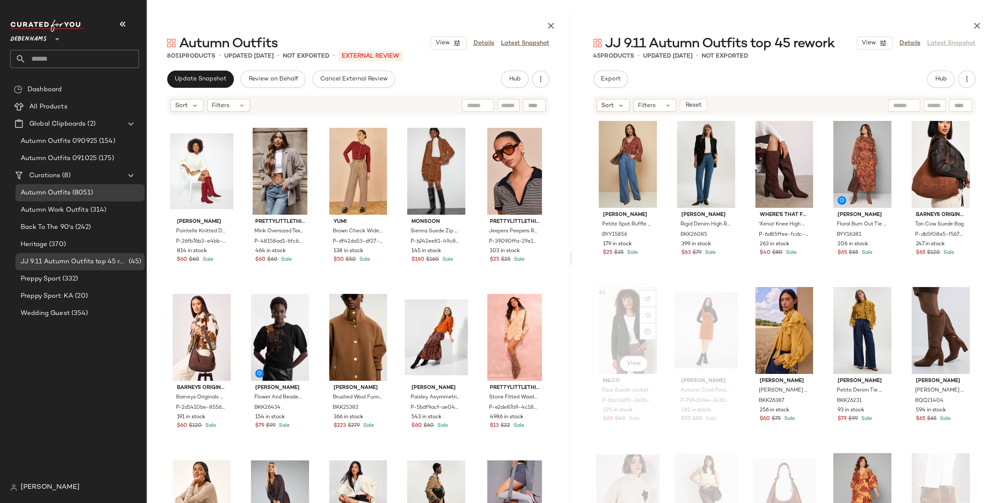
click at [631, 331] on div "#6 View" at bounding box center [627, 330] width 63 height 87
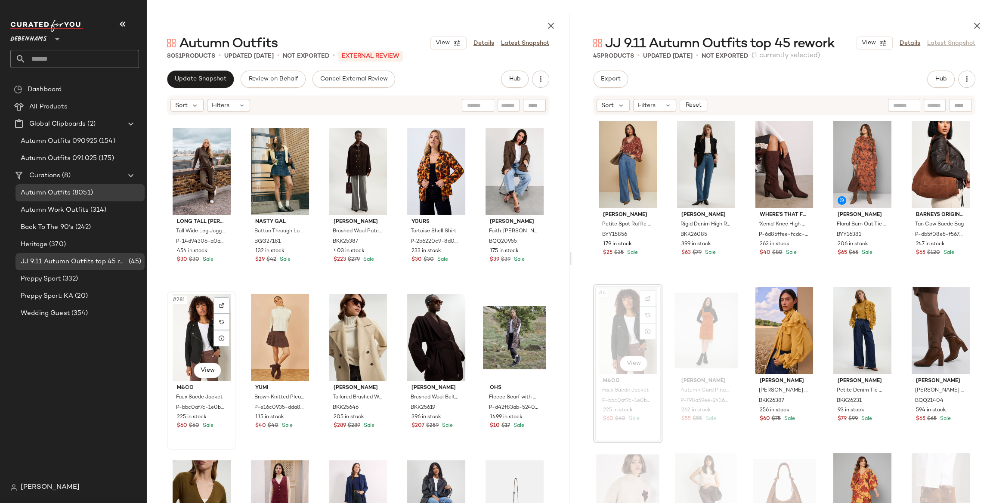
click at [190, 338] on div "#281 View" at bounding box center [201, 337] width 63 height 87
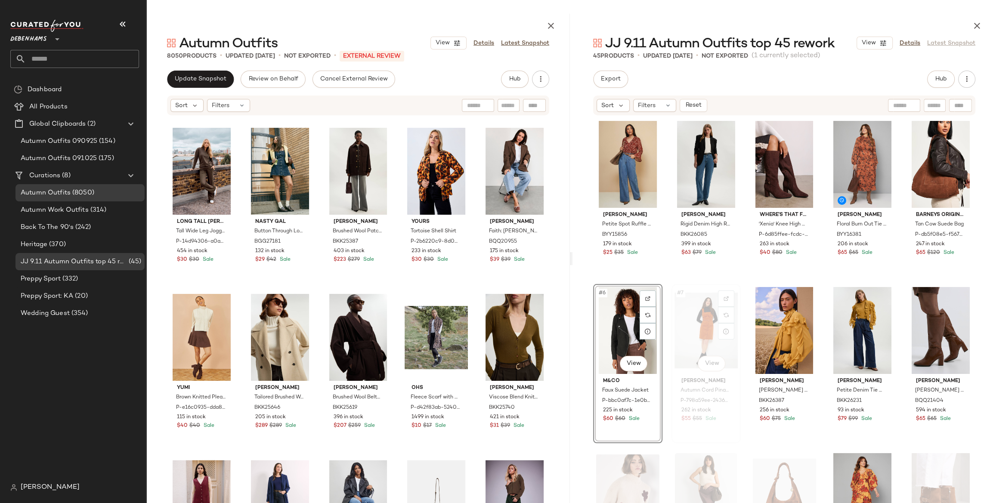
click at [696, 317] on div "#7 View" at bounding box center [706, 330] width 63 height 87
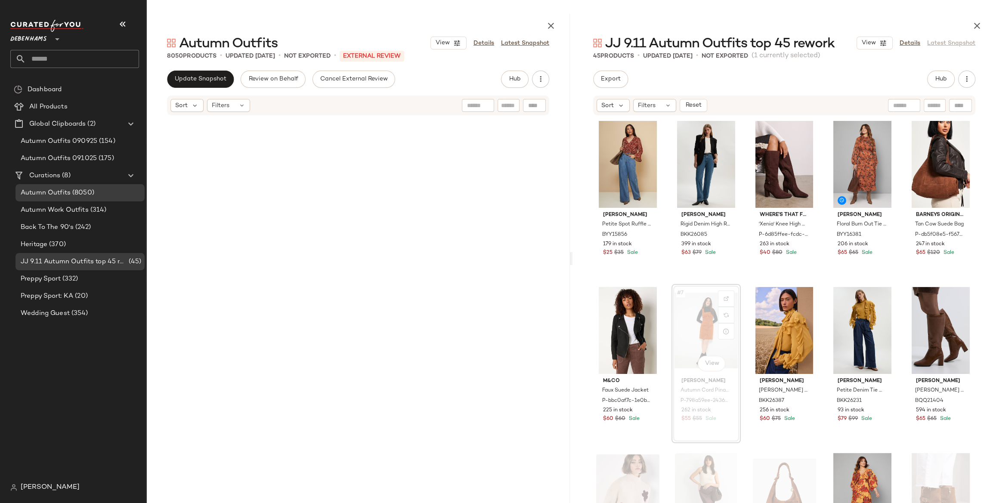
scroll to position [3655, 0]
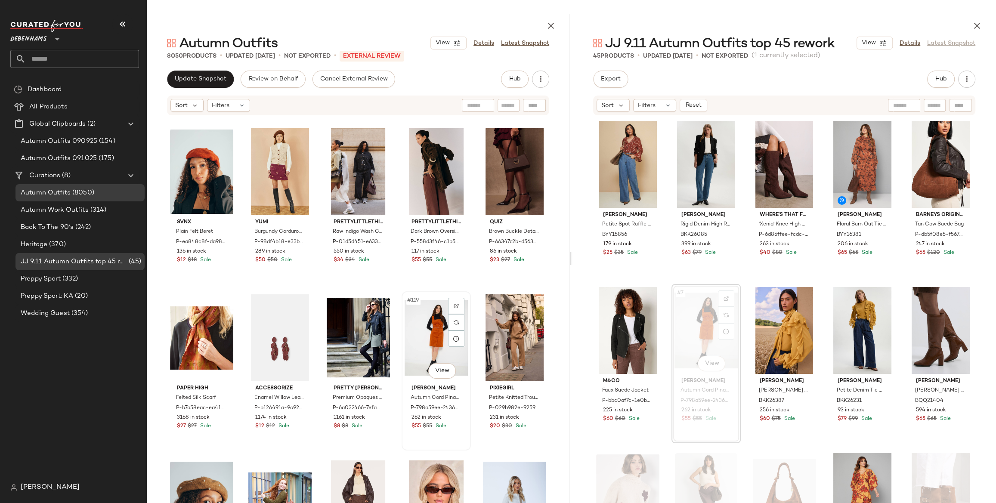
click at [415, 326] on div "#119 View" at bounding box center [436, 337] width 63 height 87
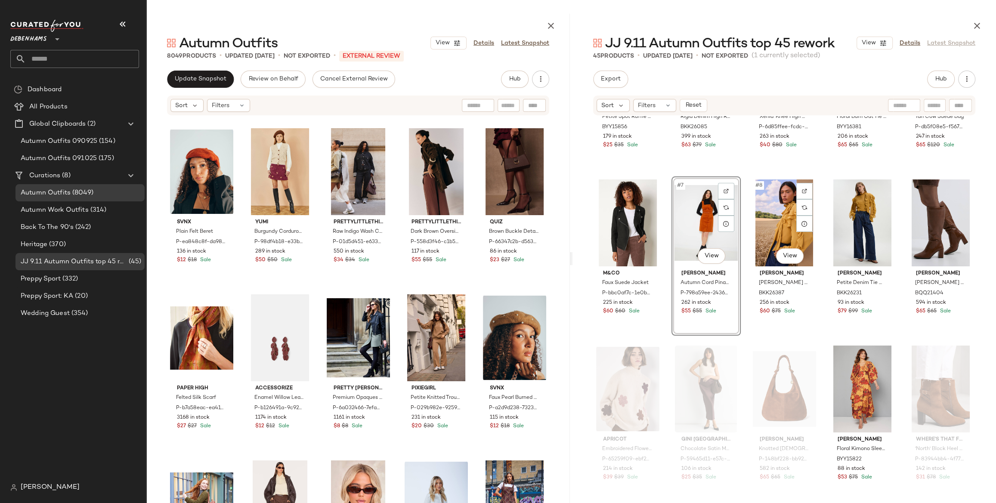
scroll to position [117, 0]
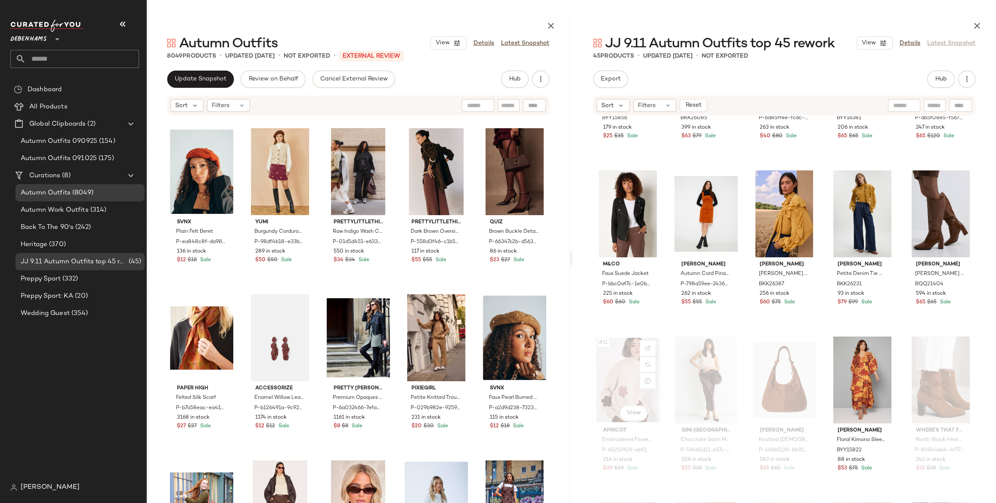
click at [631, 365] on div "#11 View" at bounding box center [627, 380] width 63 height 87
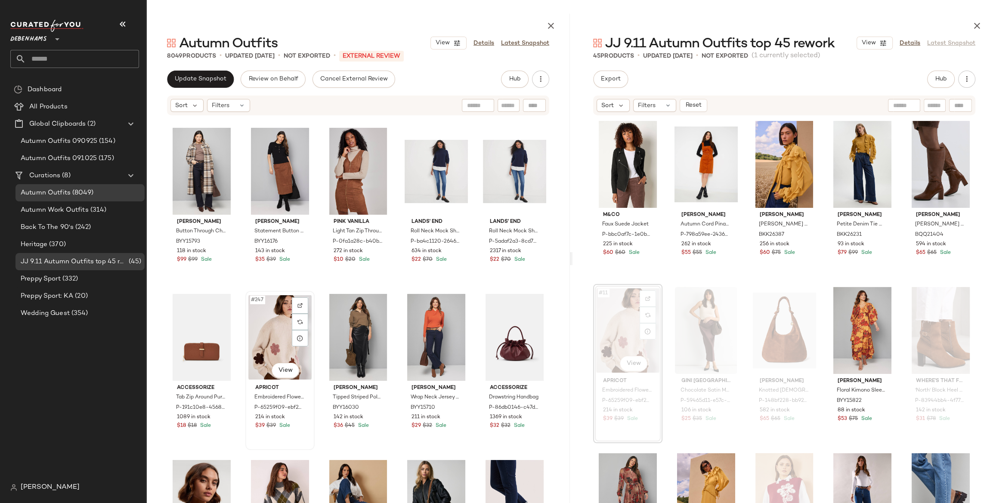
click at [270, 319] on div "#247 View" at bounding box center [279, 337] width 63 height 87
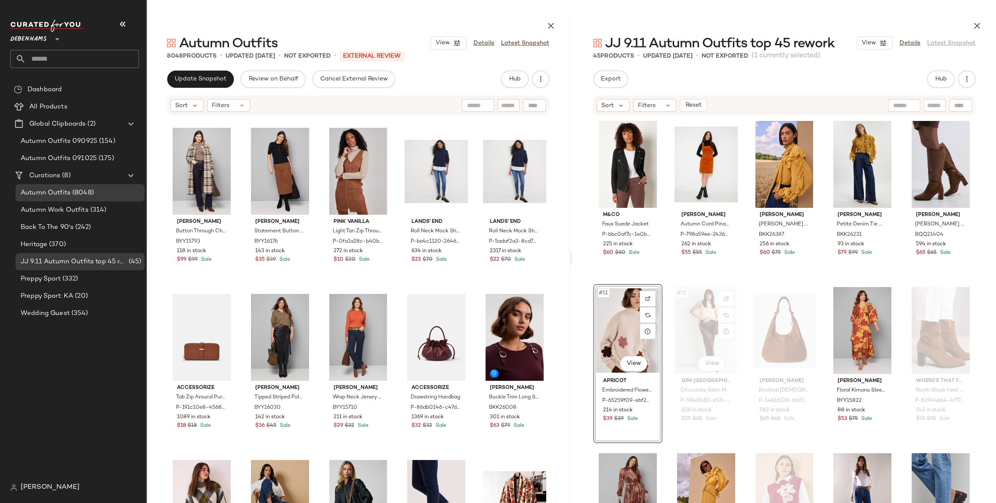
click at [705, 323] on div "#12 View" at bounding box center [706, 330] width 63 height 87
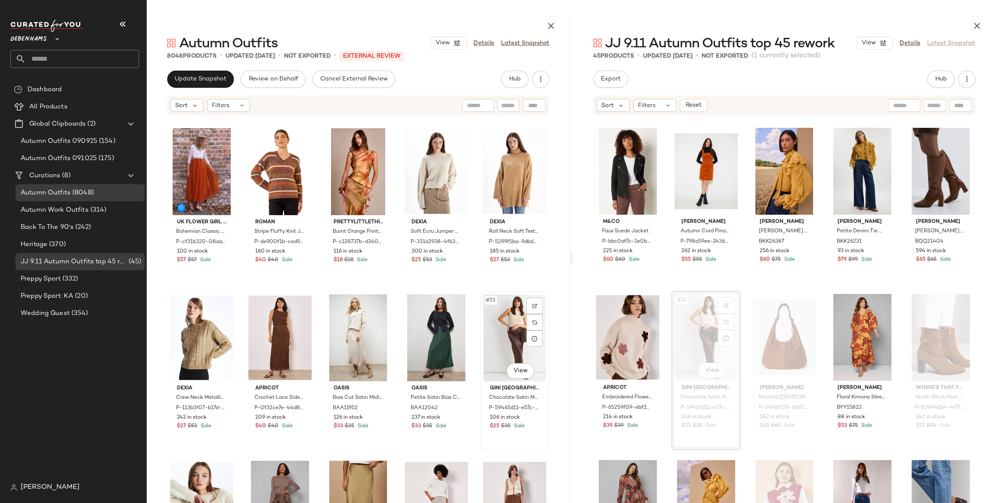
click at [483, 337] on div "#55 View" at bounding box center [514, 337] width 63 height 87
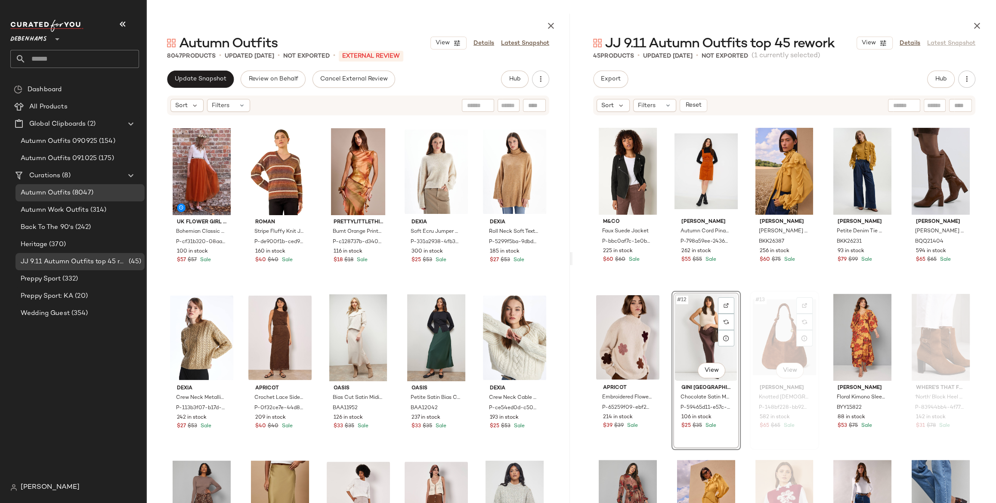
click at [770, 332] on div "#13 View" at bounding box center [784, 337] width 63 height 87
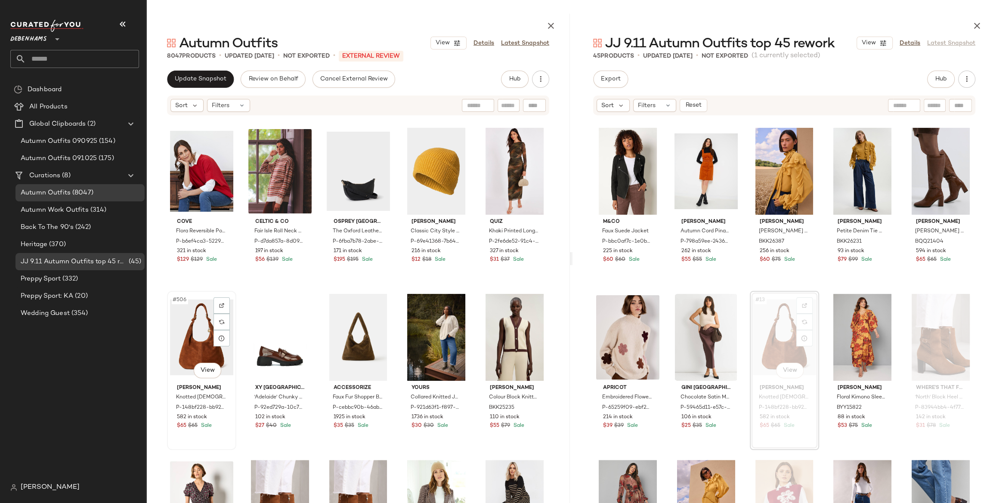
click at [190, 339] on div "#506 View" at bounding box center [201, 337] width 63 height 87
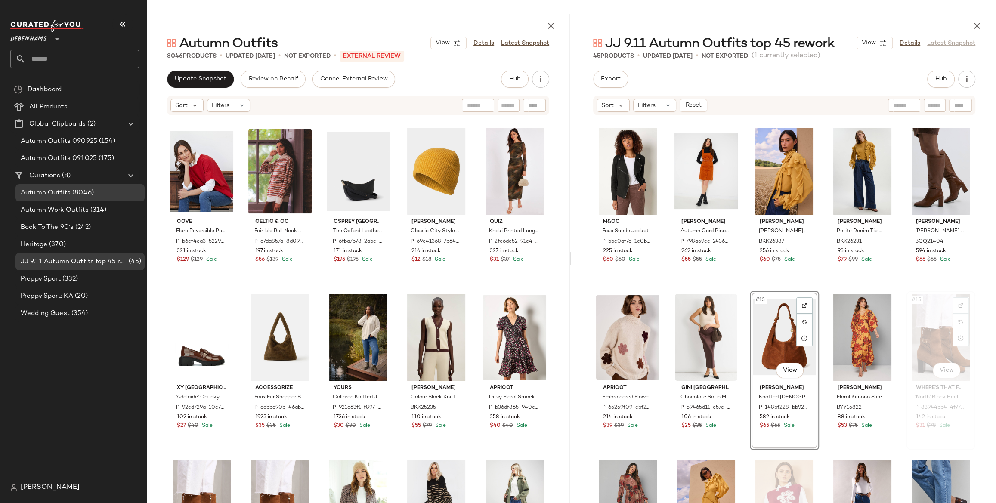
click at [918, 331] on div "#15 View" at bounding box center [940, 337] width 63 height 87
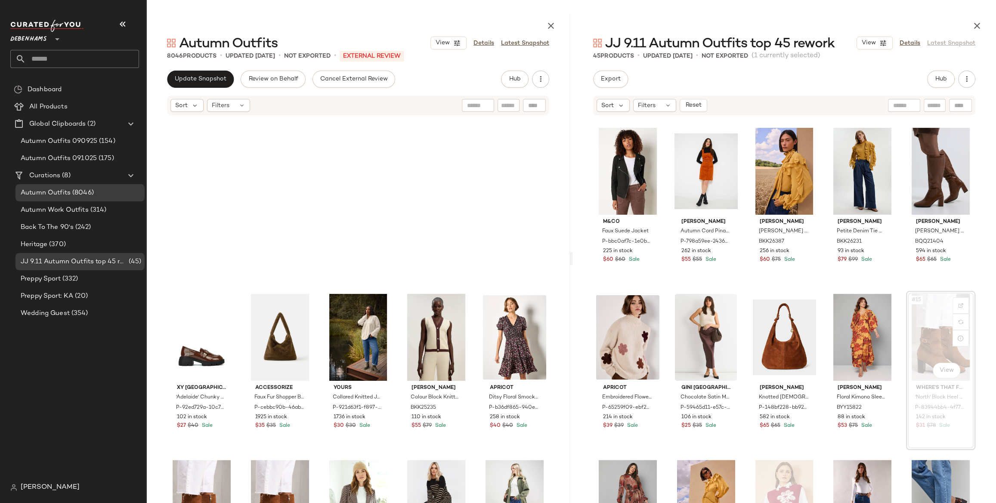
scroll to position [16781, 0]
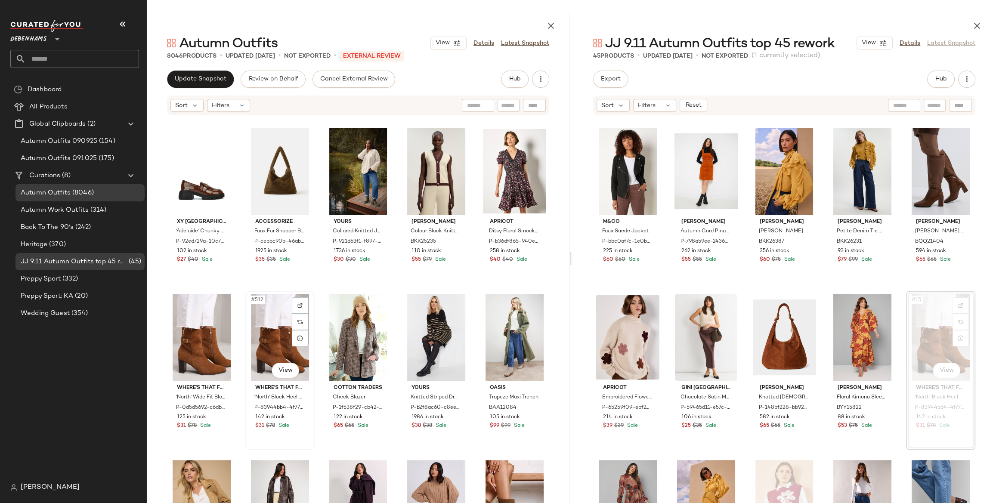
click at [263, 338] on div "#512 View" at bounding box center [279, 337] width 63 height 87
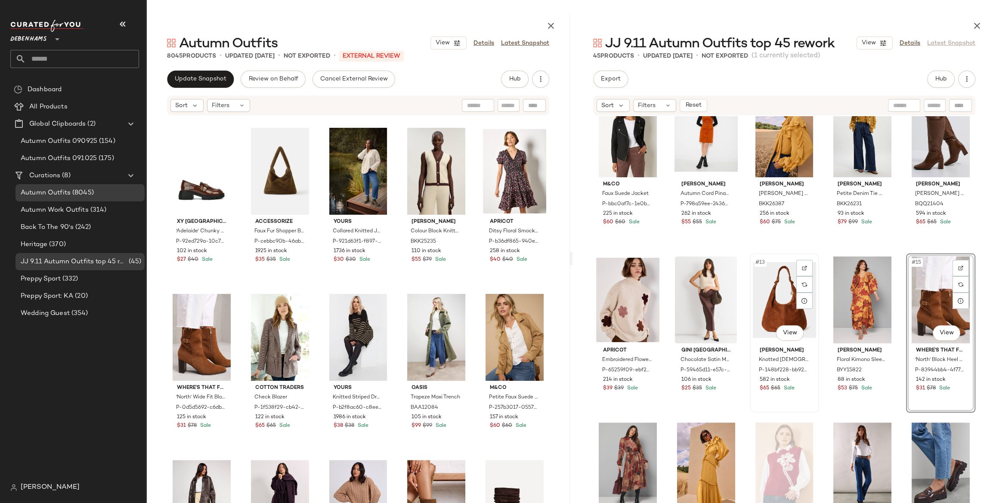
scroll to position [244, 0]
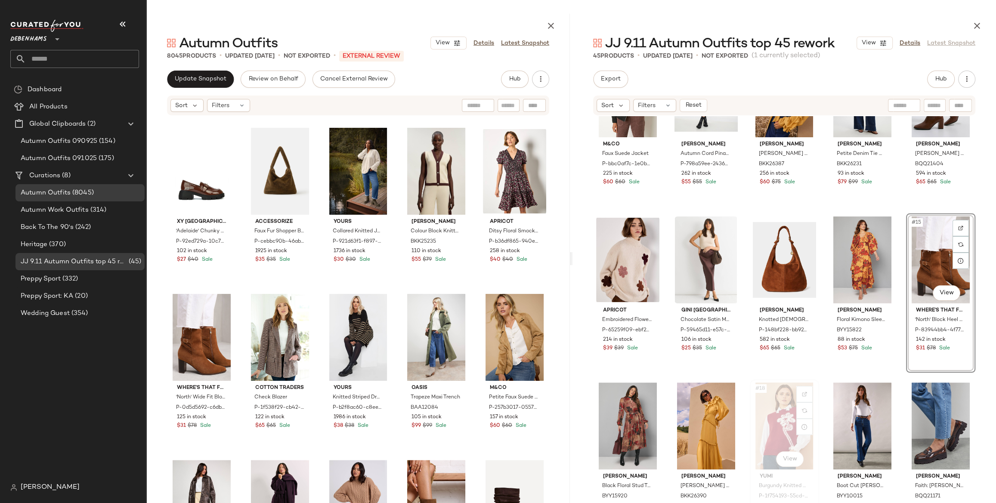
click at [772, 415] on div "#18 View" at bounding box center [784, 426] width 63 height 87
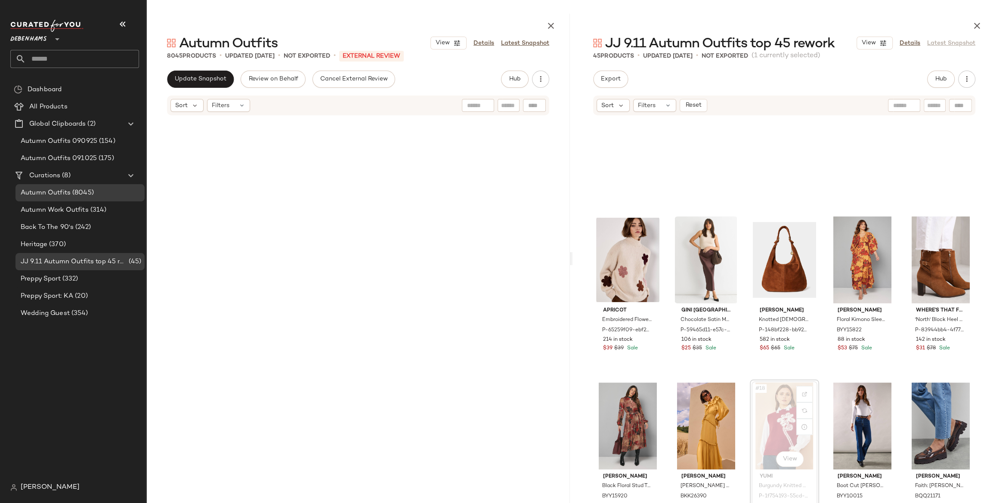
scroll to position [332, 0]
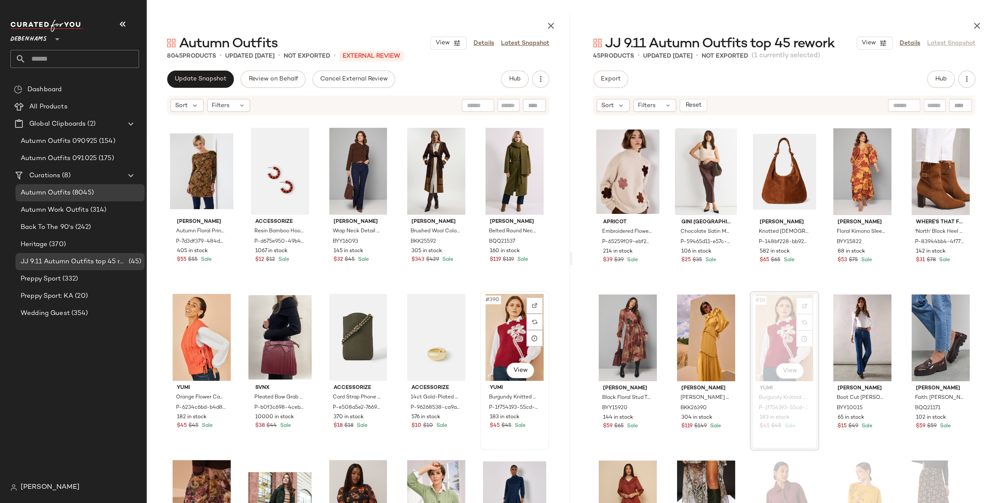
click at [489, 320] on div "#390 View" at bounding box center [514, 337] width 63 height 87
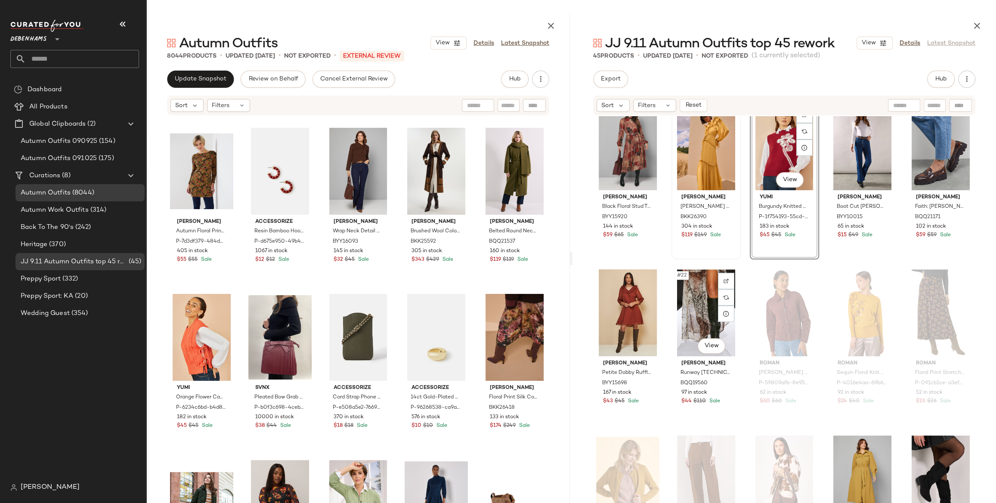
scroll to position [590, 0]
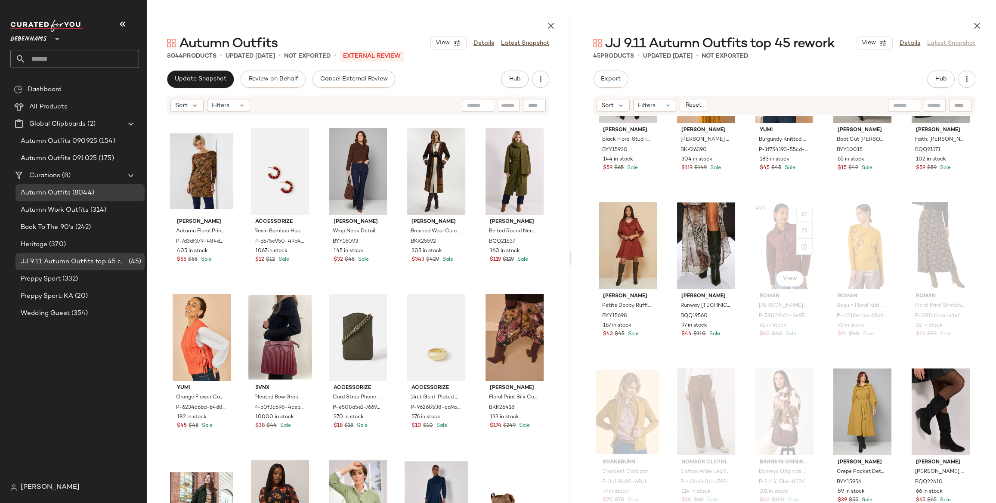
click at [772, 238] on div "#23 View" at bounding box center [784, 245] width 63 height 87
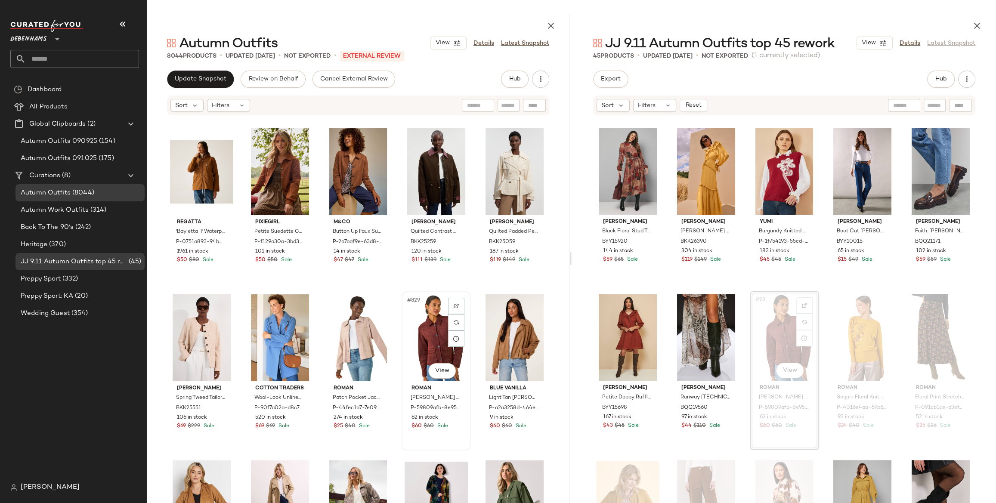
click at [424, 321] on div "#829 View" at bounding box center [436, 337] width 63 height 87
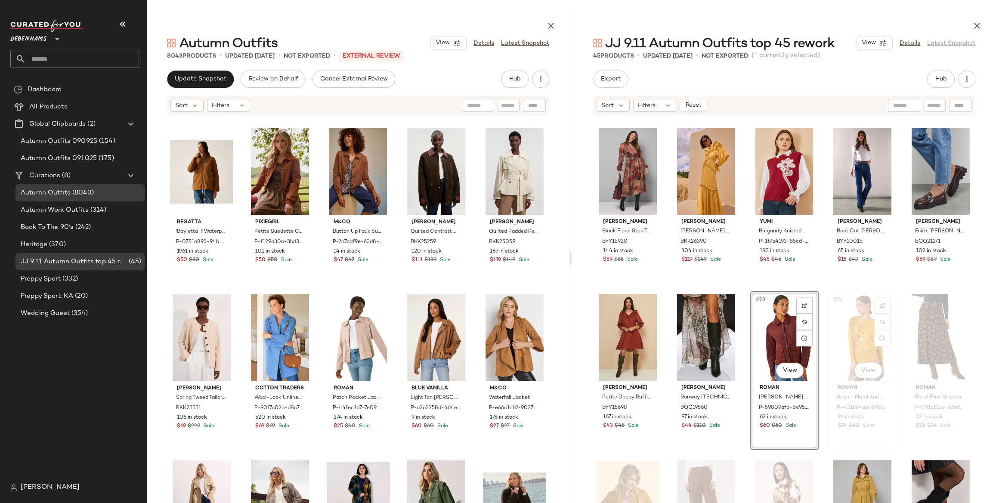
click at [857, 334] on div "#24 View" at bounding box center [862, 337] width 63 height 87
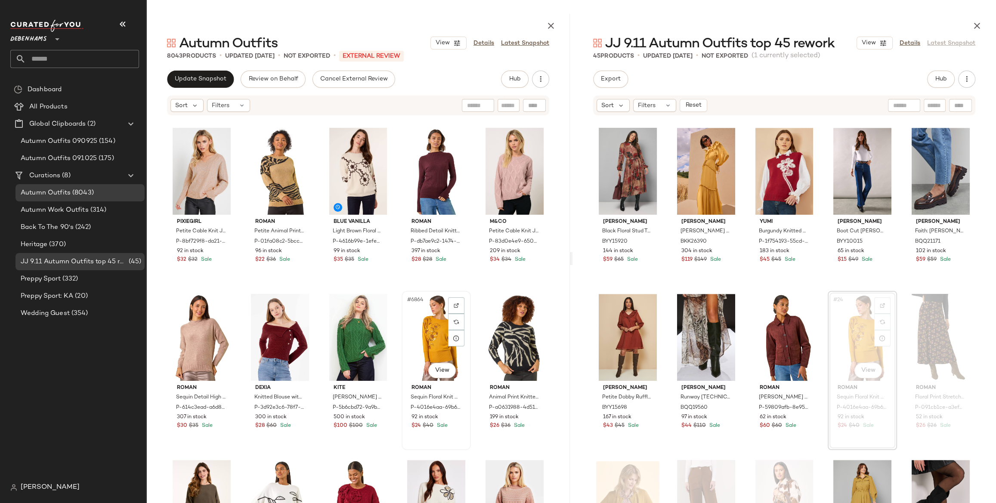
click at [436, 313] on div "#6864 View" at bounding box center [436, 337] width 63 height 87
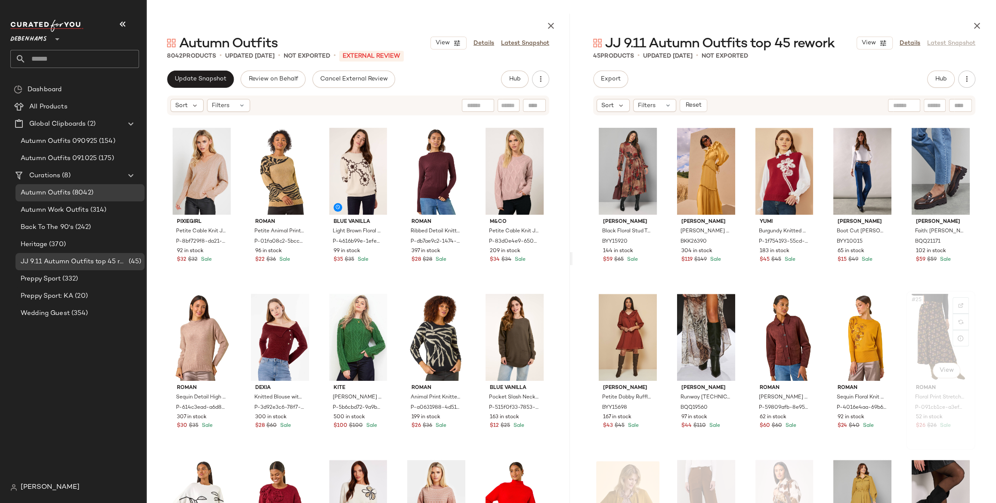
click at [931, 326] on div "#25 View" at bounding box center [940, 337] width 63 height 87
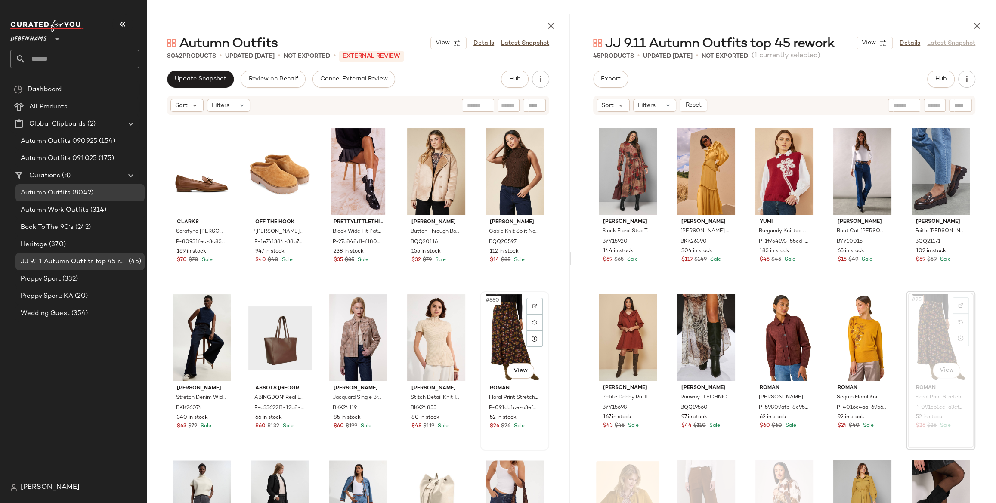
click at [499, 339] on div "#880 View" at bounding box center [514, 337] width 63 height 87
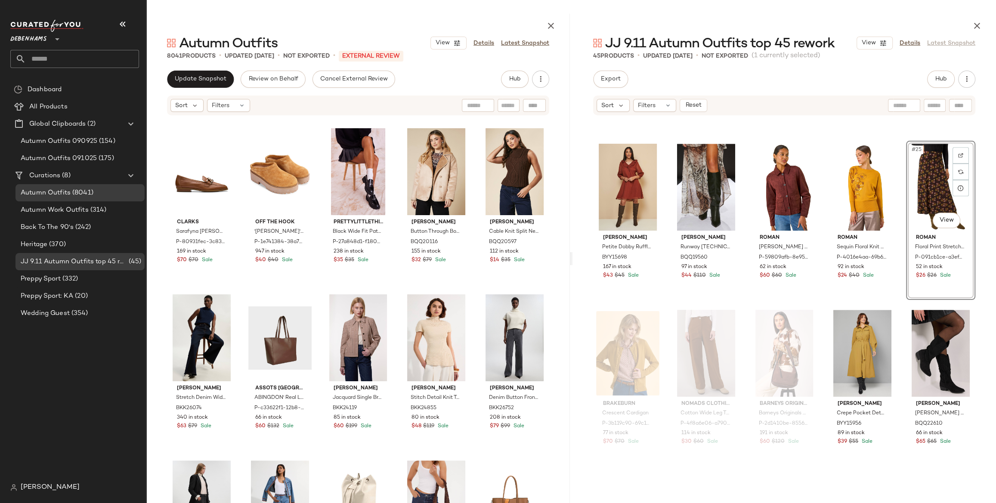
scroll to position [658, 0]
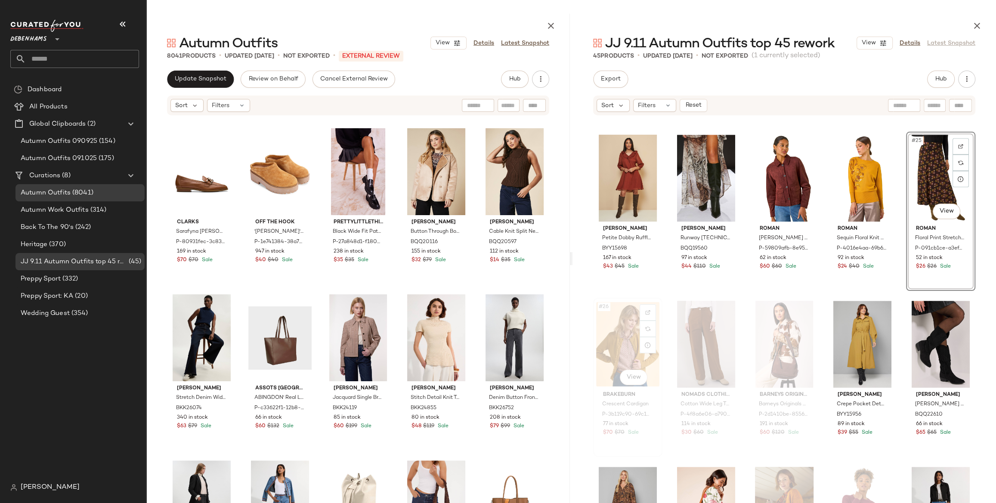
click at [619, 339] on div "#26 View" at bounding box center [627, 344] width 63 height 87
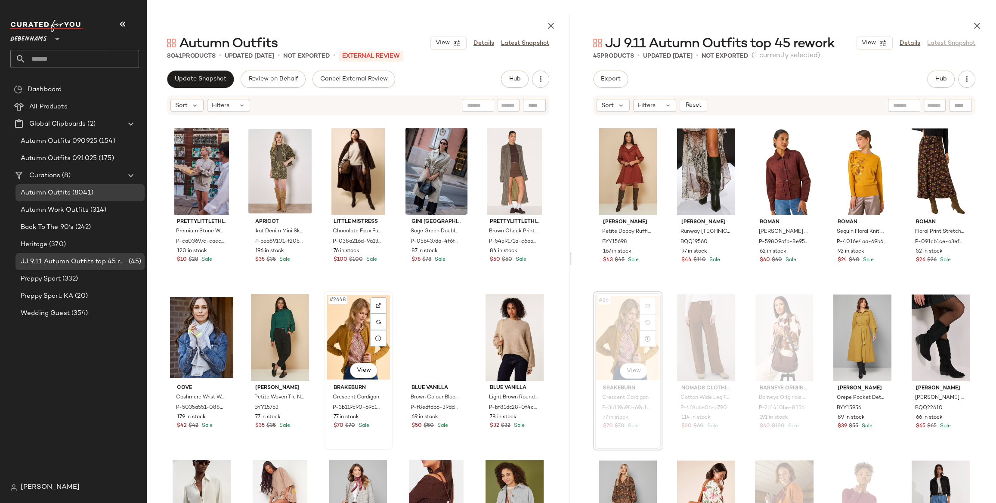
click at [341, 328] on div "#2648 View" at bounding box center [358, 337] width 63 height 87
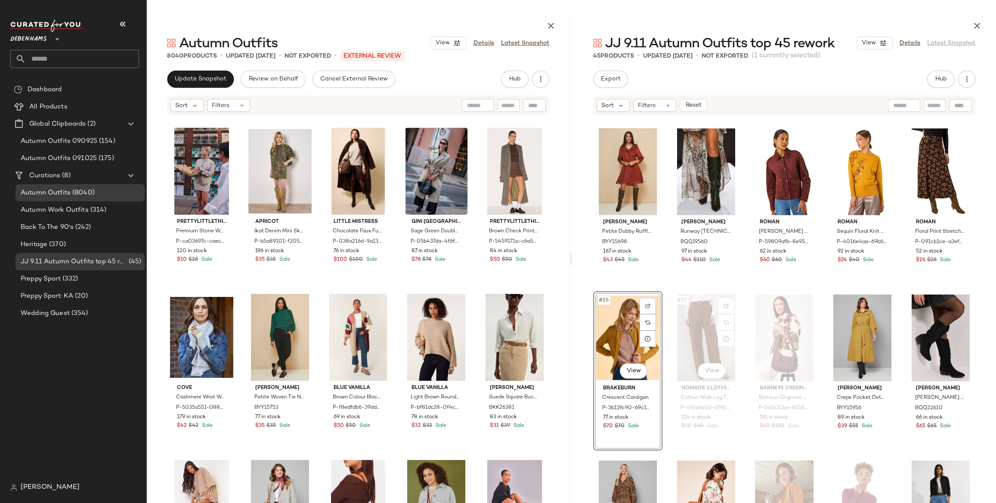
click at [692, 310] on div "#27 View" at bounding box center [706, 337] width 63 height 87
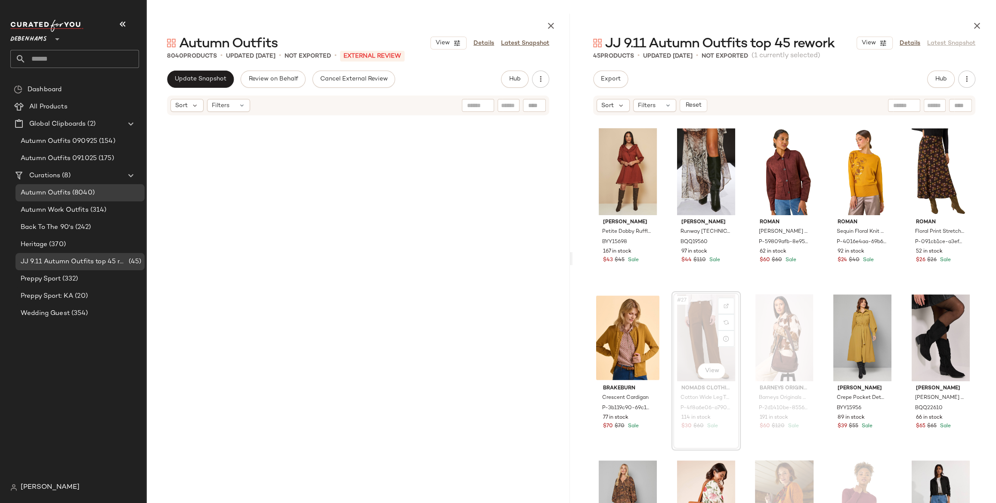
scroll to position [48683, 0]
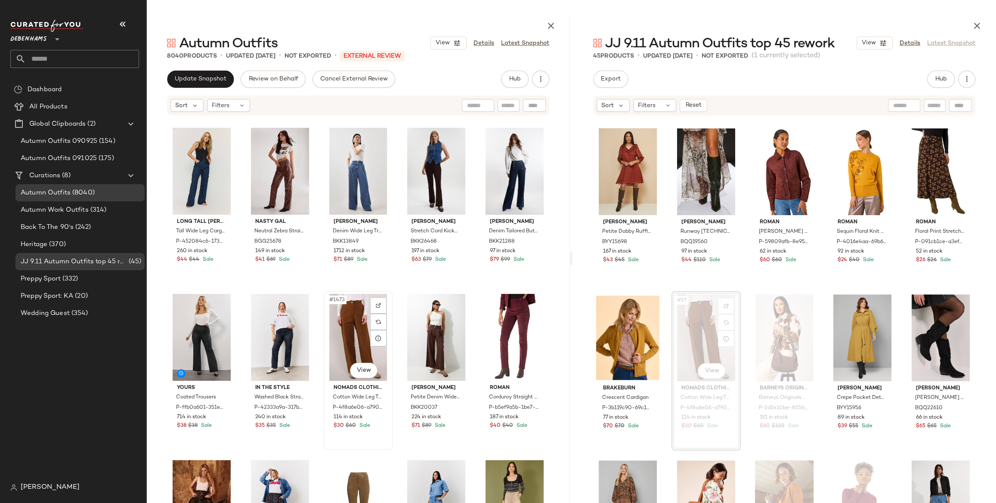
click at [351, 340] on div "#1473 View" at bounding box center [358, 337] width 63 height 87
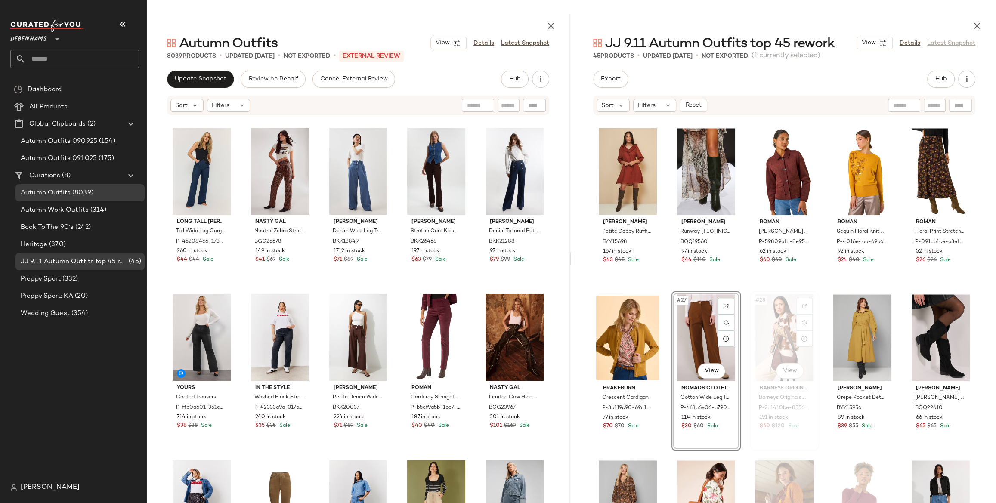
click at [766, 335] on div "#28 View" at bounding box center [784, 337] width 63 height 87
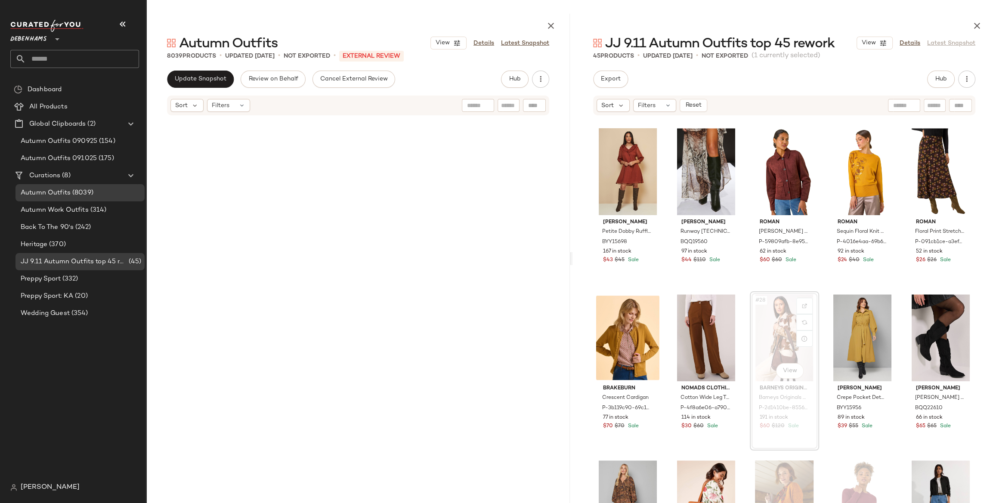
scroll to position [5649, 0]
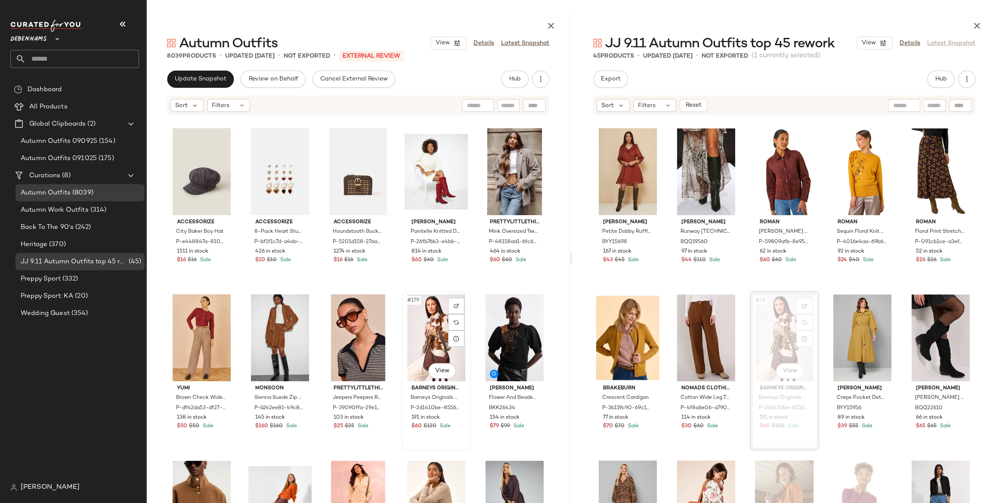
click at [415, 329] on div "#179 View" at bounding box center [436, 337] width 63 height 87
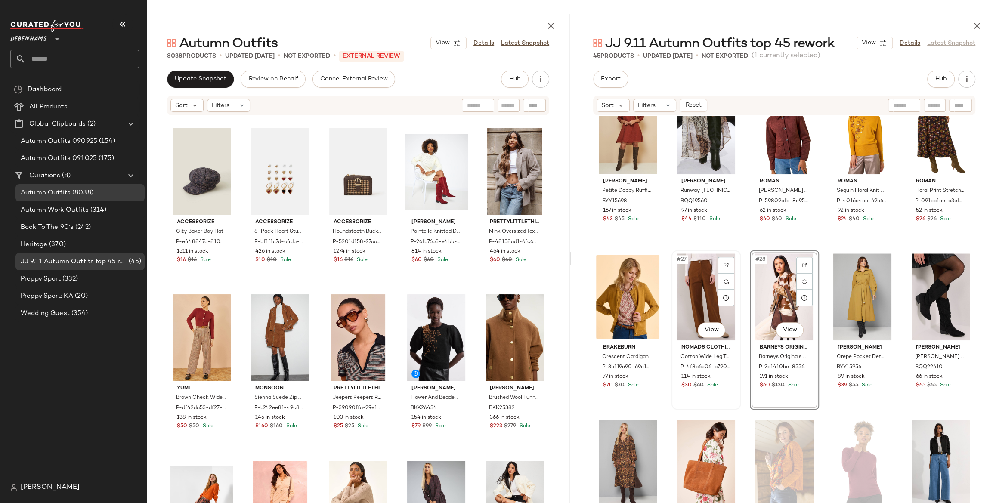
scroll to position [737, 0]
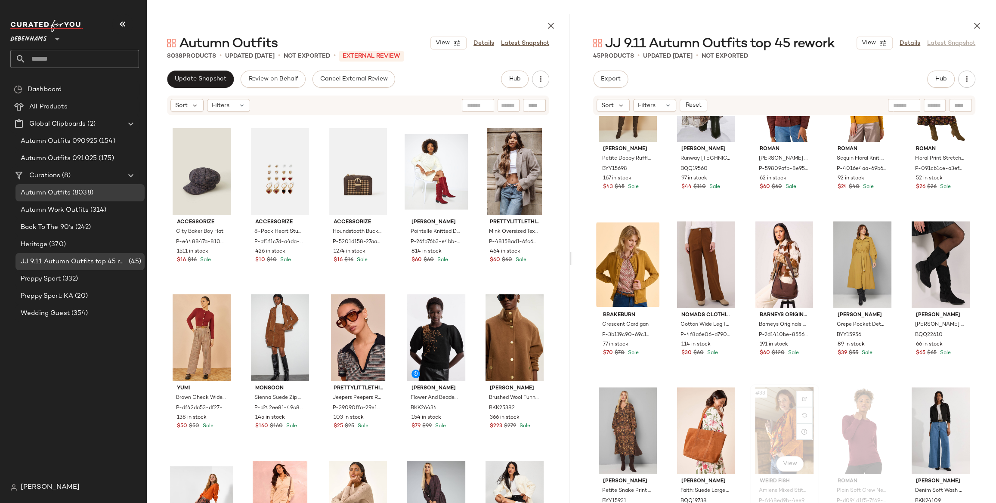
click at [775, 415] on div "#33 View" at bounding box center [784, 430] width 63 height 87
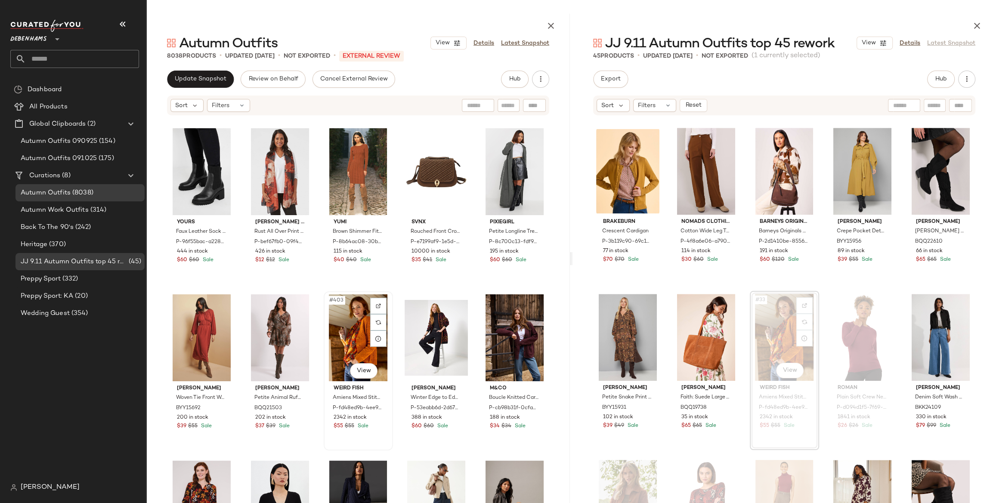
click at [347, 333] on div "#403 View" at bounding box center [358, 337] width 63 height 87
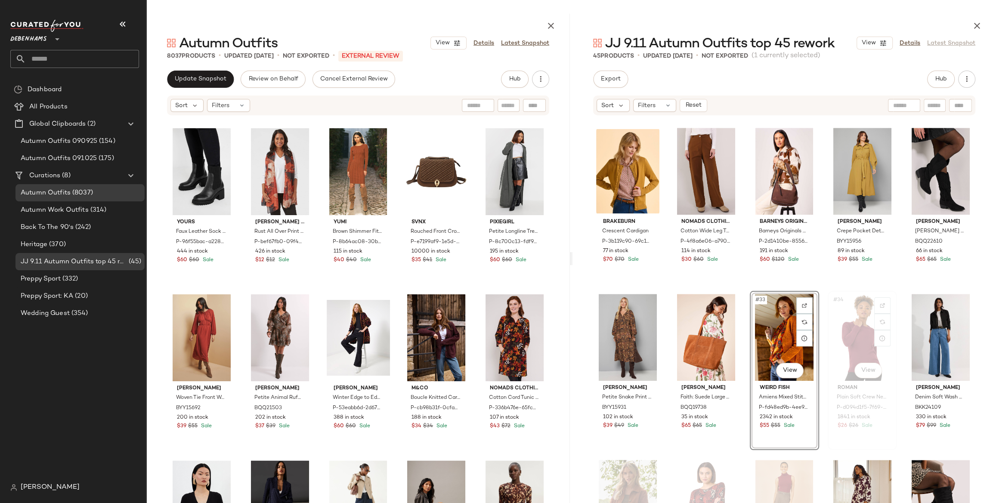
click at [856, 322] on div "#34 View" at bounding box center [862, 337] width 63 height 87
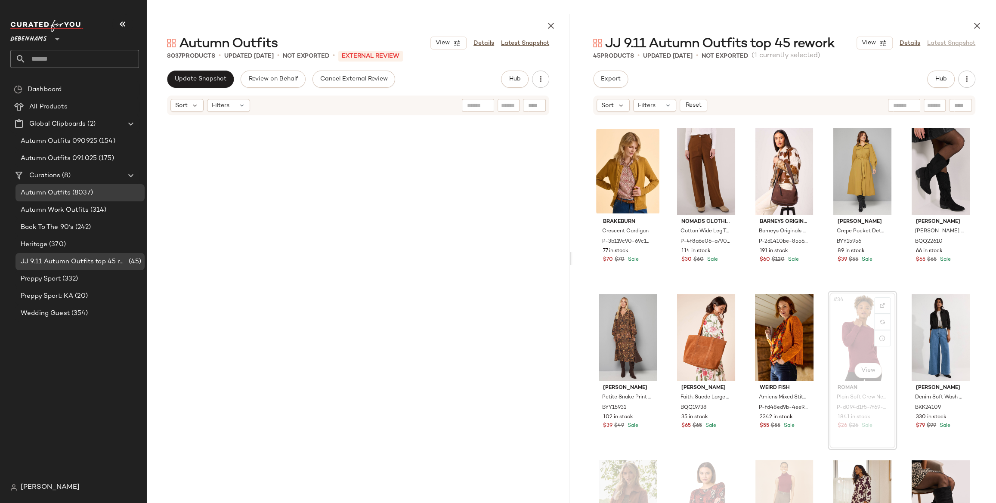
scroll to position [228294, 0]
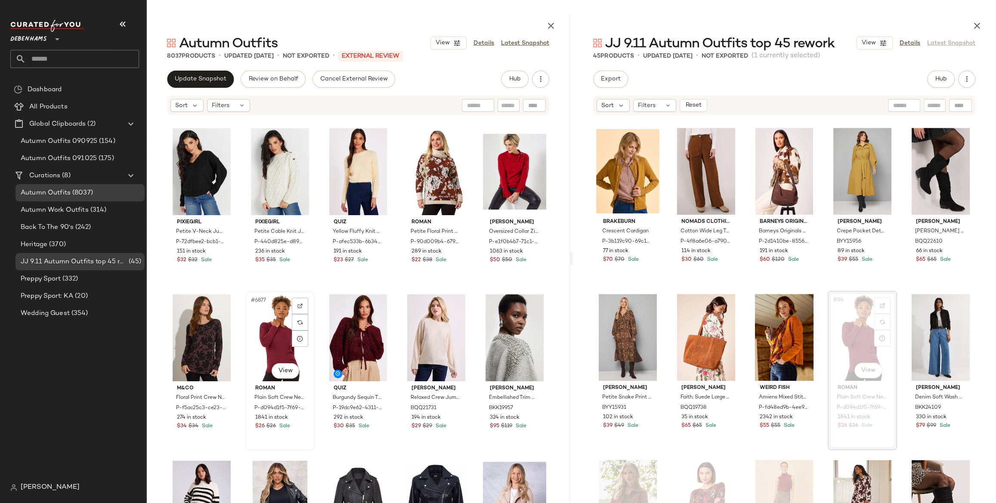
click at [279, 337] on div "#6877 View" at bounding box center [279, 337] width 63 height 87
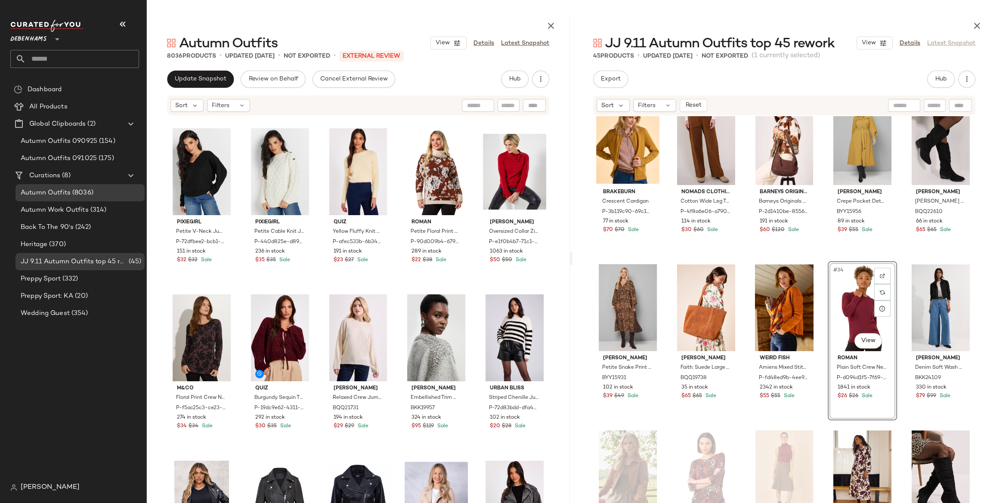
scroll to position [1009, 0]
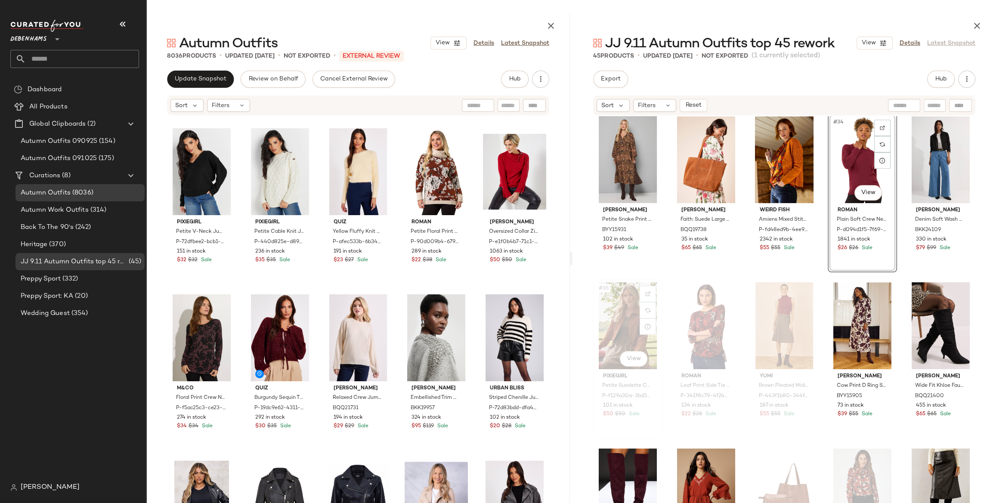
click at [617, 319] on div "#36 View" at bounding box center [627, 325] width 63 height 87
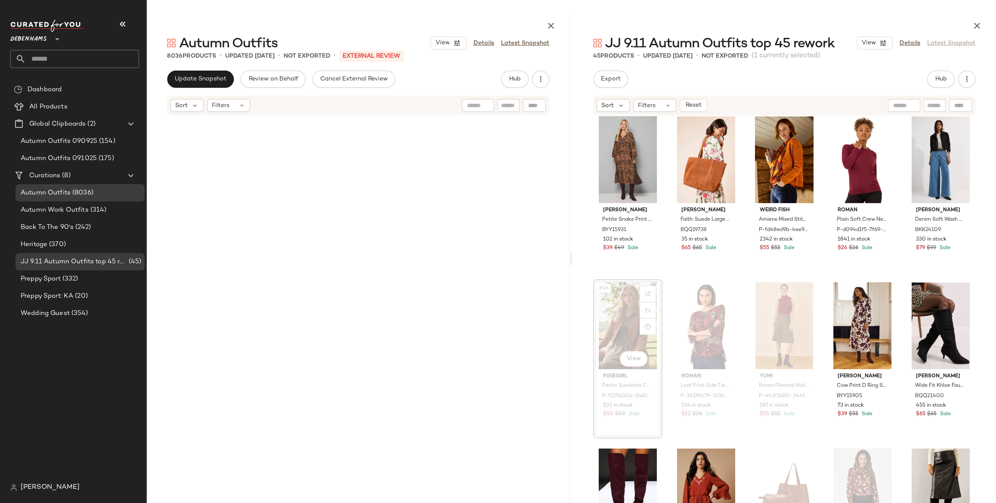
scroll to position [997, 0]
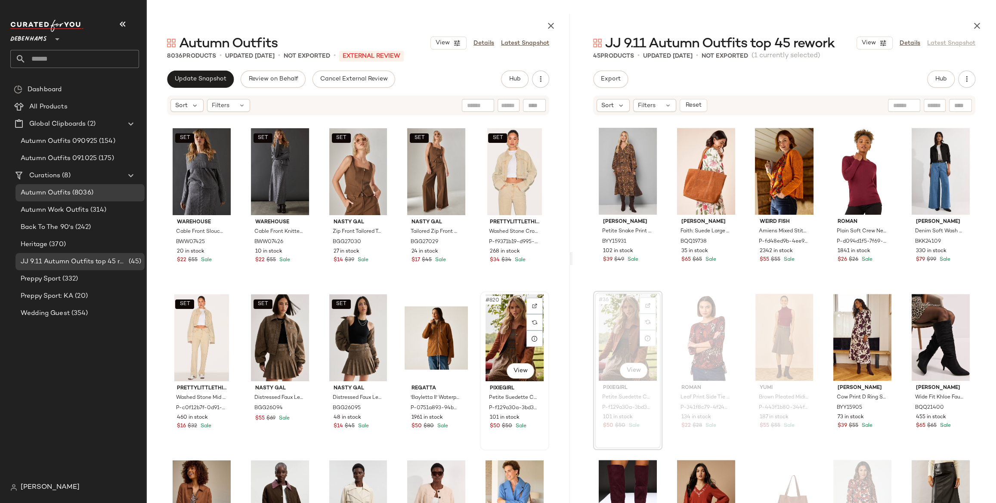
click at [504, 324] on div "#820 View" at bounding box center [514, 337] width 63 height 87
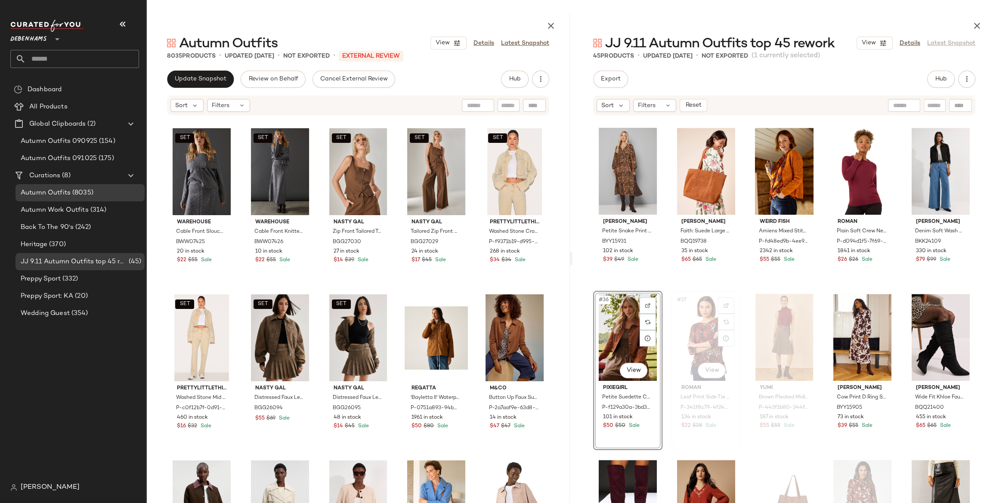
click at [693, 328] on div "#37 View" at bounding box center [706, 337] width 63 height 87
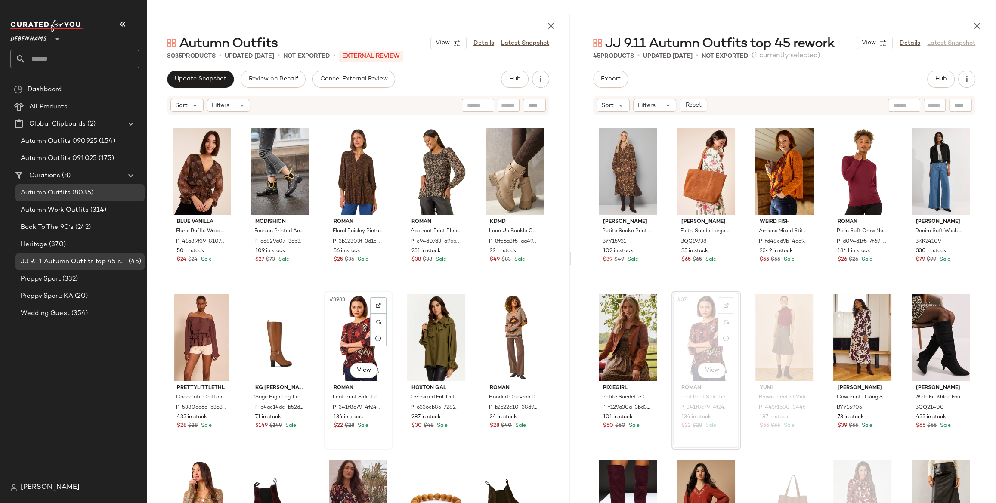
click at [337, 346] on div "#3983 View" at bounding box center [358, 337] width 63 height 87
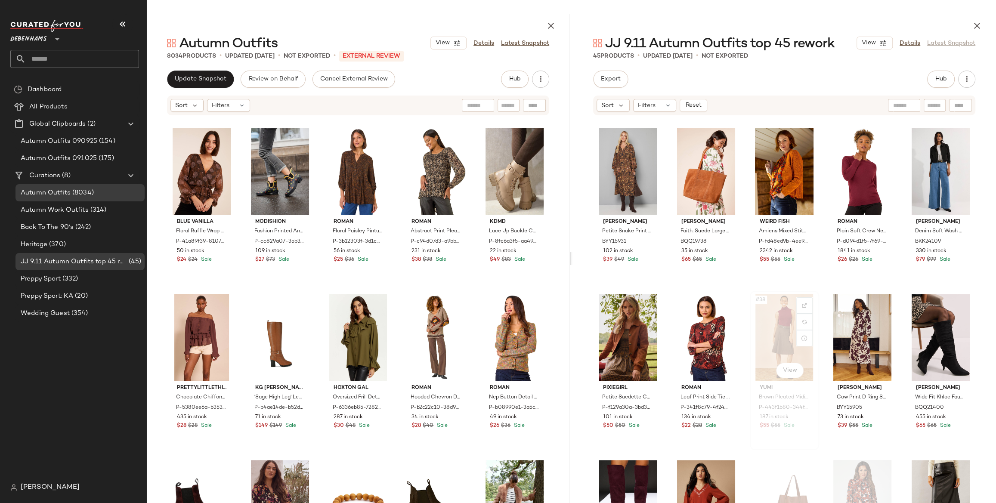
click at [782, 331] on div "#38 View" at bounding box center [784, 337] width 63 height 87
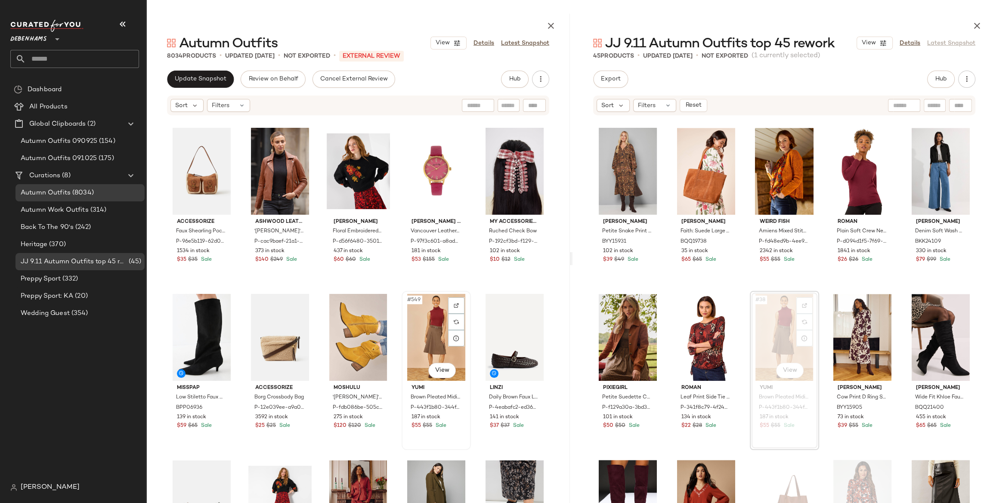
click at [433, 328] on div "#549 View" at bounding box center [436, 337] width 63 height 87
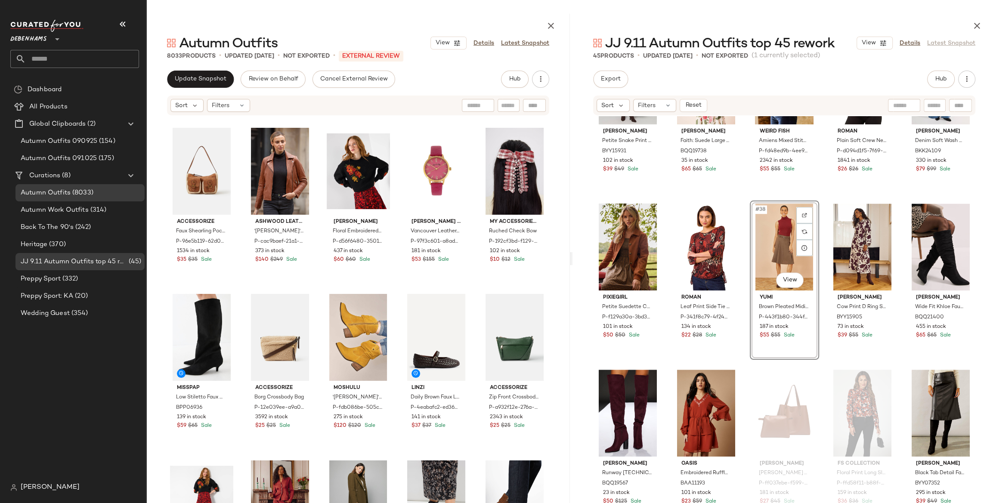
scroll to position [1092, 0]
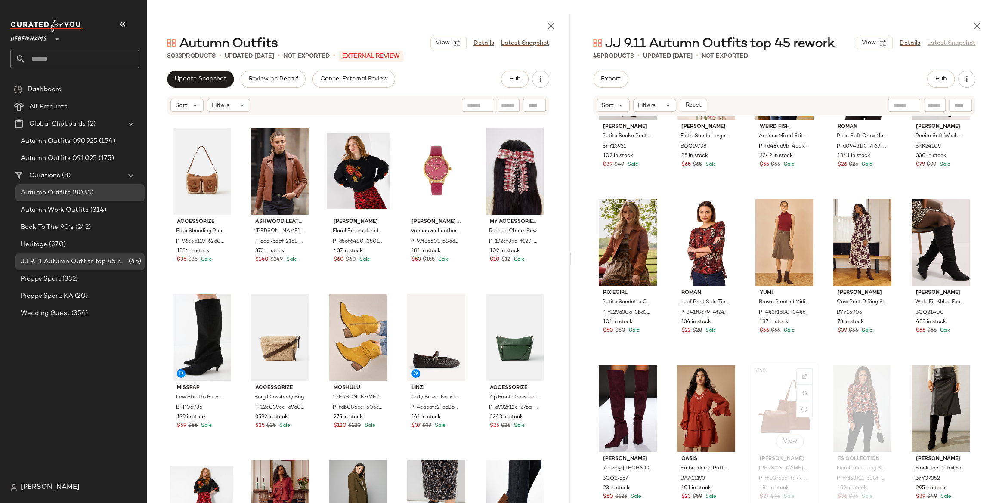
click at [768, 395] on div "#43 View" at bounding box center [784, 408] width 63 height 87
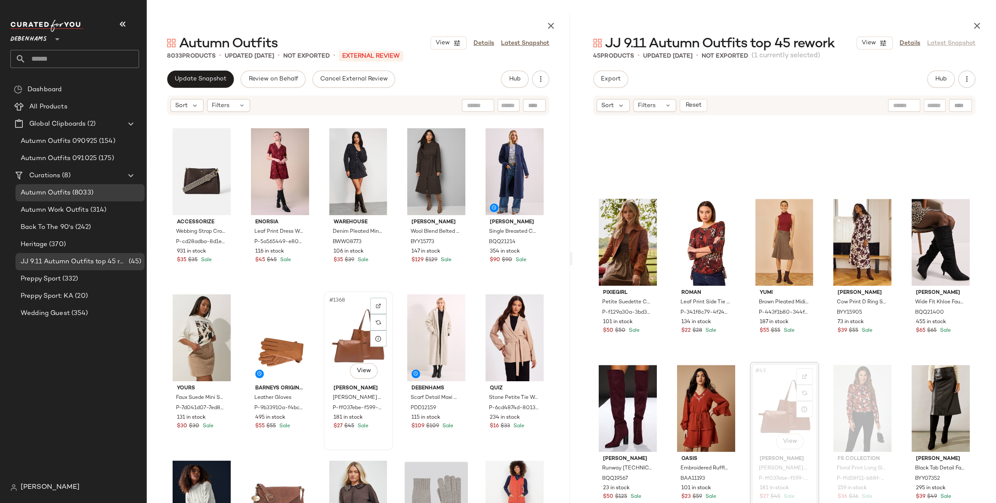
click at [355, 345] on div "#1368 View" at bounding box center [358, 337] width 63 height 87
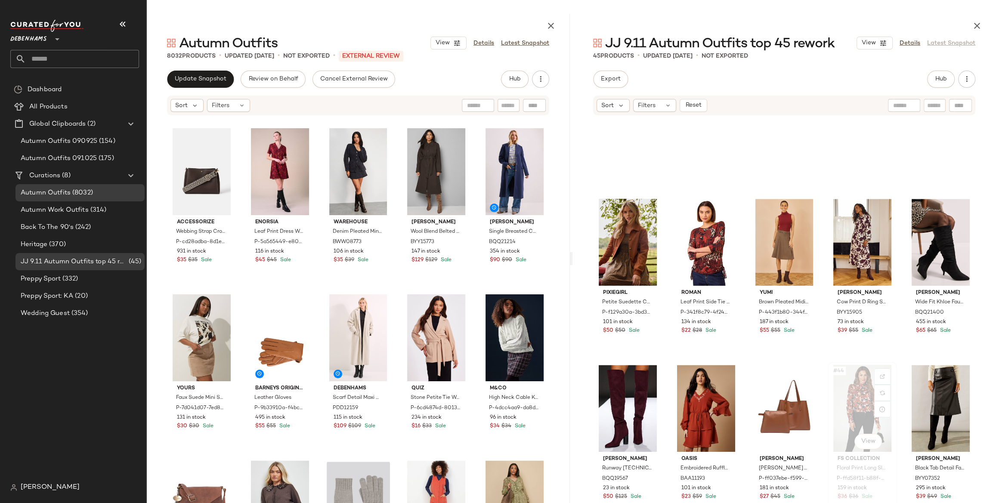
click at [851, 405] on div "#44 View" at bounding box center [862, 408] width 63 height 87
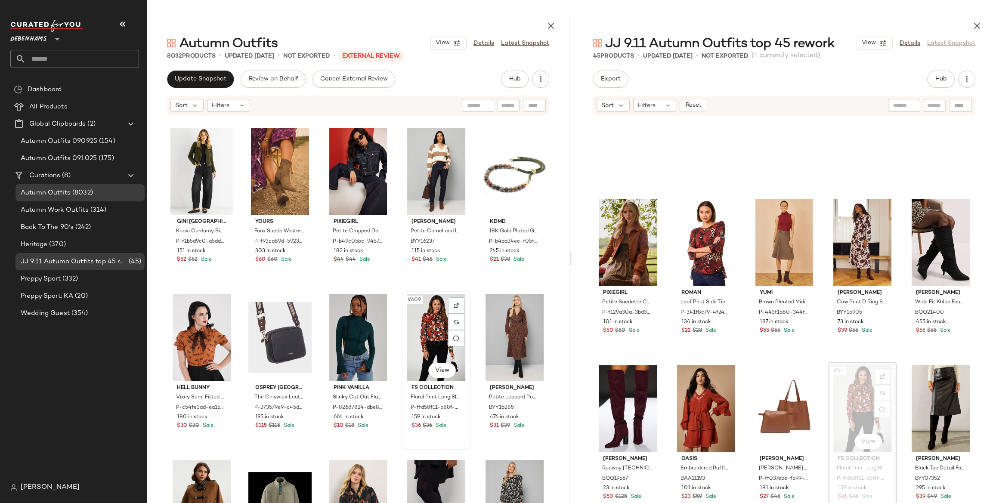
click at [423, 345] on div "#609 View" at bounding box center [436, 337] width 63 height 87
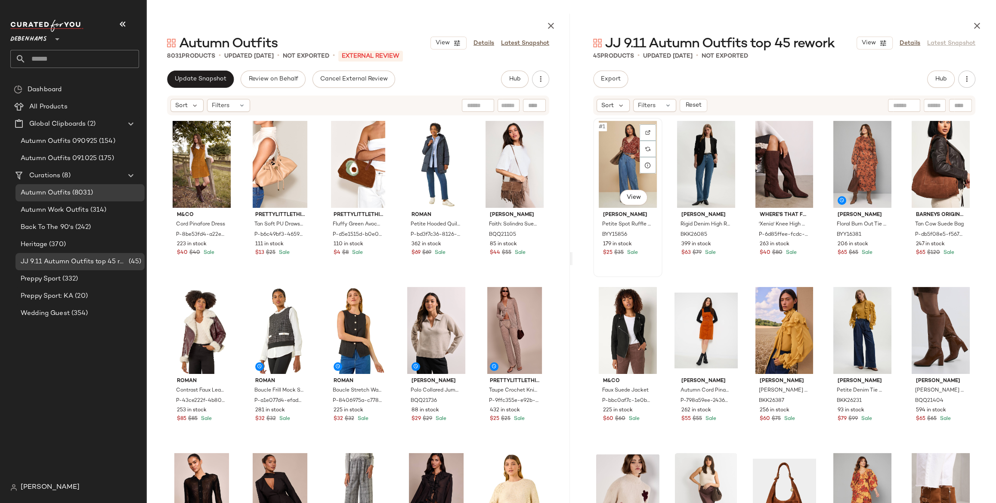
click at [616, 161] on div "#1 View" at bounding box center [627, 164] width 63 height 87
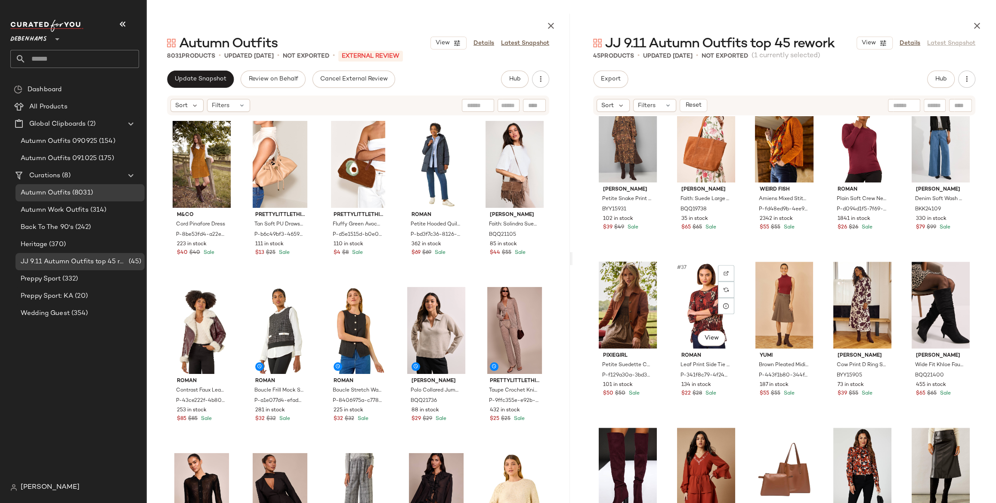
scroll to position [1092, 0]
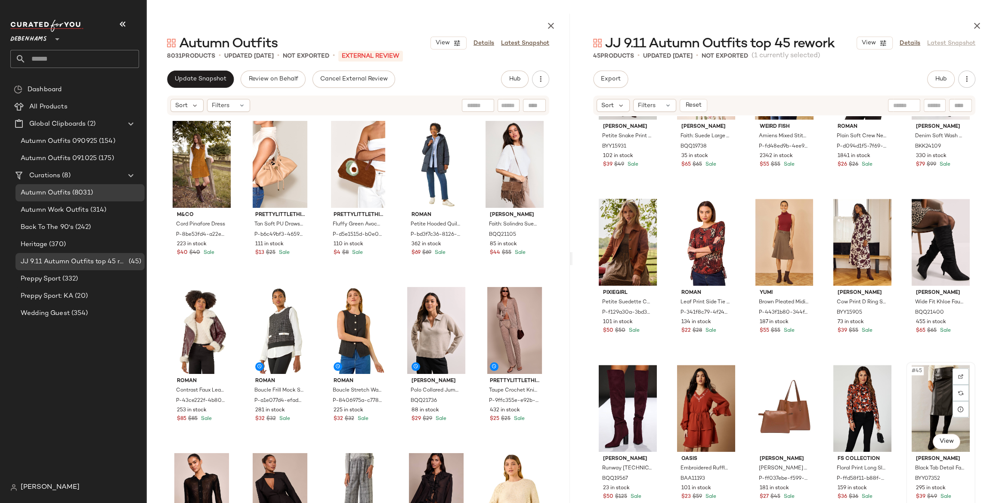
click at [916, 392] on div "#45 View" at bounding box center [940, 408] width 63 height 87
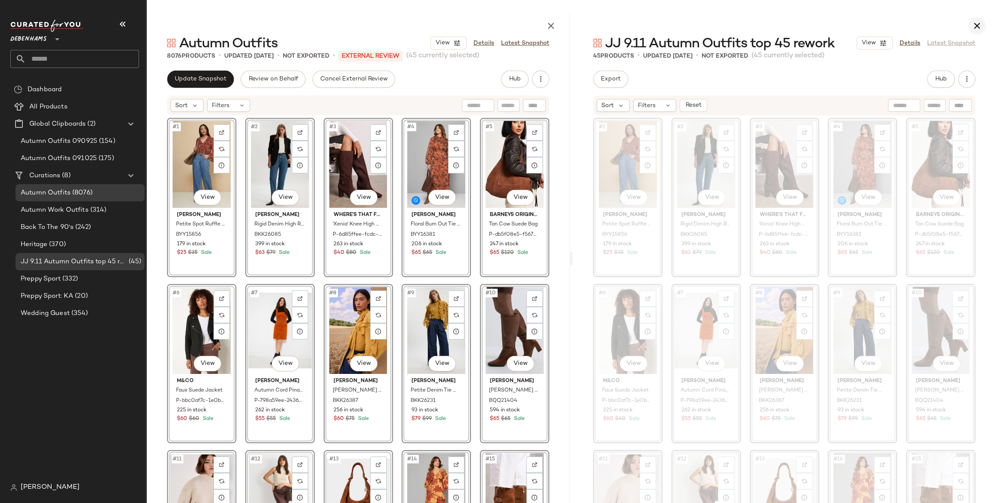
click at [978, 28] on icon "button" at bounding box center [977, 26] width 10 height 10
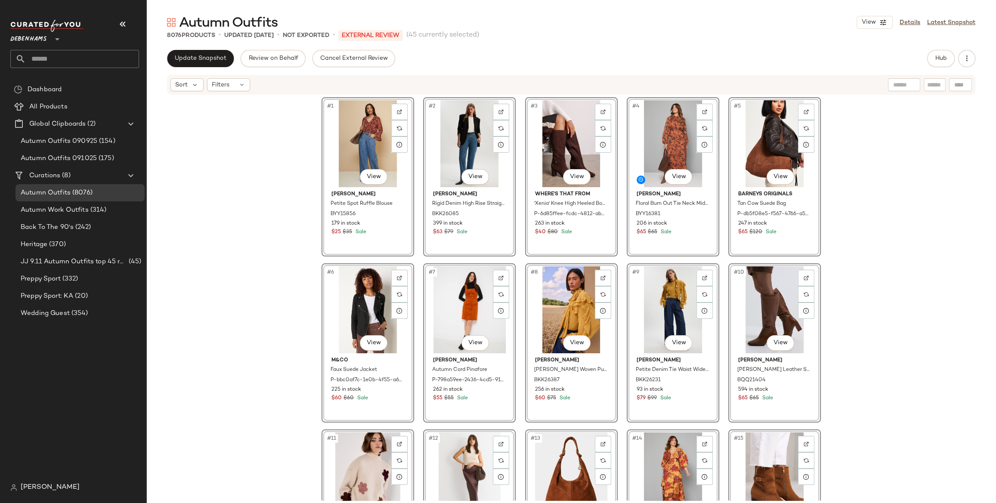
click at [273, 297] on div "#1 View Wallis Petite Spot Ruffle Blouse BYY15856 179 in stock $25 $35 Sale #2 …" at bounding box center [571, 298] width 850 height 405
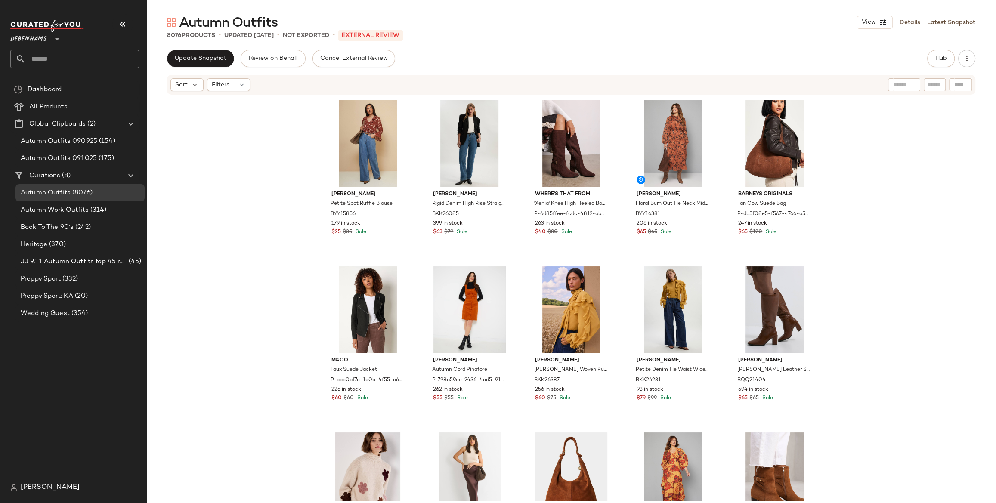
click at [82, 355] on div "Dashboard All Products Global Clipboards (2) Autumn Outfits 090925 (154) Autumn…" at bounding box center [78, 280] width 136 height 398
click at [109, 259] on span "JJ 9.11 Autumn Outfits top 45 rework" at bounding box center [74, 262] width 106 height 10
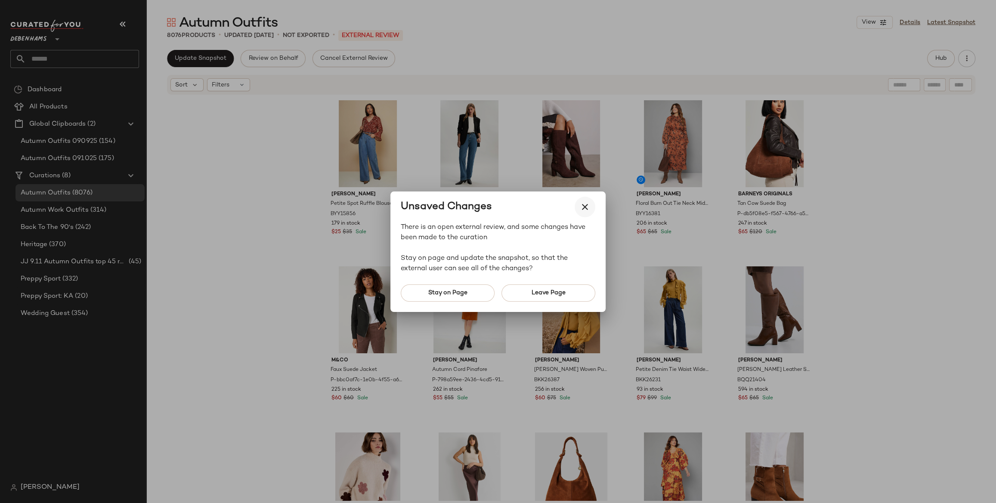
click at [588, 202] on icon "button" at bounding box center [585, 207] width 10 height 10
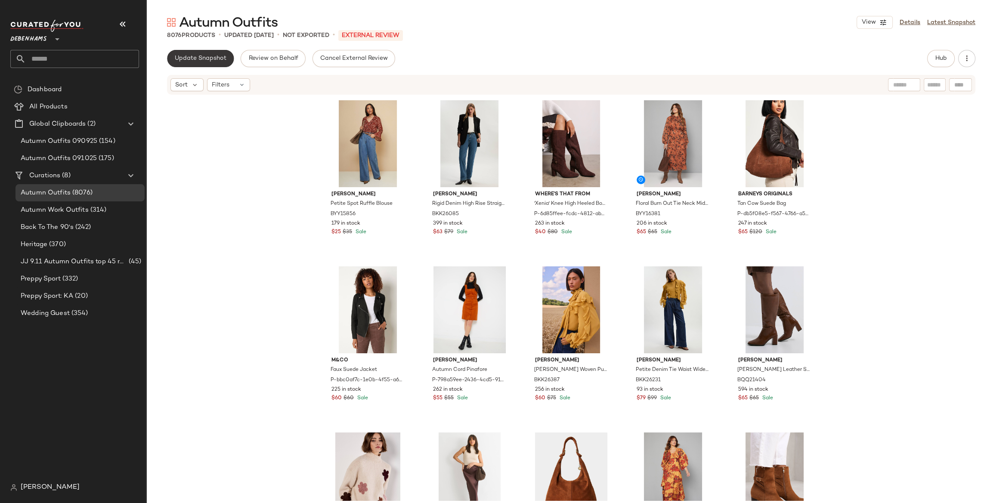
click at [205, 64] on button "Update Snapshot" at bounding box center [200, 58] width 67 height 17
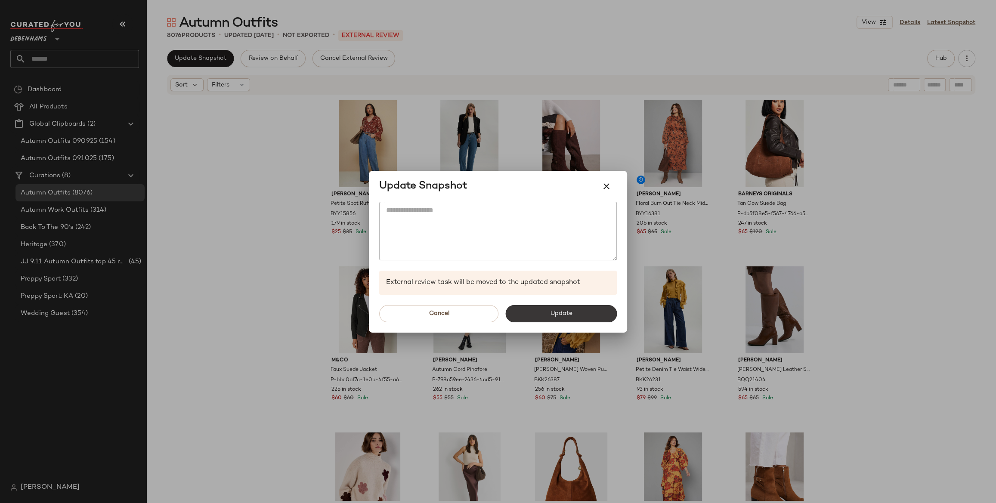
click at [558, 310] on span "Update" at bounding box center [561, 313] width 22 height 7
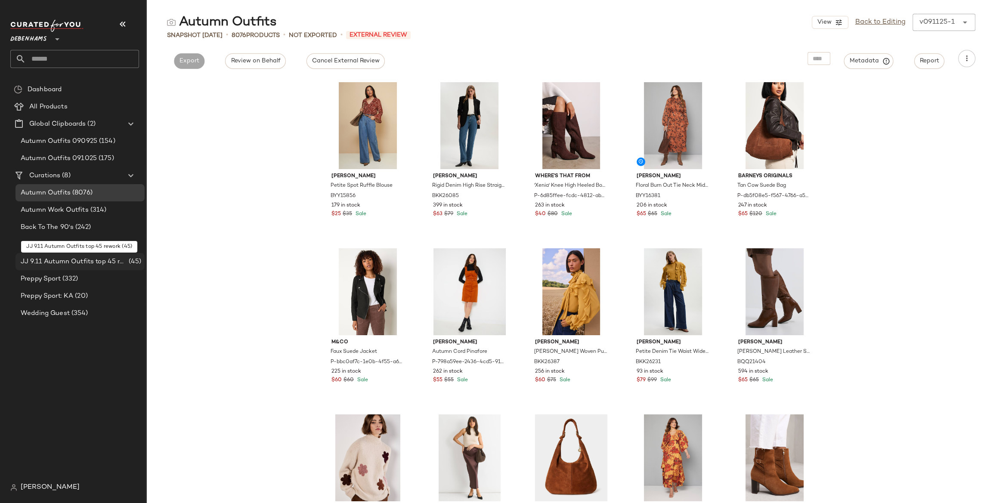
click at [110, 266] on span "JJ 9.11 Autumn Outfits top 45 rework" at bounding box center [74, 262] width 106 height 10
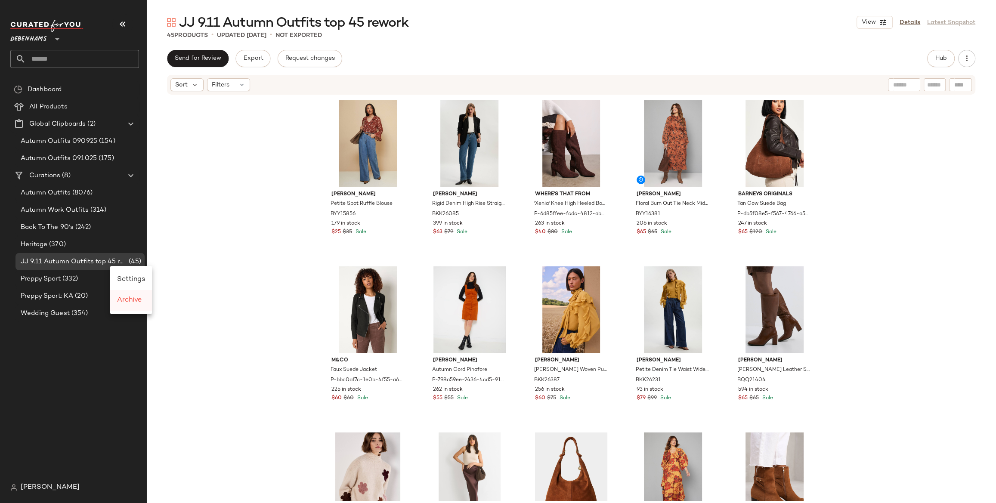
click at [127, 301] on span "Archive" at bounding box center [129, 300] width 25 height 7
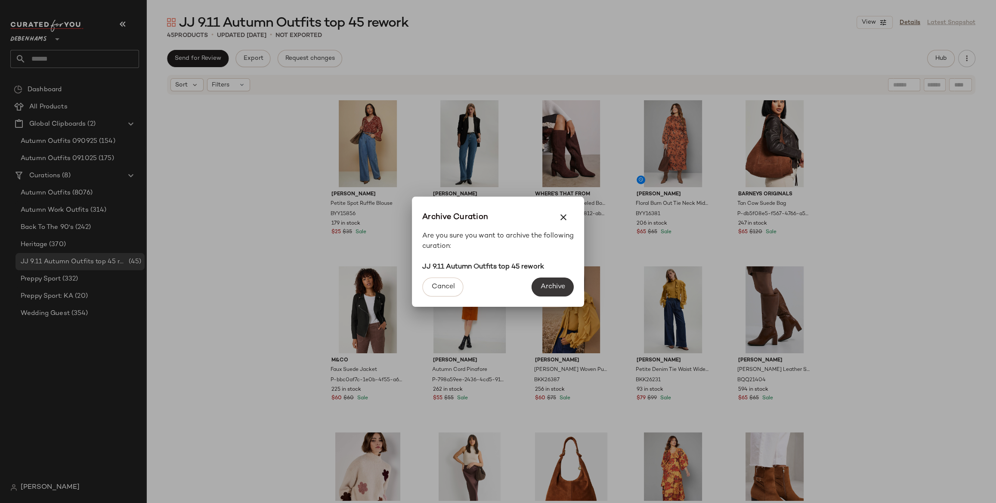
click at [541, 290] on span "Archive" at bounding box center [552, 287] width 25 height 8
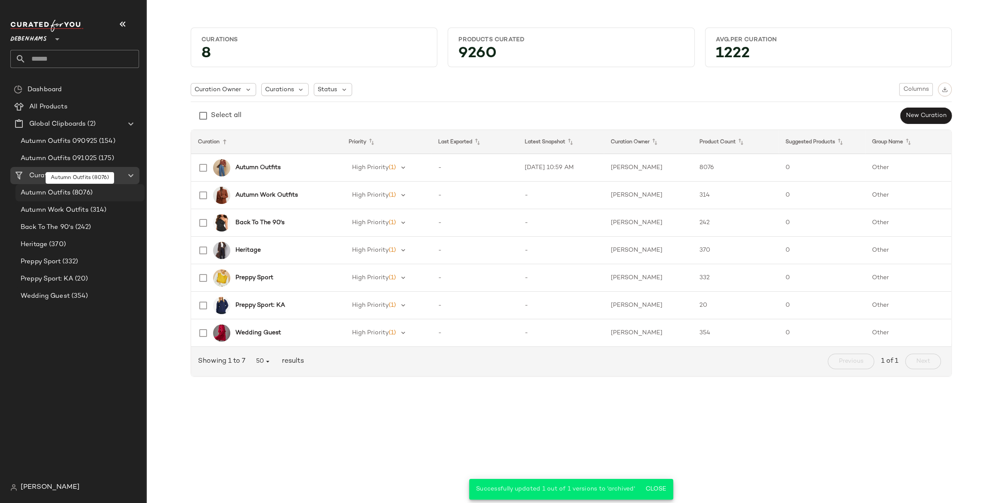
click at [102, 189] on div "Autumn Outfits (8076)" at bounding box center [79, 193] width 123 height 10
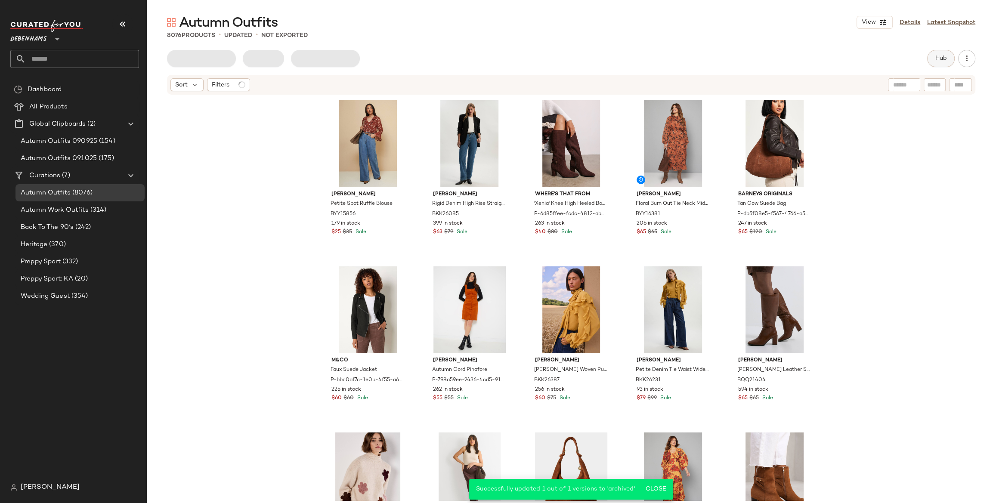
click at [944, 59] on span "Hub" at bounding box center [941, 58] width 12 height 7
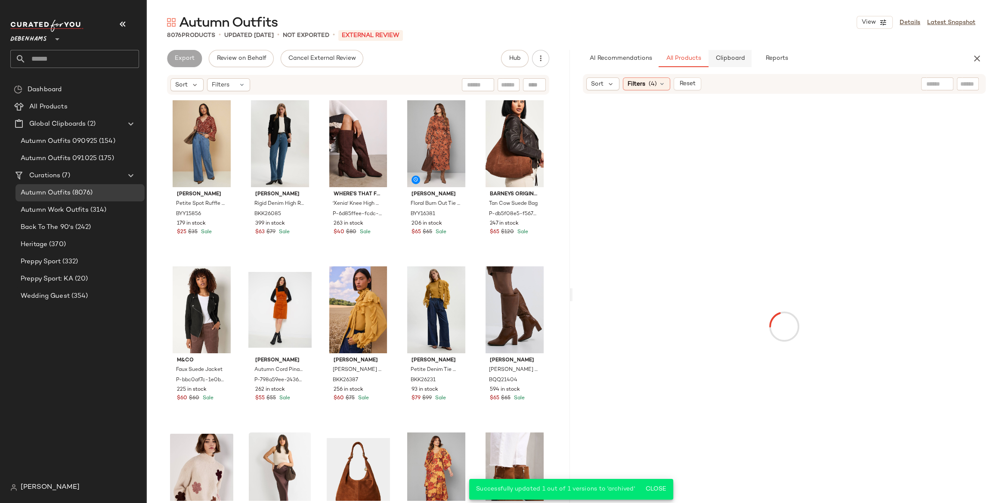
click at [731, 62] on button "Clipboard" at bounding box center [730, 58] width 43 height 17
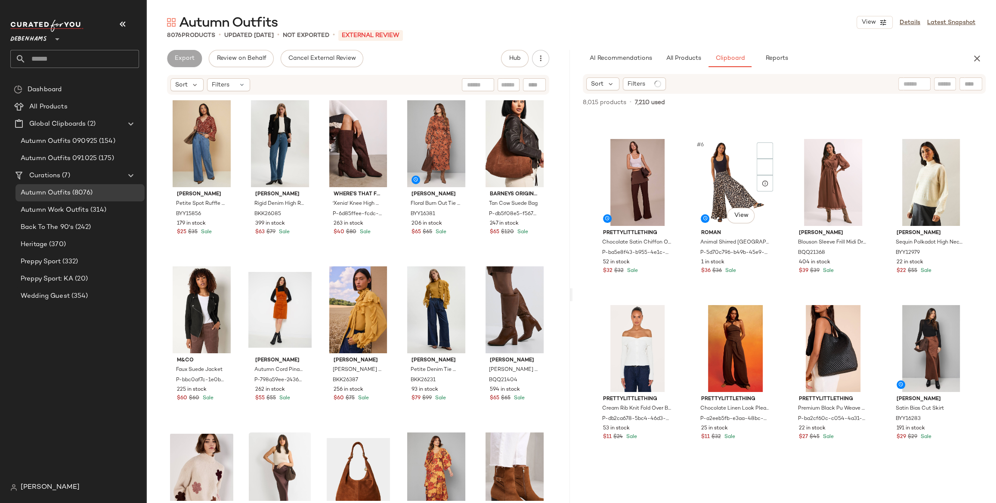
scroll to position [173, 0]
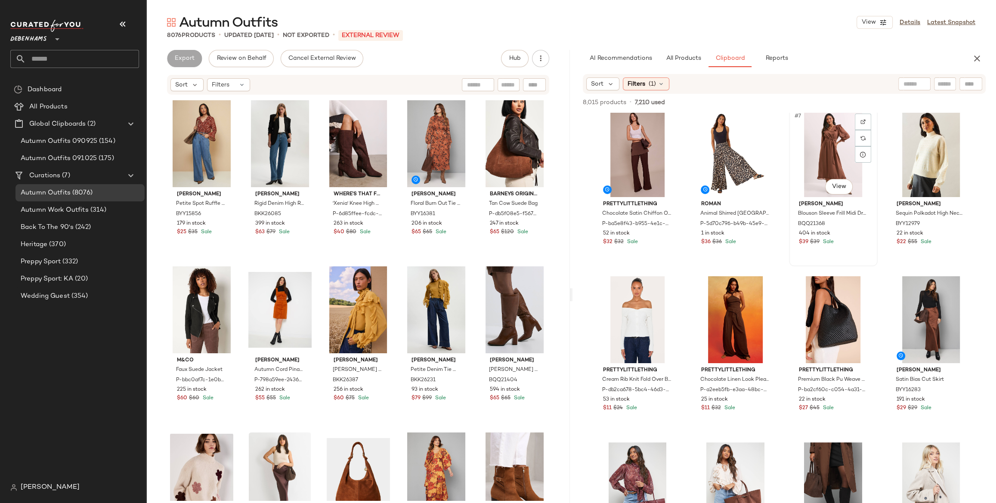
click at [807, 148] on div "#7 View" at bounding box center [833, 153] width 83 height 87
click at [928, 164] on div "#8 View" at bounding box center [931, 153] width 83 height 87
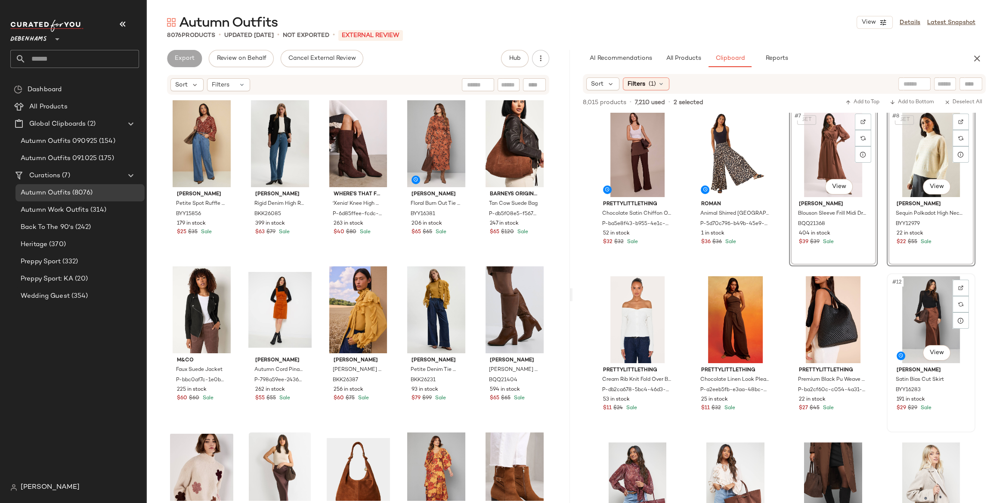
click at [925, 313] on div "#12 View" at bounding box center [931, 319] width 83 height 87
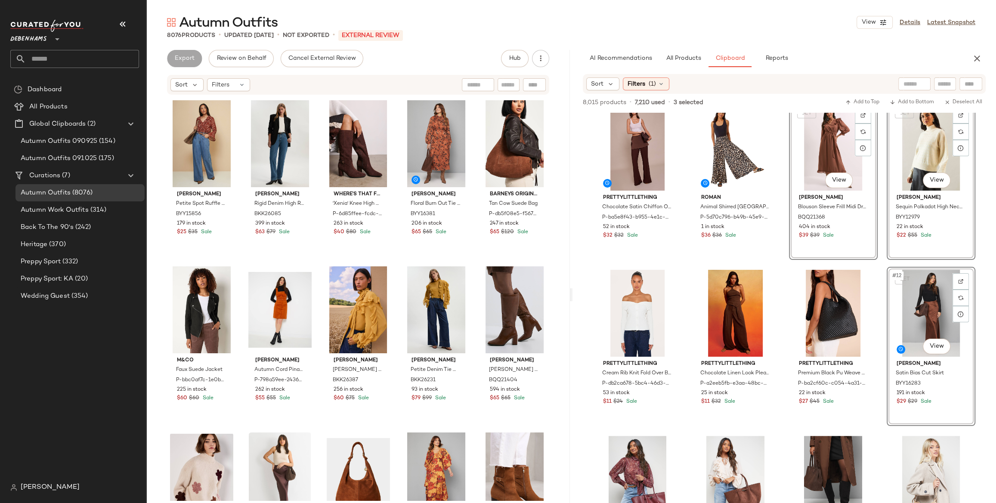
scroll to position [349, 0]
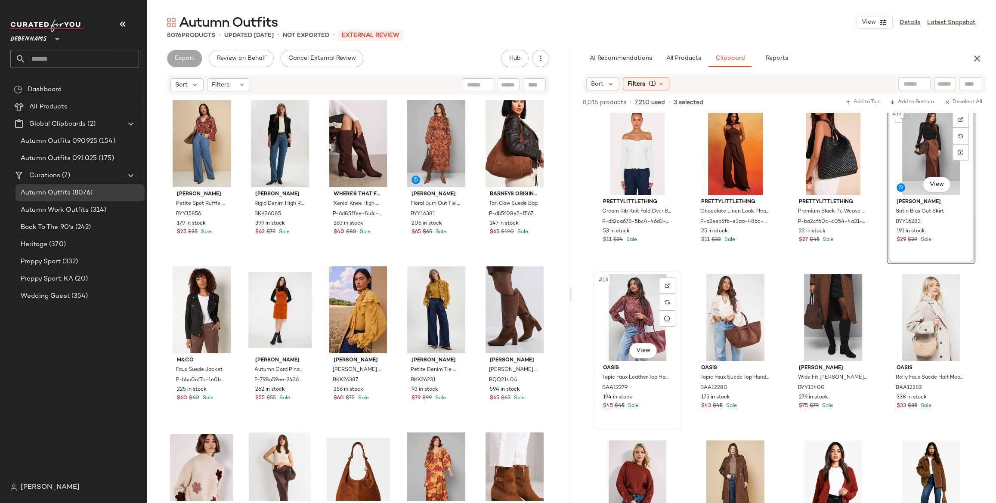
click at [647, 324] on div "#13 View" at bounding box center [637, 317] width 83 height 87
click at [717, 324] on div "#14 View" at bounding box center [735, 317] width 83 height 87
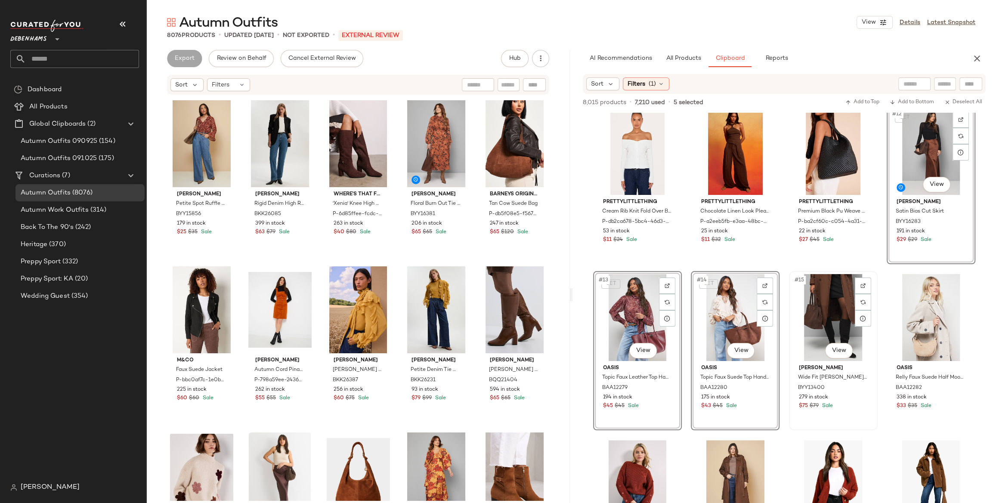
click at [832, 322] on div "#15 View" at bounding box center [833, 317] width 83 height 87
click at [913, 312] on div "#16 View" at bounding box center [931, 317] width 83 height 87
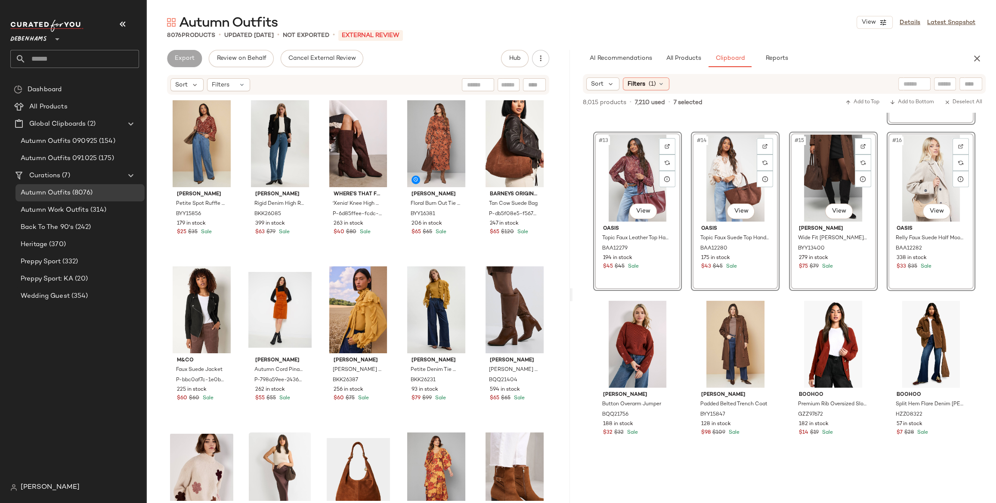
scroll to position [610, 0]
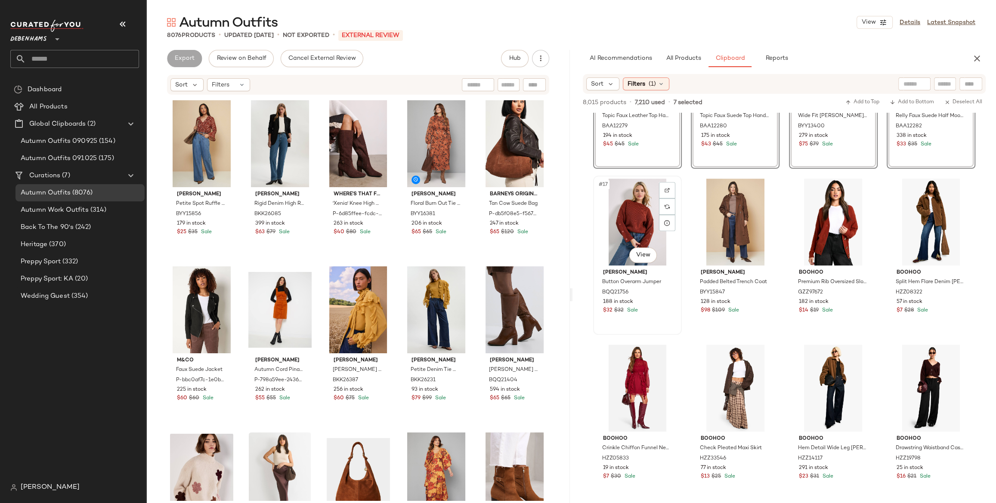
click at [646, 221] on div "#17 View" at bounding box center [637, 222] width 83 height 87
click at [712, 219] on div "#18 View" at bounding box center [735, 222] width 83 height 87
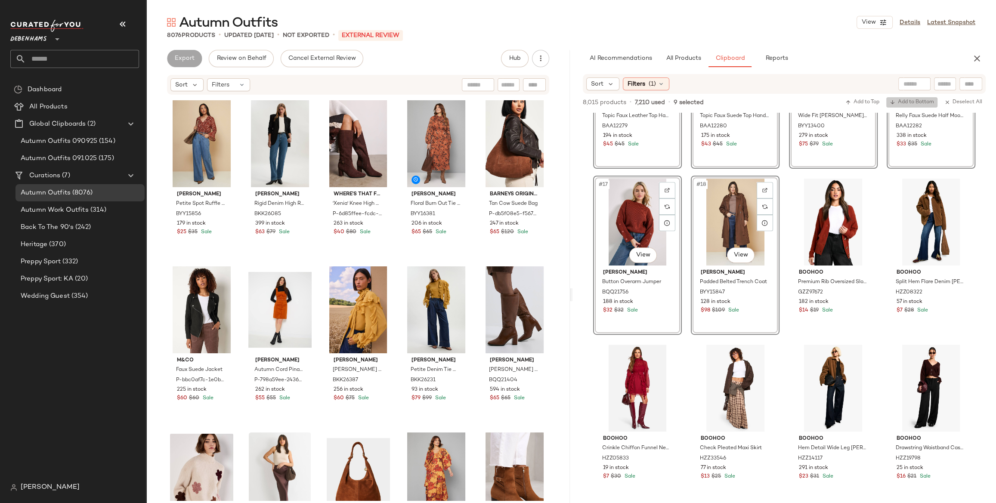
click at [924, 105] on button "Add to Bottom" at bounding box center [911, 102] width 51 height 10
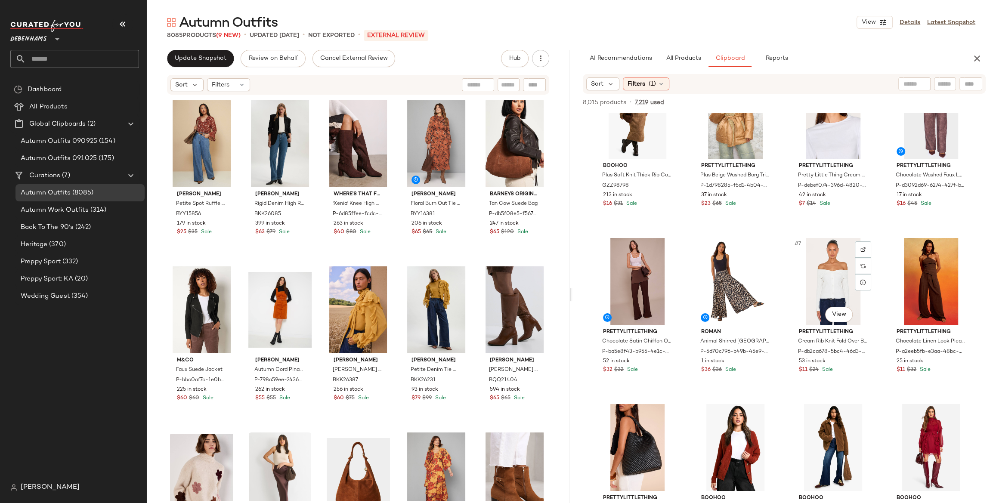
scroll to position [0, 0]
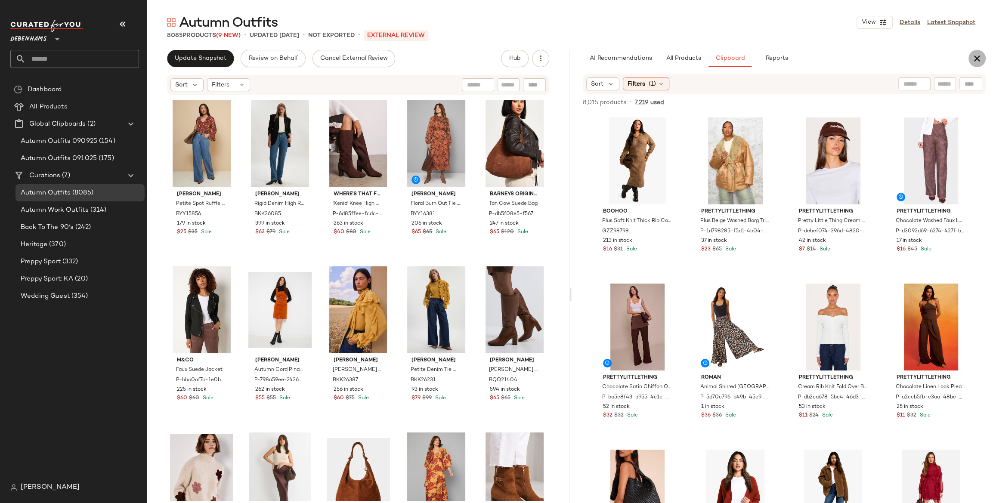
click at [981, 55] on icon "button" at bounding box center [977, 58] width 10 height 10
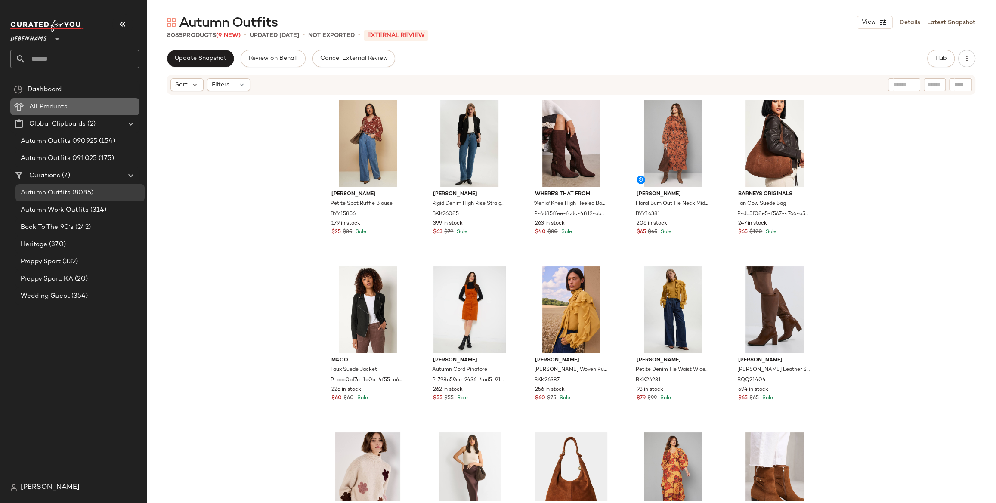
click at [105, 107] on div "All Products" at bounding box center [81, 107] width 109 height 10
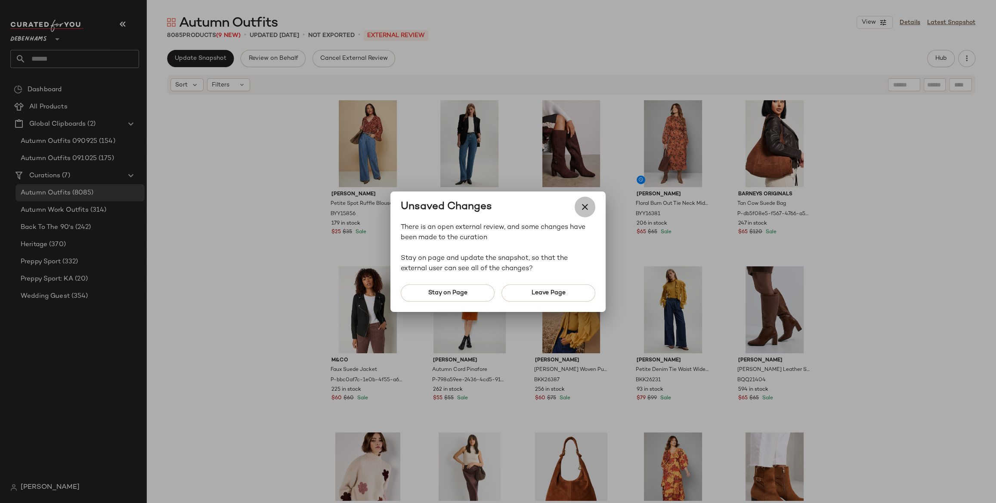
click at [585, 206] on icon "button" at bounding box center [585, 207] width 10 height 10
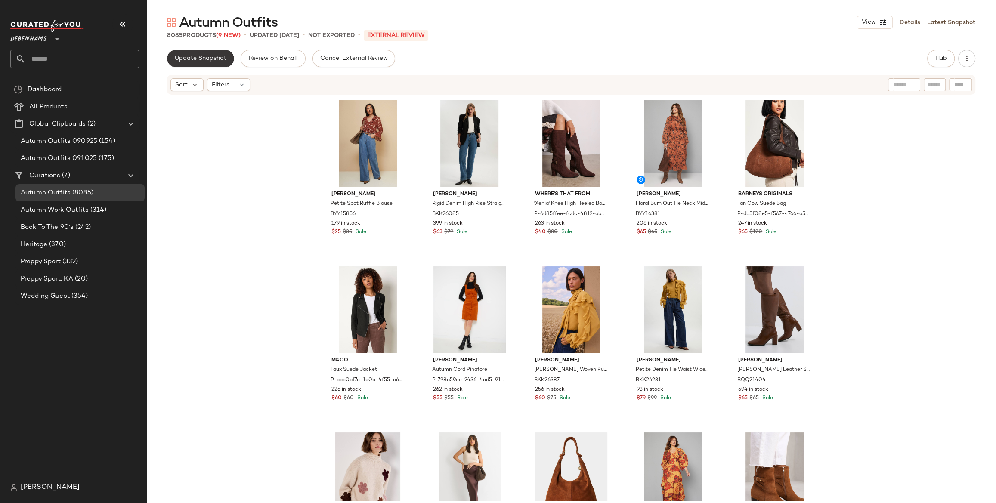
click at [206, 60] on span "Update Snapshot" at bounding box center [200, 58] width 52 height 7
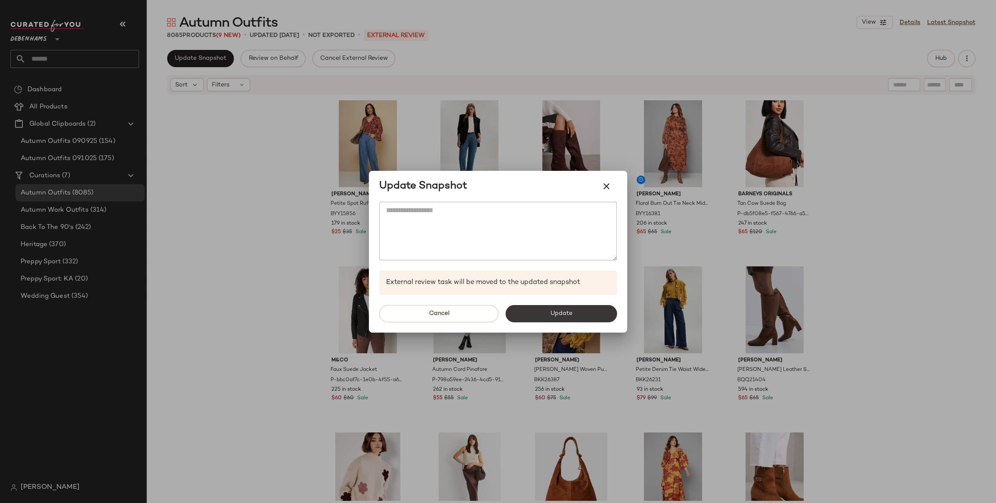
click at [582, 312] on button "Update" at bounding box center [560, 313] width 111 height 17
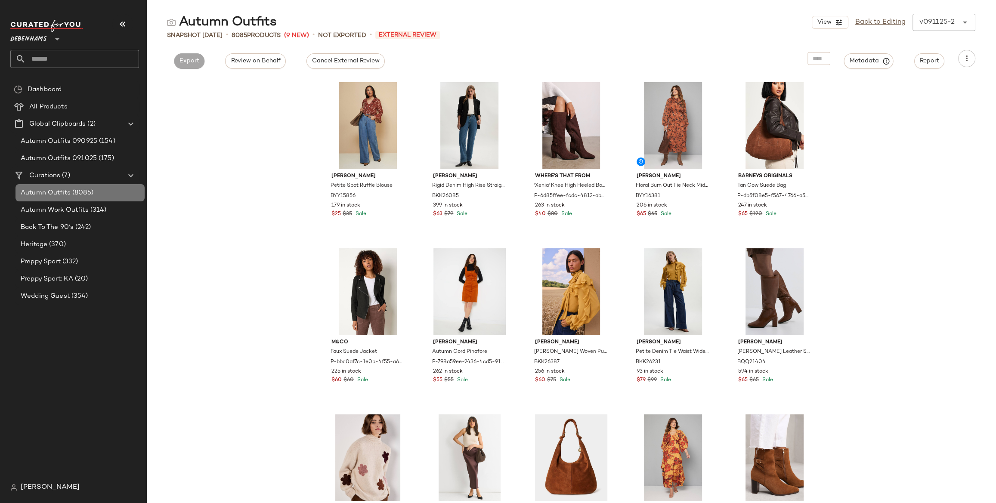
click at [108, 193] on div "Autumn Outfits (8085)" at bounding box center [79, 193] width 123 height 10
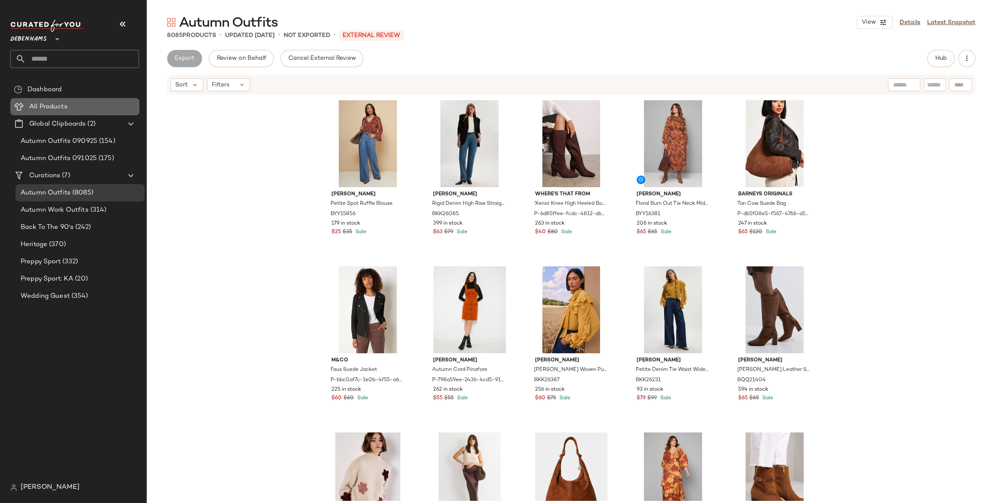
click at [77, 102] on div "All Products" at bounding box center [81, 107] width 109 height 10
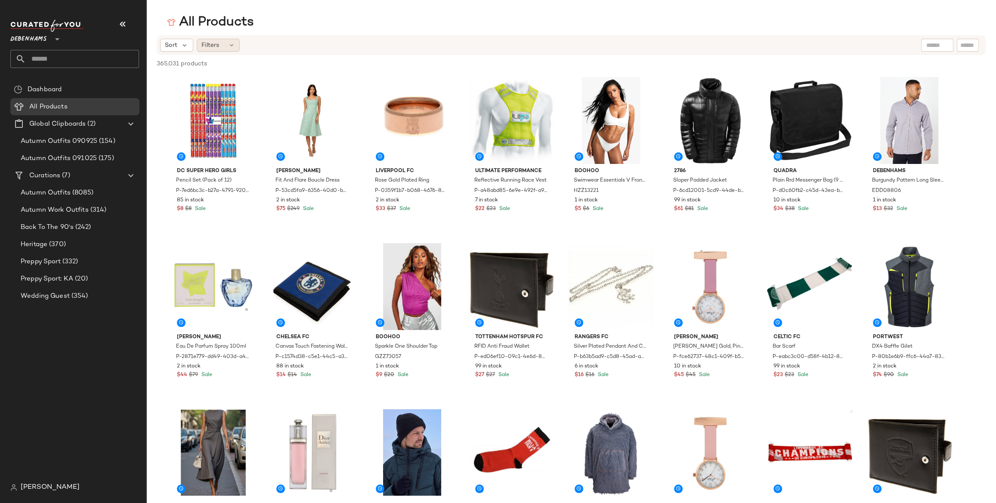
click at [223, 48] on div "Filters" at bounding box center [218, 45] width 43 height 13
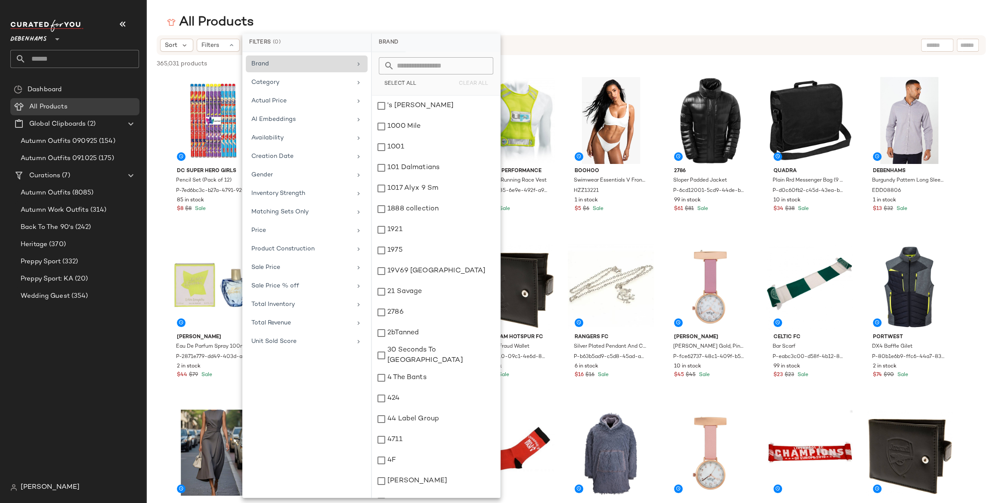
click at [311, 65] on div "Brand" at bounding box center [301, 63] width 100 height 9
click at [444, 61] on input "text" at bounding box center [441, 65] width 94 height 17
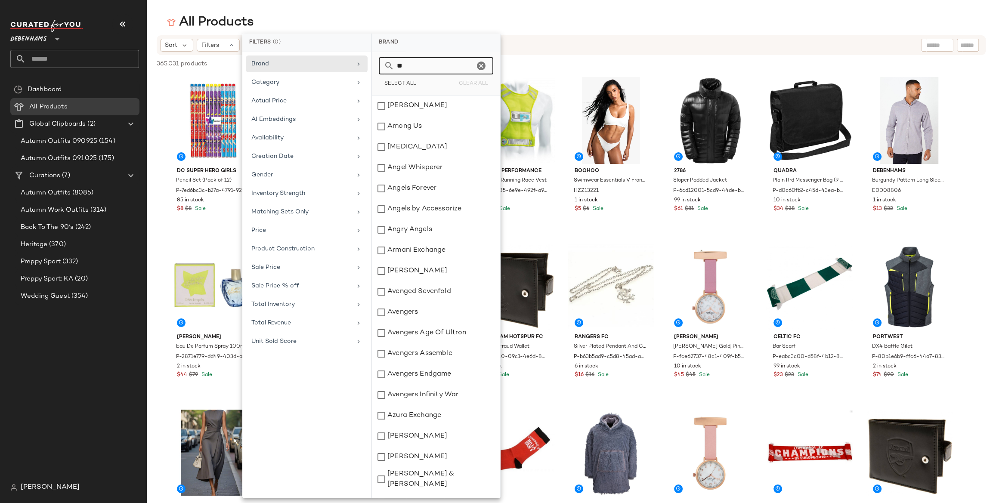
type input "*"
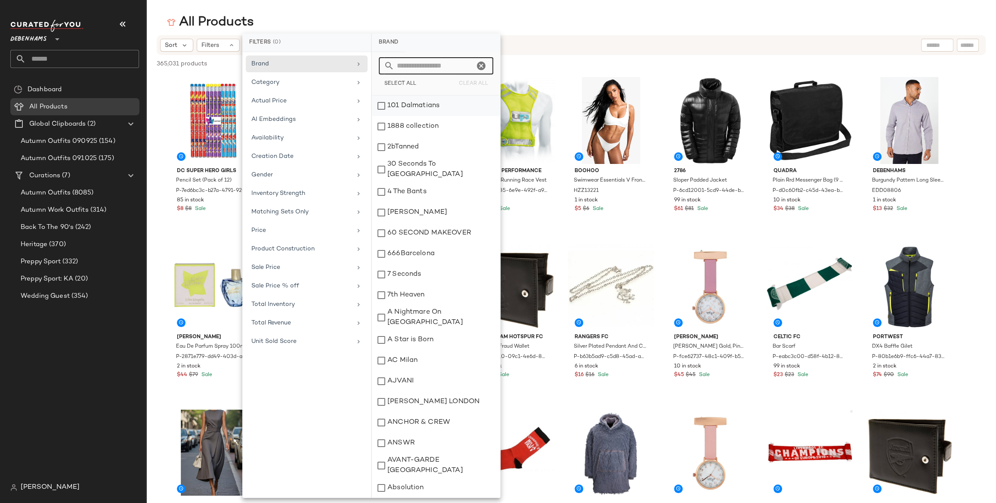
type input "*"
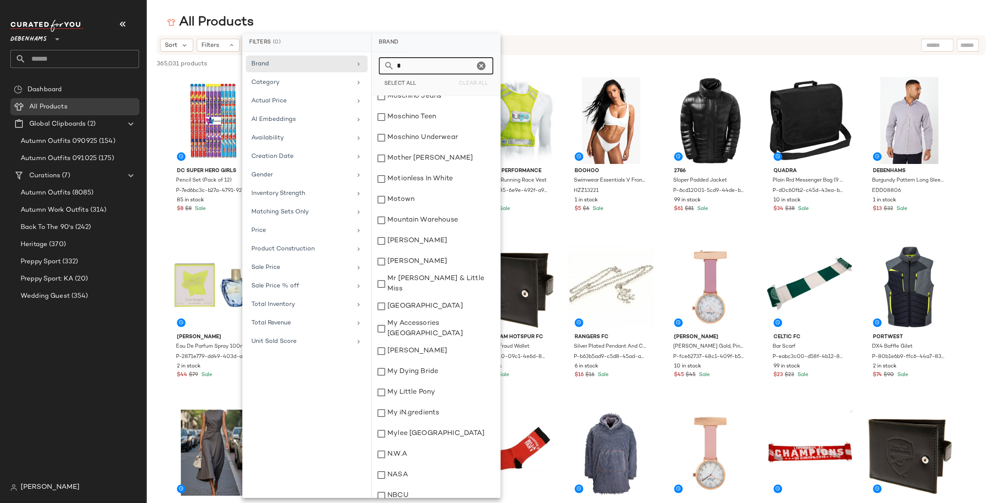
scroll to position [22562, 0]
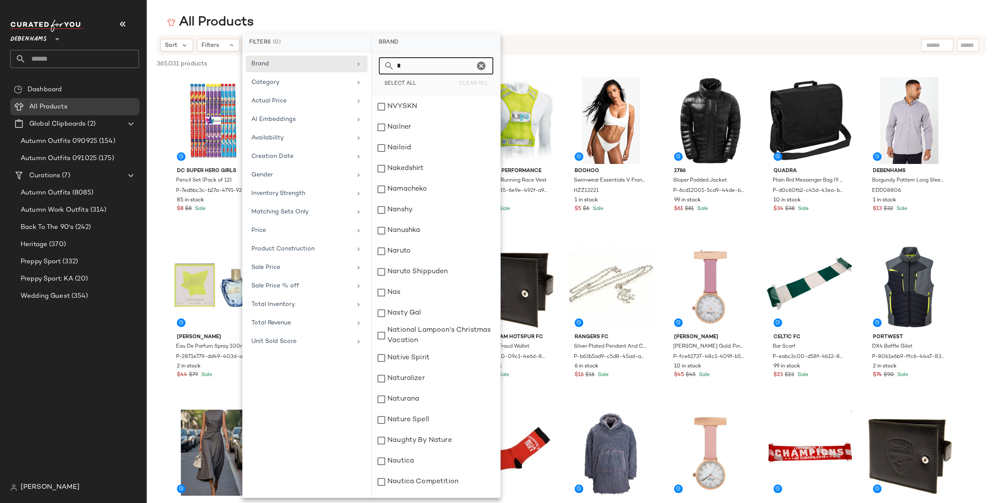
click at [485, 65] on icon "Clear" at bounding box center [481, 66] width 10 height 10
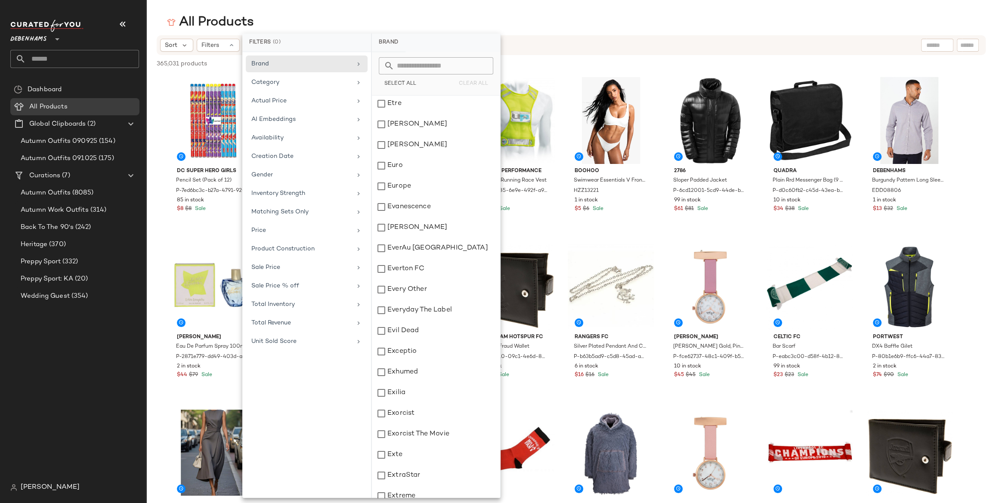
click div "All Products"
